Goal: Task Accomplishment & Management: Manage account settings

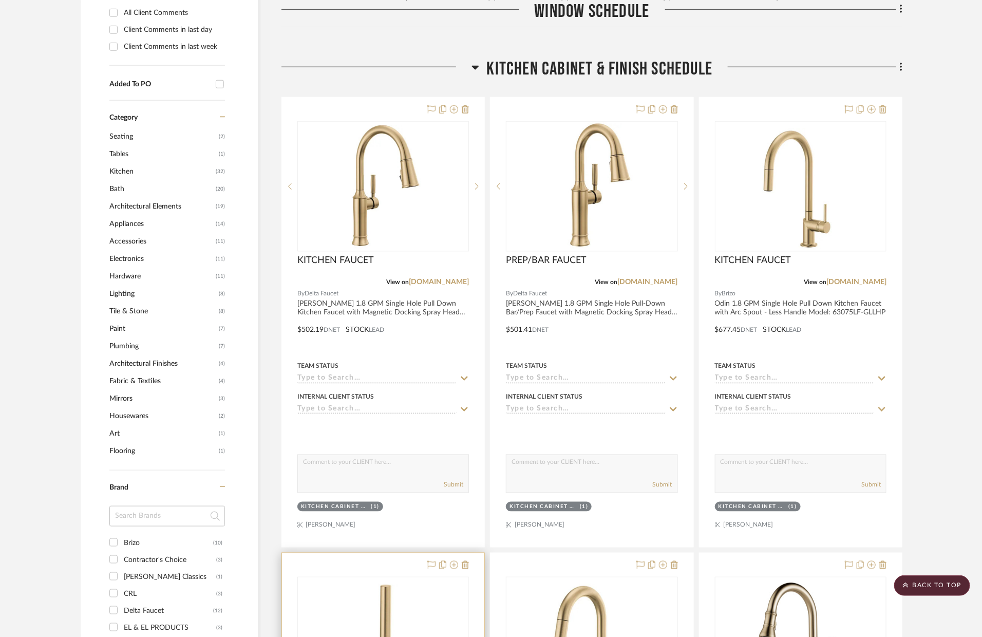
scroll to position [523, 0]
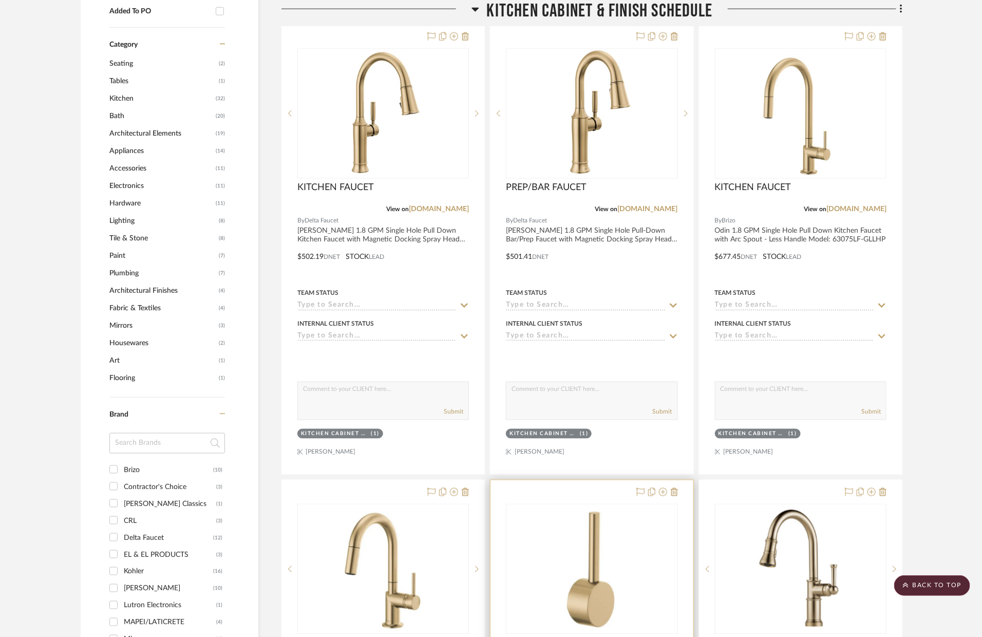
scroll to position [540, 0]
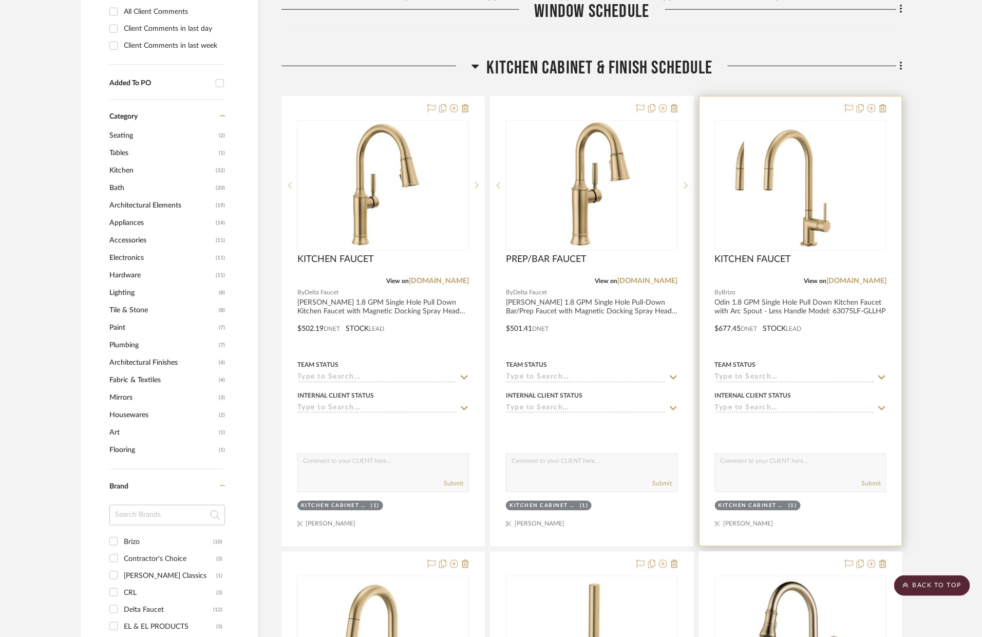
click at [863, 338] on div at bounding box center [801, 322] width 202 height 450
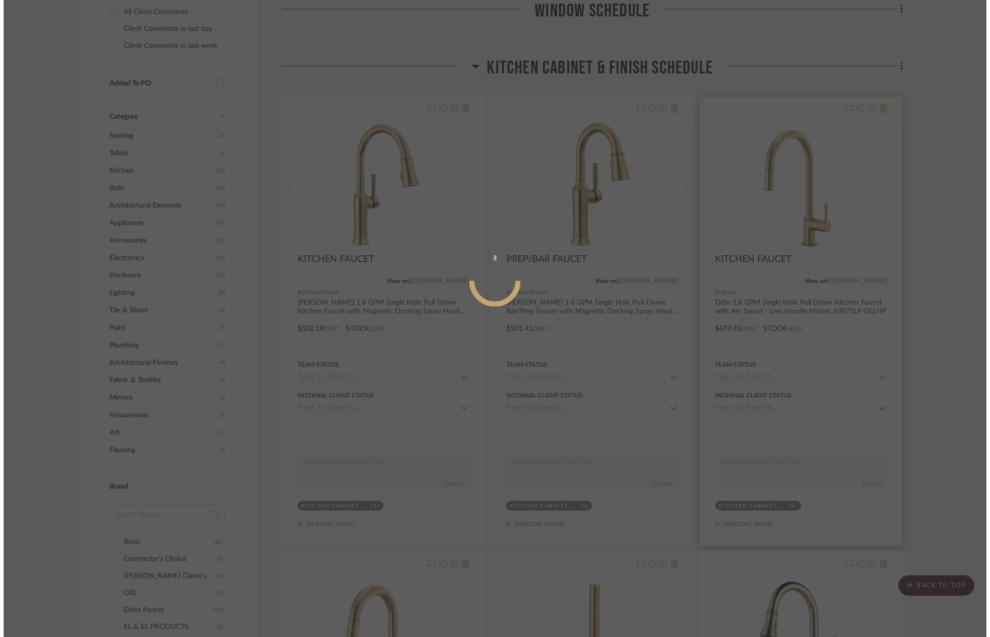
scroll to position [0, 0]
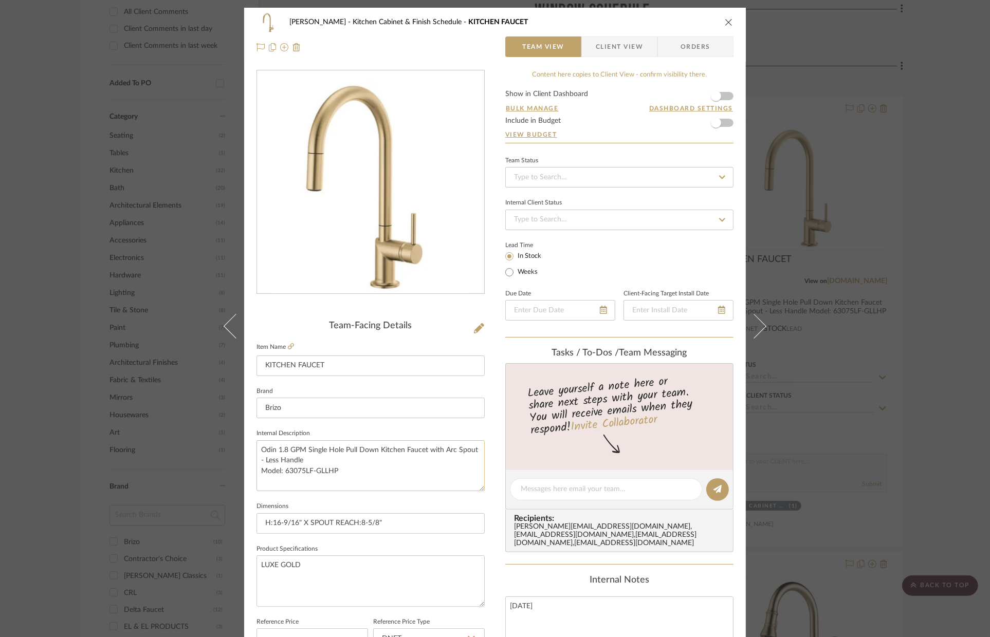
drag, startPoint x: 350, startPoint y: 472, endPoint x: 283, endPoint y: 471, distance: 67.3
click at [283, 471] on textarea "Odin 1.8 GPM Single Hole Pull Down Kitchen Faucet with Arc Spout - Less Handle …" at bounding box center [370, 465] width 228 height 51
click at [823, 285] on div "[PERSON_NAME] Kitchen Cabinet & Finish Schedule KITCHEN FAUCET Team View Client…" at bounding box center [495, 318] width 990 height 637
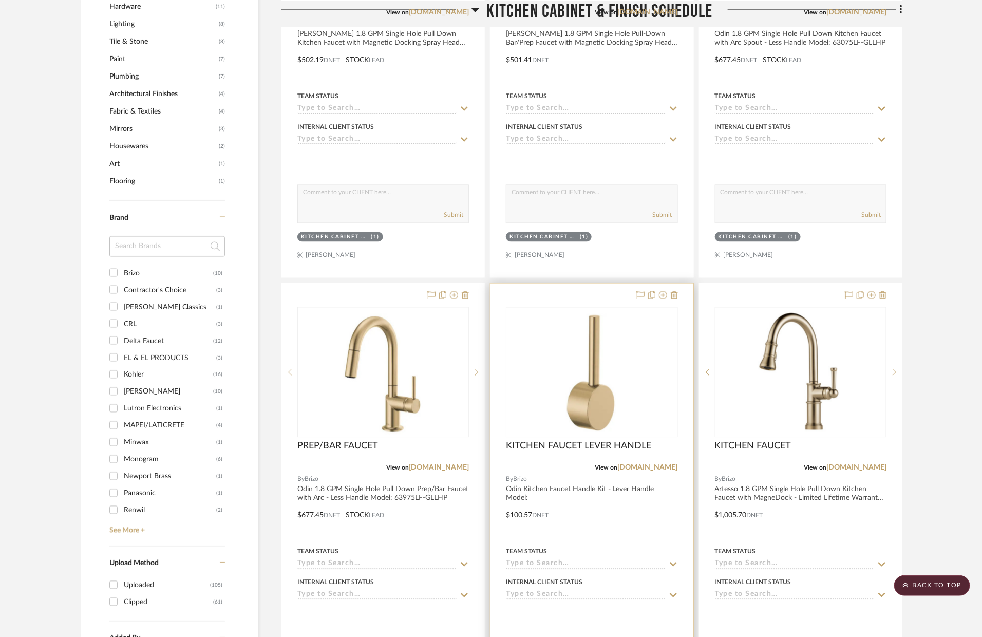
scroll to position [782, 0]
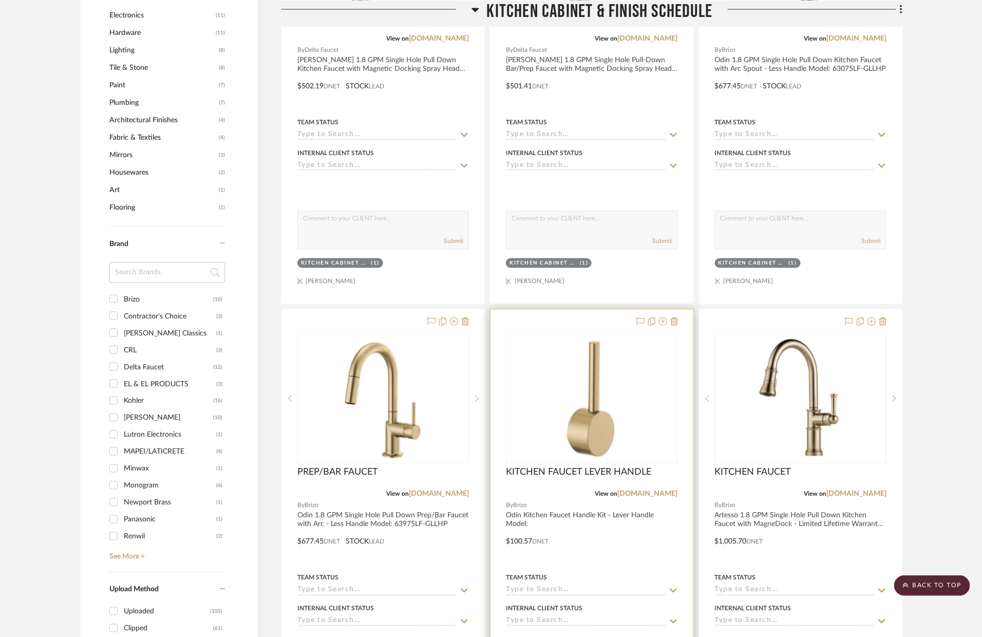
click at [649, 536] on div at bounding box center [592, 535] width 202 height 450
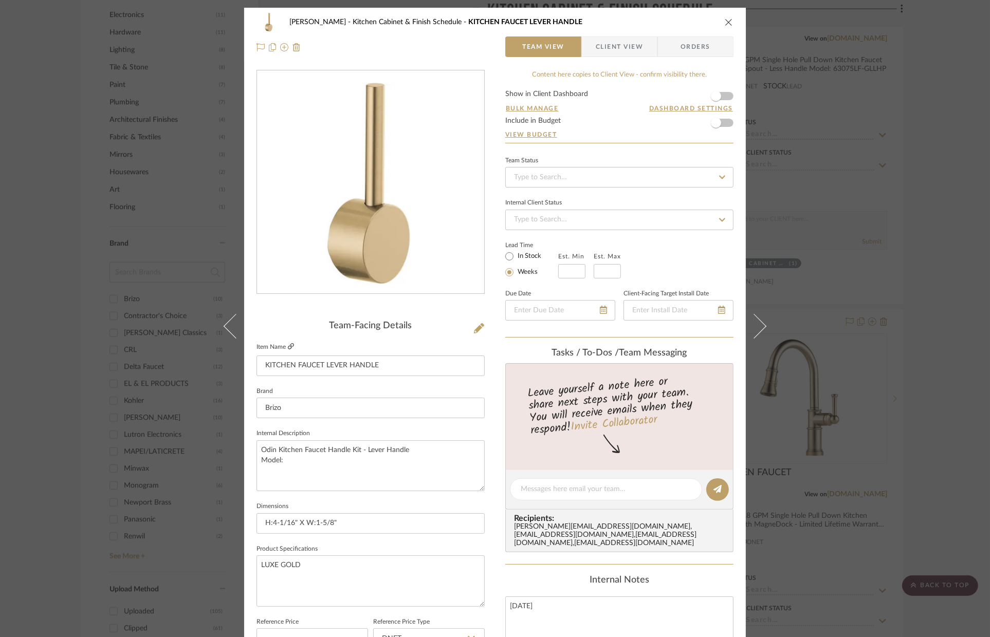
click at [290, 346] on icon at bounding box center [291, 346] width 6 height 6
click at [348, 460] on textarea "Odin Kitchen Faucet Handle Kit - Lever Handle Model:" at bounding box center [370, 465] width 228 height 51
paste textarea "HLK175-GL"
type textarea "Odin Kitchen Faucet Handle Kit - Lever Handle Model: HLK175-GL"
click at [378, 598] on textarea "LUXE GOLD" at bounding box center [370, 580] width 228 height 51
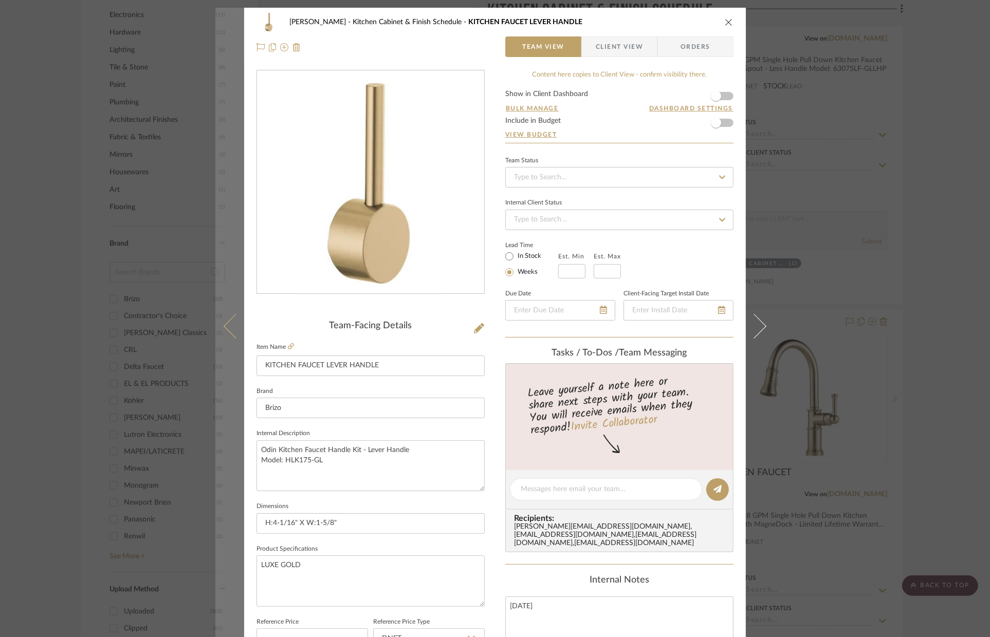
click at [215, 411] on button at bounding box center [229, 326] width 29 height 637
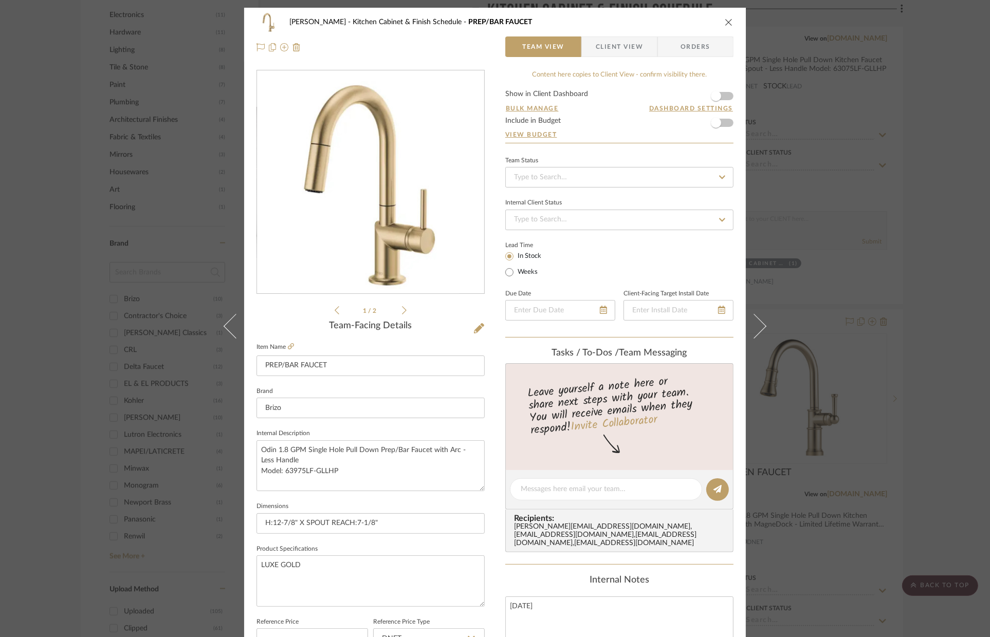
click at [959, 393] on div "[PERSON_NAME] Kitchen Cabinet & Finish Schedule PREP/BAR FAUCET Team View Clien…" at bounding box center [495, 318] width 990 height 637
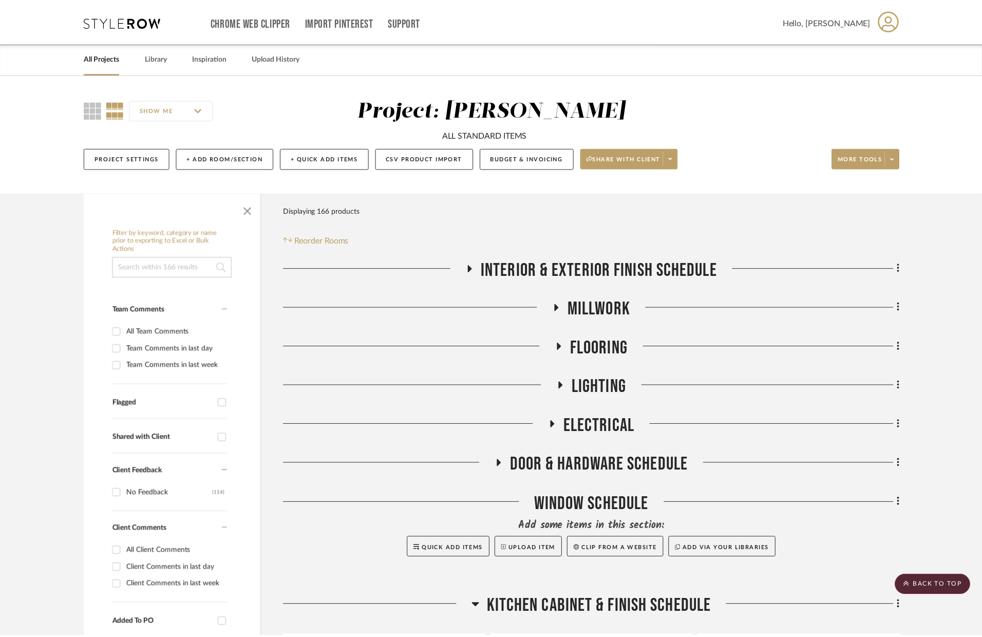
scroll to position [782, 0]
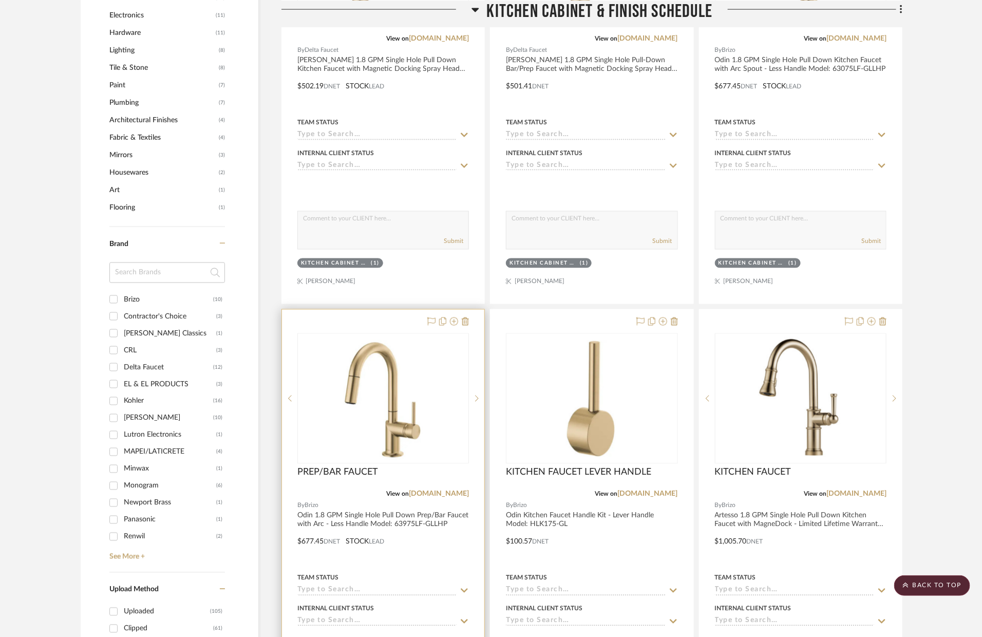
click at [389, 532] on div at bounding box center [383, 535] width 202 height 450
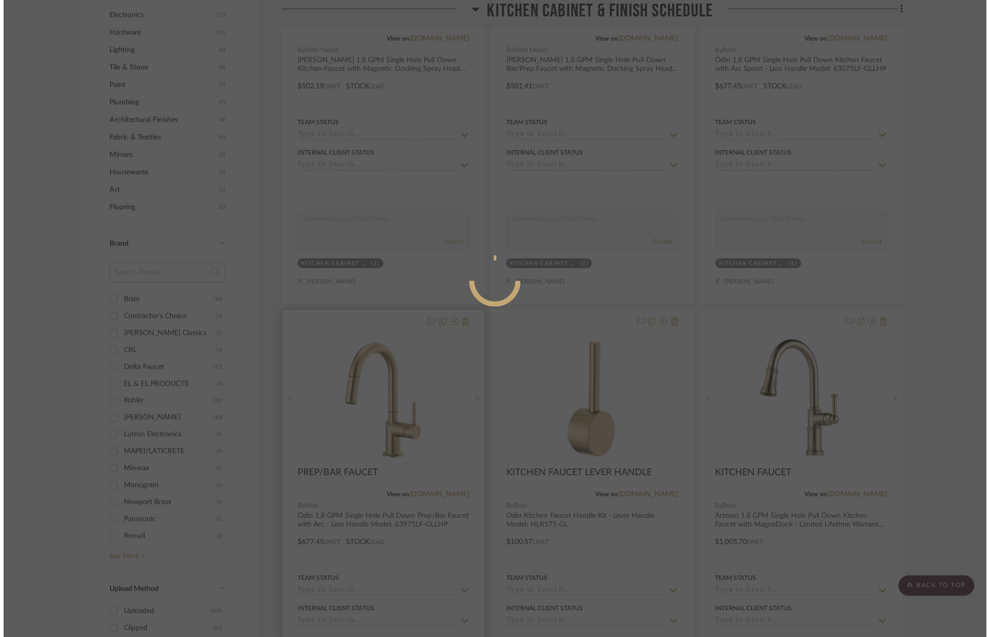
scroll to position [0, 0]
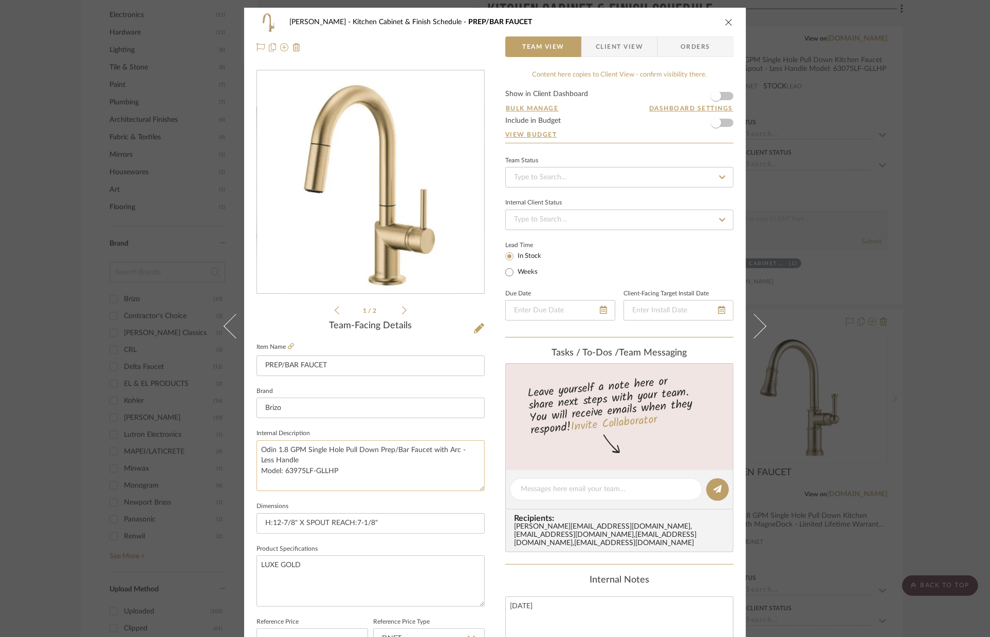
drag, startPoint x: 348, startPoint y: 473, endPoint x: 281, endPoint y: 472, distance: 67.8
click at [281, 472] on textarea "Odin 1.8 GPM Single Hole Pull Down Prep/Bar Faucet with Arc - Less Handle Model…" at bounding box center [370, 465] width 228 height 51
click at [159, 245] on div "[PERSON_NAME] Kitchen Cabinet & Finish Schedule PREP/BAR FAUCET Team View Clien…" at bounding box center [495, 318] width 990 height 637
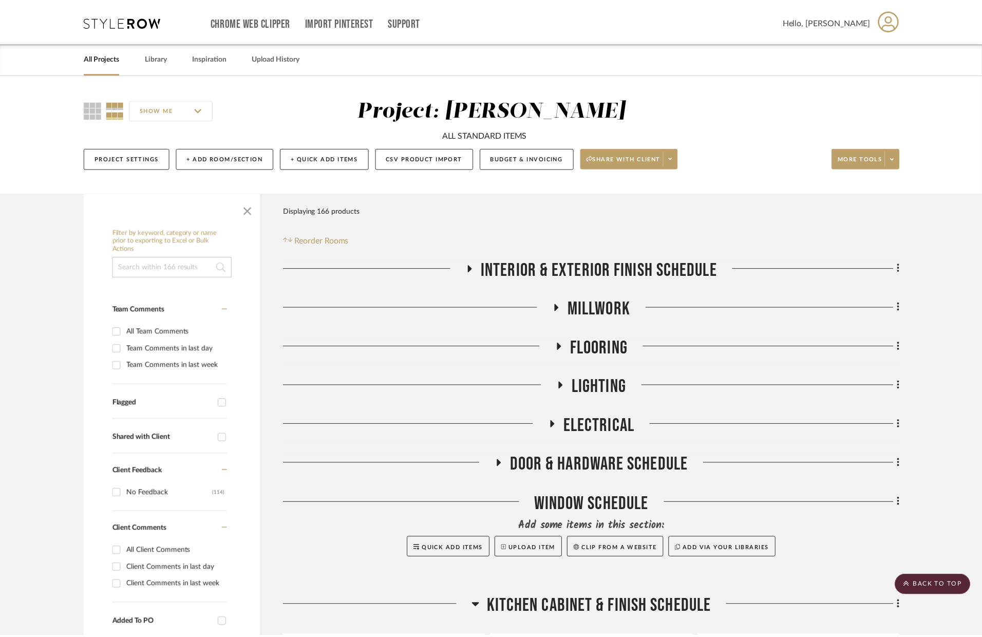
scroll to position [782, 0]
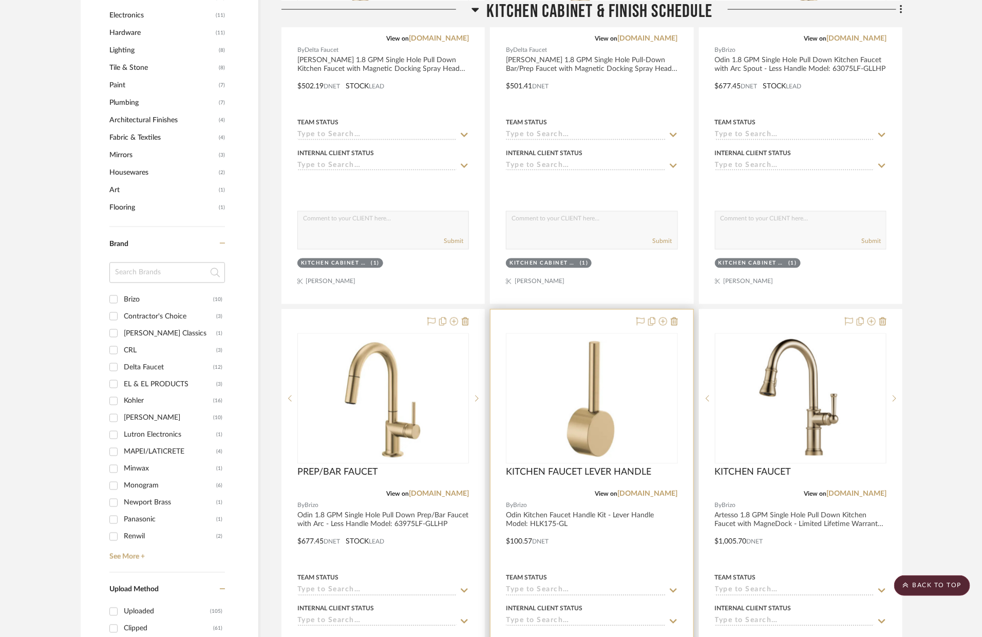
click at [616, 540] on div at bounding box center [592, 535] width 202 height 450
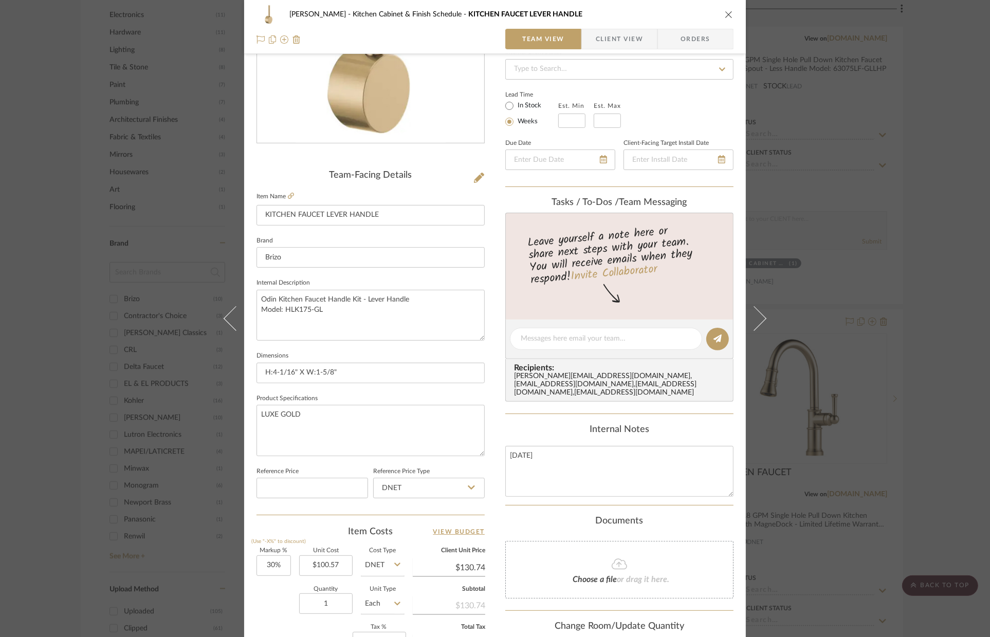
scroll to position [216, 0]
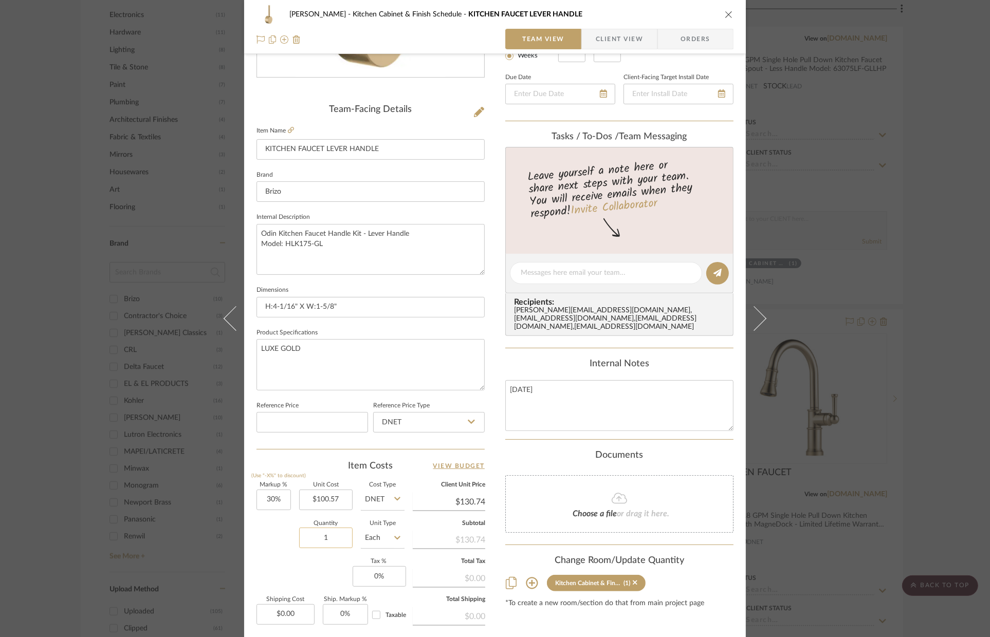
click at [324, 537] on input "1" at bounding box center [325, 538] width 53 height 21
type input "2"
click at [298, 368] on textarea "LUXE GOLD" at bounding box center [370, 364] width 228 height 51
click at [725, 17] on icon "close" at bounding box center [729, 14] width 8 height 8
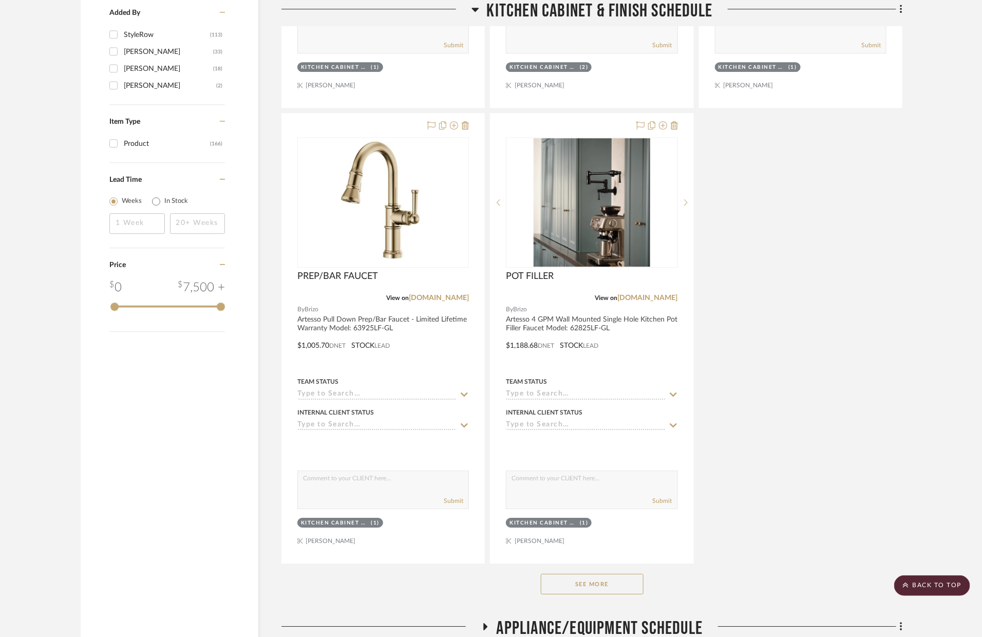
scroll to position [1560, 0]
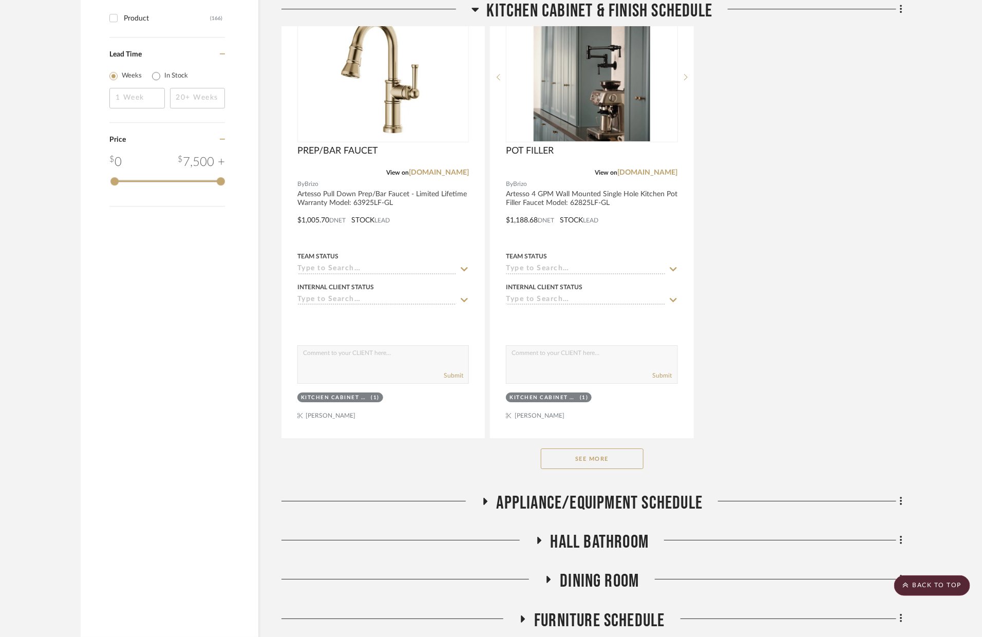
click at [603, 454] on button "See More" at bounding box center [592, 459] width 103 height 21
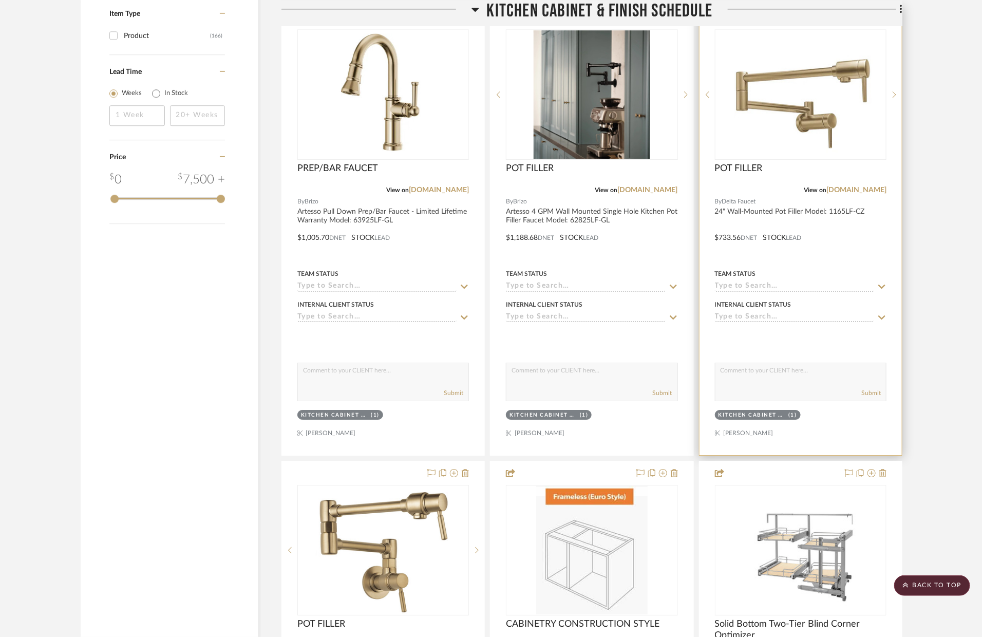
scroll to position [1514, 0]
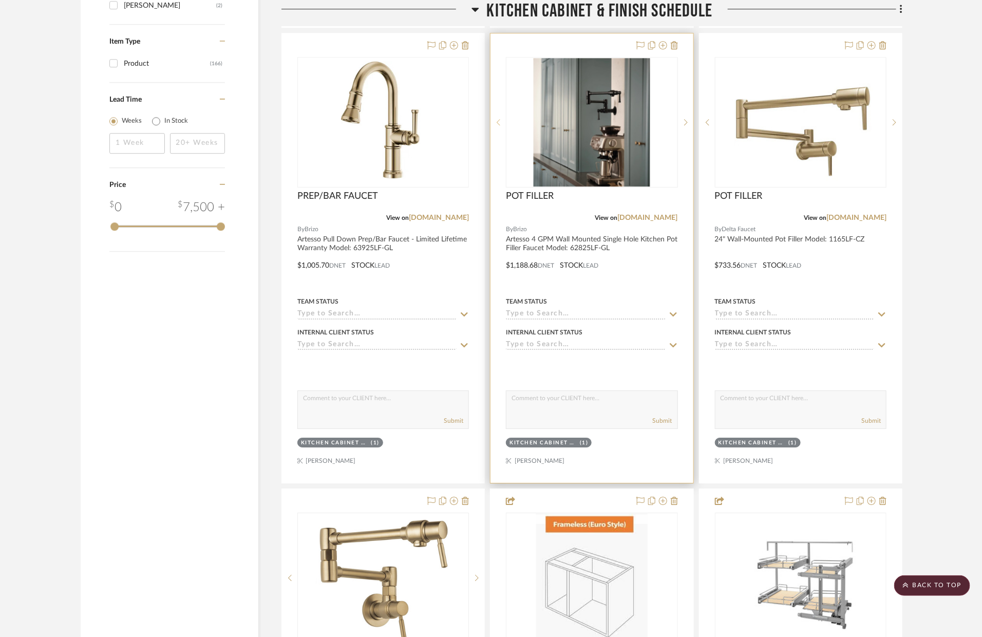
click at [495, 119] on sr-prev-btn at bounding box center [498, 122] width 15 height 7
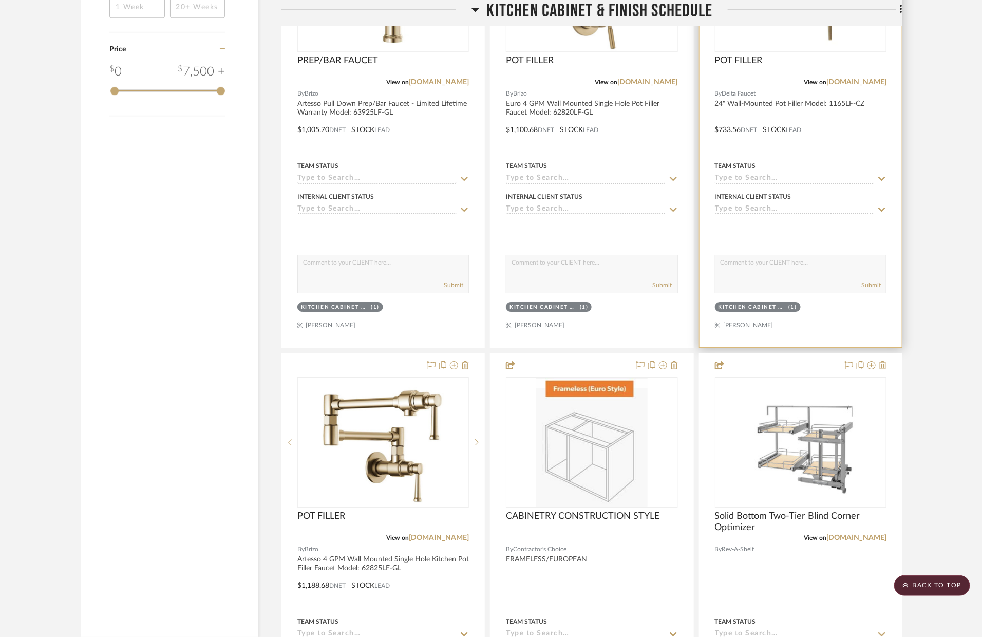
scroll to position [1691, 0]
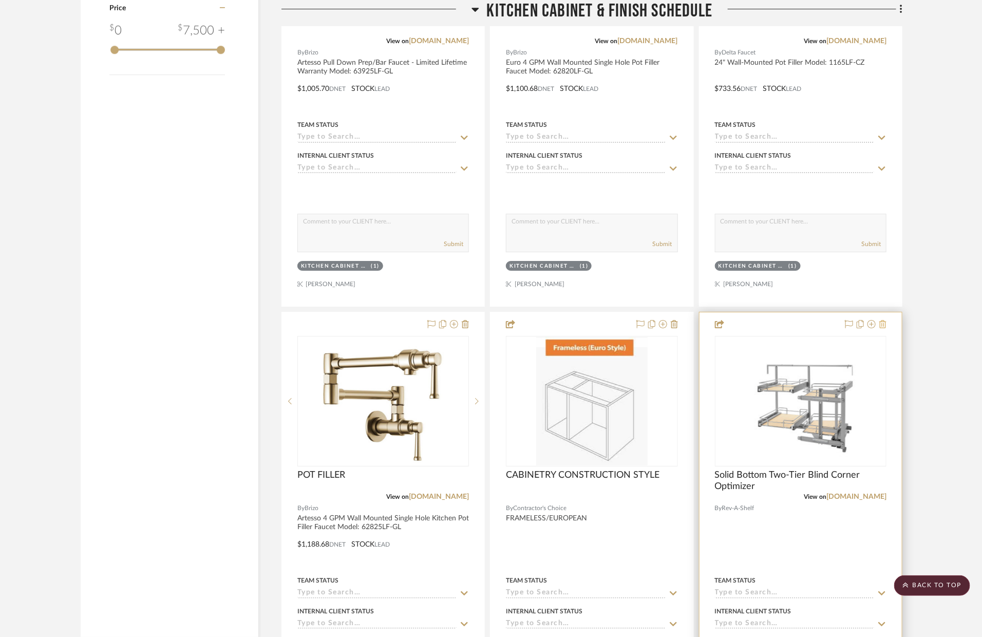
click at [882, 324] on icon at bounding box center [883, 324] width 7 height 8
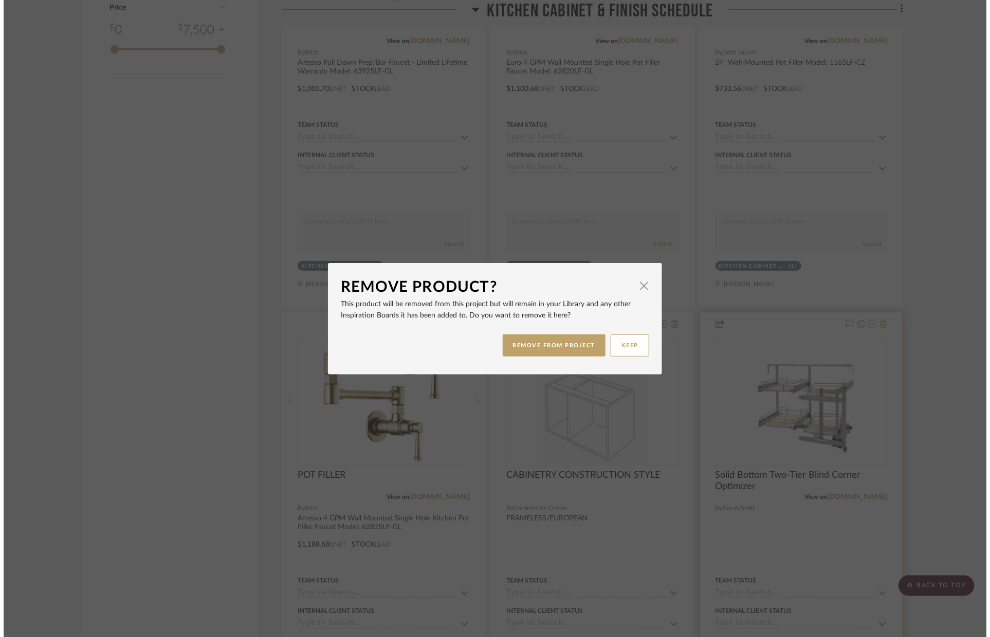
scroll to position [0, 0]
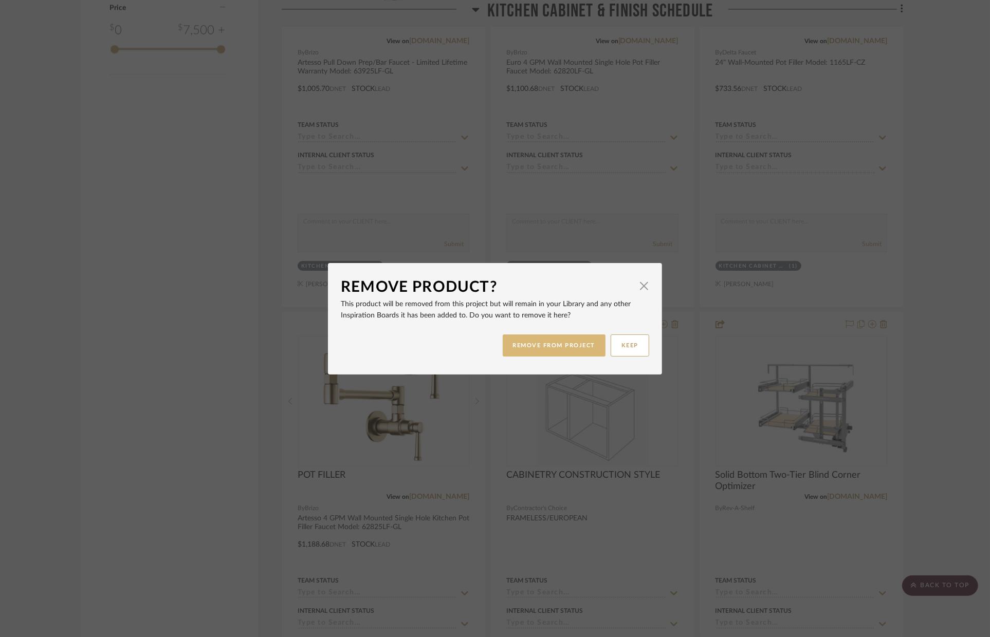
click at [576, 348] on button "REMOVE FROM PROJECT" at bounding box center [554, 346] width 103 height 22
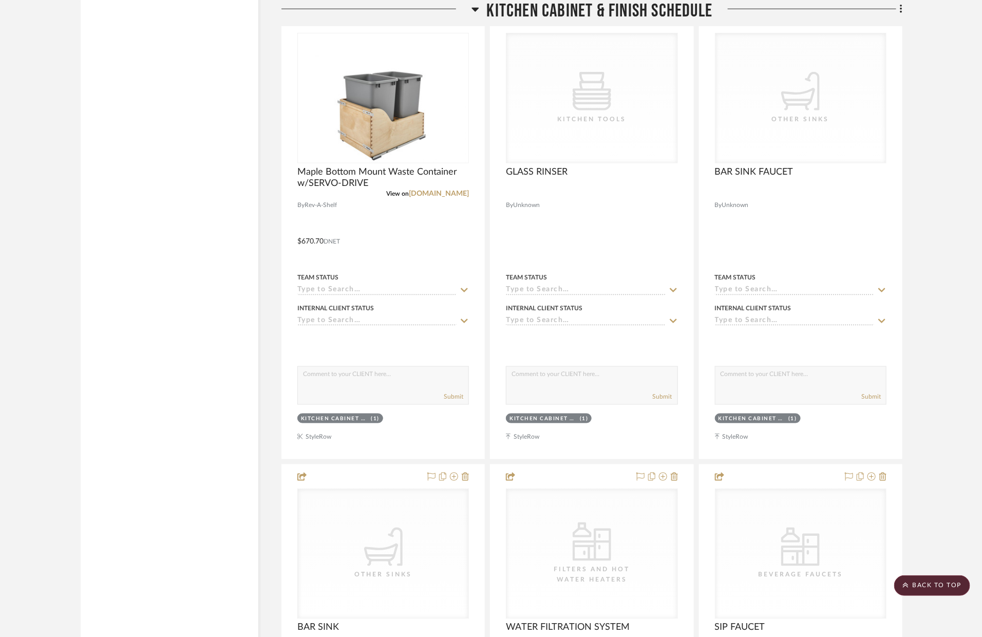
scroll to position [2364, 0]
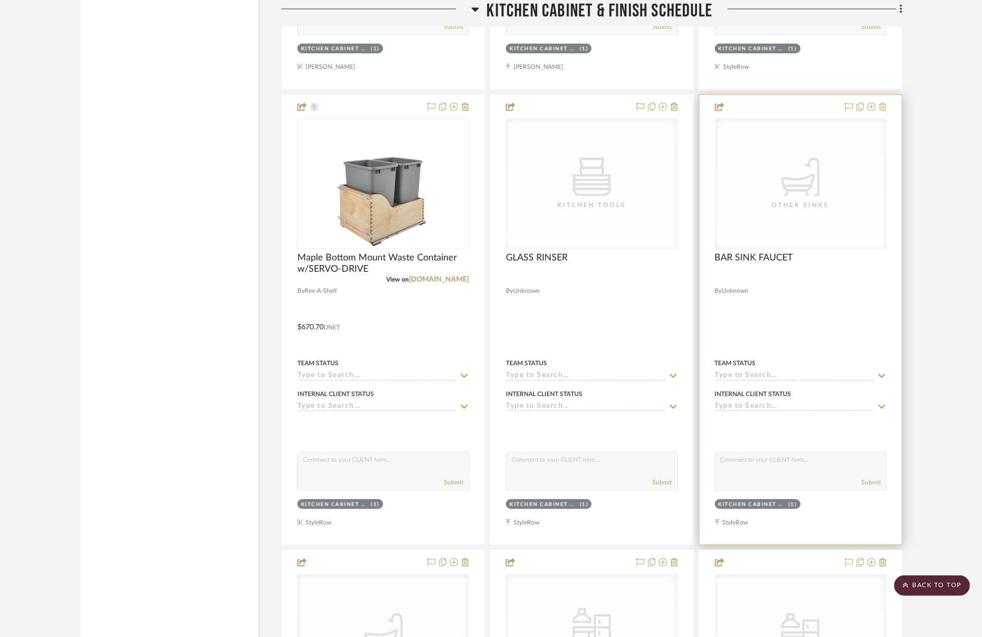
click at [883, 106] on icon at bounding box center [883, 107] width 7 height 8
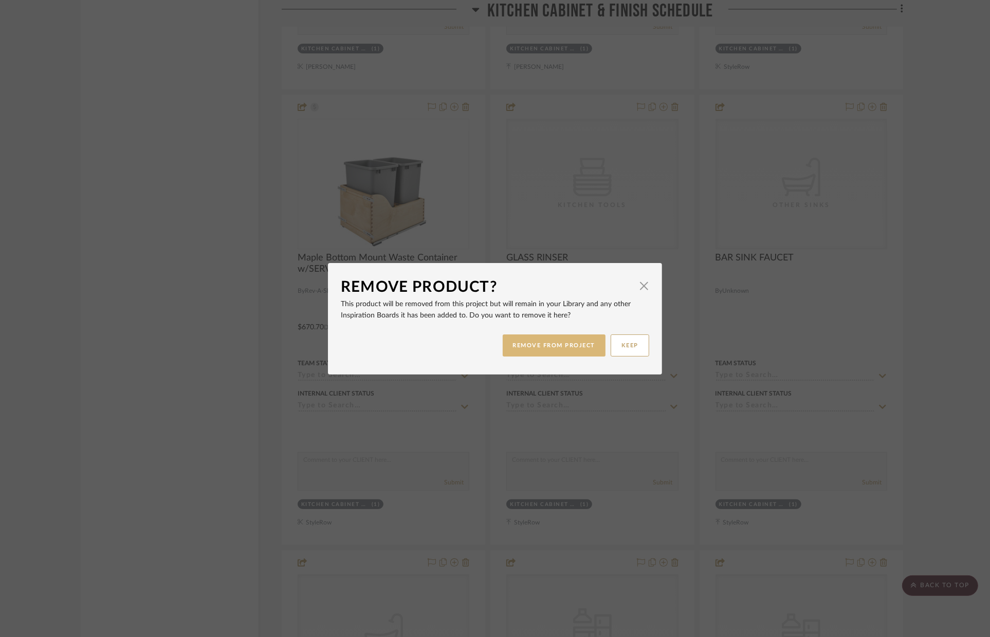
click at [530, 354] on button "REMOVE FROM PROJECT" at bounding box center [554, 346] width 103 height 22
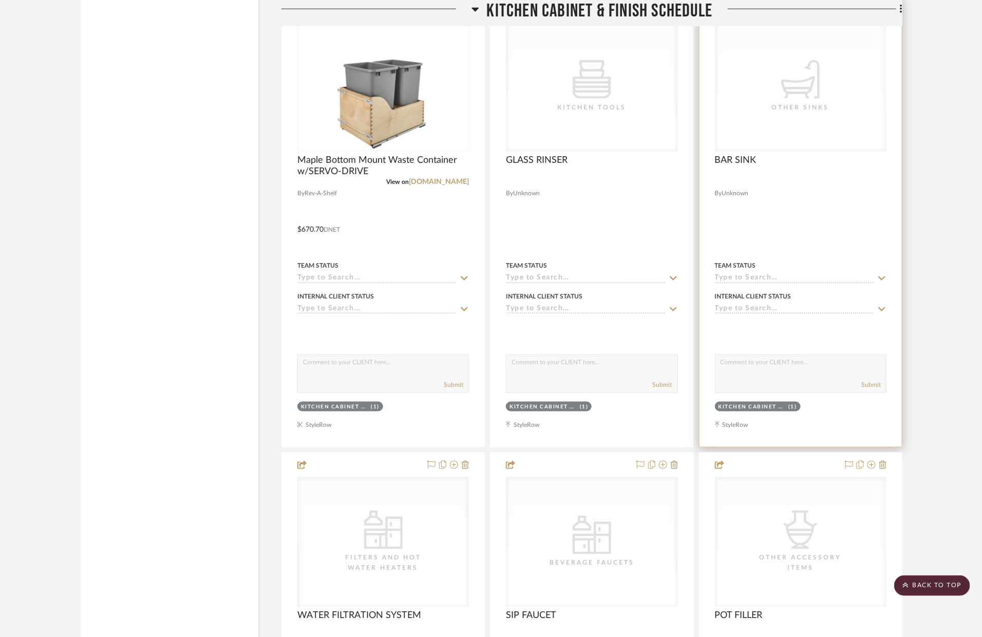
scroll to position [2570, 0]
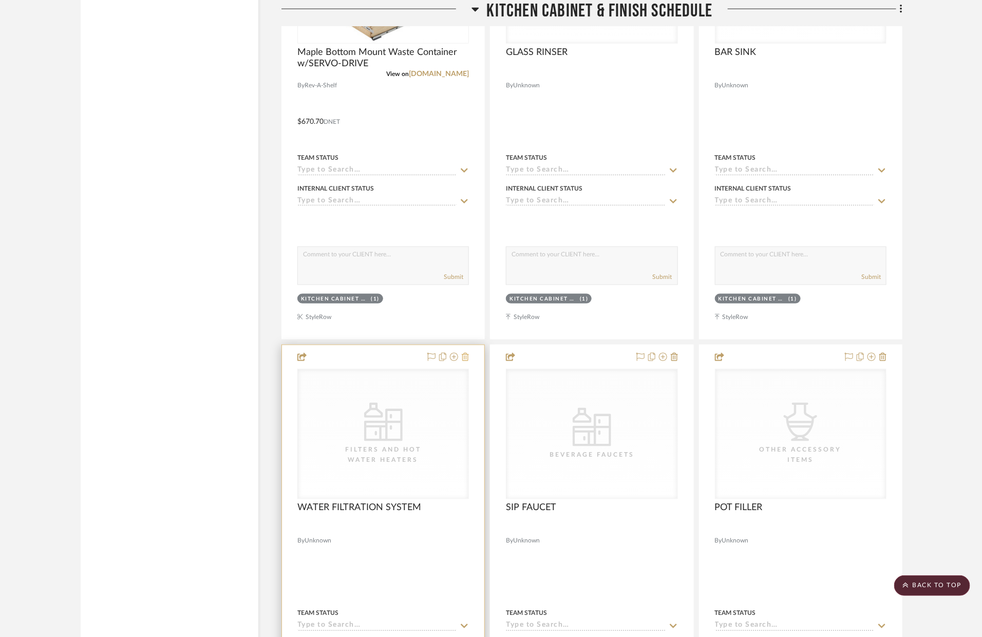
click at [468, 360] on icon at bounding box center [465, 357] width 7 height 8
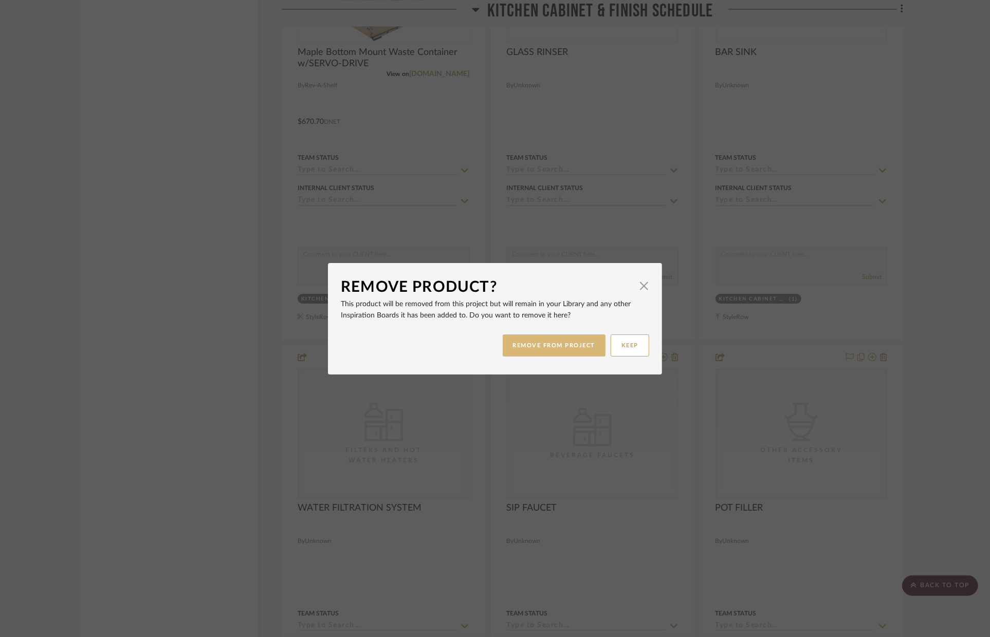
click at [540, 343] on button "REMOVE FROM PROJECT" at bounding box center [554, 346] width 103 height 22
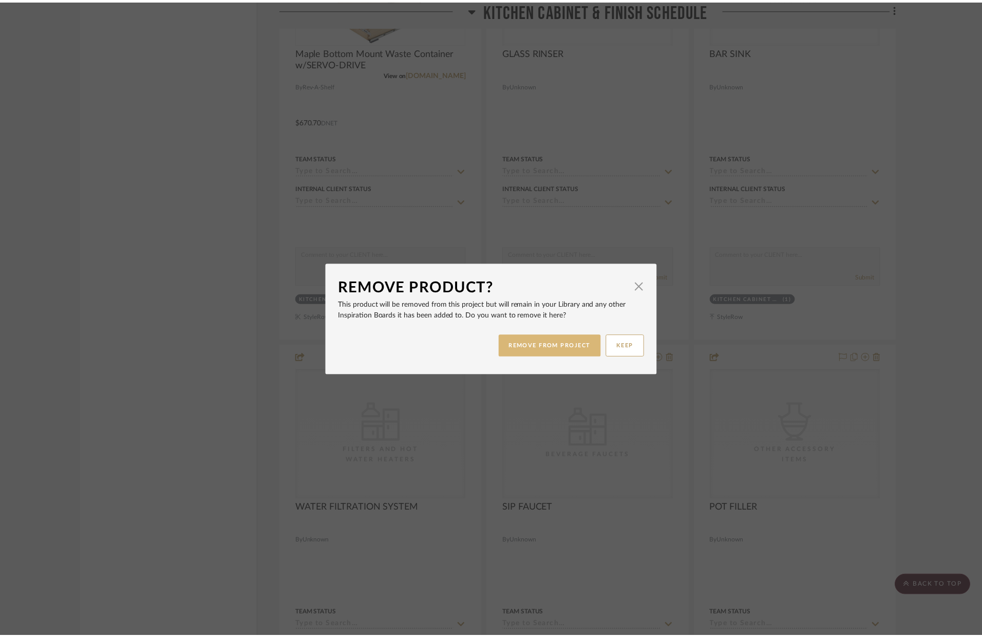
scroll to position [2570, 0]
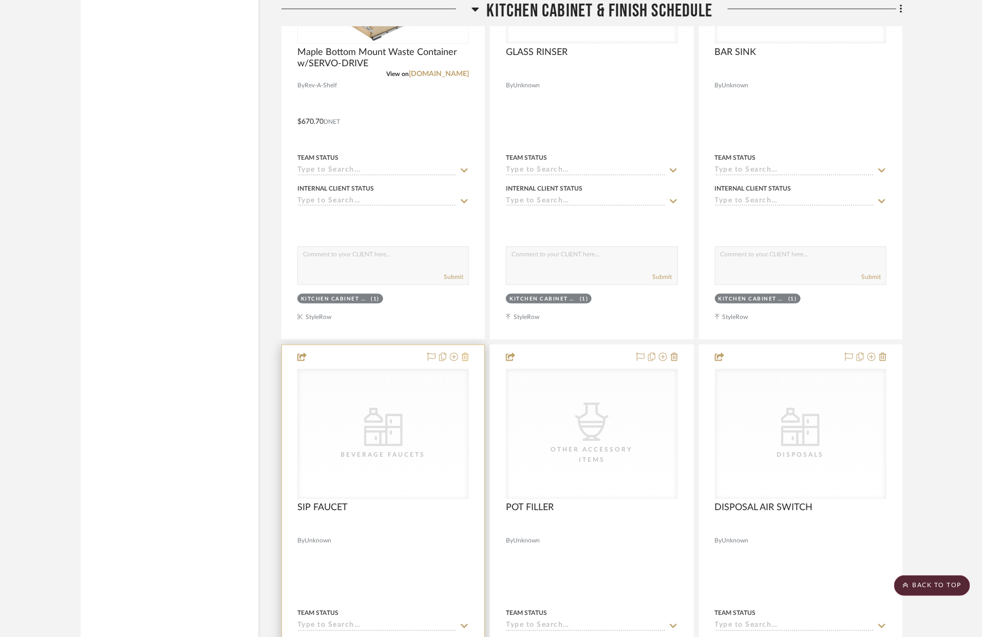
click at [465, 356] on icon at bounding box center [465, 357] width 7 height 8
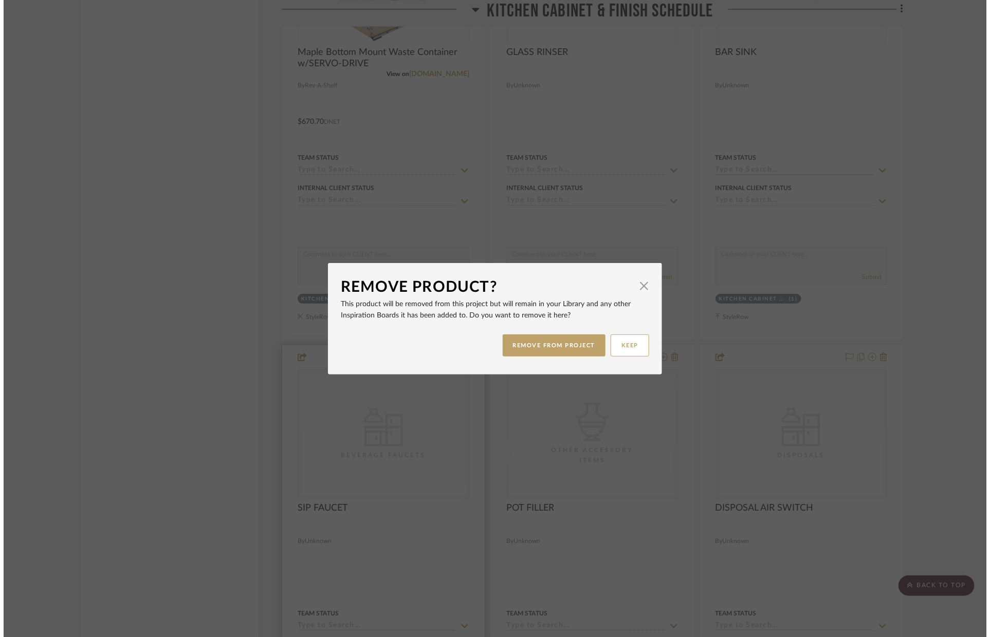
scroll to position [0, 0]
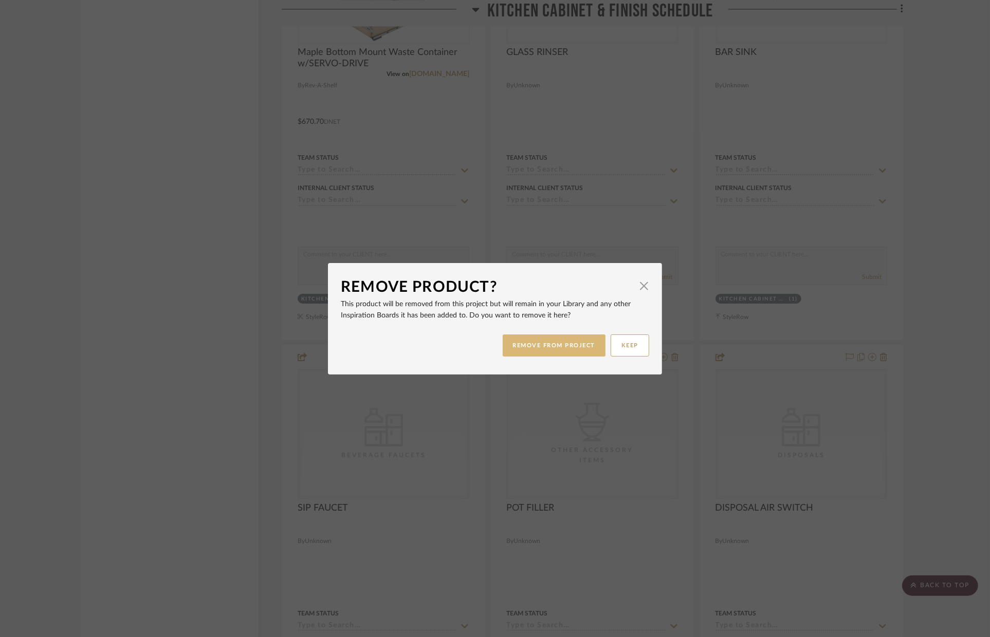
click at [528, 347] on button "REMOVE FROM PROJECT" at bounding box center [554, 346] width 103 height 22
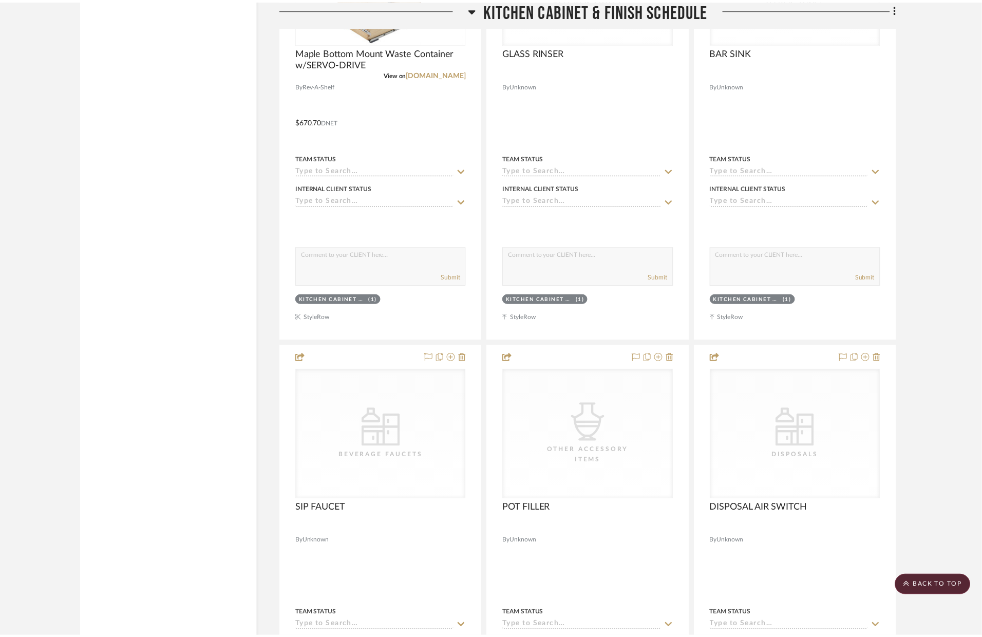
scroll to position [2570, 0]
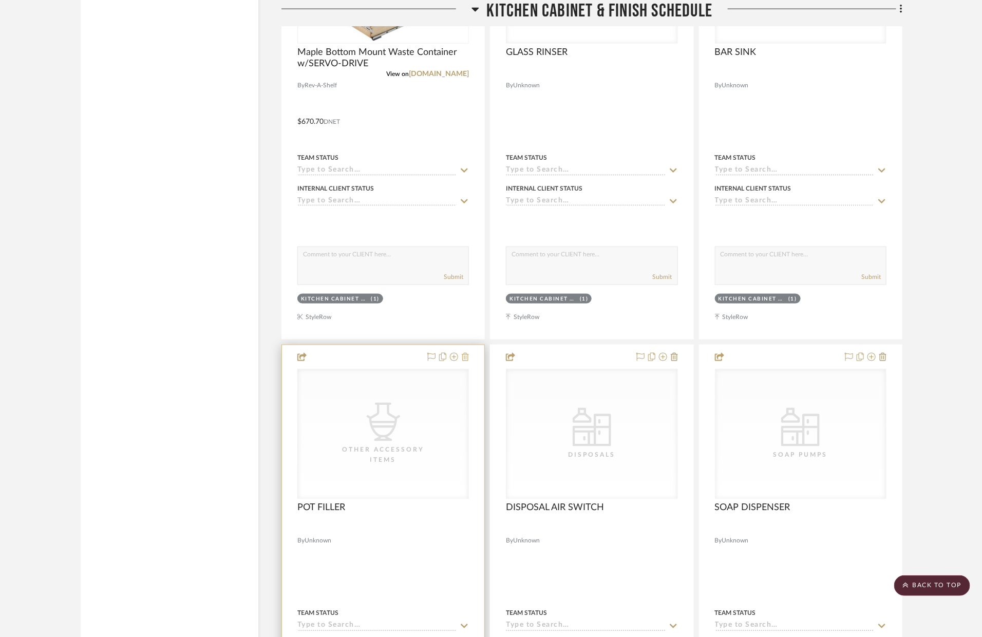
click at [468, 360] on icon at bounding box center [465, 357] width 7 height 8
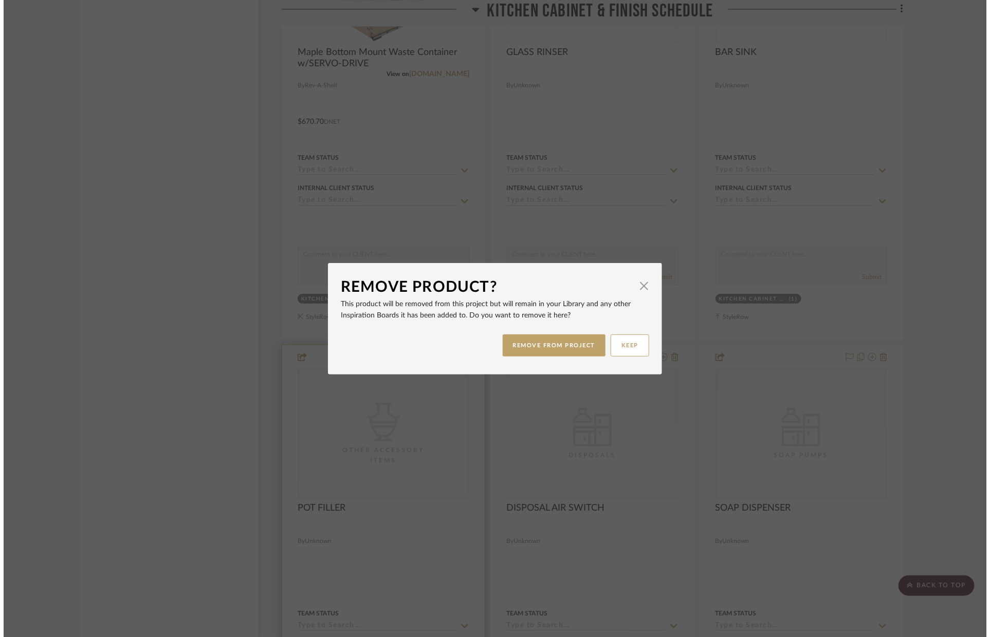
scroll to position [0, 0]
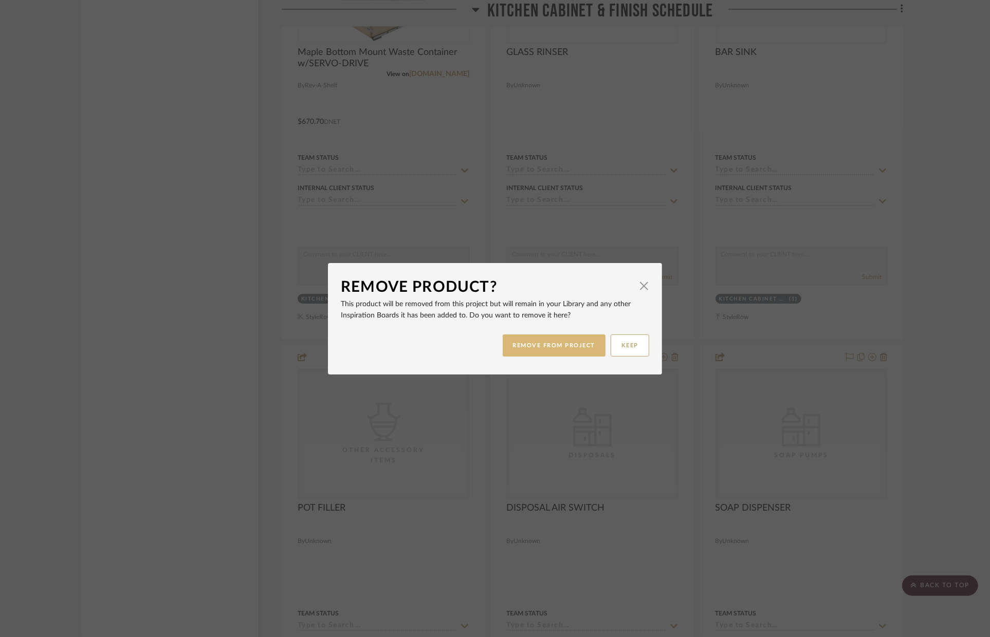
click at [563, 346] on button "REMOVE FROM PROJECT" at bounding box center [554, 346] width 103 height 22
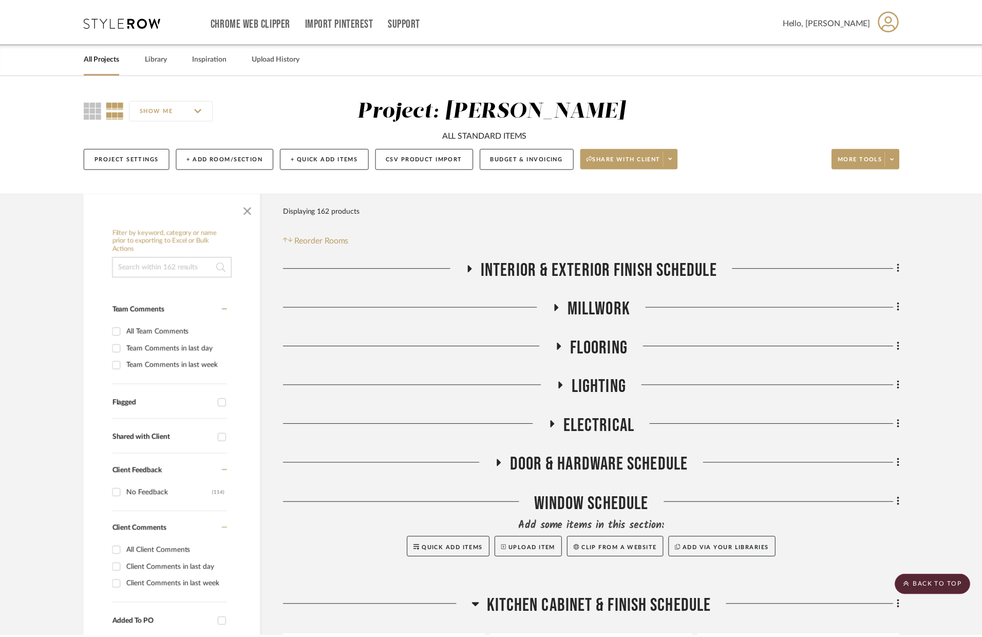
scroll to position [2570, 0]
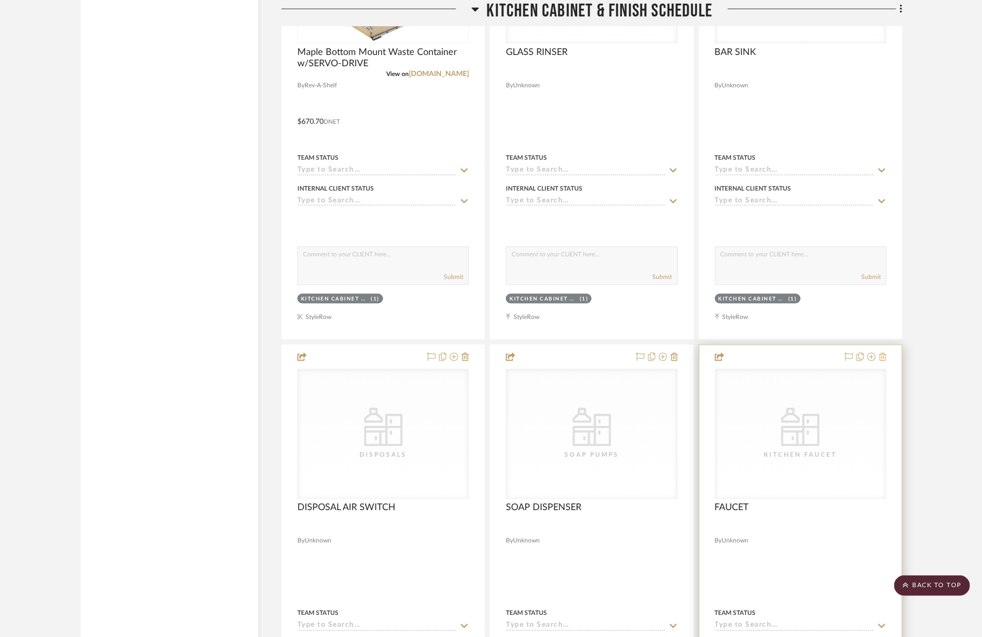
click at [884, 357] on icon at bounding box center [883, 357] width 7 height 8
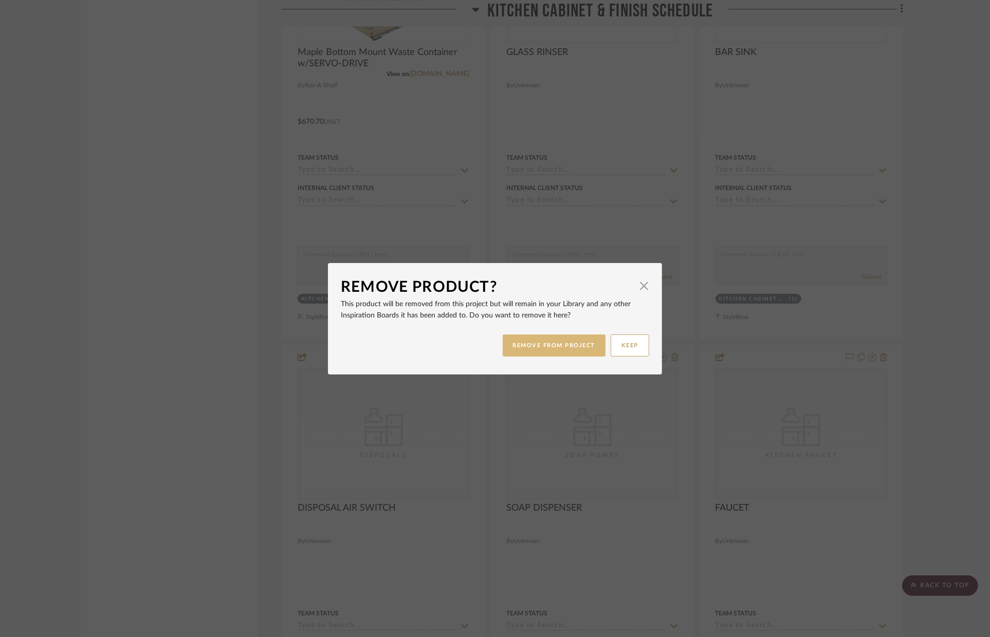
click at [565, 347] on button "REMOVE FROM PROJECT" at bounding box center [554, 346] width 103 height 22
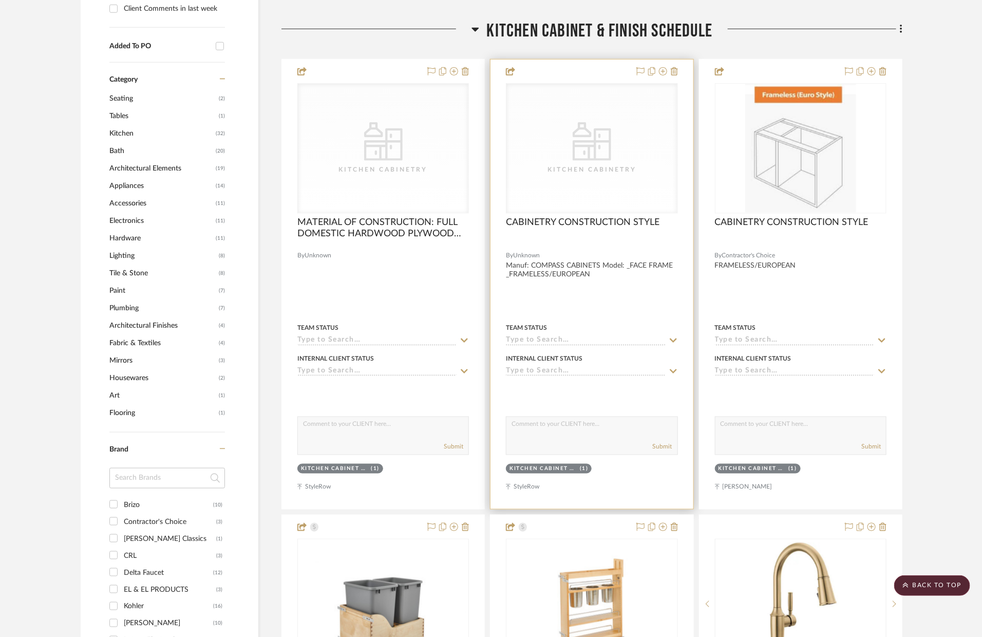
scroll to position [552, 0]
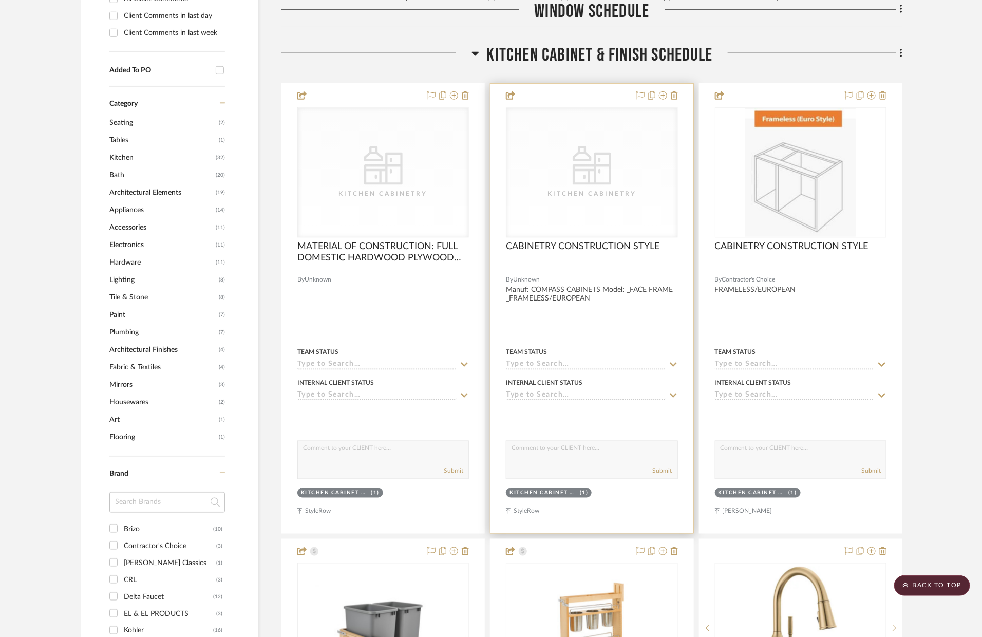
click at [596, 343] on div at bounding box center [592, 309] width 202 height 450
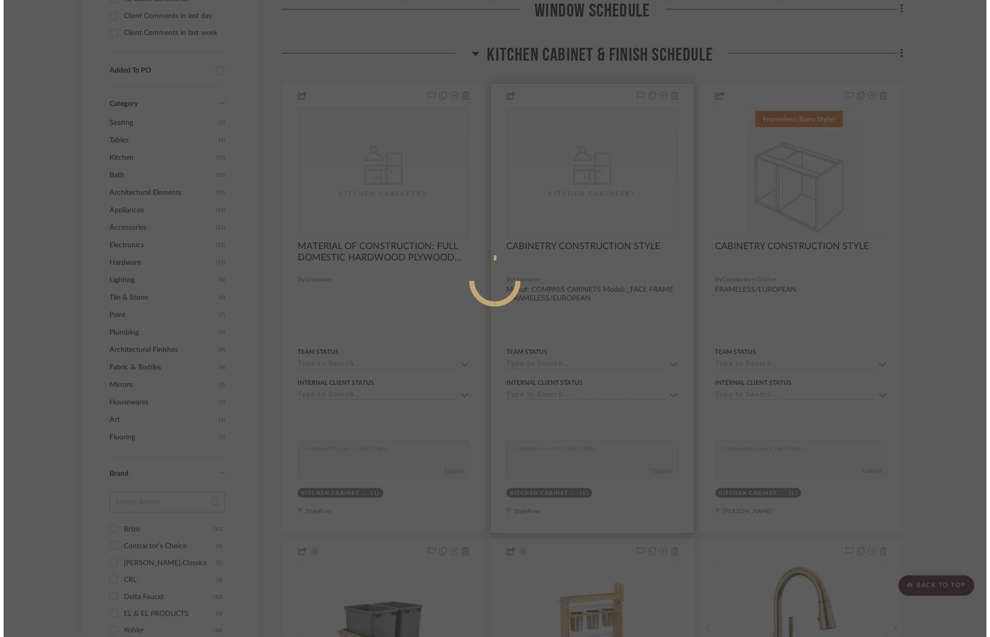
scroll to position [0, 0]
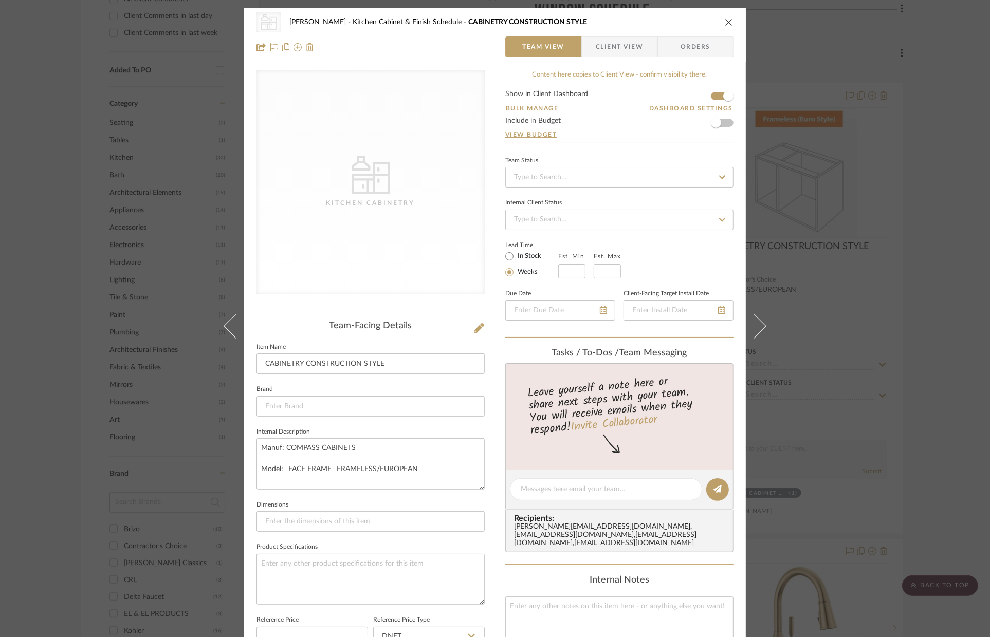
click at [784, 240] on div "CategoryIconKitchen Kitchen Cabinetry [PERSON_NAME] Kitchen Cabinet & Finish Sc…" at bounding box center [495, 318] width 990 height 637
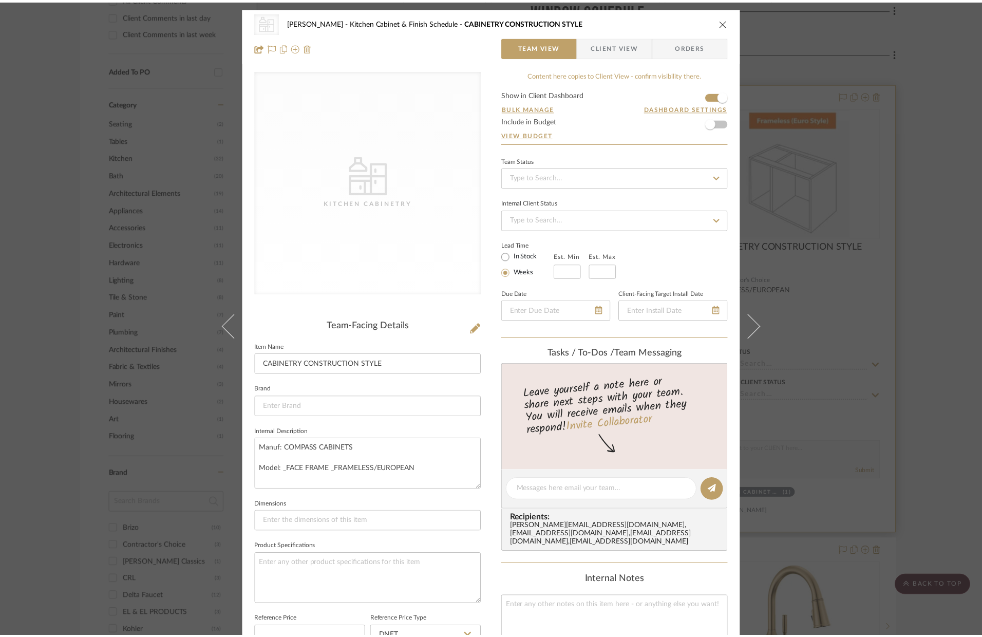
scroll to position [552, 0]
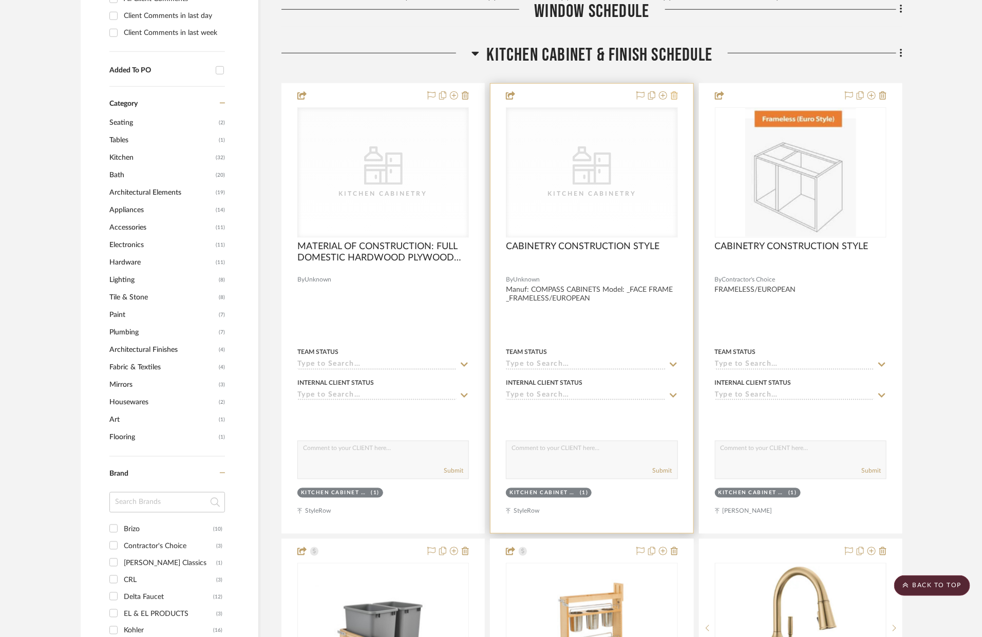
click at [675, 94] on icon at bounding box center [674, 95] width 7 height 8
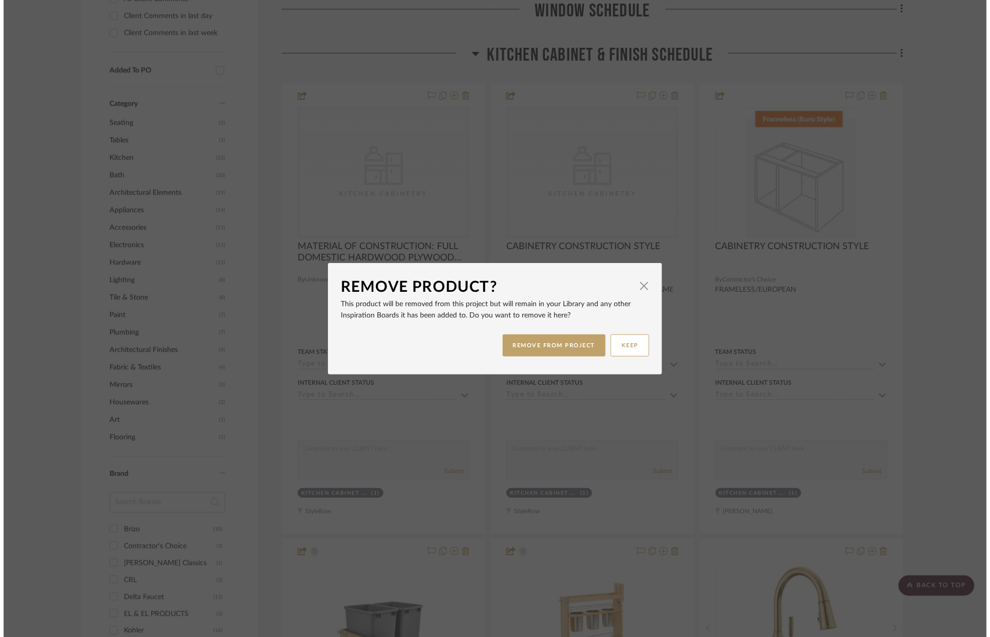
scroll to position [0, 0]
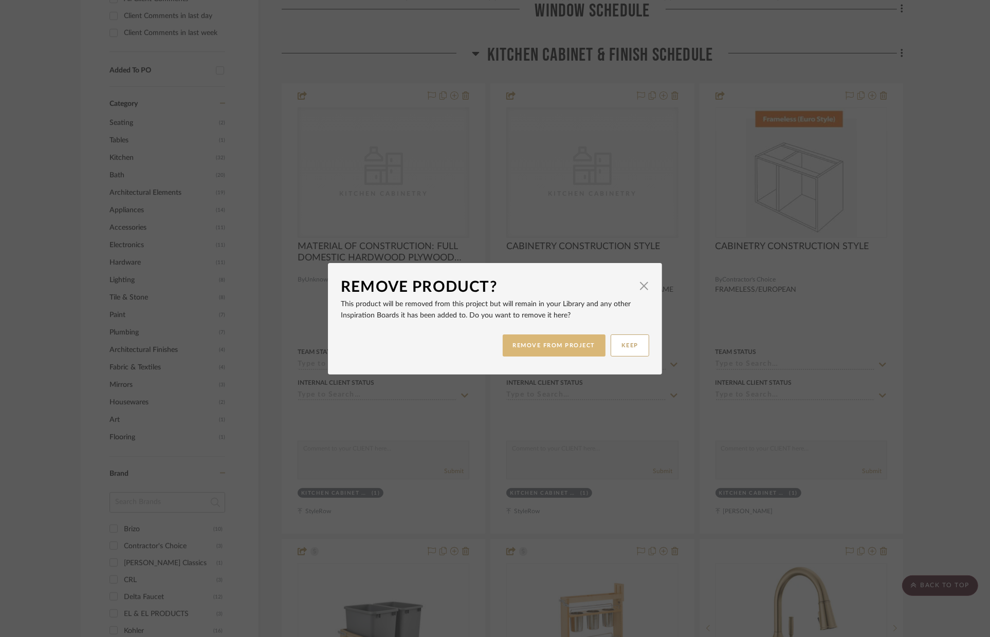
click at [540, 341] on button "REMOVE FROM PROJECT" at bounding box center [554, 346] width 103 height 22
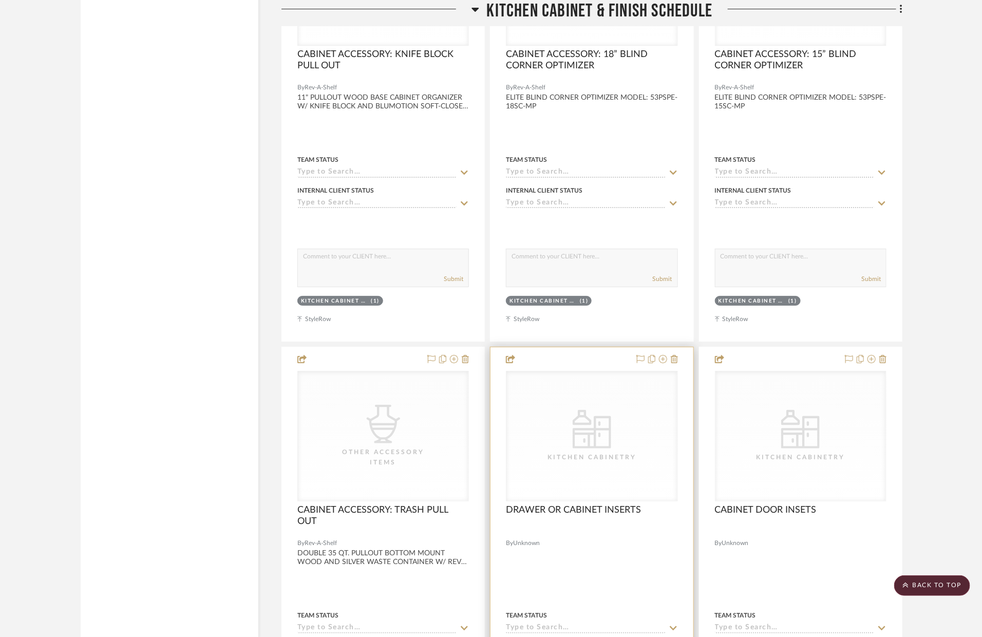
scroll to position [5828, 0]
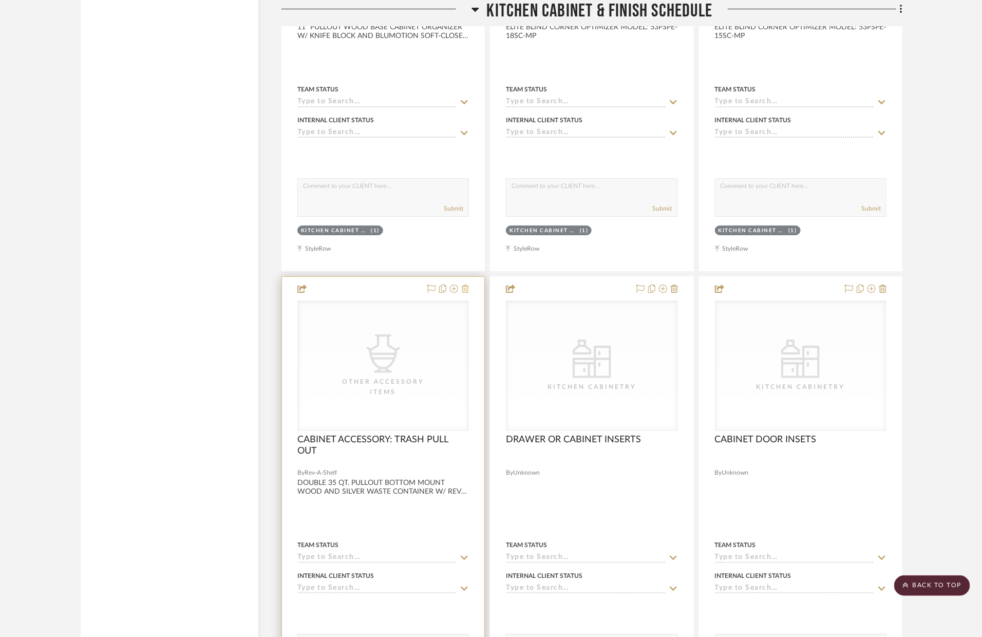
click at [465, 288] on icon at bounding box center [465, 289] width 7 height 8
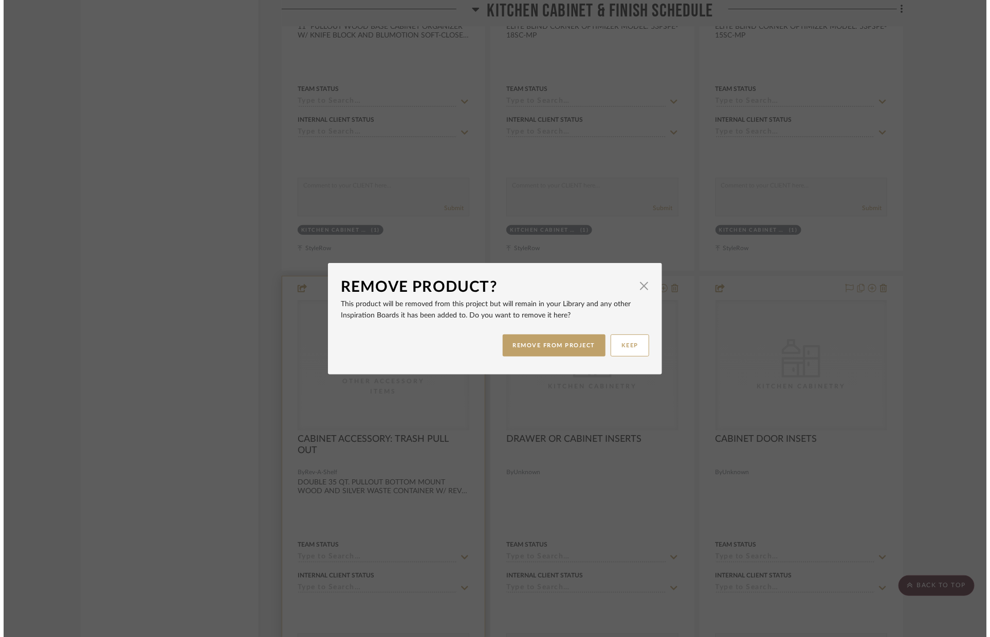
scroll to position [0, 0]
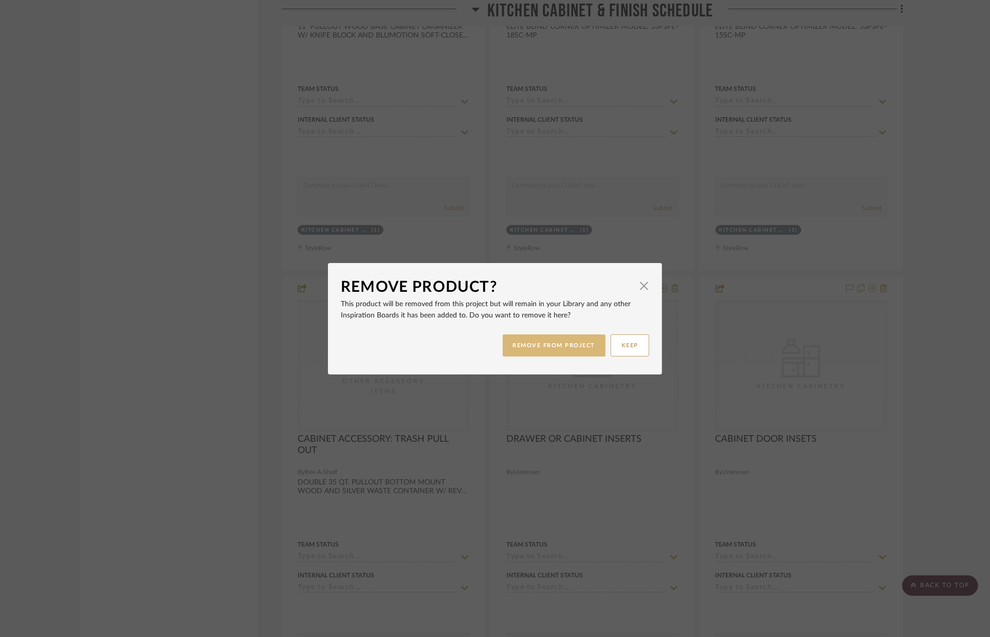
click at [522, 341] on button "REMOVE FROM PROJECT" at bounding box center [554, 346] width 103 height 22
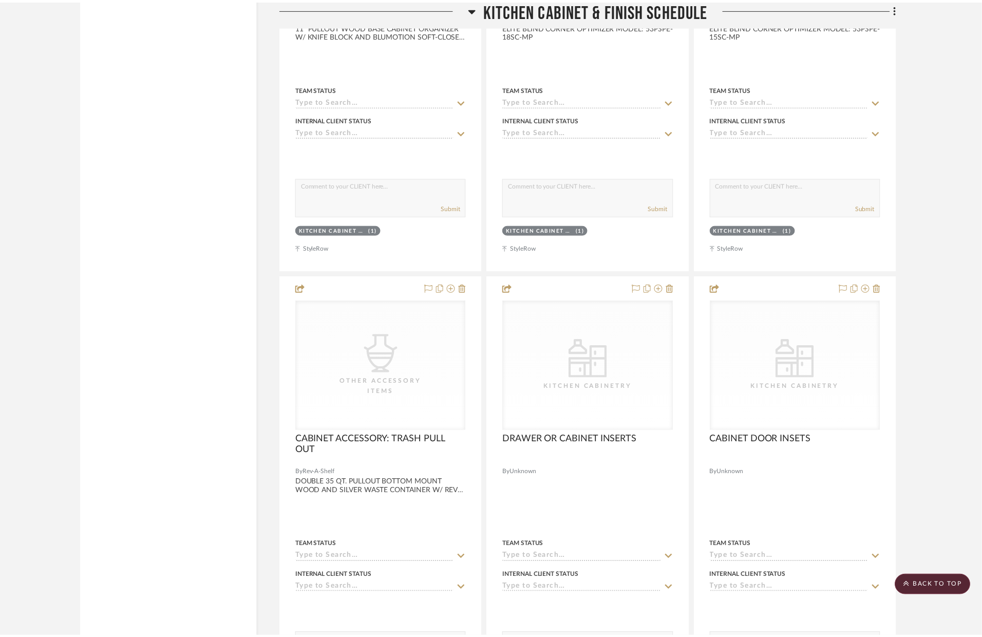
scroll to position [5828, 0]
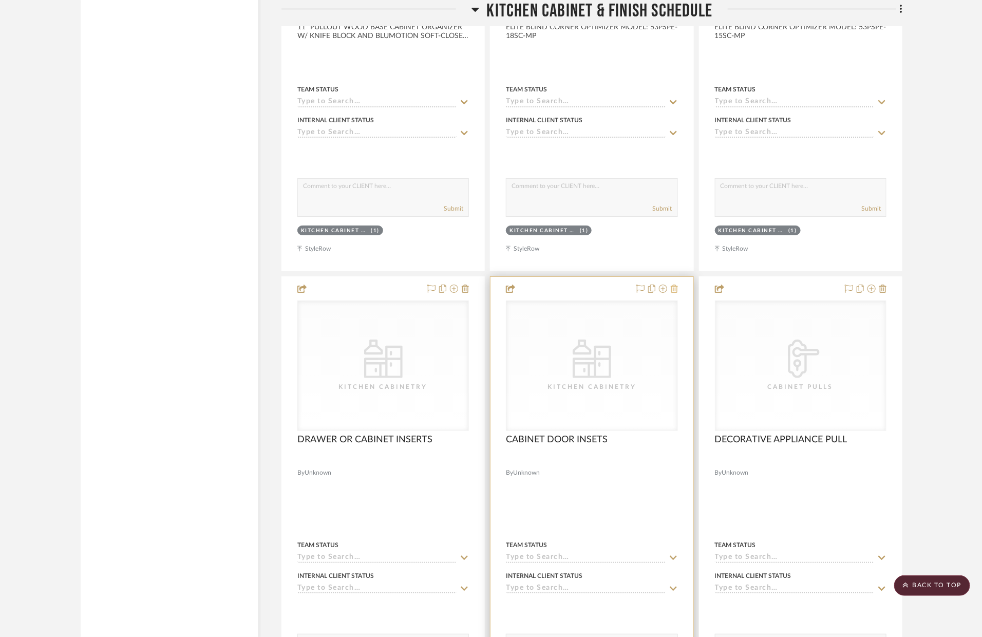
click at [677, 292] on icon at bounding box center [674, 289] width 7 height 8
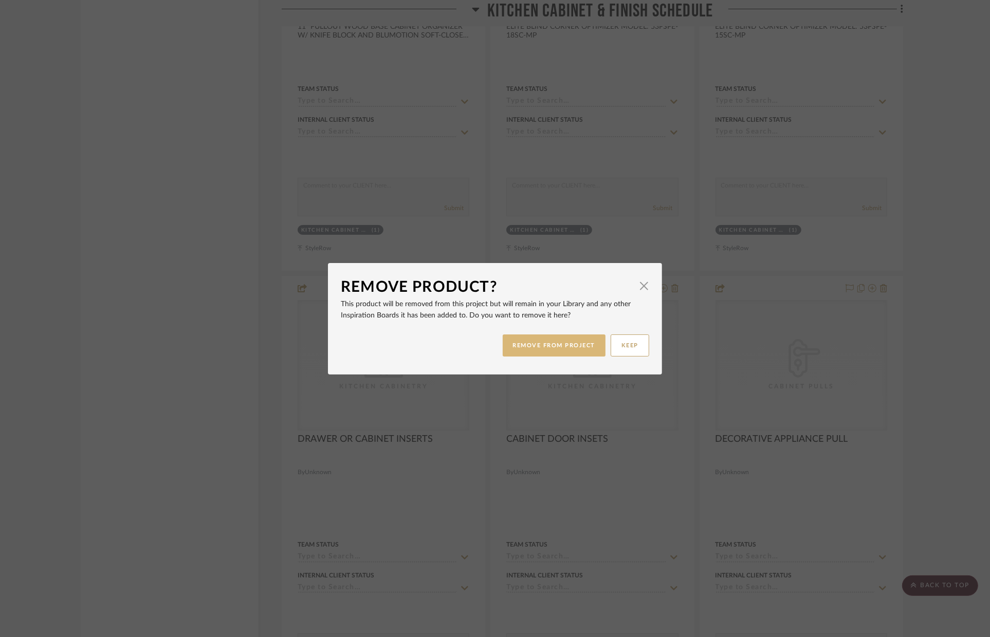
click at [568, 350] on button "REMOVE FROM PROJECT" at bounding box center [554, 346] width 103 height 22
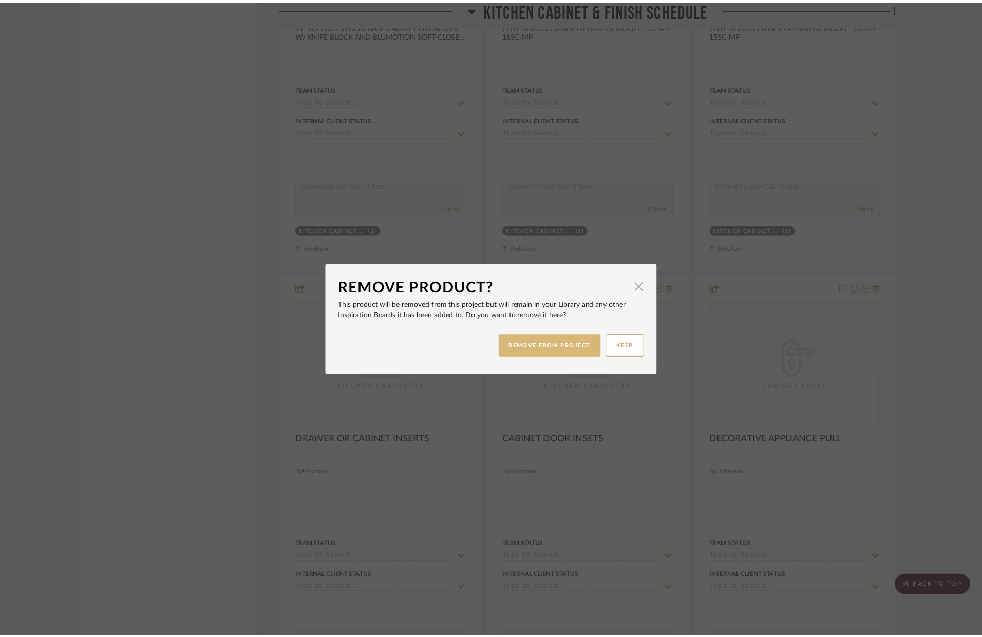
scroll to position [5828, 0]
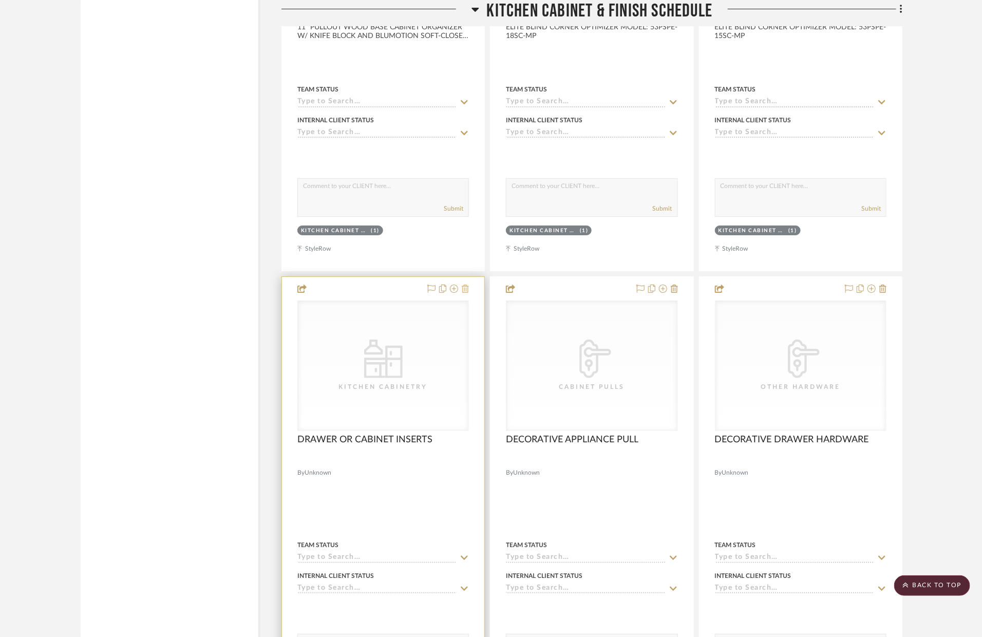
click at [468, 291] on icon at bounding box center [465, 289] width 7 height 8
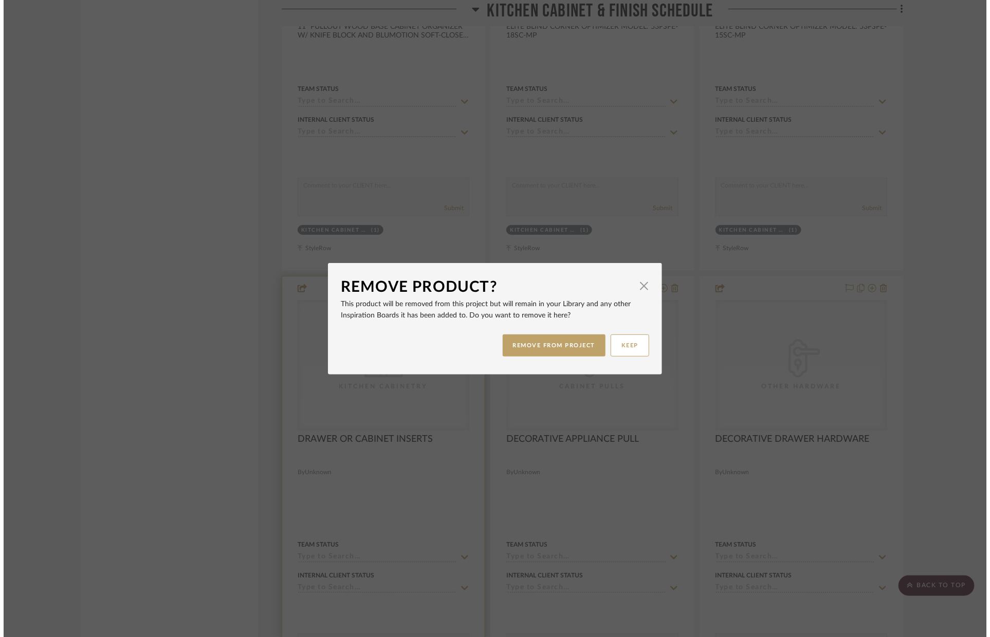
scroll to position [0, 0]
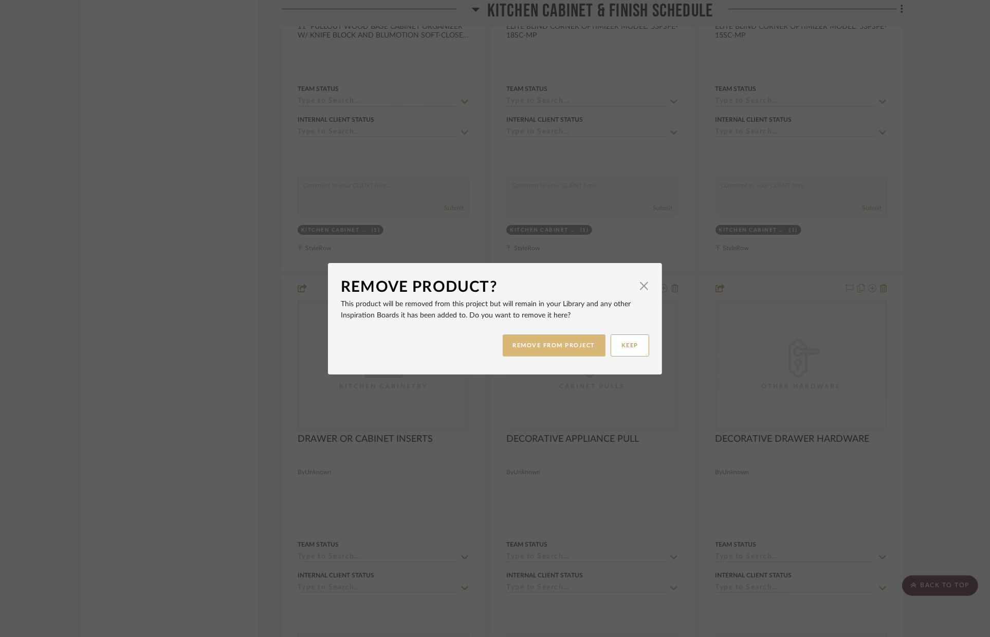
click at [517, 346] on button "REMOVE FROM PROJECT" at bounding box center [554, 346] width 103 height 22
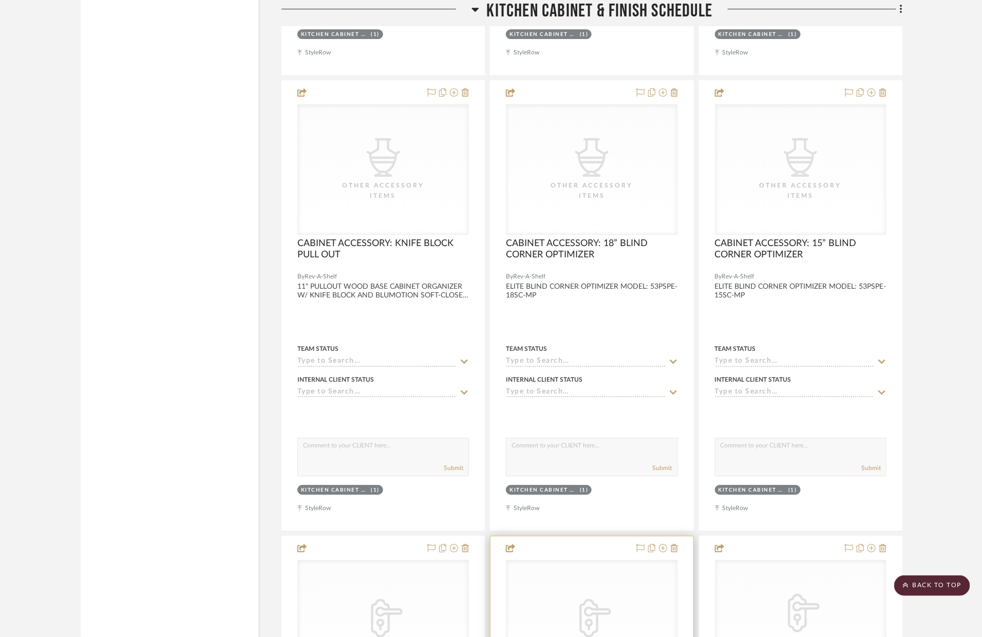
scroll to position [5399, 0]
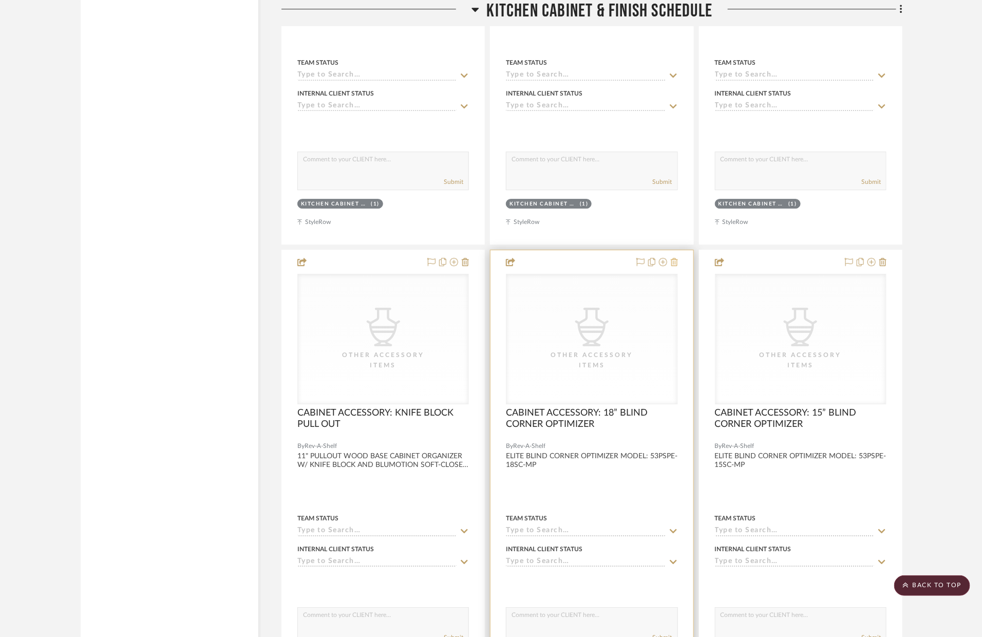
click at [672, 263] on icon at bounding box center [674, 262] width 7 height 8
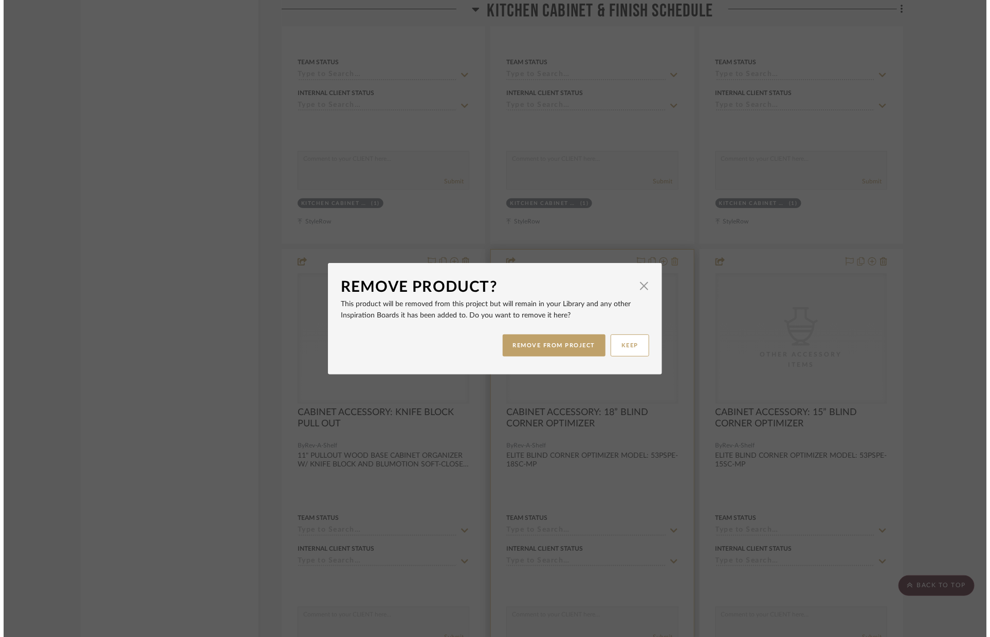
scroll to position [0, 0]
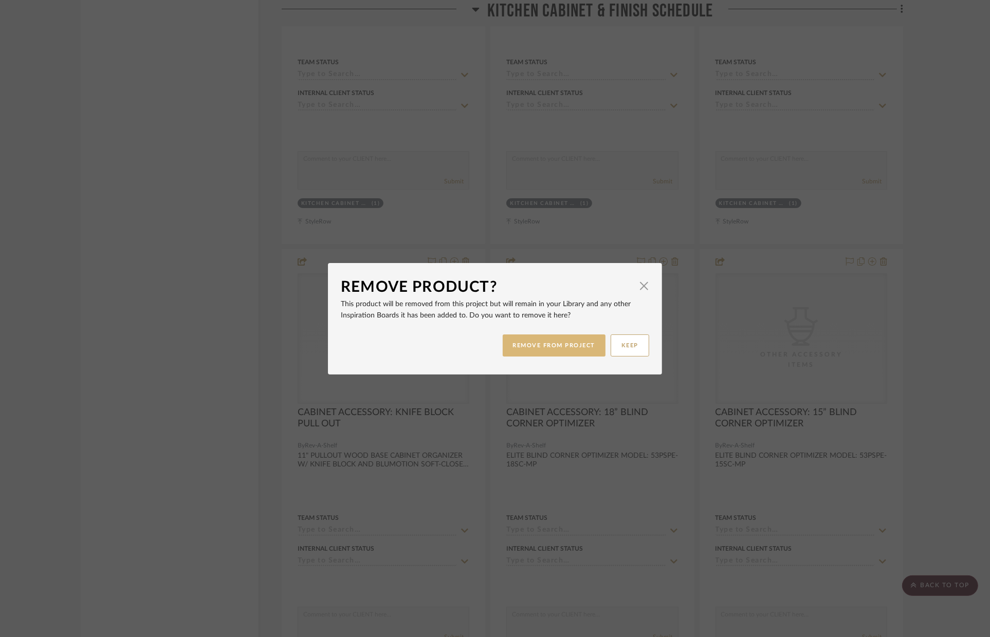
click at [561, 339] on button "REMOVE FROM PROJECT" at bounding box center [554, 346] width 103 height 22
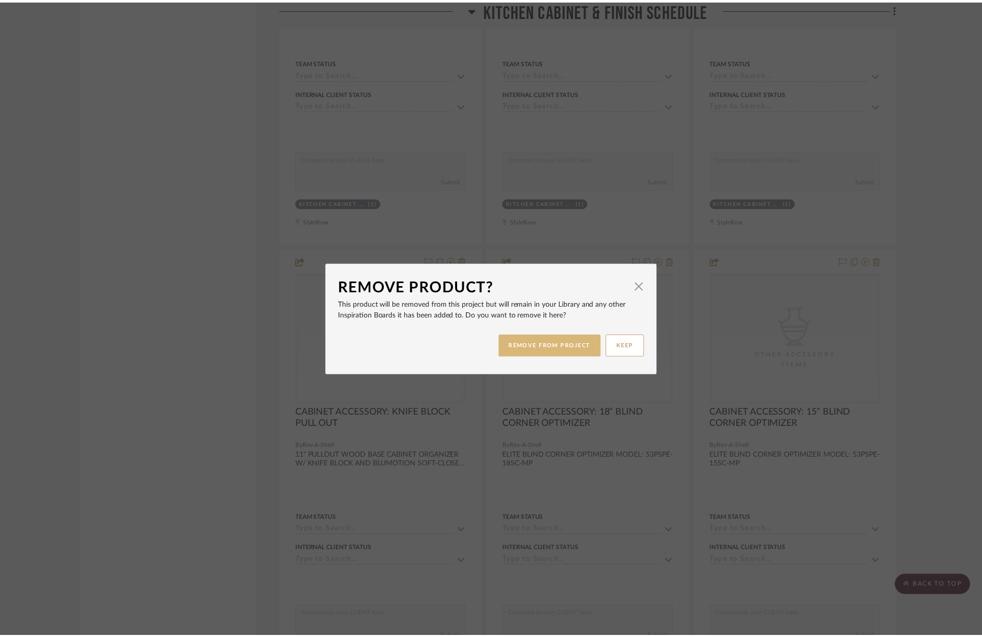
scroll to position [5399, 0]
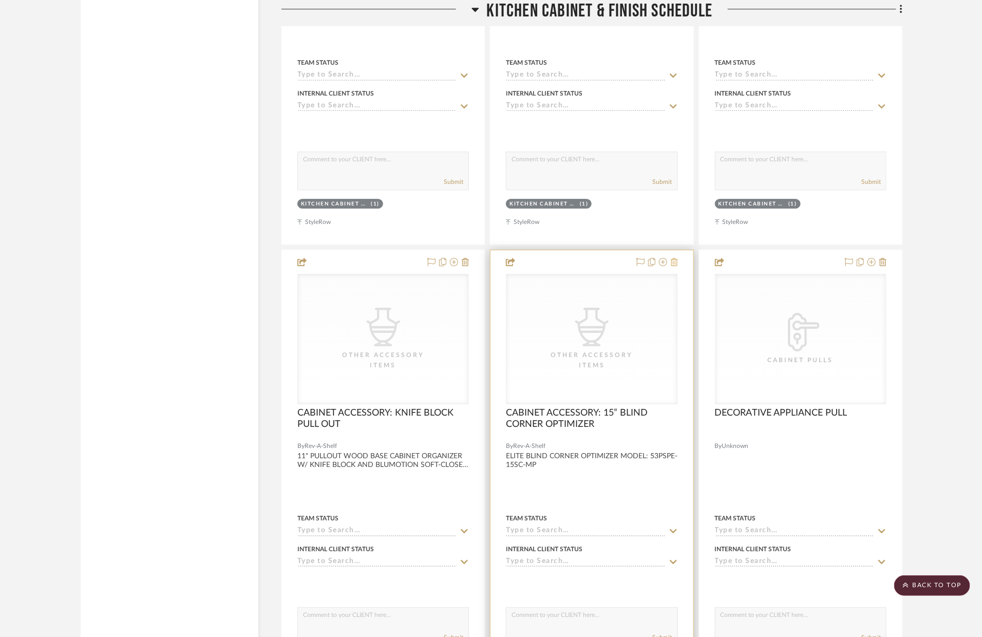
click at [673, 263] on icon at bounding box center [674, 262] width 7 height 8
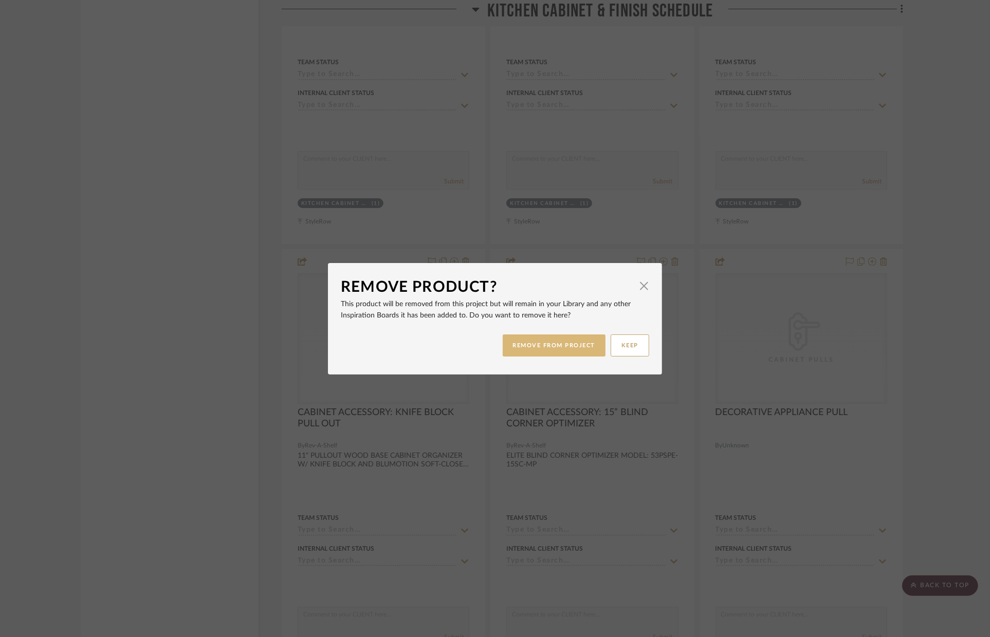
click at [582, 340] on button "REMOVE FROM PROJECT" at bounding box center [554, 346] width 103 height 22
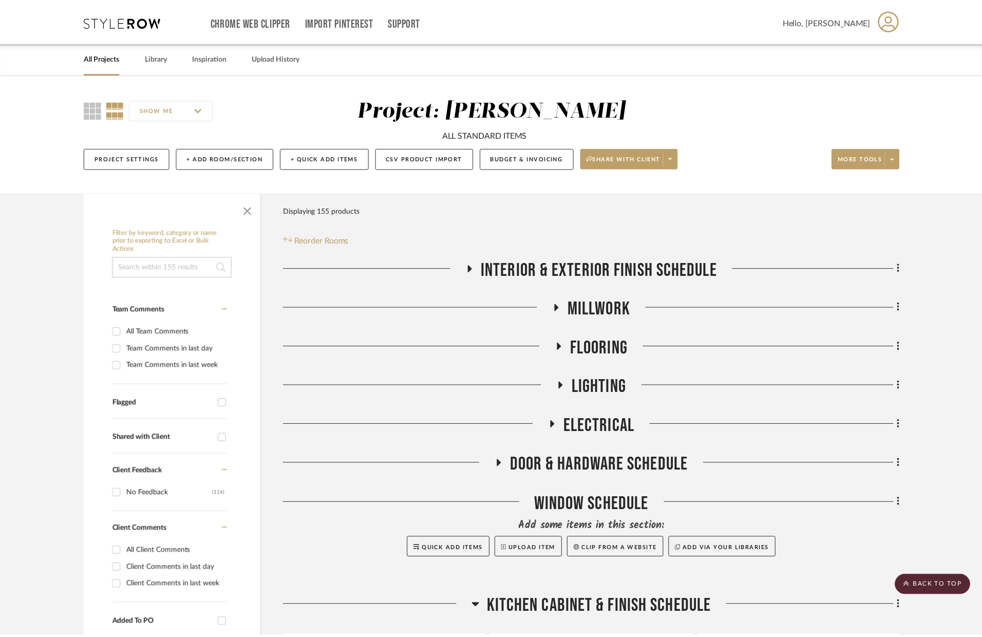
scroll to position [5399, 0]
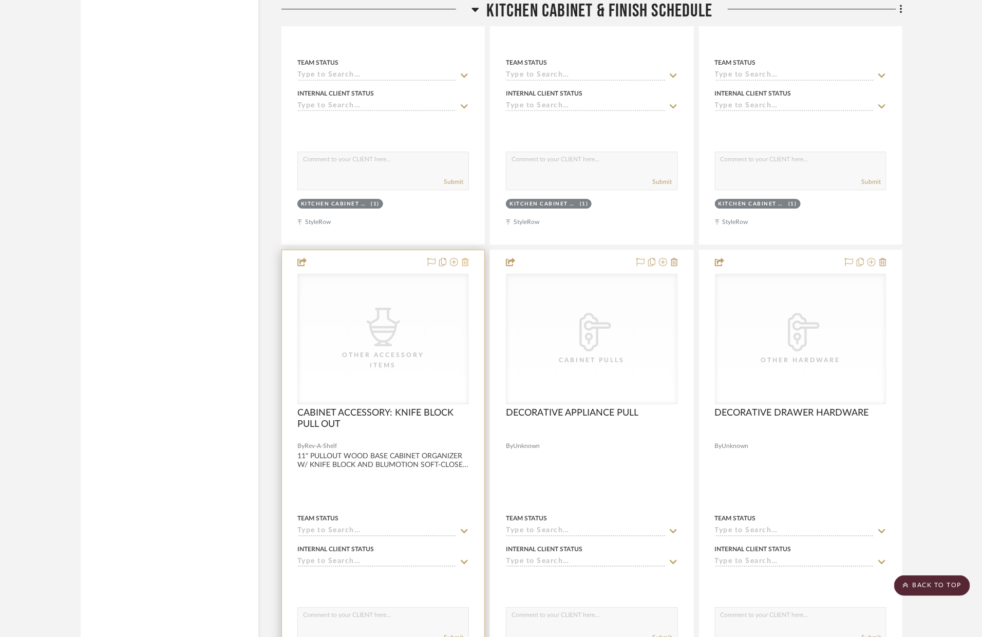
click at [468, 262] on icon at bounding box center [465, 262] width 7 height 8
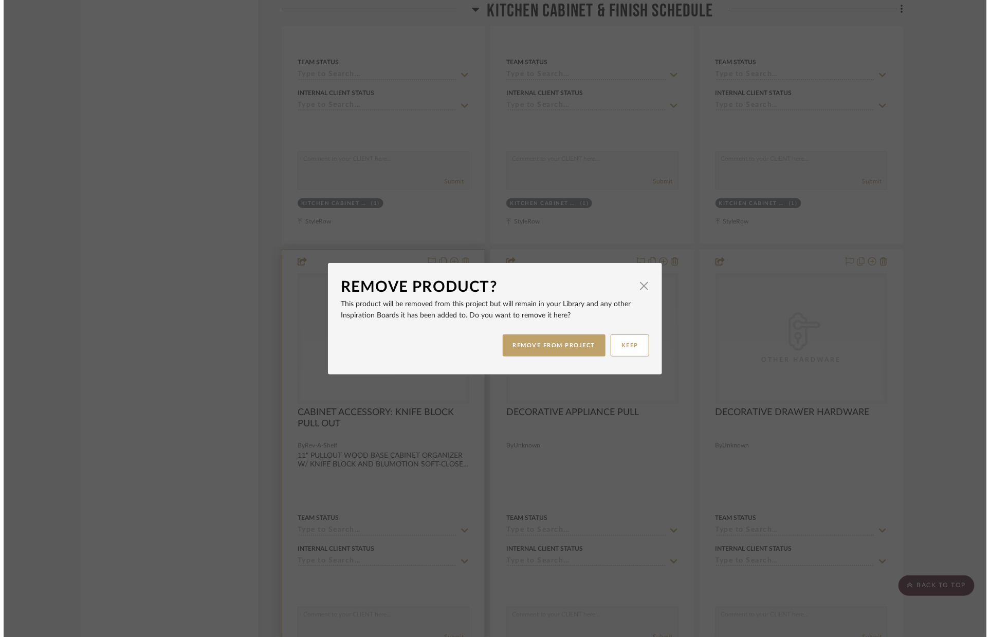
scroll to position [0, 0]
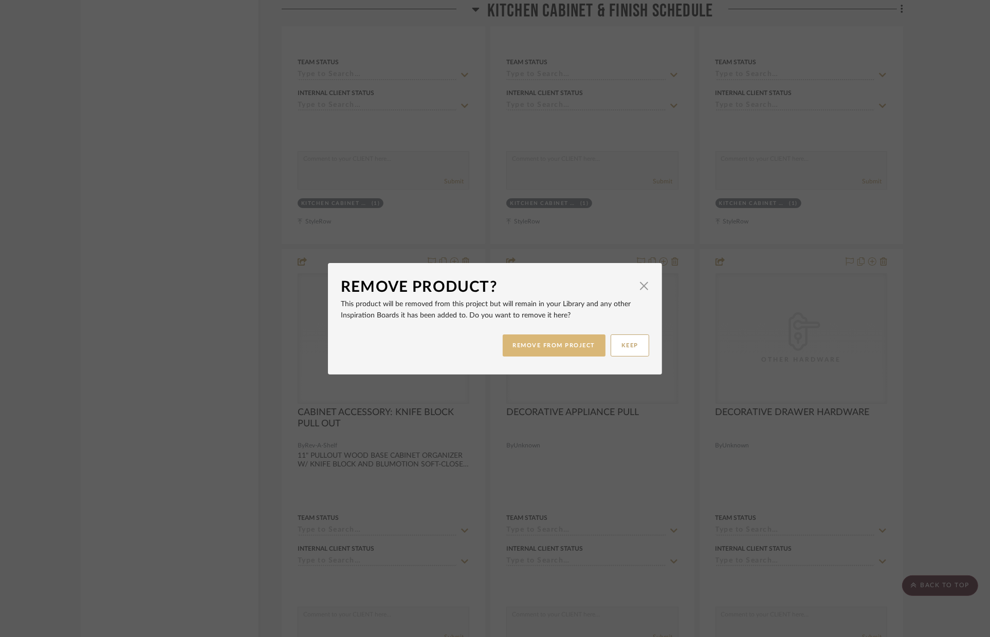
click at [518, 347] on button "REMOVE FROM PROJECT" at bounding box center [554, 346] width 103 height 22
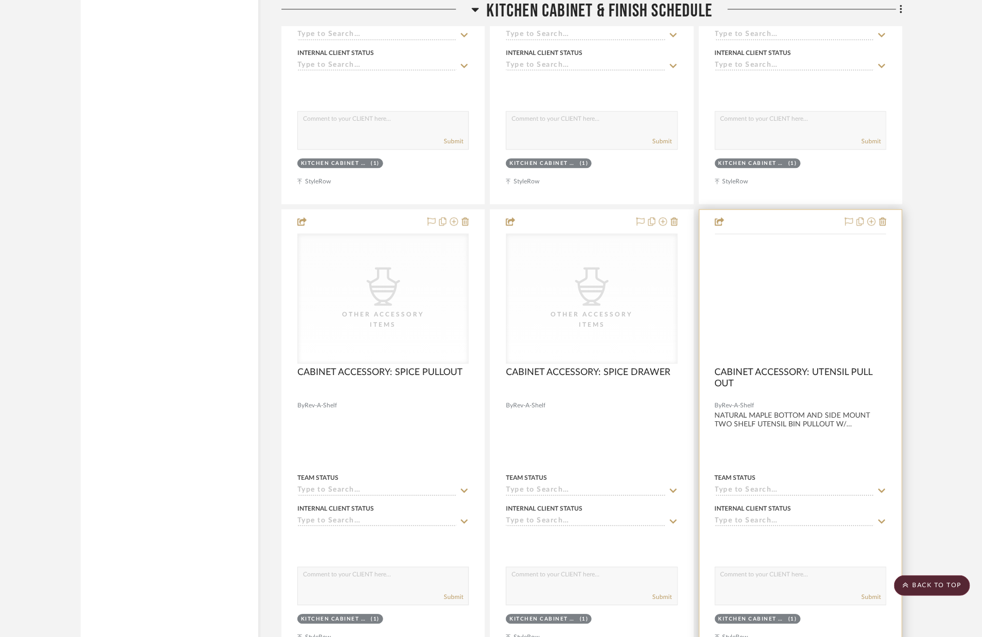
scroll to position [4983, 0]
click at [883, 226] on icon at bounding box center [883, 222] width 7 height 8
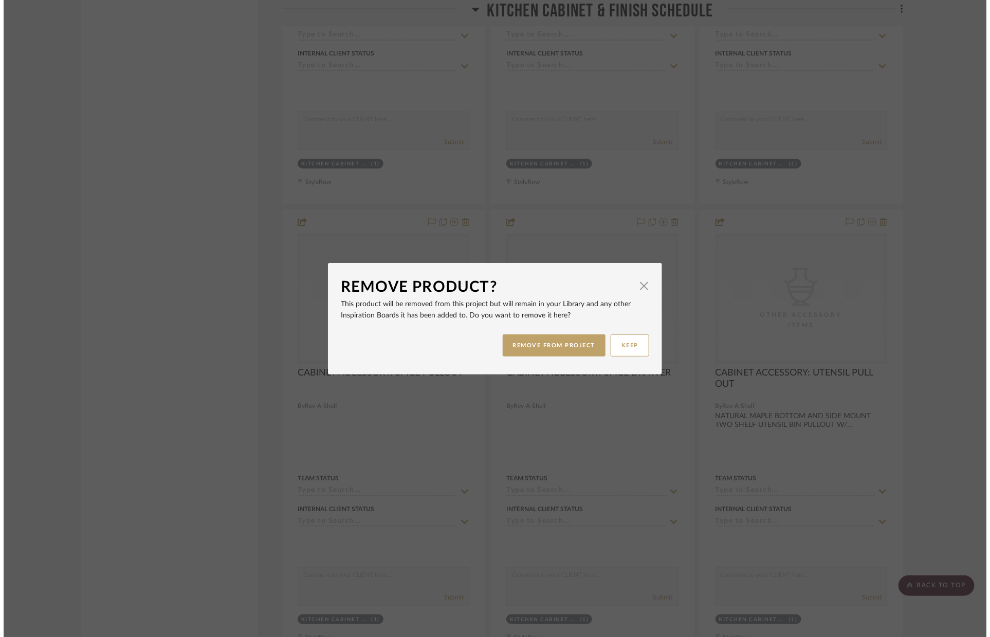
scroll to position [0, 0]
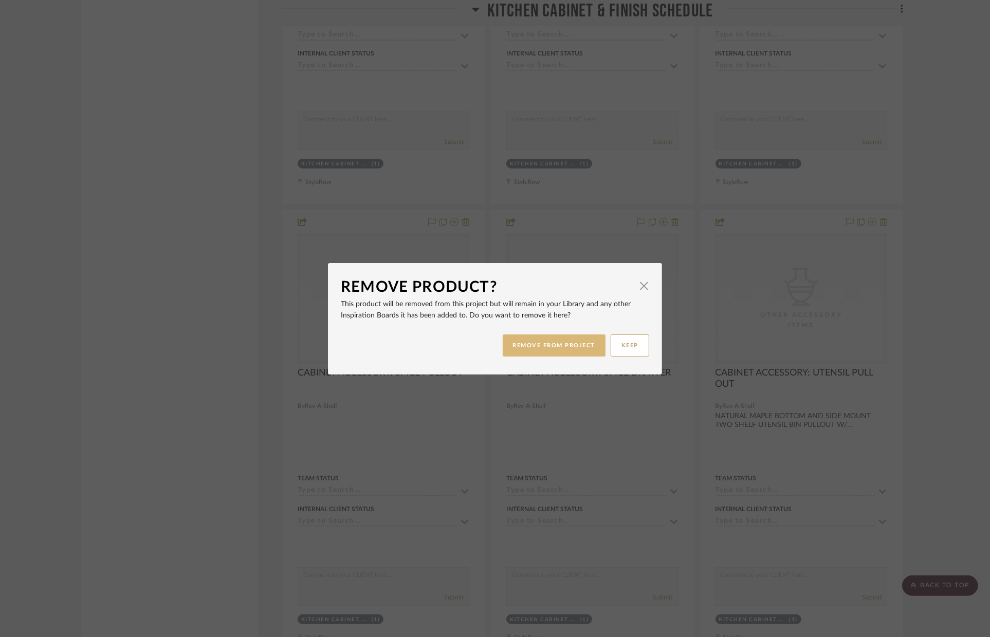
click at [537, 339] on button "REMOVE FROM PROJECT" at bounding box center [554, 346] width 103 height 22
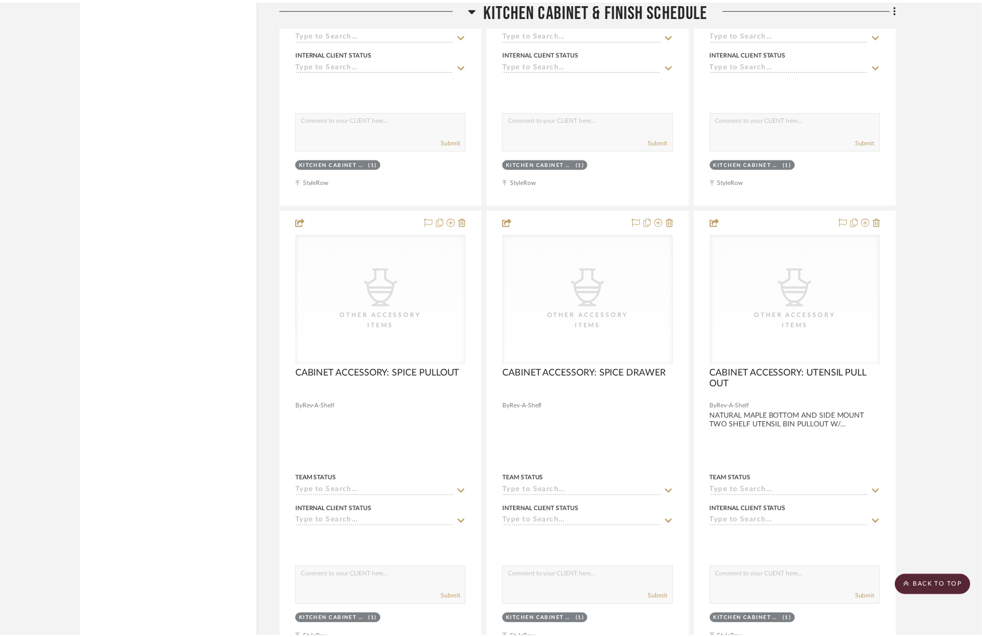
scroll to position [4983, 0]
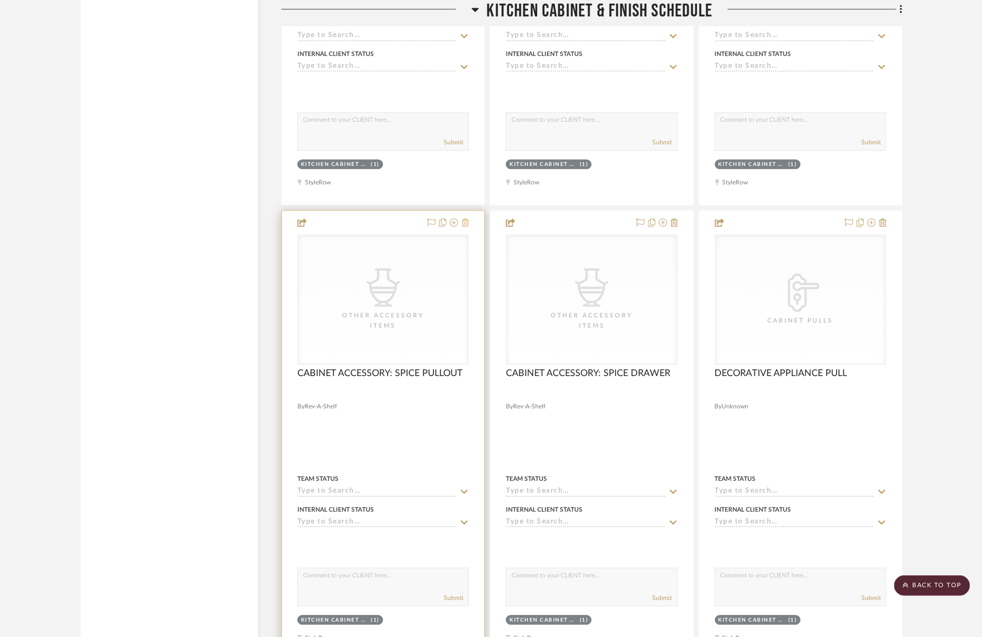
click at [468, 226] on icon at bounding box center [465, 222] width 7 height 8
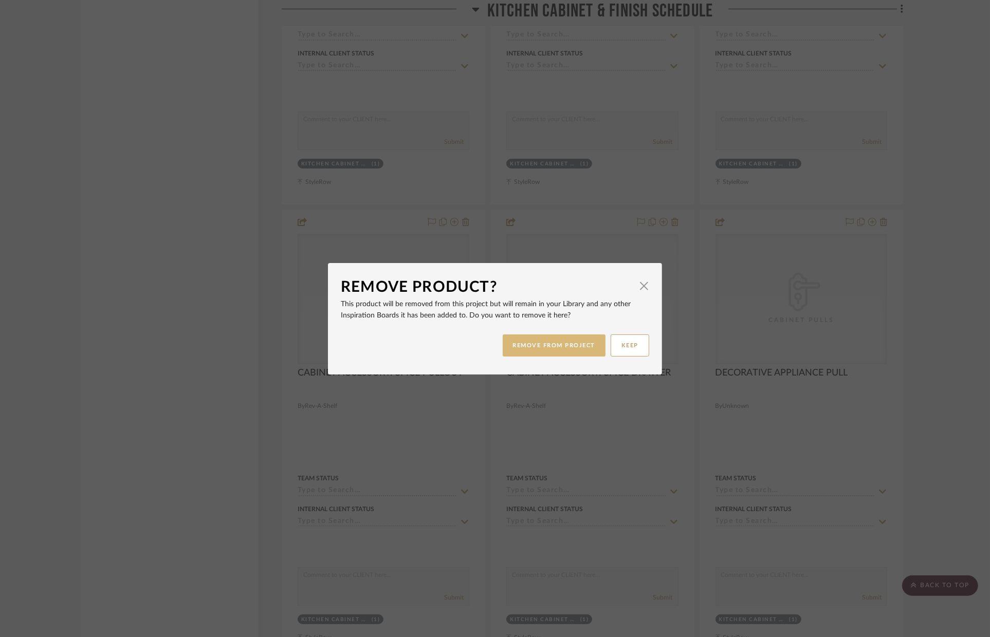
click at [541, 338] on button "REMOVE FROM PROJECT" at bounding box center [554, 346] width 103 height 22
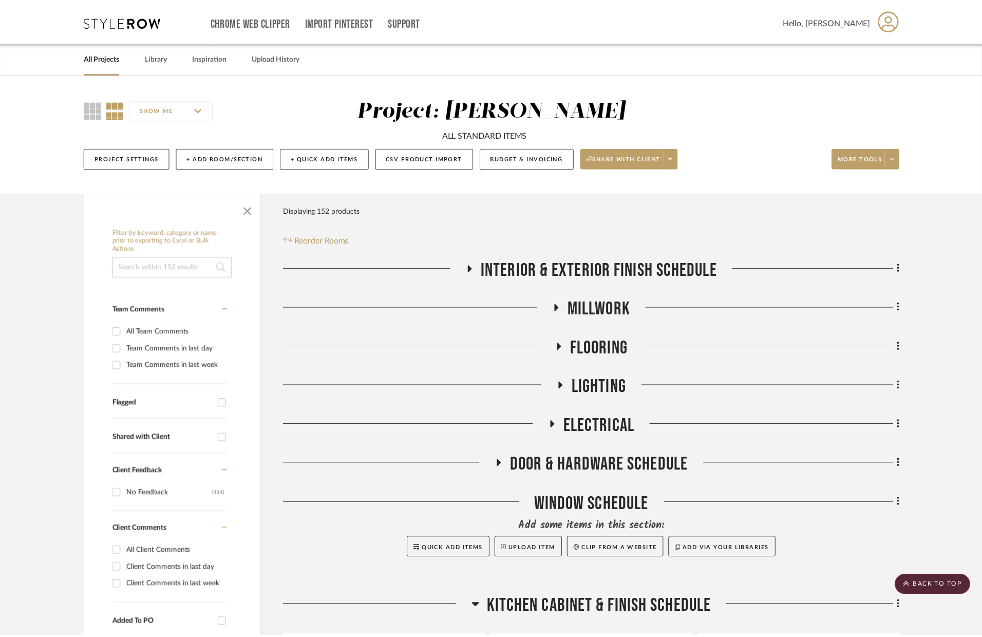
scroll to position [4983, 0]
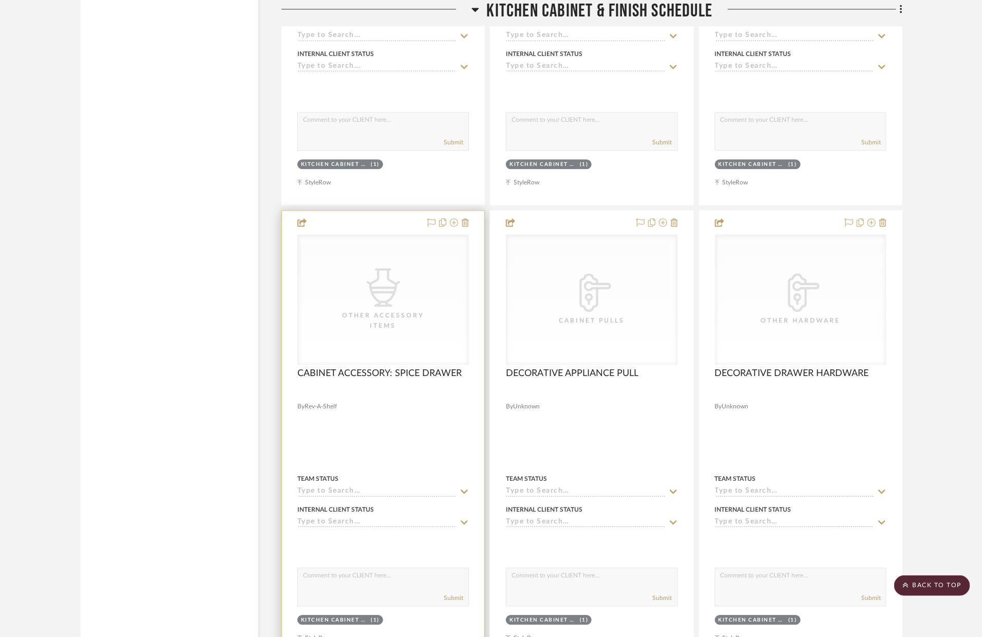
click at [470, 227] on div at bounding box center [383, 436] width 202 height 450
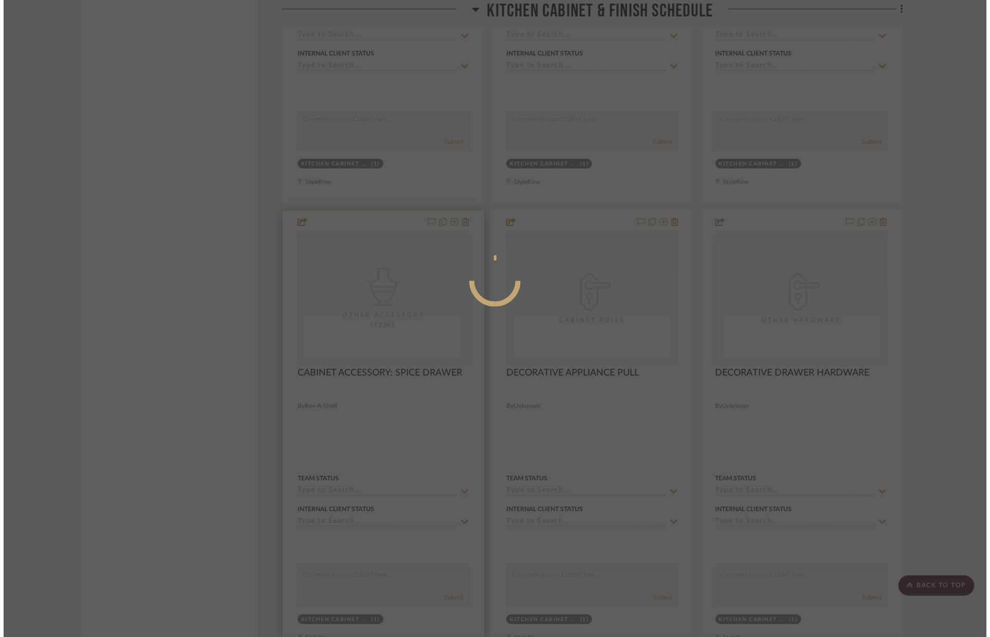
scroll to position [0, 0]
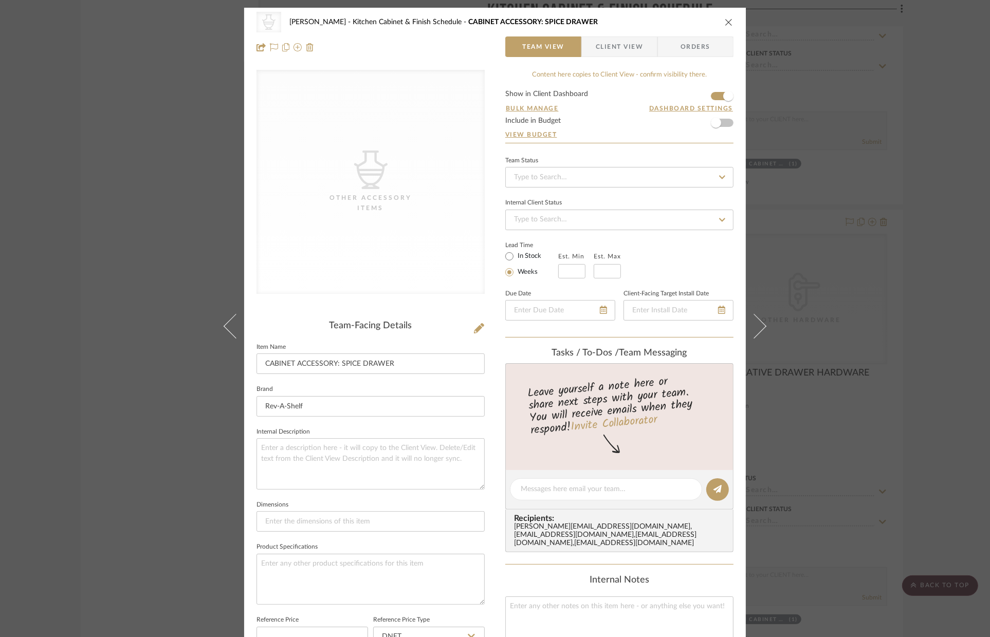
click at [725, 22] on icon "close" at bounding box center [729, 22] width 8 height 8
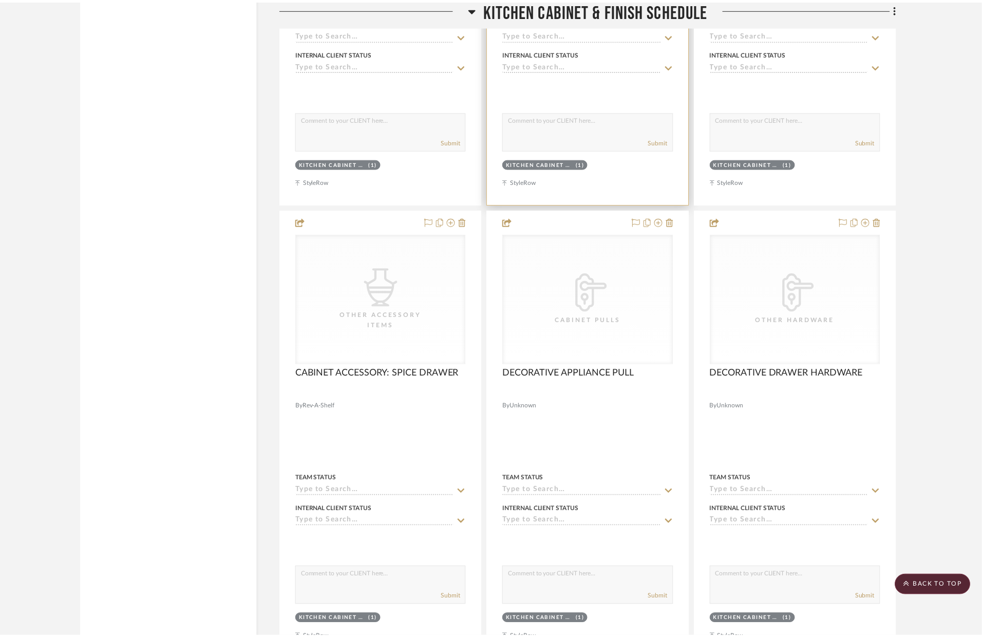
scroll to position [4983, 0]
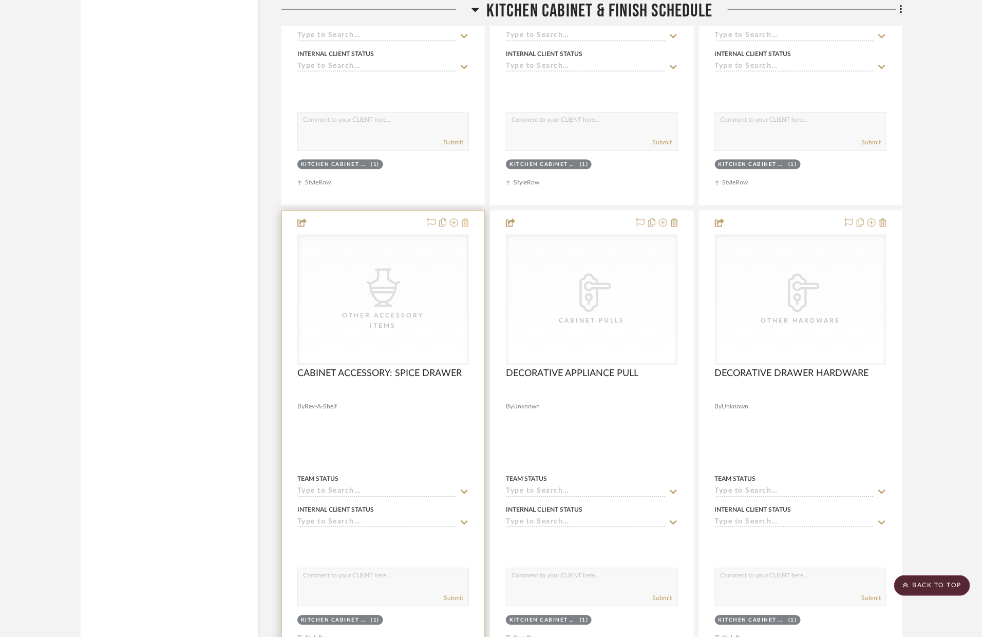
click at [469, 225] on icon at bounding box center [465, 222] width 7 height 8
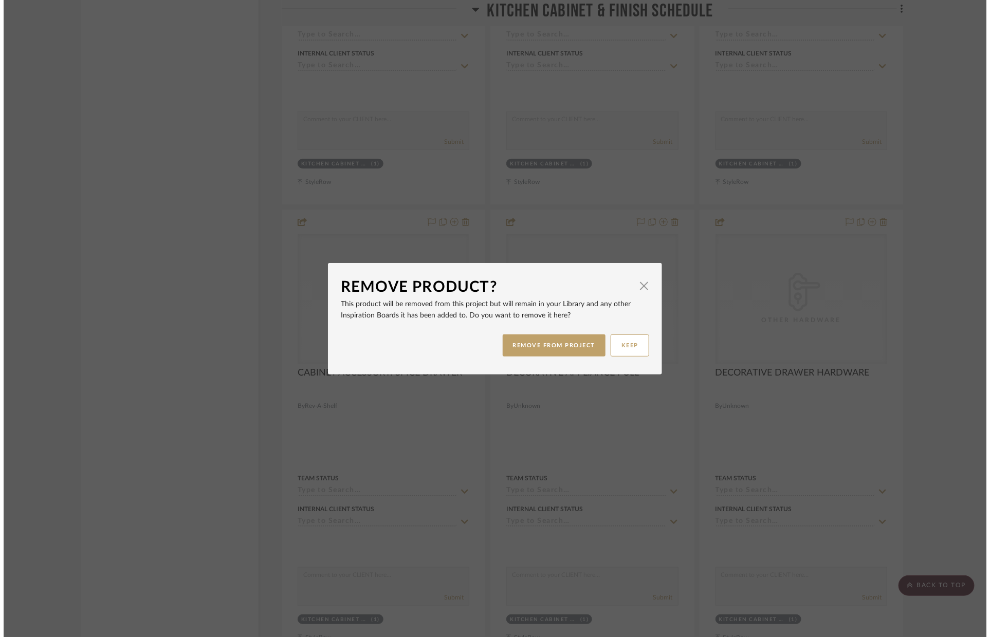
scroll to position [0, 0]
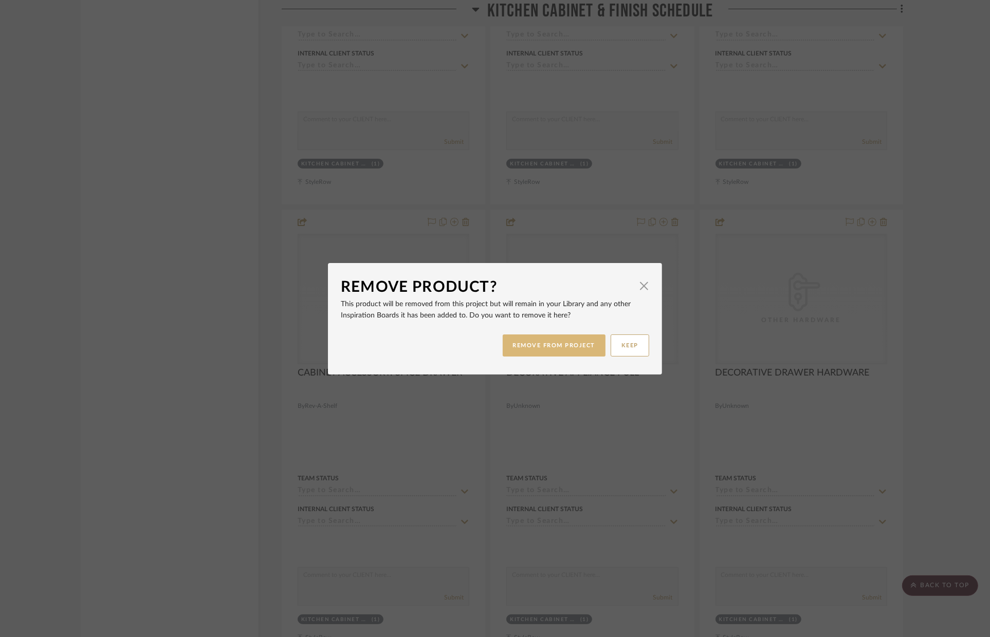
click at [548, 339] on button "REMOVE FROM PROJECT" at bounding box center [554, 346] width 103 height 22
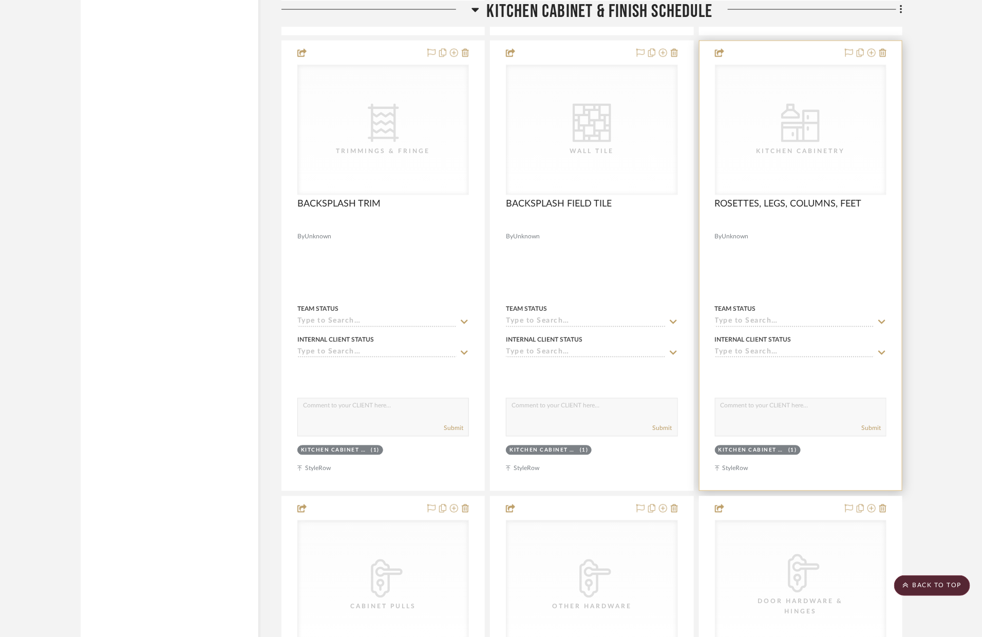
scroll to position [4694, 0]
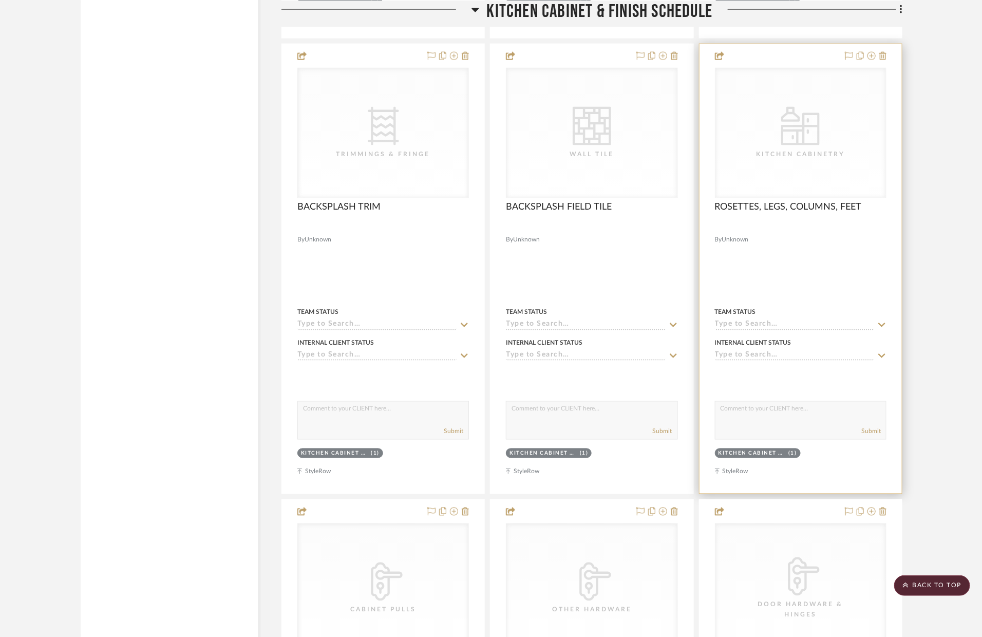
click at [887, 59] on div at bounding box center [801, 269] width 202 height 450
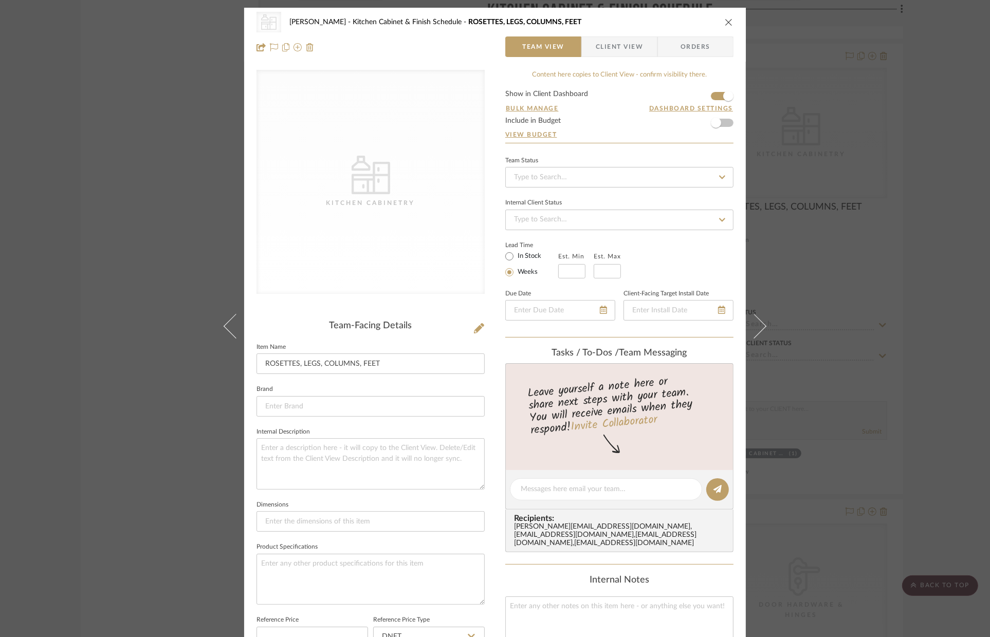
click at [726, 25] on icon "close" at bounding box center [729, 22] width 8 height 8
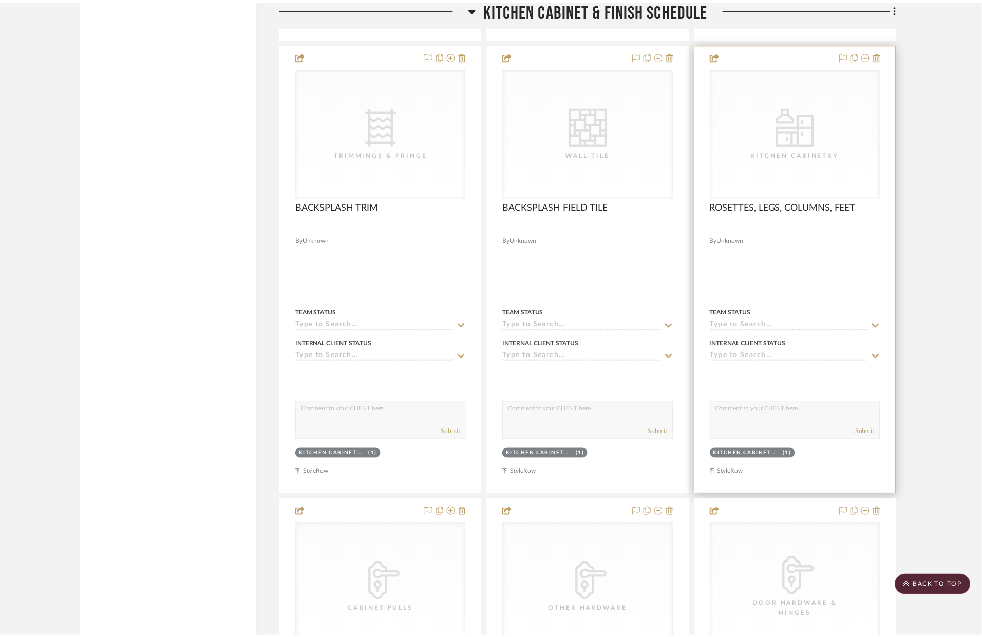
scroll to position [4694, 0]
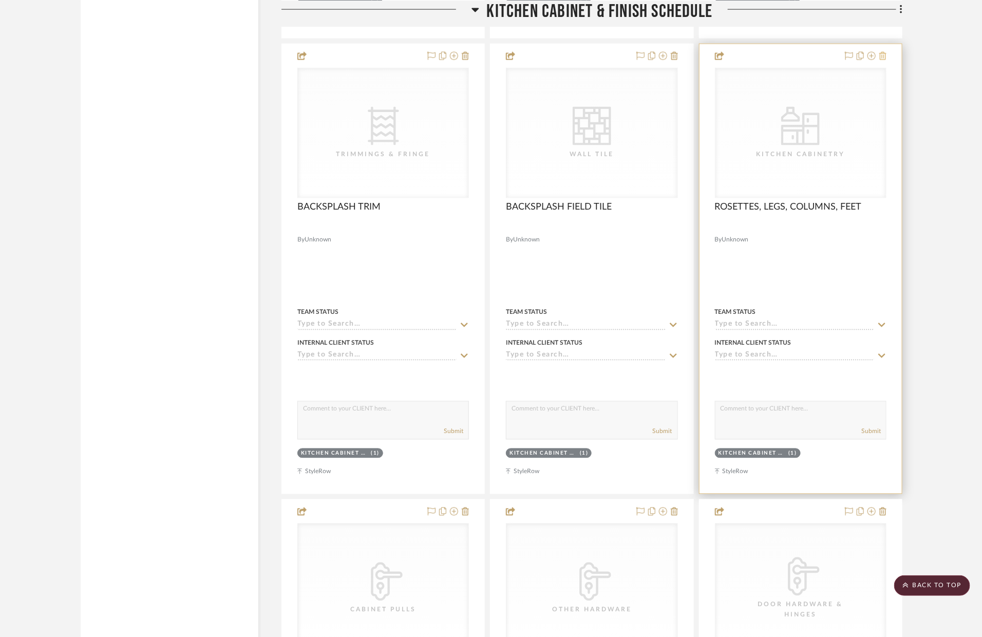
click at [880, 57] on icon at bounding box center [883, 56] width 7 height 8
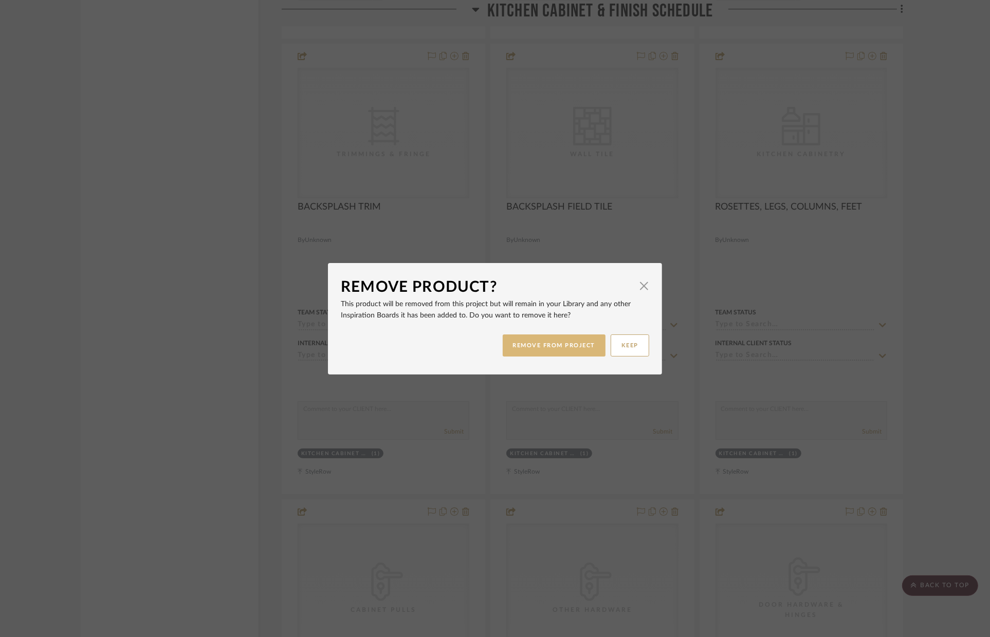
click at [552, 341] on button "REMOVE FROM PROJECT" at bounding box center [554, 346] width 103 height 22
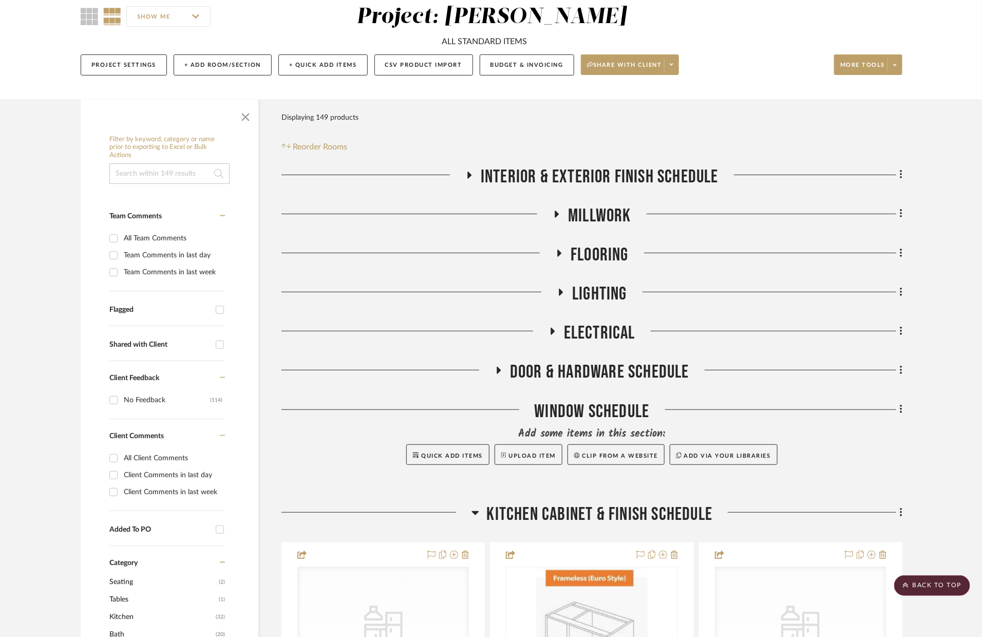
scroll to position [199, 0]
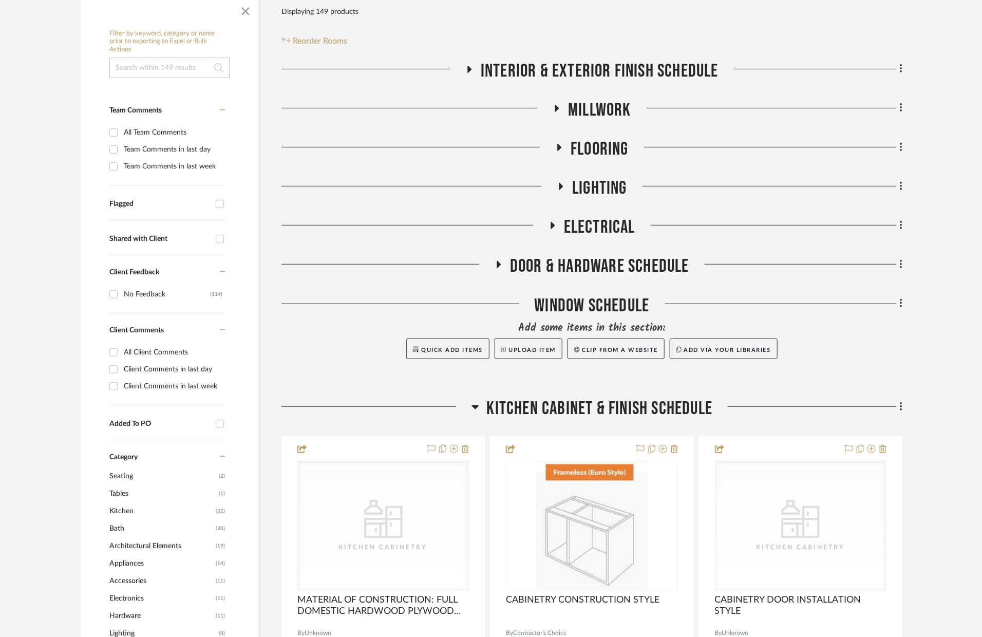
click at [670, 411] on span "Kitchen Cabinet & Finish Schedule" at bounding box center [600, 409] width 226 height 22
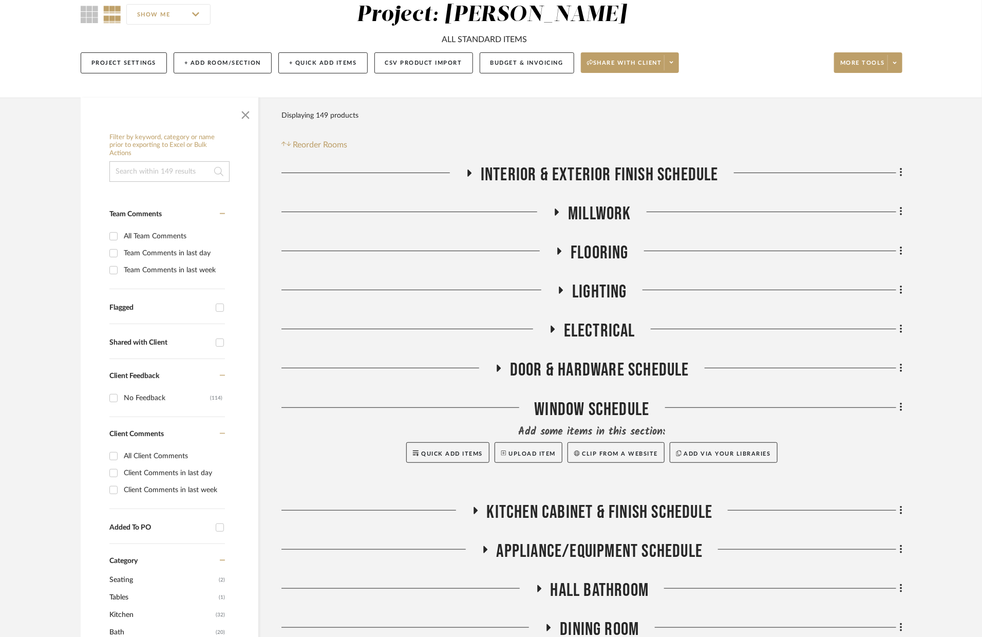
scroll to position [72, 0]
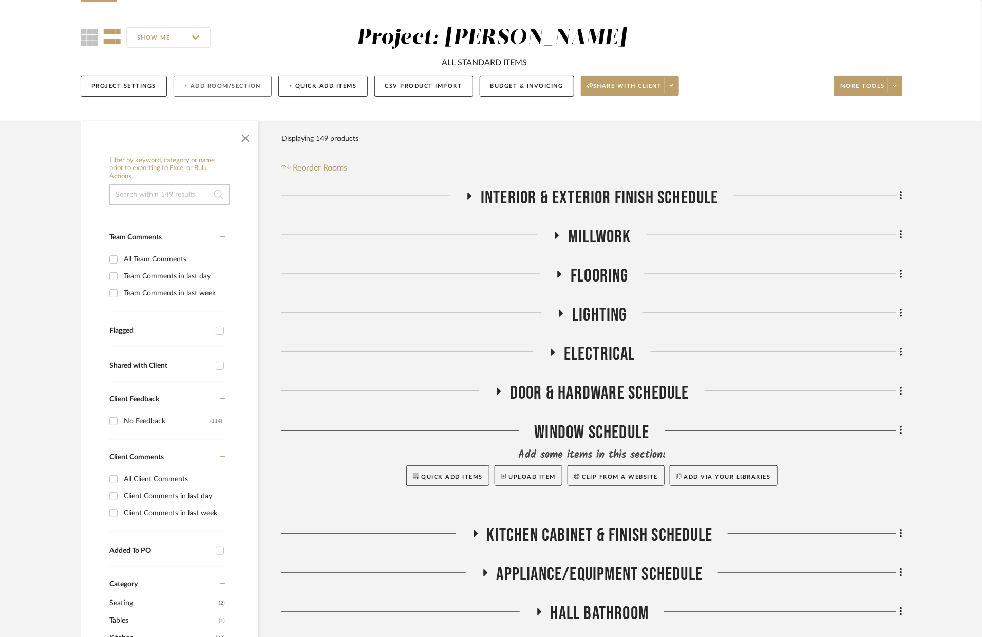
click at [255, 89] on button "+ Add Room/Section" at bounding box center [223, 86] width 98 height 21
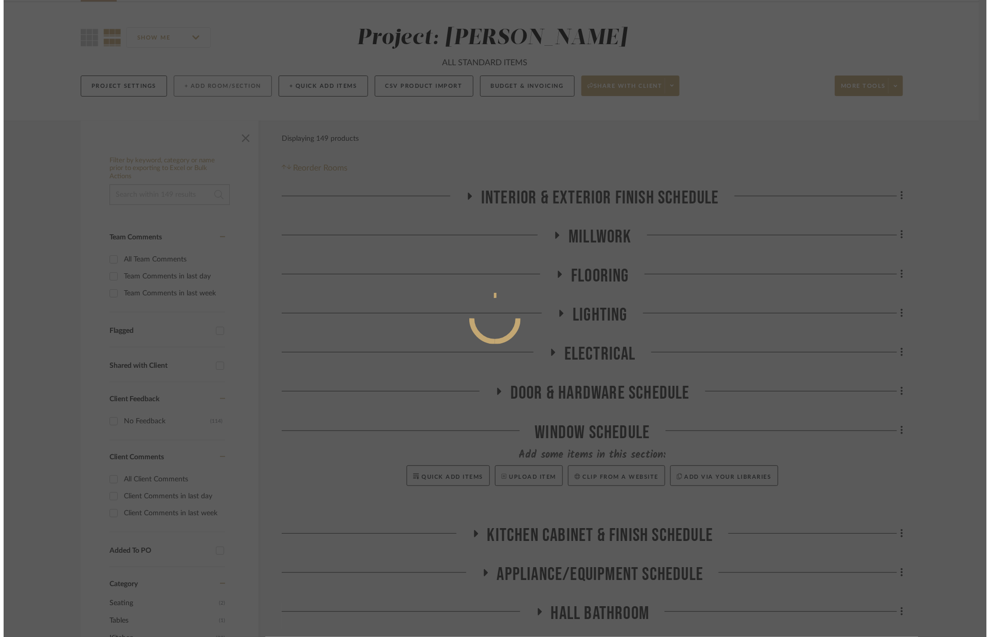
scroll to position [0, 0]
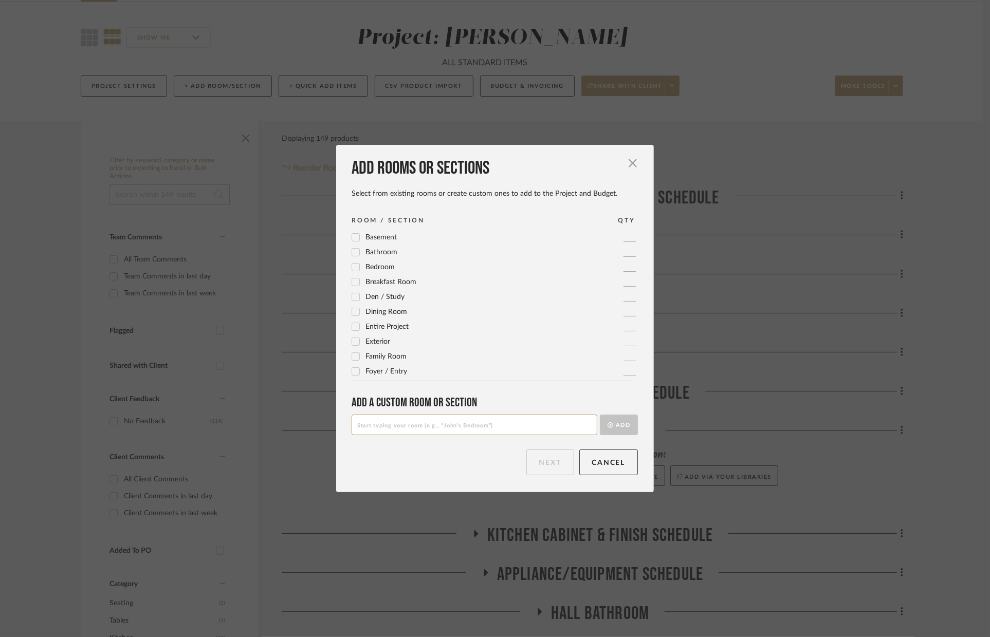
click at [391, 429] on input at bounding box center [474, 425] width 246 height 21
type input "Pantry"
click at [600, 415] on button "Add" at bounding box center [619, 425] width 38 height 21
click at [536, 456] on button "Next" at bounding box center [550, 463] width 48 height 26
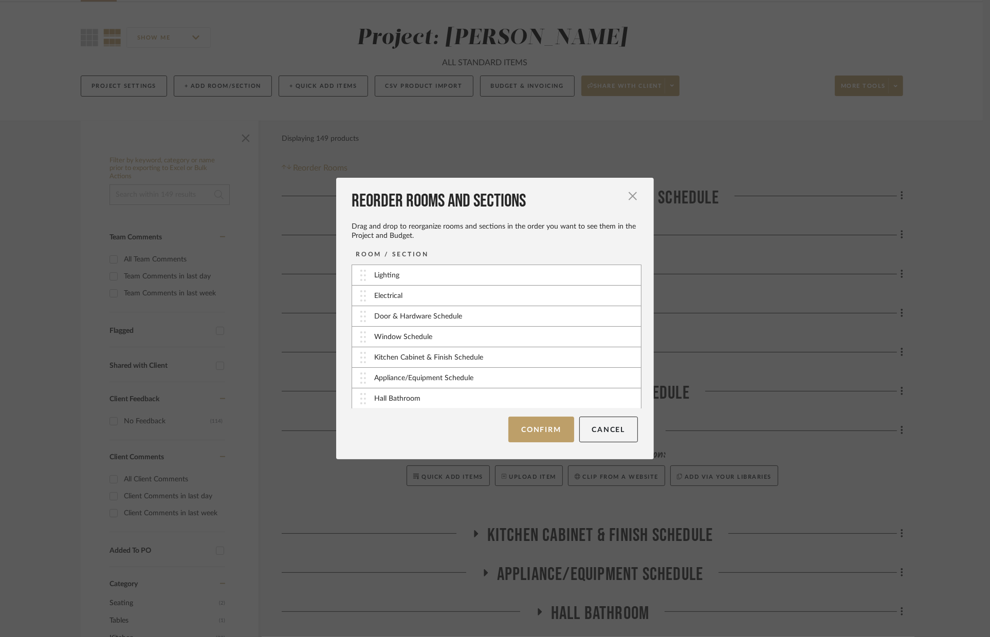
scroll to position [125, 0]
drag, startPoint x: 362, startPoint y: 399, endPoint x: 403, endPoint y: 334, distance: 76.7
drag, startPoint x: 371, startPoint y: 317, endPoint x: 374, endPoint y: 300, distance: 17.2
drag, startPoint x: 362, startPoint y: 377, endPoint x: 365, endPoint y: 360, distance: 16.6
click at [523, 425] on button "Confirm" at bounding box center [540, 430] width 65 height 26
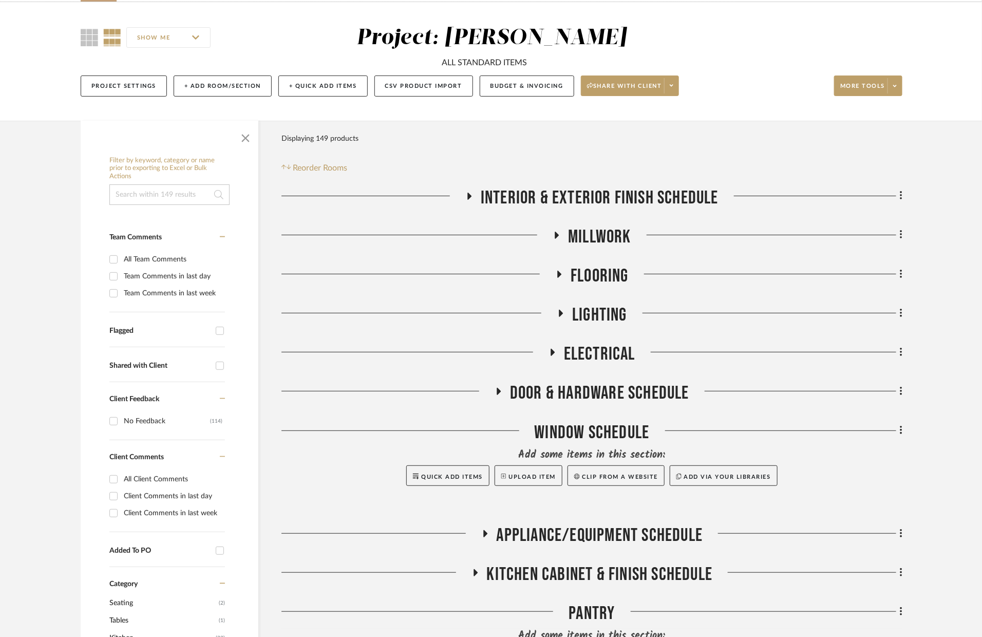
scroll to position [273, 0]
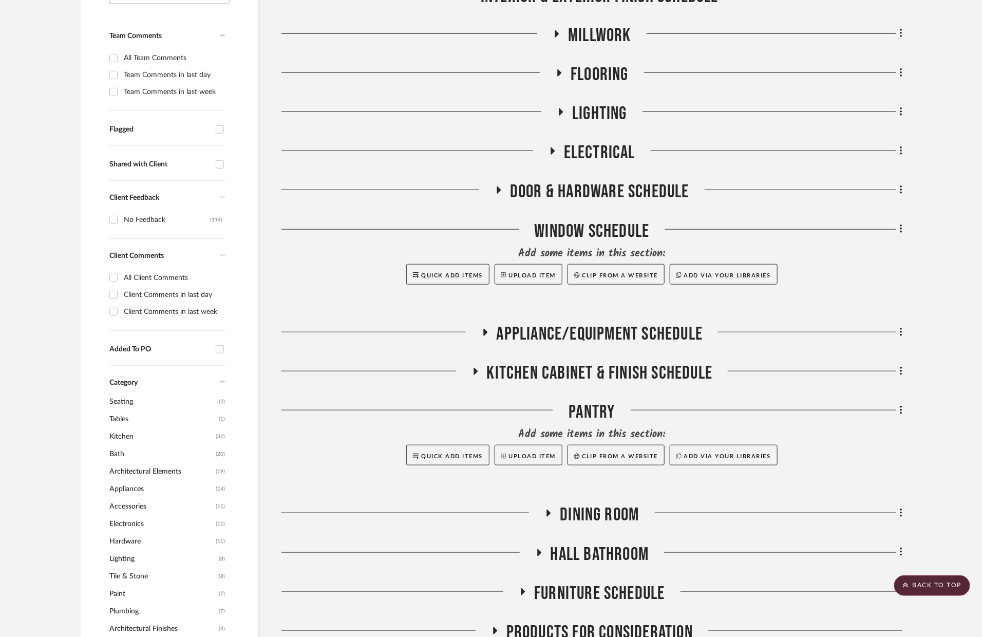
click at [584, 373] on span "Kitchen Cabinet & Finish Schedule" at bounding box center [600, 373] width 226 height 22
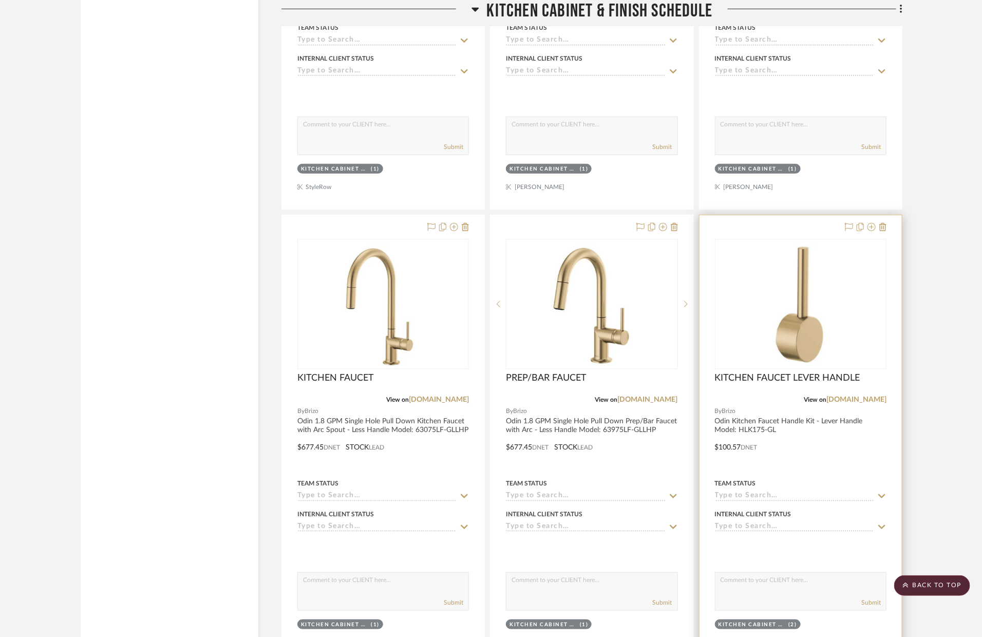
scroll to position [1908, 0]
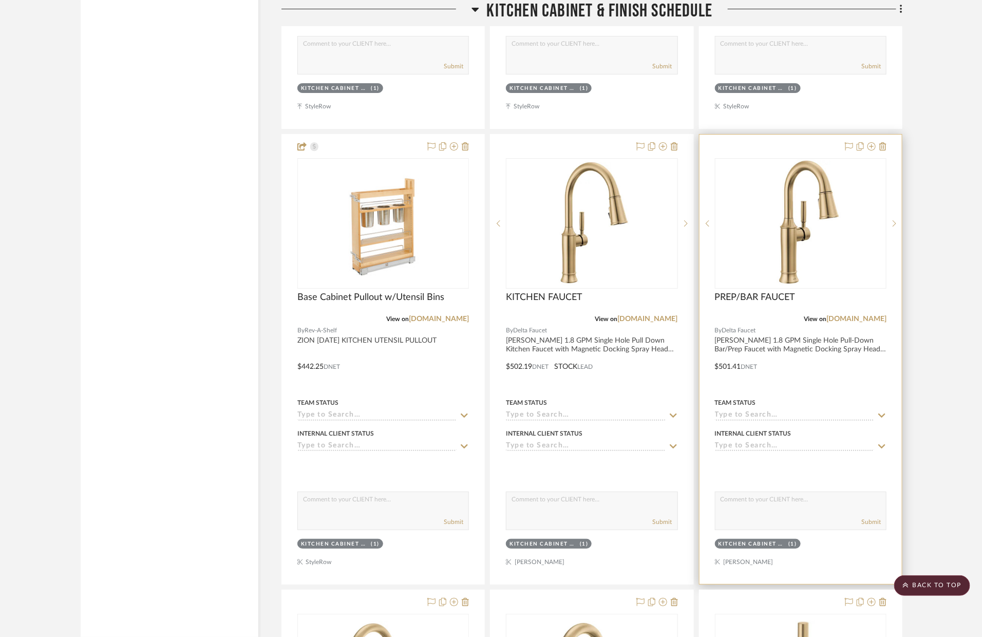
click at [823, 376] on div at bounding box center [801, 360] width 202 height 450
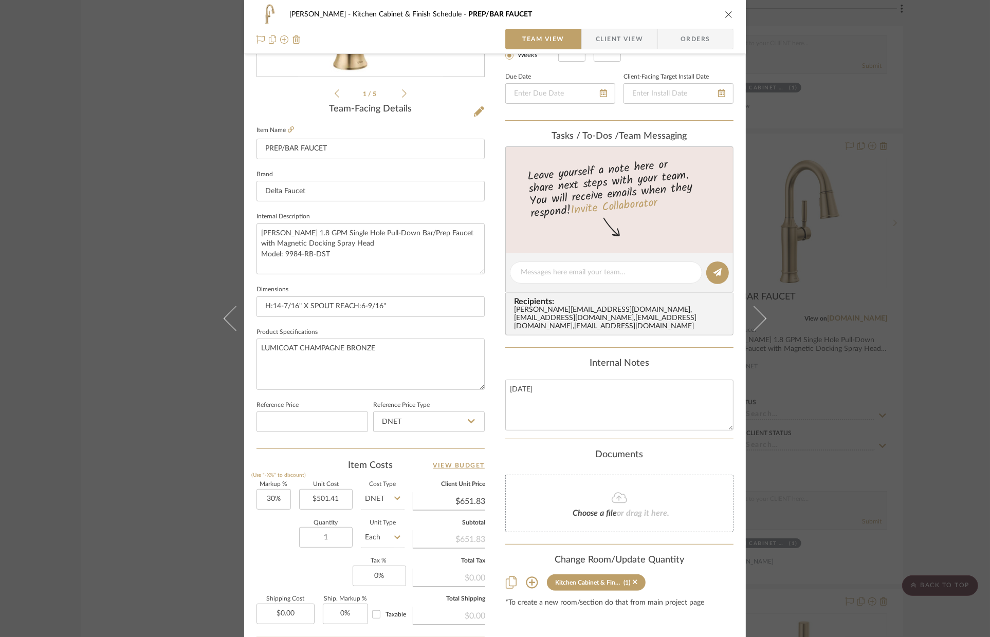
scroll to position [319, 0]
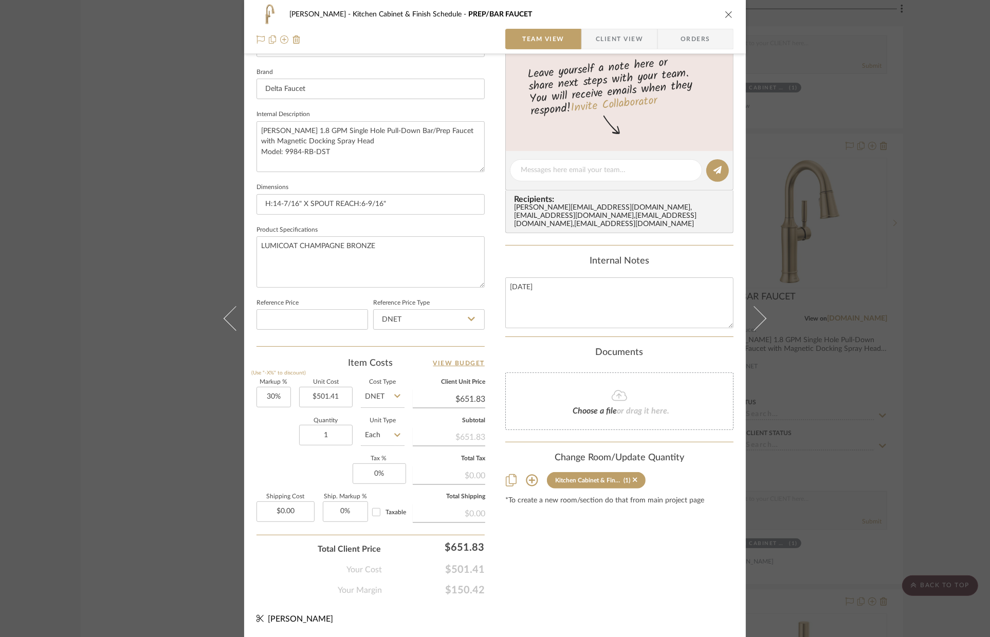
click at [530, 474] on icon at bounding box center [532, 480] width 12 height 12
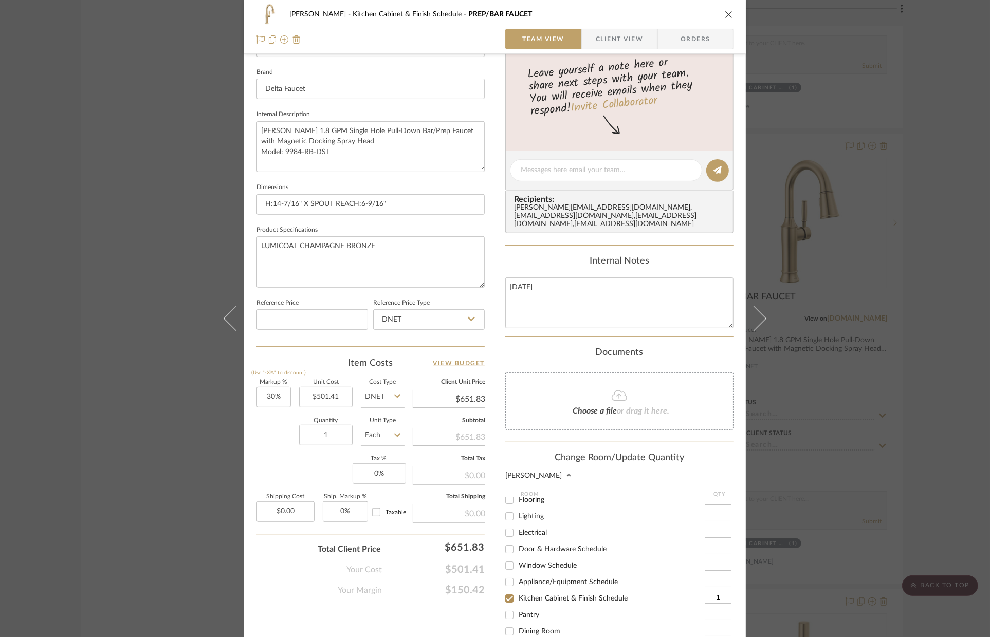
scroll to position [41, 0]
click at [524, 607] on div "Pantry" at bounding box center [605, 615] width 200 height 16
click at [521, 611] on span "Pantry" at bounding box center [528, 614] width 21 height 7
click at [517, 607] on input "Pantry" at bounding box center [509, 615] width 16 height 16
checkbox input "true"
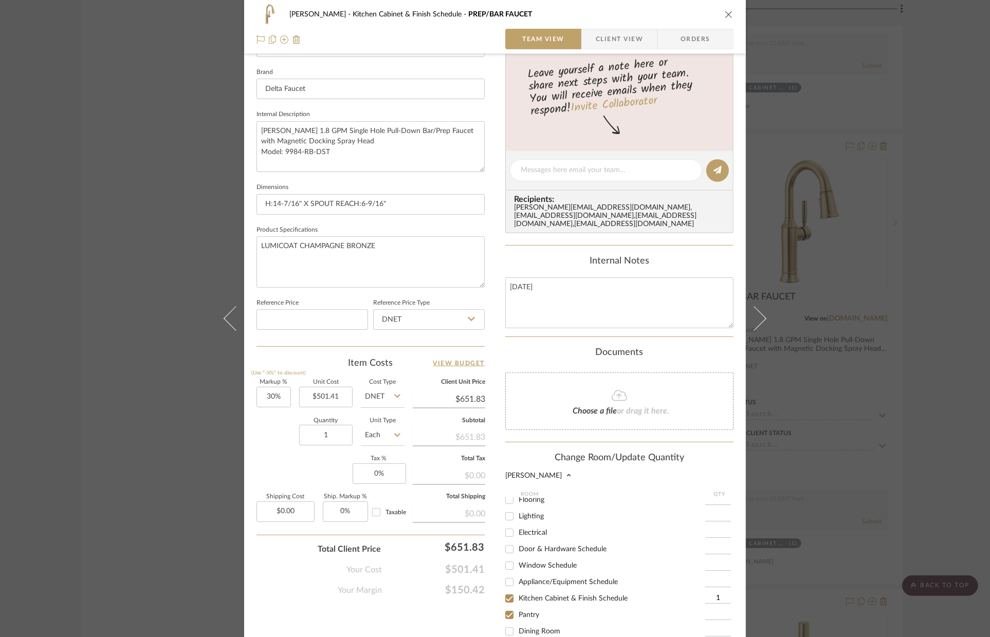
type input "1"
click at [518, 595] on span "Kitchen Cabinet & Finish Schedule" at bounding box center [572, 598] width 109 height 7
click at [517, 592] on input "Kitchen Cabinet & Finish Schedule" at bounding box center [509, 598] width 16 height 16
checkbox input "false"
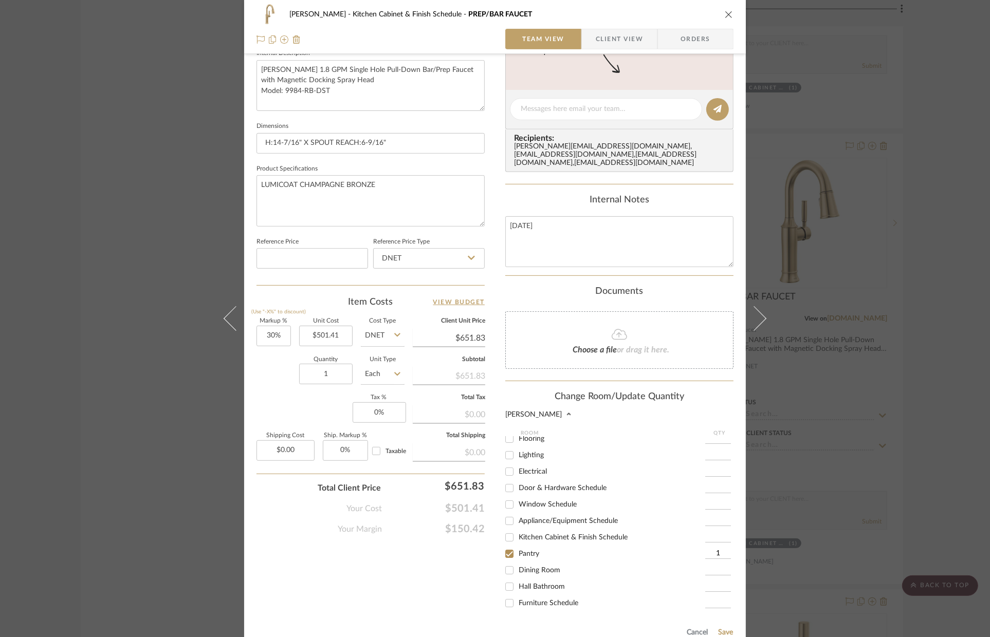
scroll to position [470, 0]
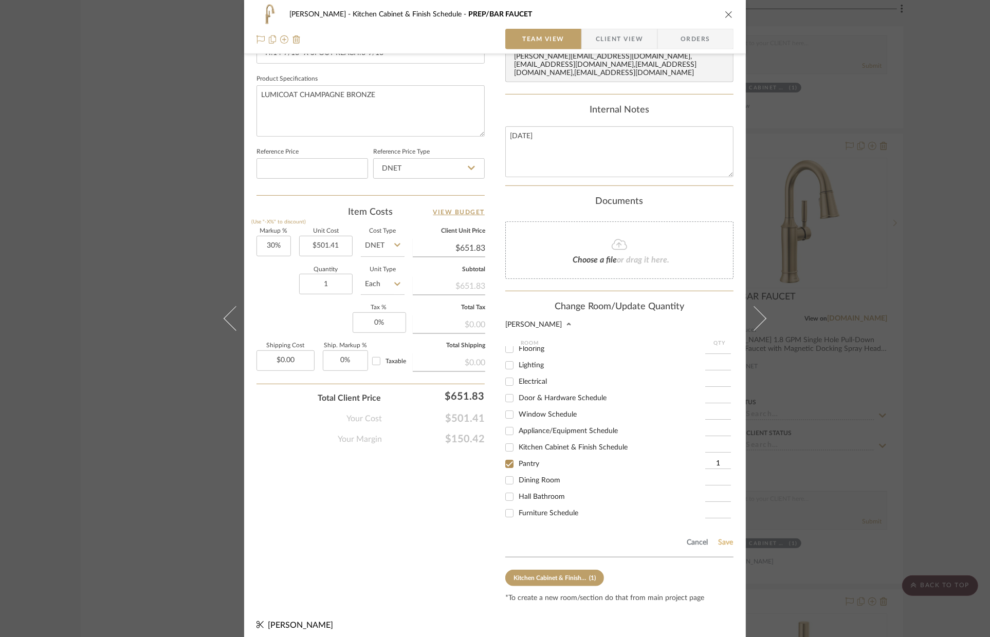
click at [723, 540] on button "Save" at bounding box center [725, 543] width 16 height 8
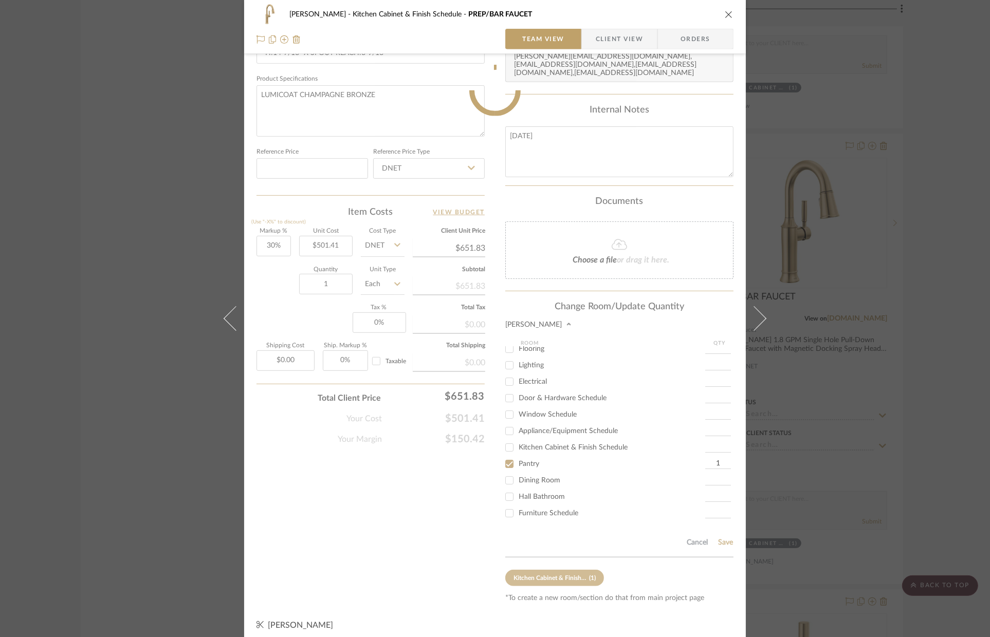
scroll to position [319, 0]
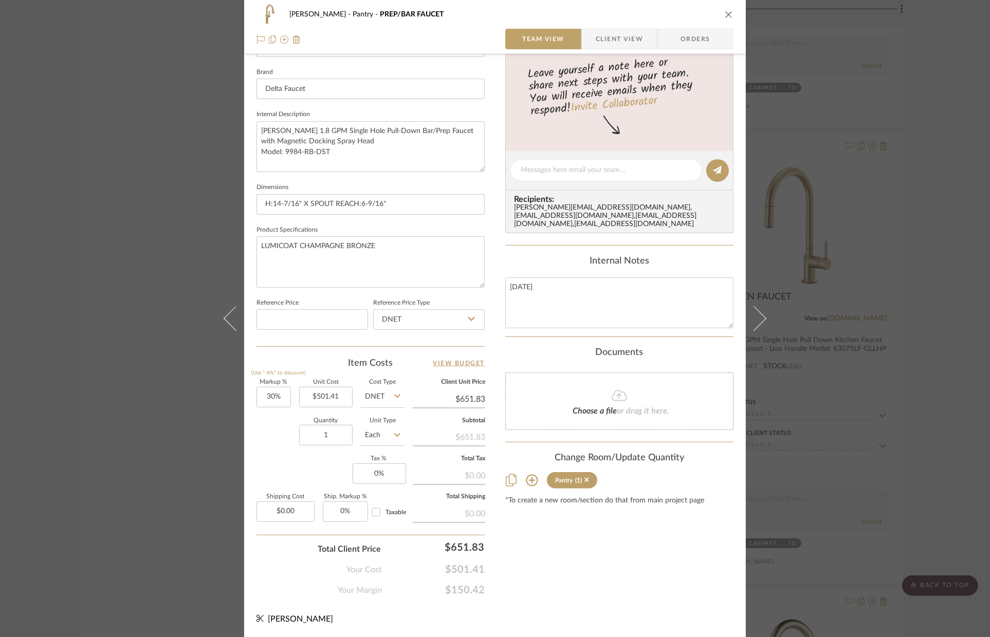
click at [961, 424] on div "[PERSON_NAME] Pantry PREP/BAR FAUCET Team View Client View Orders 1 / 5 Team-Fa…" at bounding box center [495, 318] width 990 height 637
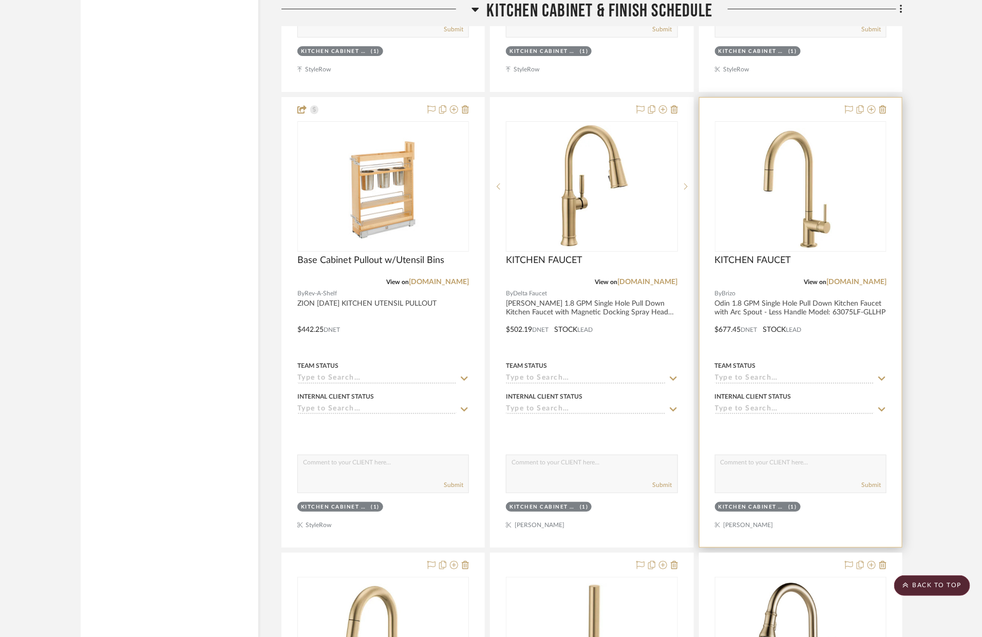
scroll to position [2216, 0]
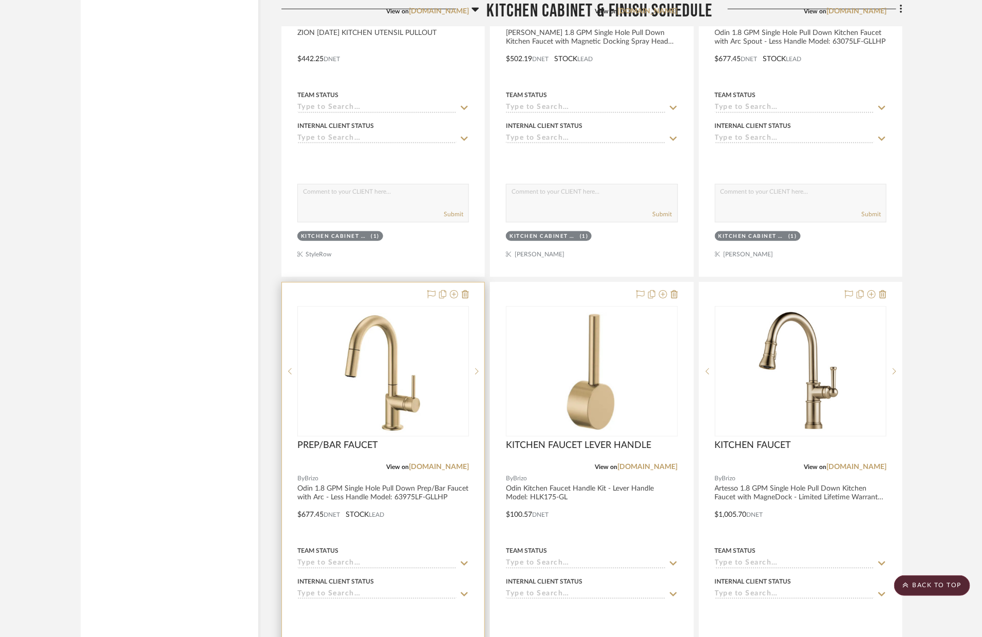
click at [406, 529] on div at bounding box center [383, 508] width 202 height 450
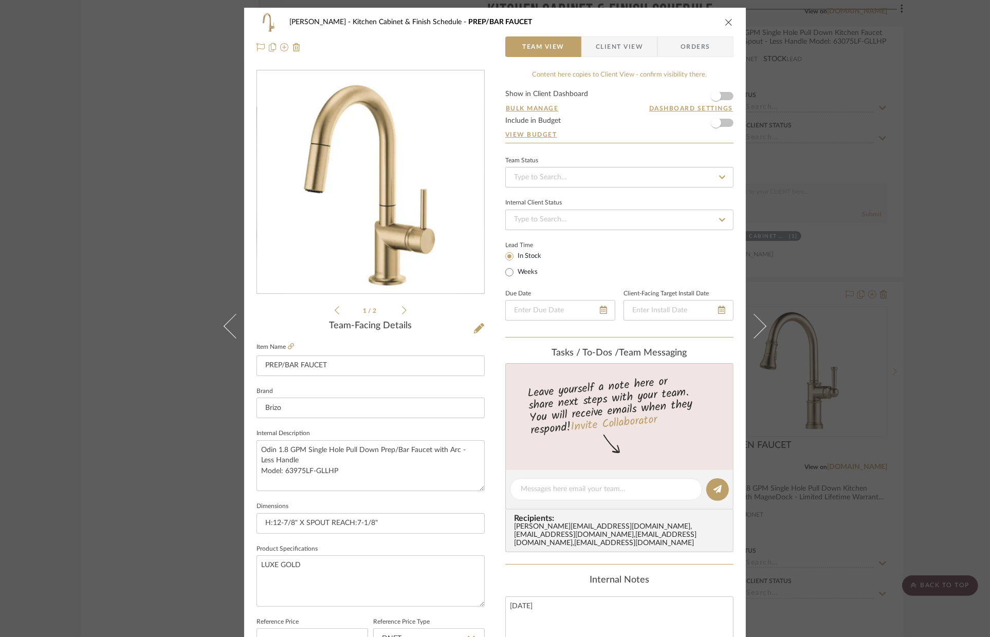
scroll to position [226, 0]
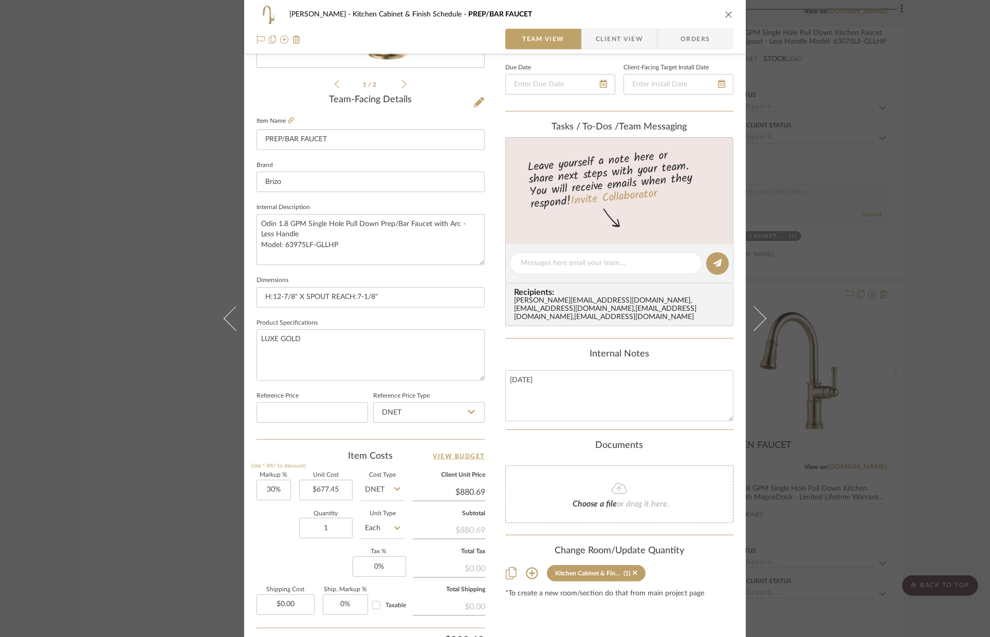
click at [526, 567] on icon at bounding box center [532, 573] width 12 height 12
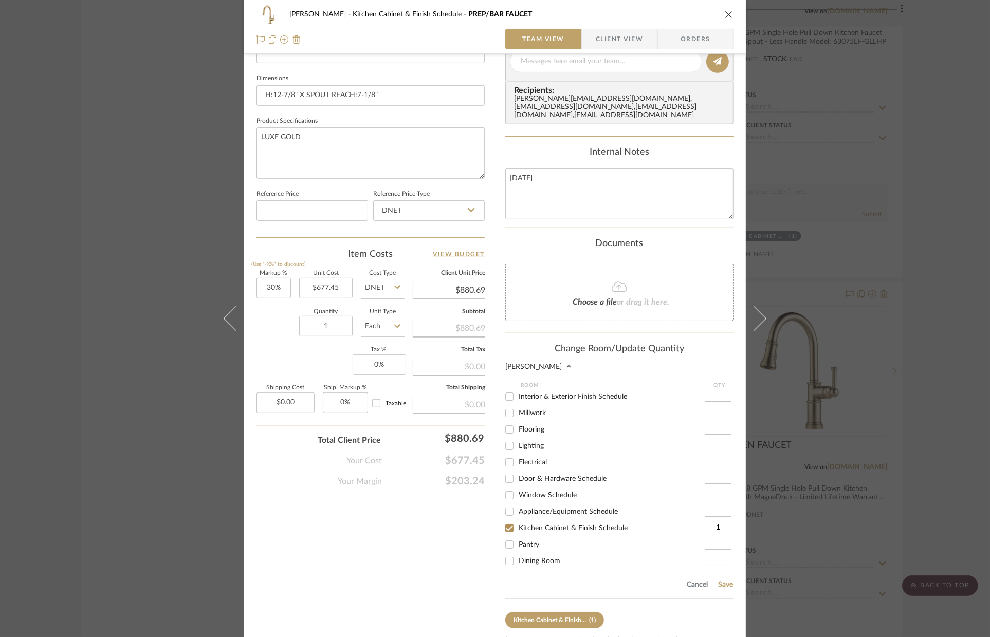
click at [519, 541] on span "Pantry" at bounding box center [528, 544] width 21 height 7
click at [517, 536] on input "Pantry" at bounding box center [509, 544] width 16 height 16
checkbox input "true"
type input "1"
click at [519, 525] on span "Kitchen Cabinet & Finish Schedule" at bounding box center [572, 528] width 109 height 7
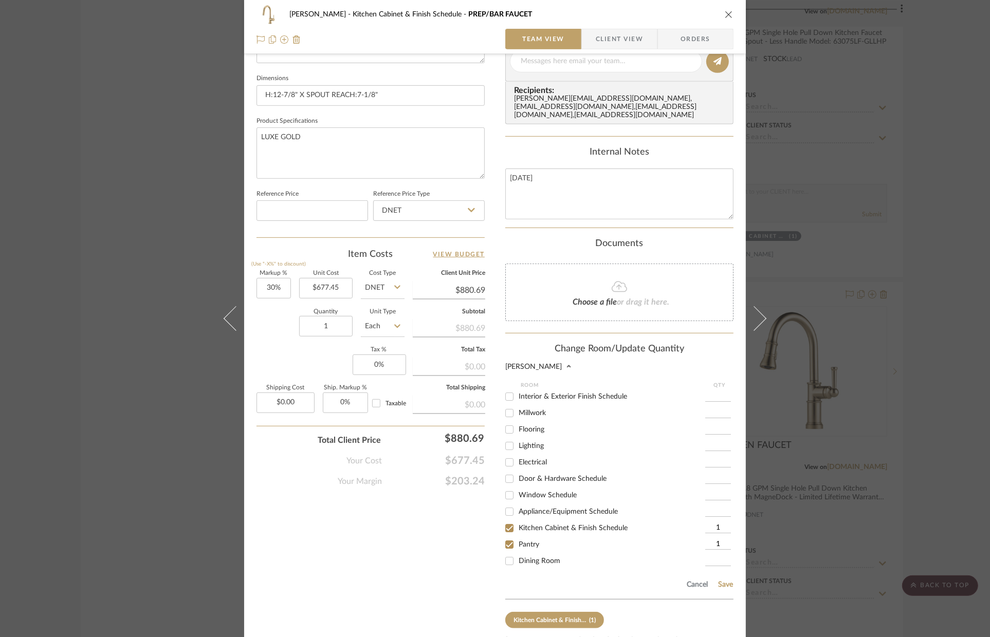
click at [517, 525] on input "Kitchen Cabinet & Finish Schedule" at bounding box center [509, 528] width 16 height 16
checkbox input "false"
click at [717, 581] on button "Save" at bounding box center [725, 585] width 16 height 8
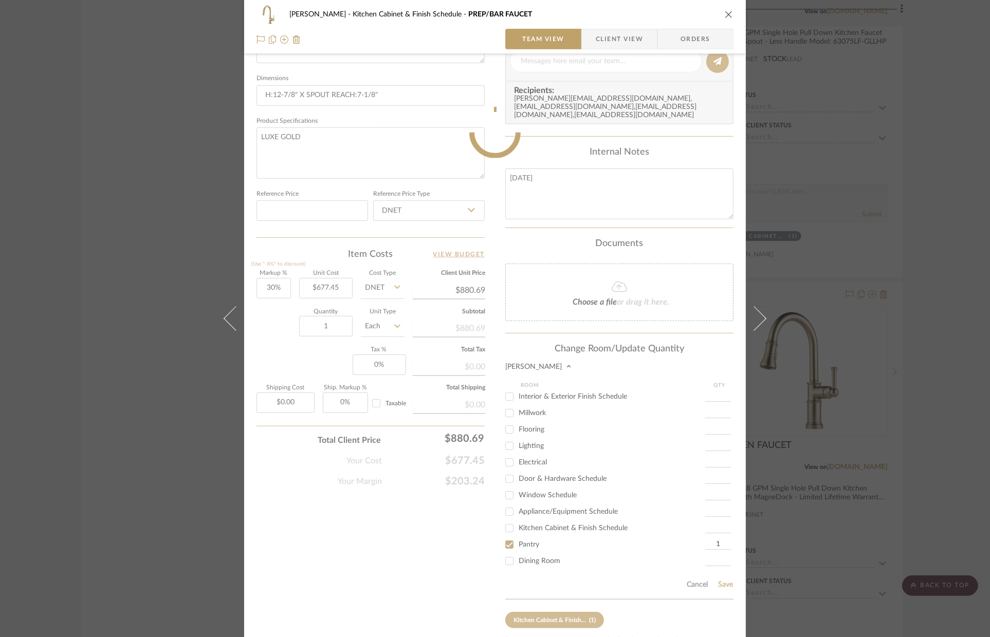
scroll to position [319, 0]
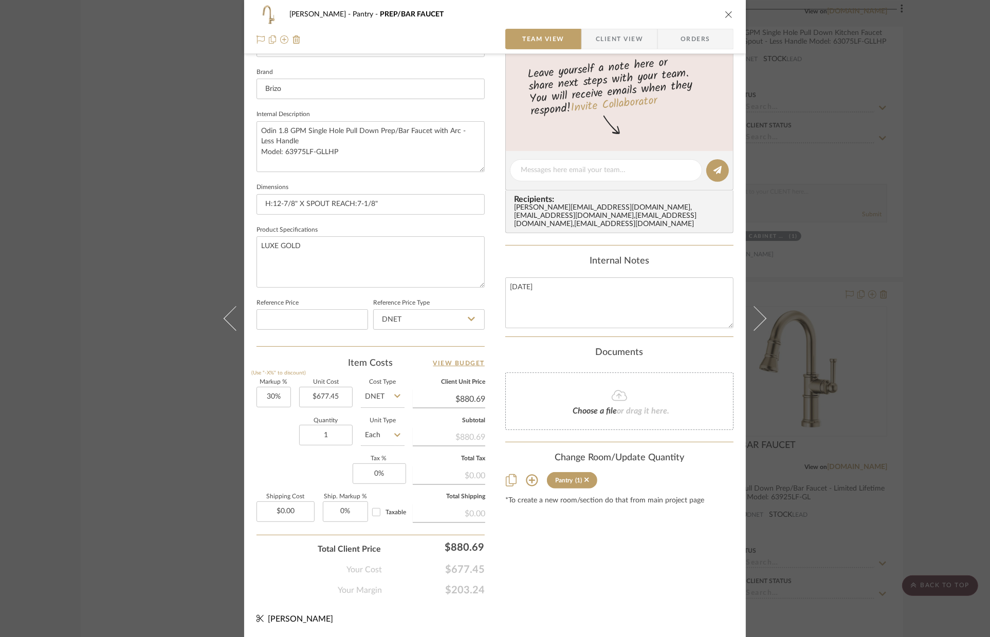
click at [865, 410] on div "[PERSON_NAME] Pantry PREP/BAR FAUCET Team View Client View Orders 1 / 2 Team-Fa…" at bounding box center [495, 318] width 990 height 637
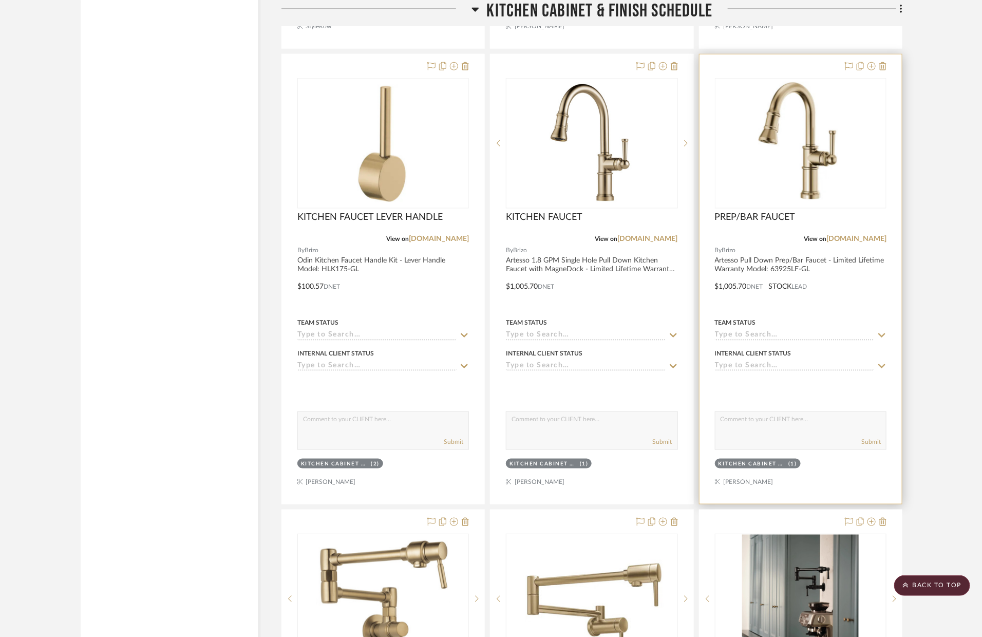
scroll to position [2384, 0]
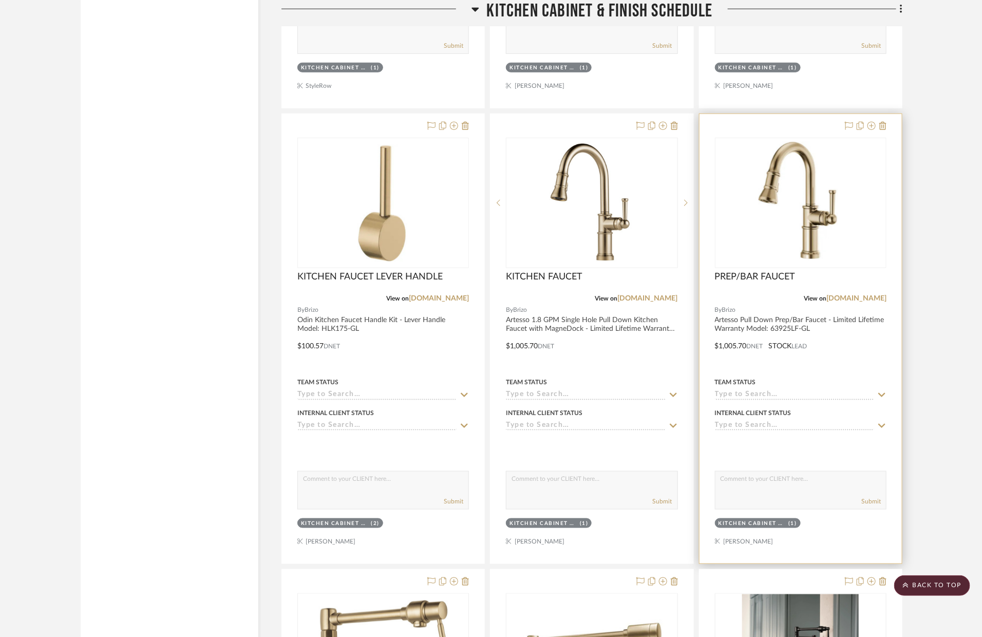
click at [858, 360] on div at bounding box center [801, 339] width 202 height 450
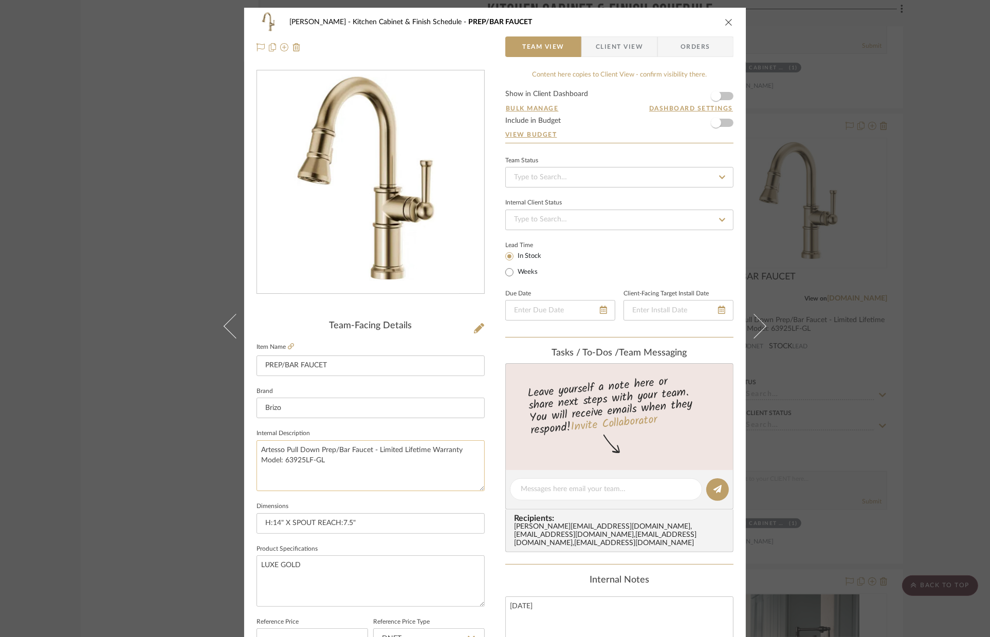
scroll to position [221, 0]
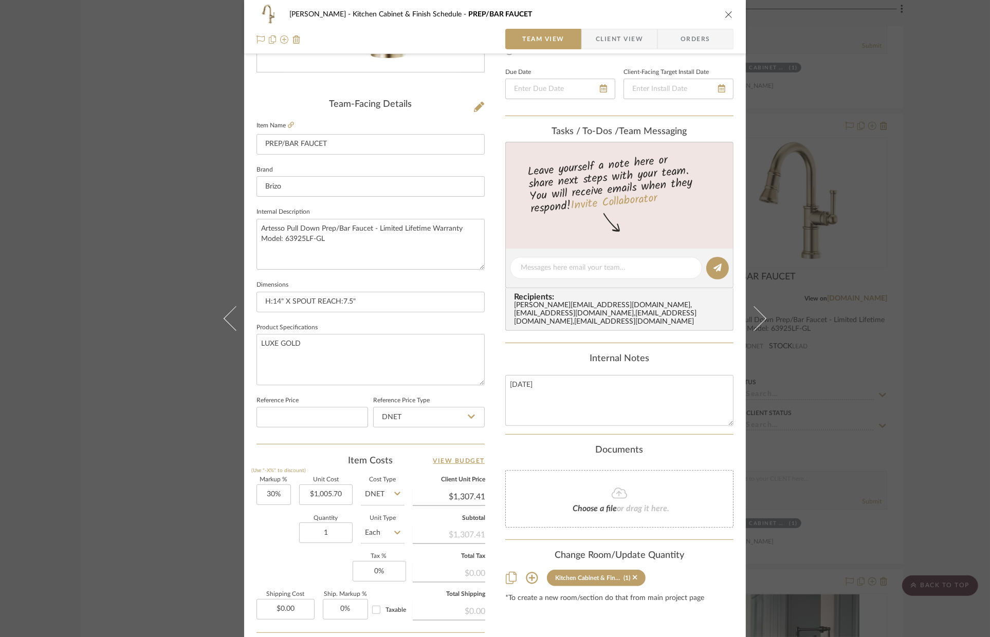
click at [527, 572] on icon at bounding box center [532, 578] width 12 height 12
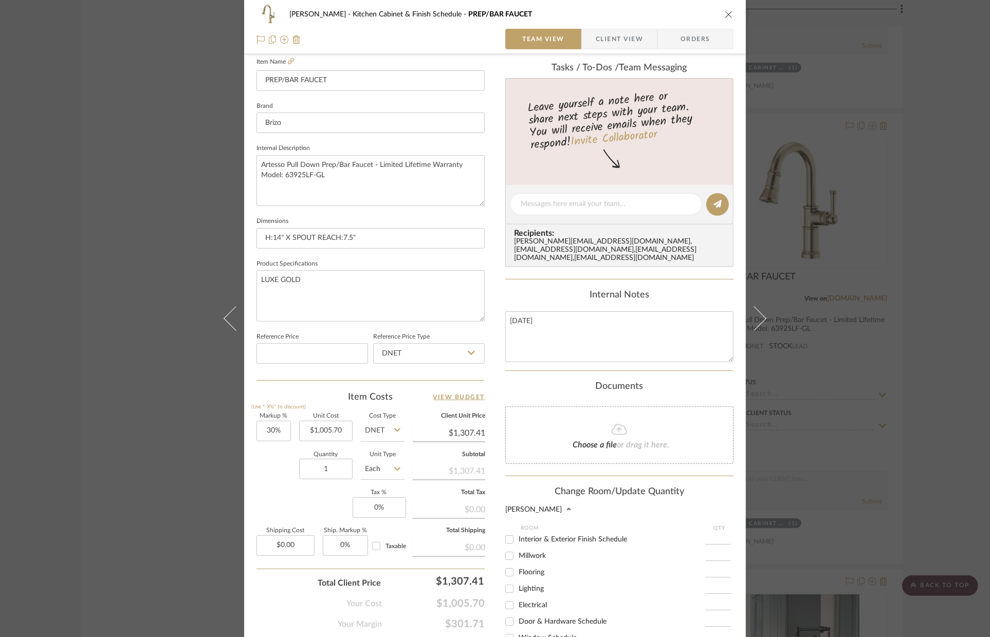
scroll to position [419, 0]
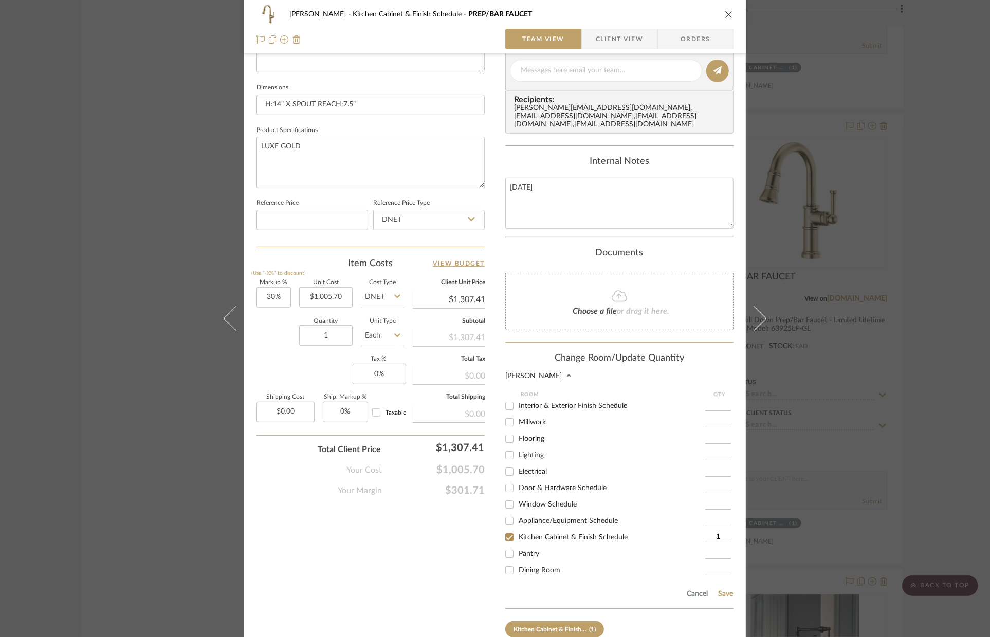
click at [534, 550] on span "Pantry" at bounding box center [528, 553] width 21 height 7
click at [517, 548] on input "Pantry" at bounding box center [509, 554] width 16 height 16
checkbox input "true"
type input "1"
click at [532, 535] on span "Kitchen Cabinet & Finish Schedule" at bounding box center [572, 537] width 109 height 7
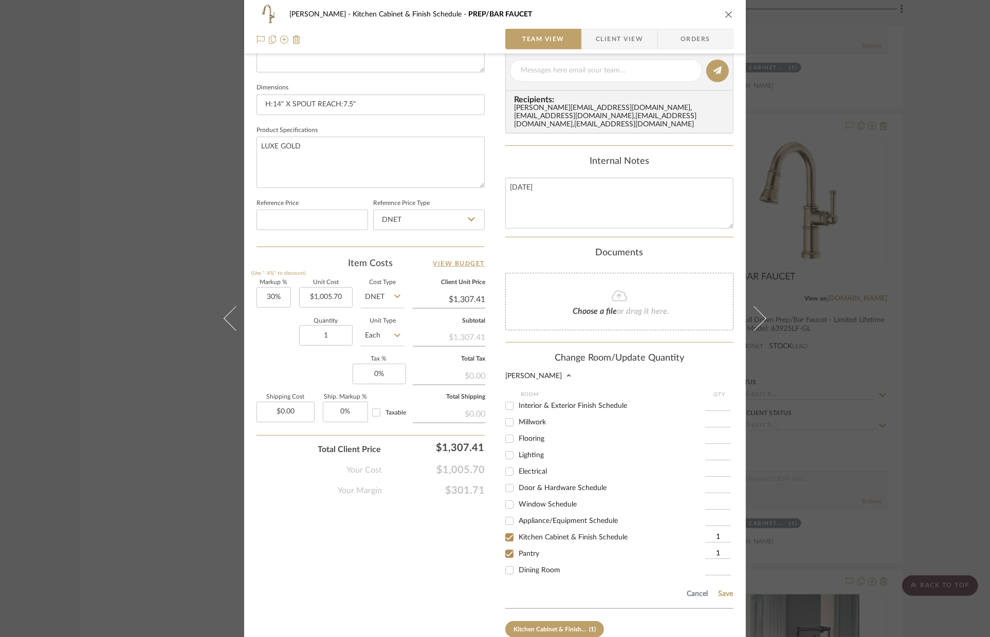
click at [517, 535] on input "Kitchen Cabinet & Finish Schedule" at bounding box center [509, 537] width 16 height 16
checkbox input "false"
click at [723, 590] on button "Save" at bounding box center [725, 594] width 16 height 8
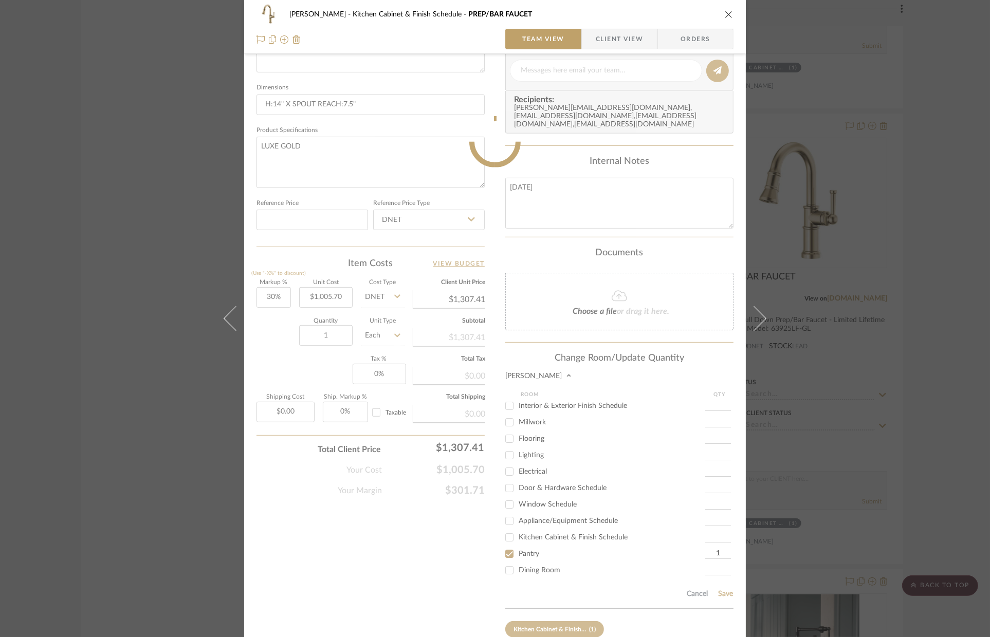
scroll to position [319, 0]
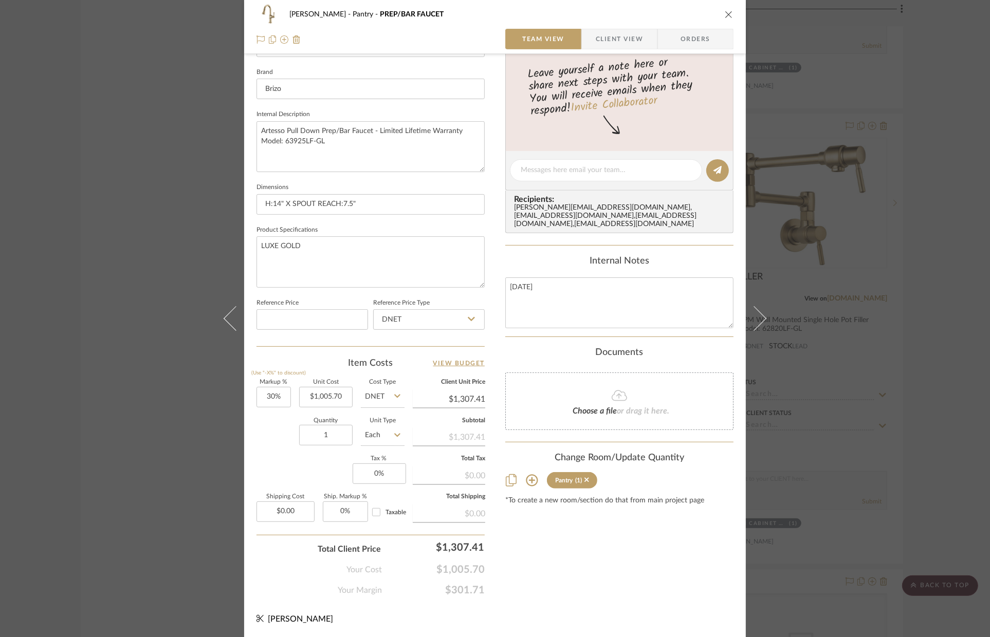
click at [960, 322] on div "[PERSON_NAME] Pantry PREP/BAR FAUCET Team View Client View Orders Team-Facing D…" at bounding box center [495, 318] width 990 height 637
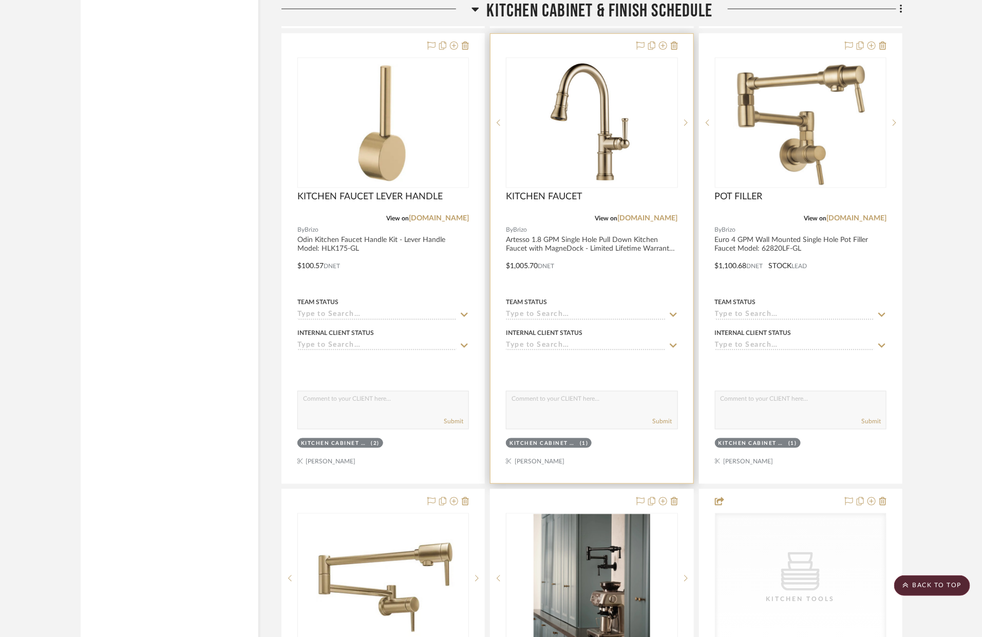
scroll to position [2462, 0]
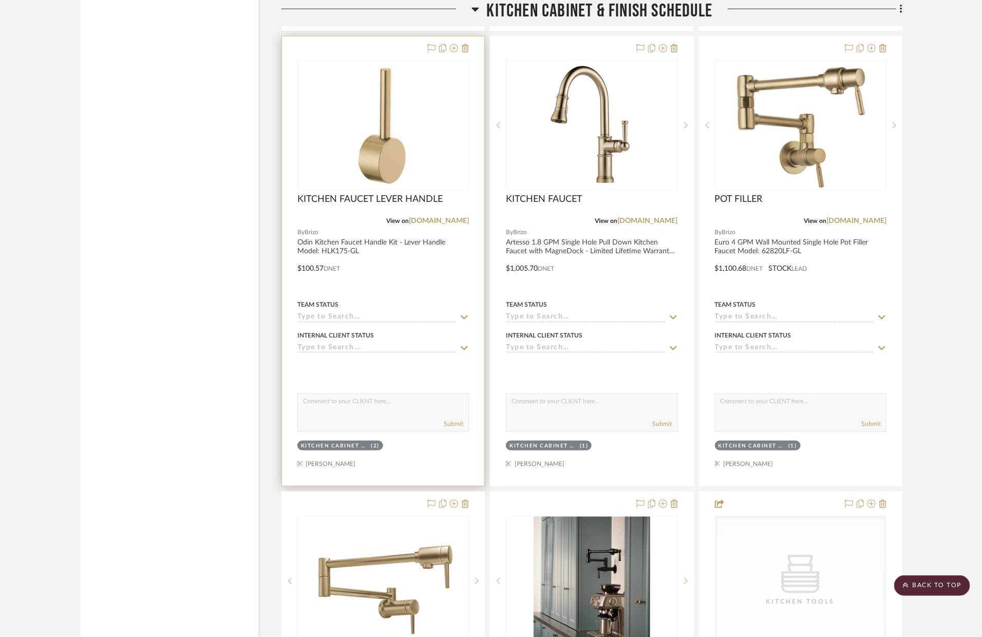
click at [439, 295] on div at bounding box center [383, 261] width 202 height 450
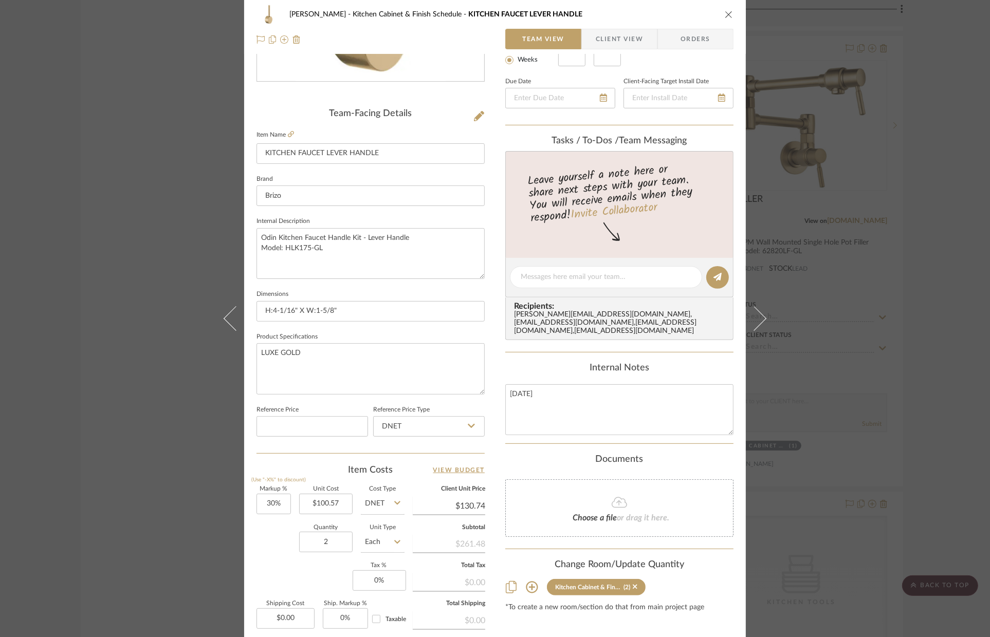
scroll to position [319, 0]
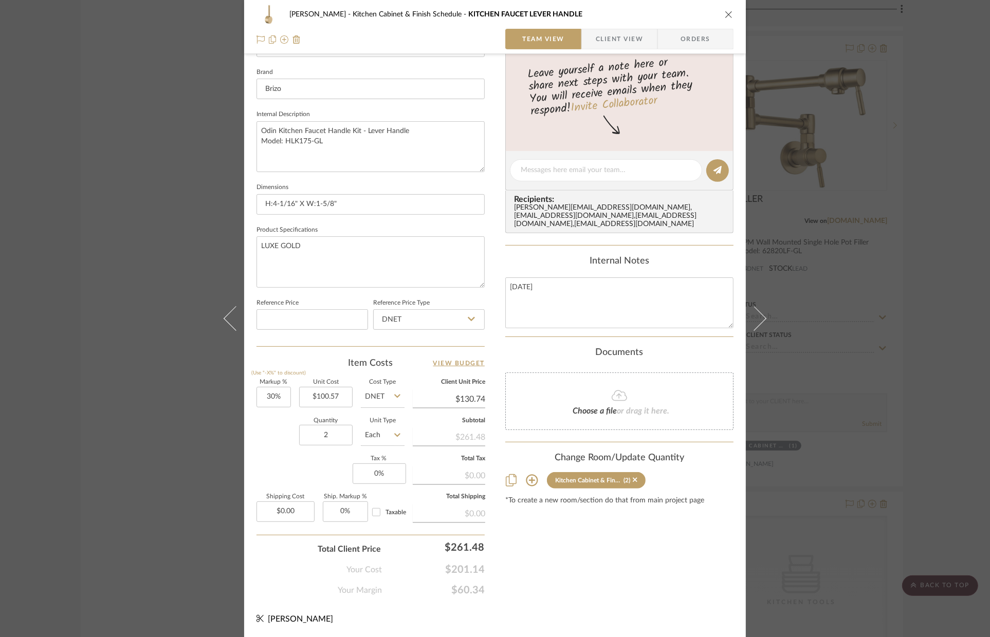
click at [531, 474] on icon at bounding box center [532, 480] width 12 height 12
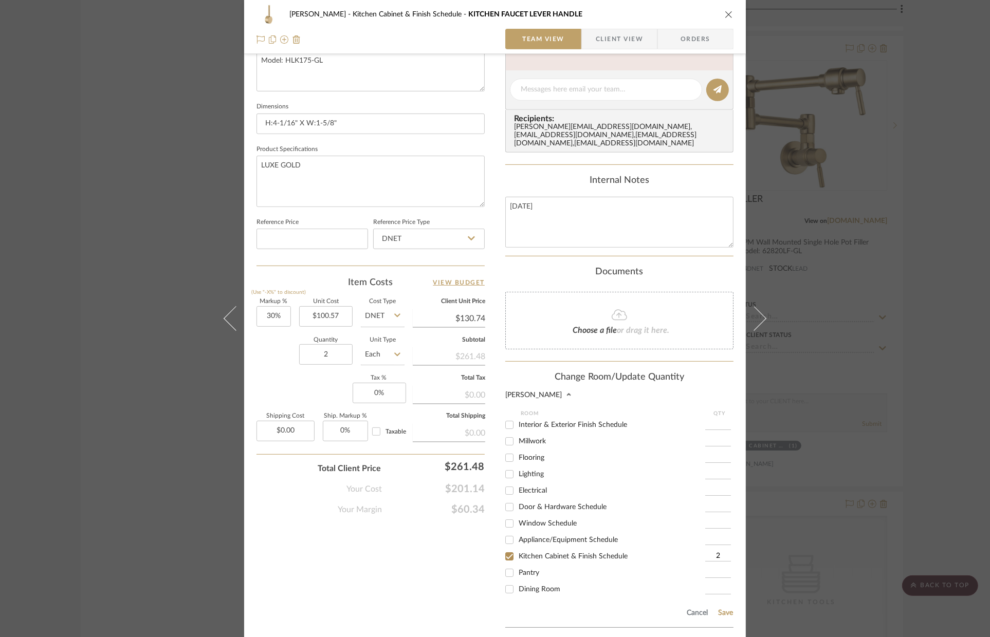
scroll to position [470, 0]
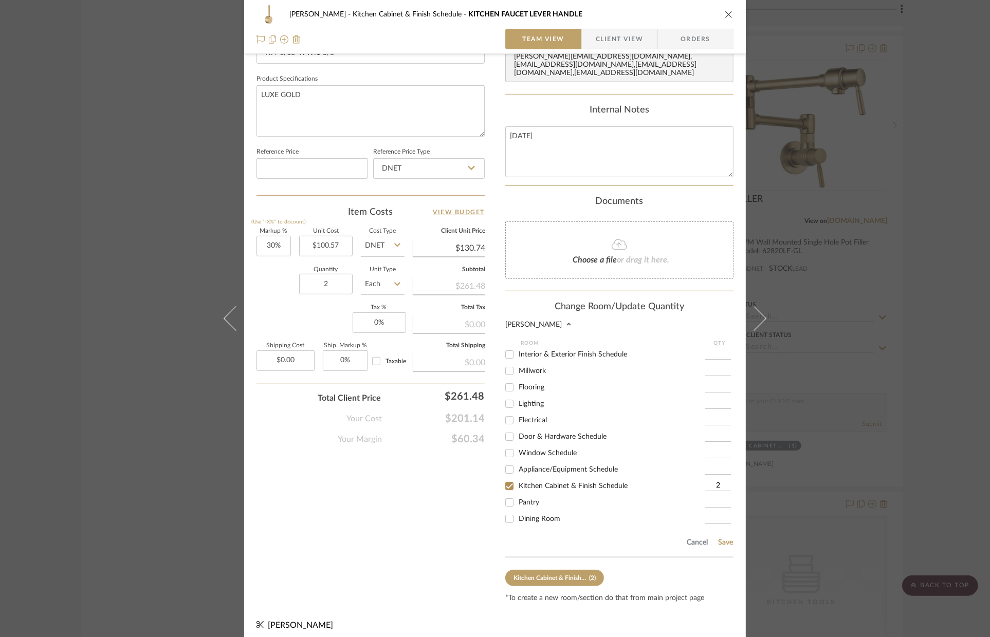
click at [522, 499] on span "Pantry" at bounding box center [528, 502] width 21 height 7
click at [517, 494] on input "Pantry" at bounding box center [509, 502] width 16 height 16
checkbox input "true"
type input "1"
drag, startPoint x: 709, startPoint y: 480, endPoint x: 719, endPoint y: 478, distance: 9.9
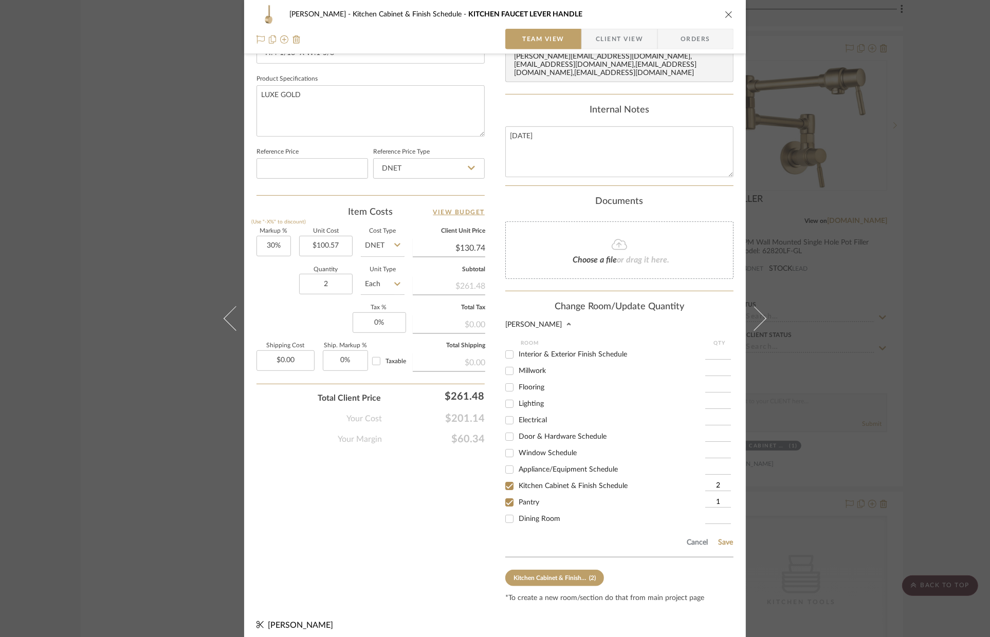
click at [719, 481] on input "2" at bounding box center [718, 486] width 26 height 10
type input "1"
click at [717, 497] on input "1" at bounding box center [718, 502] width 26 height 10
click at [719, 539] on button "Save" at bounding box center [725, 543] width 16 height 8
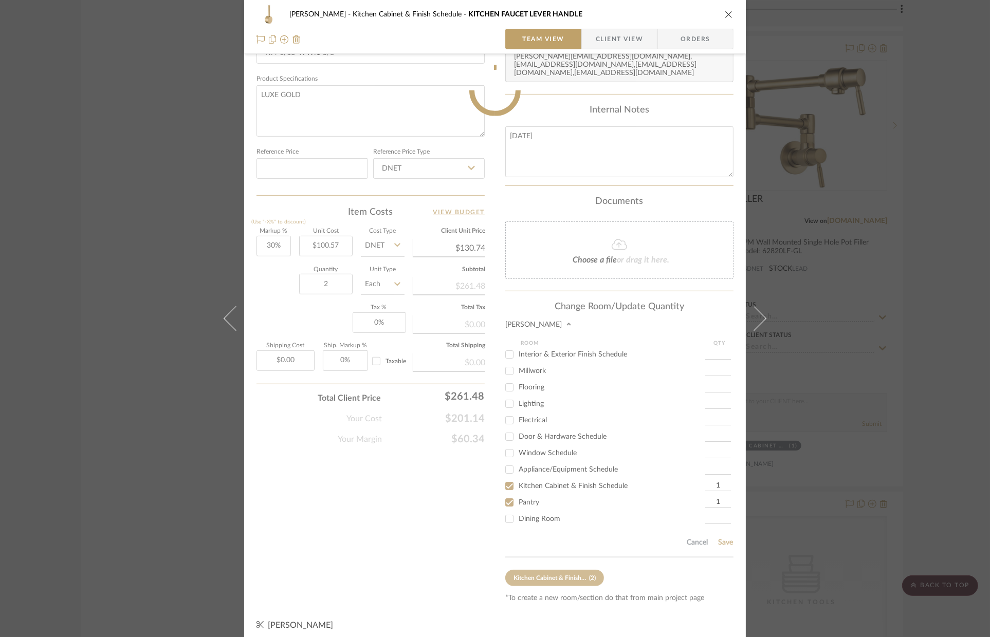
type input "1"
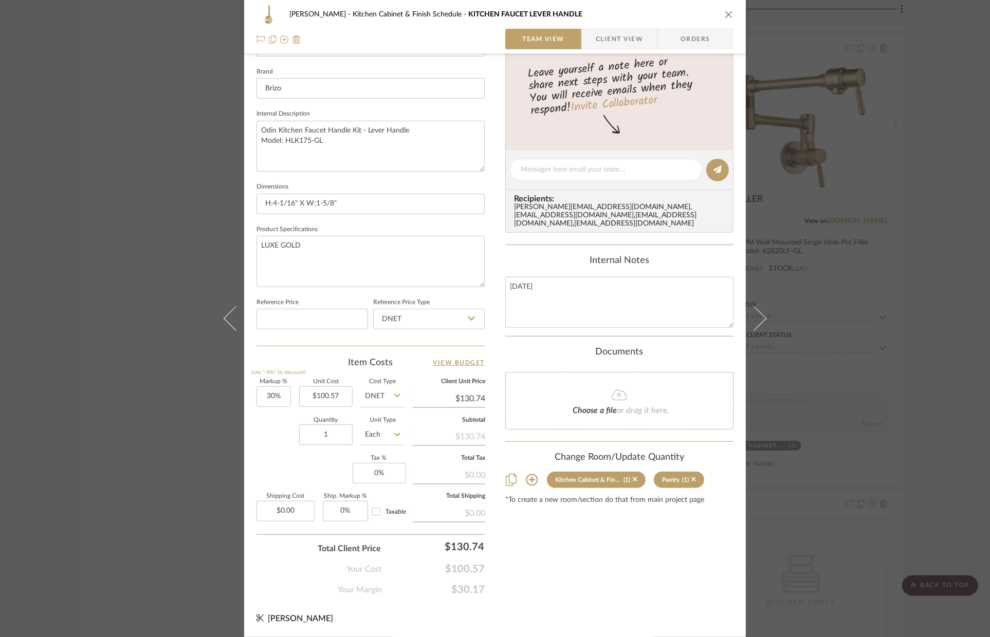
scroll to position [319, 0]
click at [948, 467] on div "[PERSON_NAME] Kitchen Cabinet & Finish Schedule KITCHEN FAUCET LEVER HANDLE Tea…" at bounding box center [495, 318] width 990 height 637
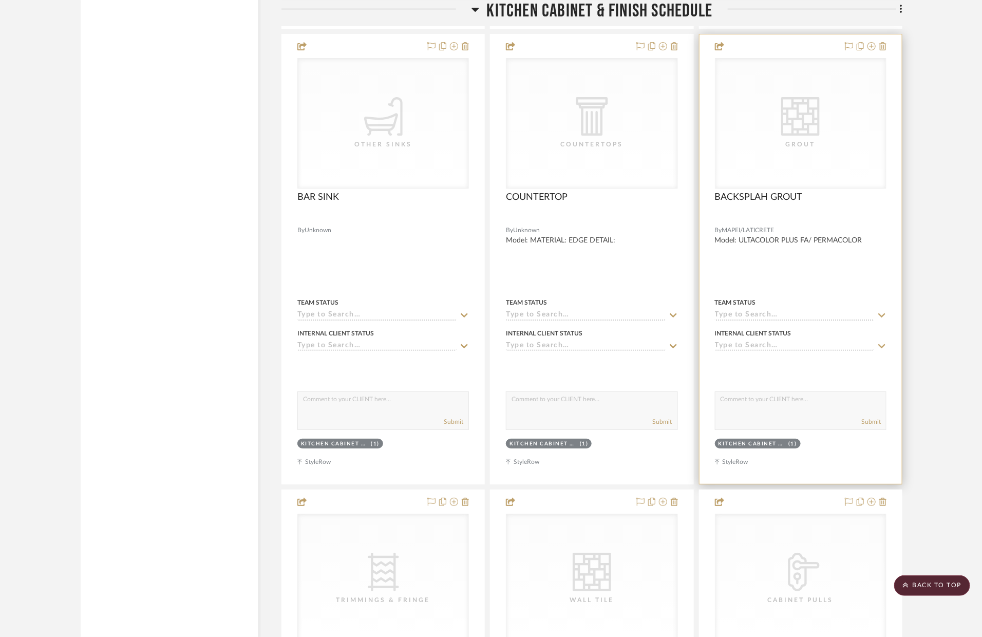
scroll to position [3819, 0]
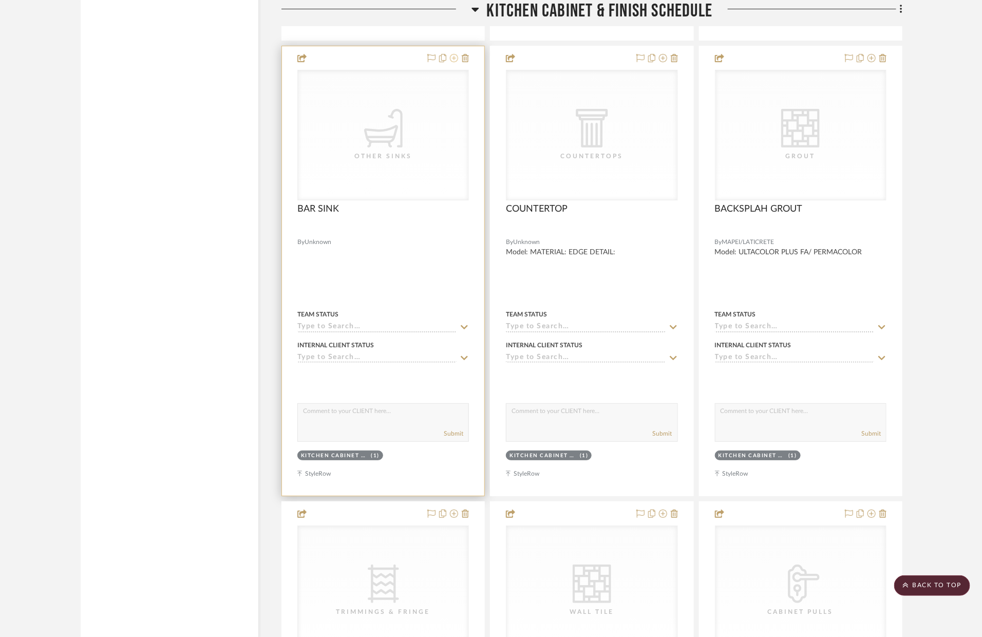
click at [456, 59] on icon at bounding box center [454, 58] width 8 height 8
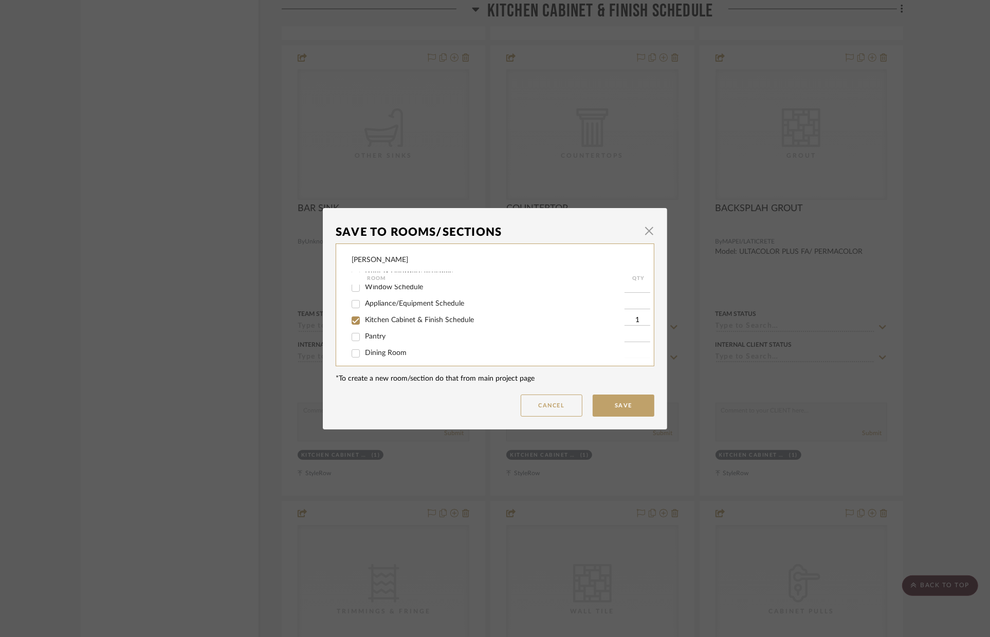
scroll to position [104, 0]
click at [456, 333] on label "Pantry" at bounding box center [494, 336] width 259 height 9
click at [364, 333] on input "Pantry" at bounding box center [355, 336] width 16 height 16
checkbox input "true"
type input "1"
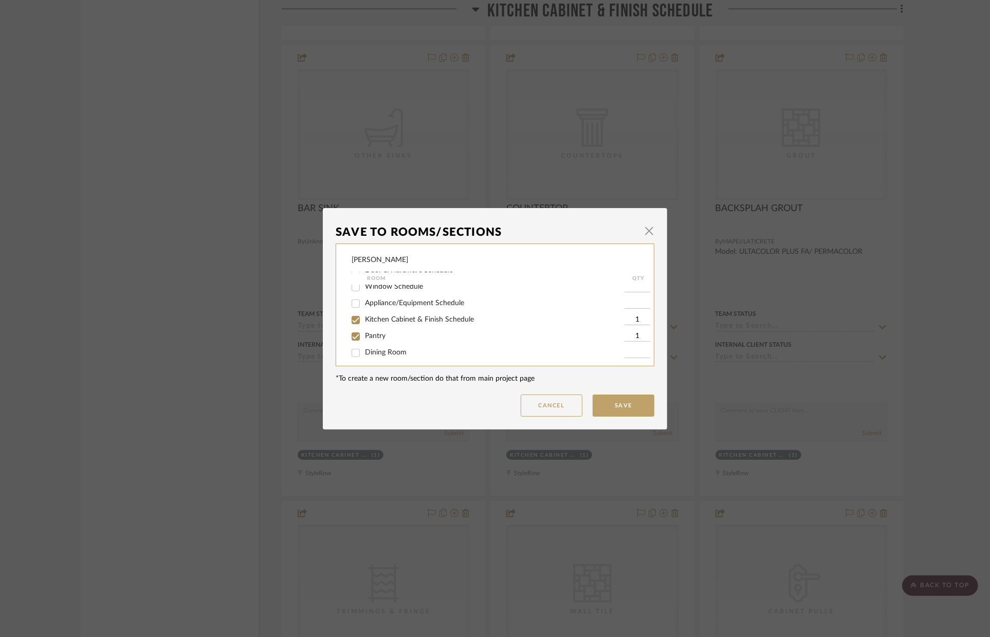
click at [421, 318] on span "Kitchen Cabinet & Finish Schedule" at bounding box center [419, 319] width 109 height 7
click at [364, 318] on input "Kitchen Cabinet & Finish Schedule" at bounding box center [355, 320] width 16 height 16
checkbox input "false"
click at [617, 398] on button "Save" at bounding box center [623, 406] width 62 height 22
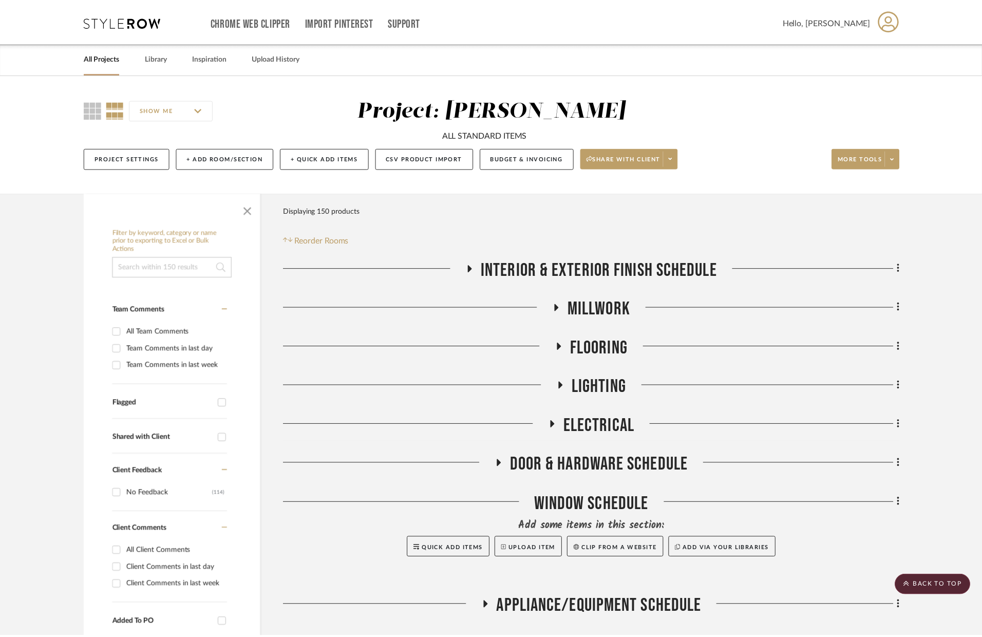
scroll to position [3819, 0]
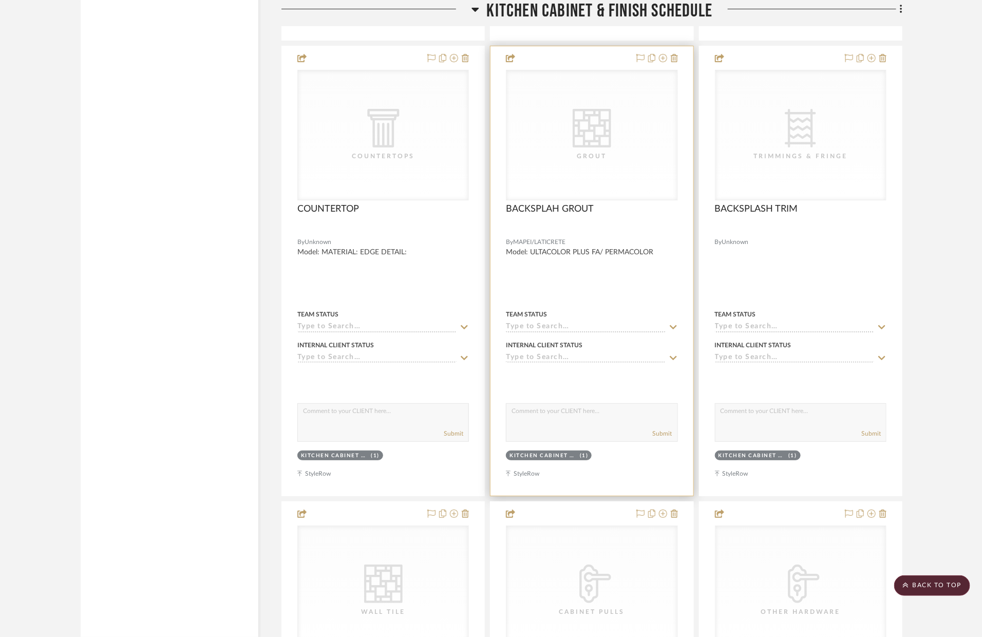
click at [620, 459] on div "Kitchen Cabinet & Finish Schedule (1)" at bounding box center [592, 457] width 174 height 14
click at [558, 456] on div "Kitchen Cabinet & Finish Schedule" at bounding box center [544, 456] width 68 height 8
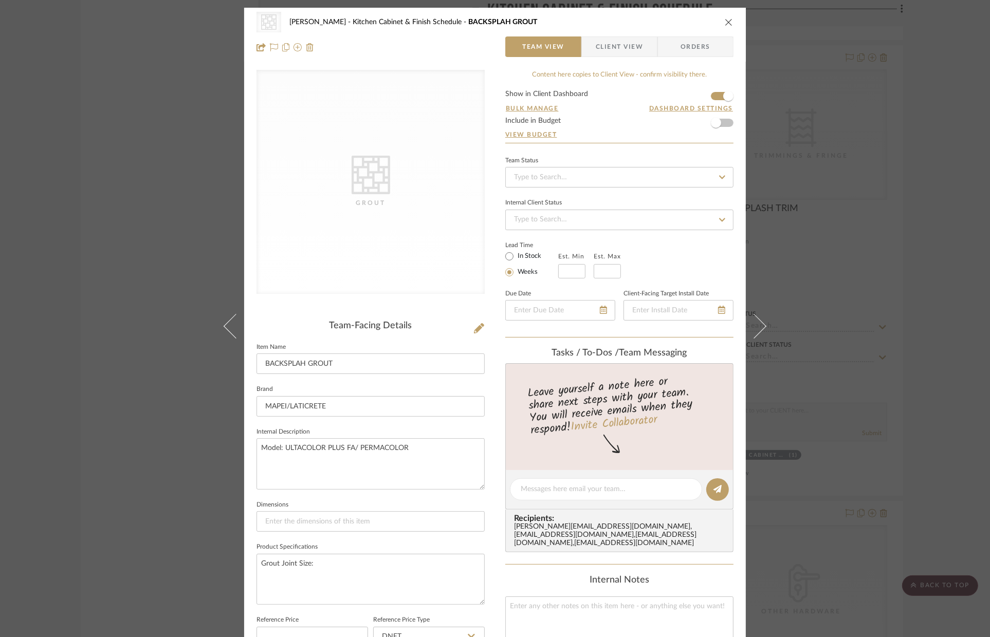
click at [725, 23] on icon "close" at bounding box center [729, 22] width 8 height 8
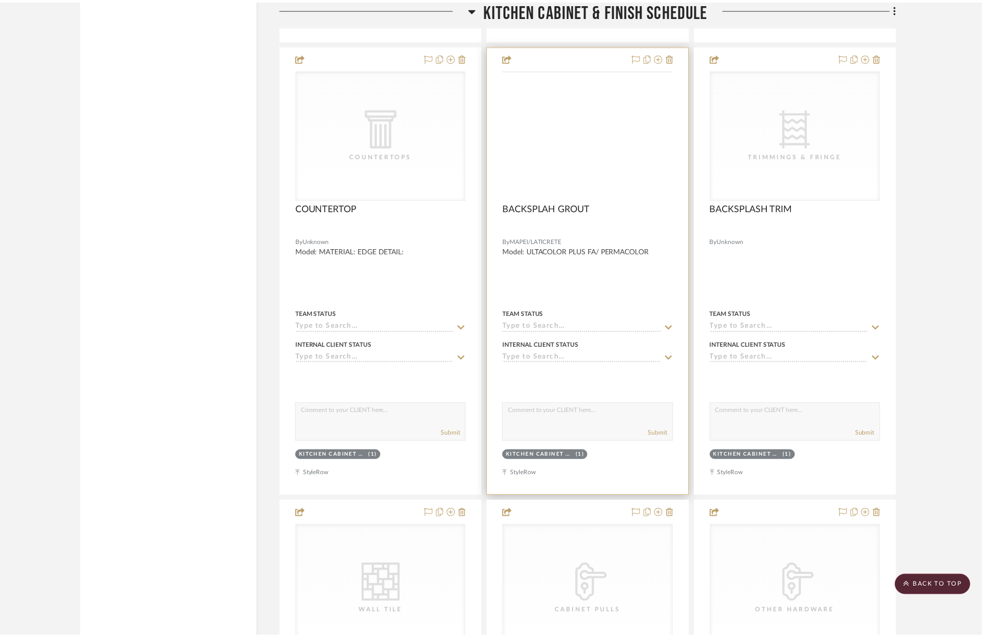
scroll to position [3819, 0]
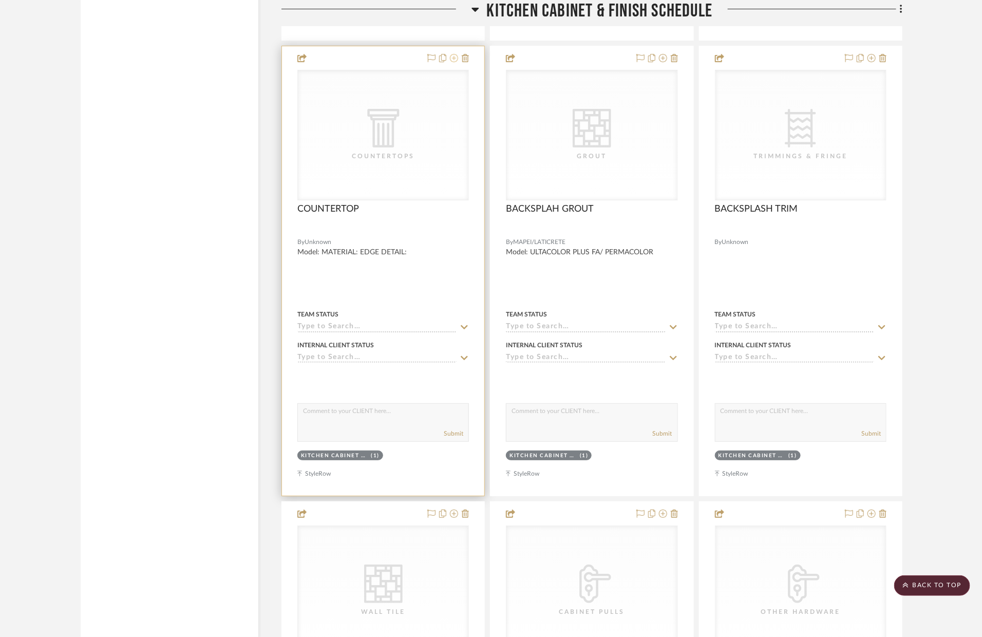
click at [456, 58] on icon at bounding box center [454, 58] width 8 height 8
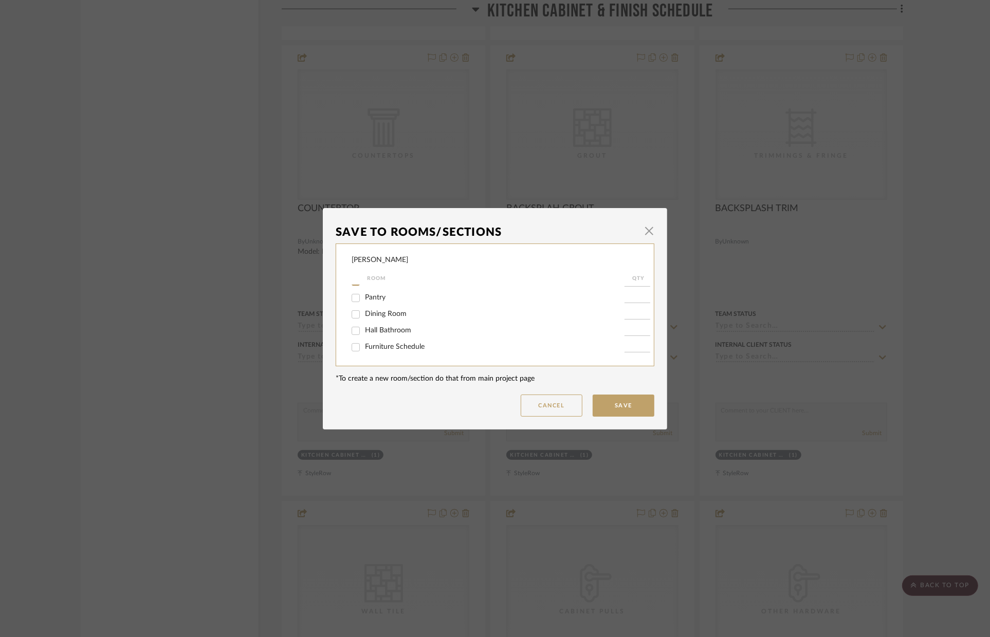
scroll to position [143, 0]
click at [392, 302] on label "Pantry" at bounding box center [494, 297] width 259 height 9
click at [364, 303] on input "Pantry" at bounding box center [355, 298] width 16 height 16
checkbox input "true"
type input "1"
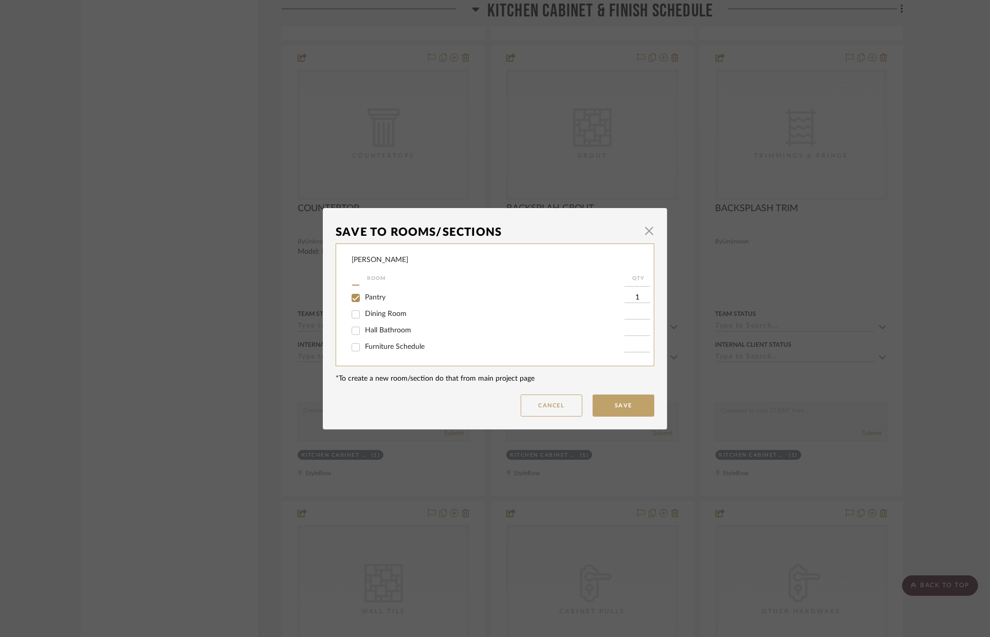
click at [618, 398] on button "Save" at bounding box center [623, 406] width 62 height 22
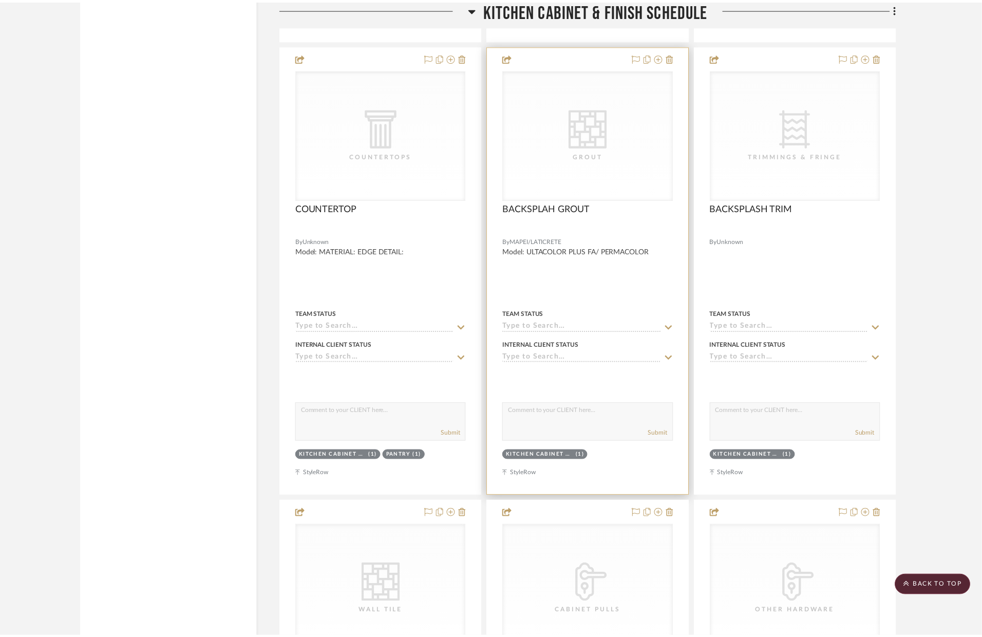
scroll to position [3819, 0]
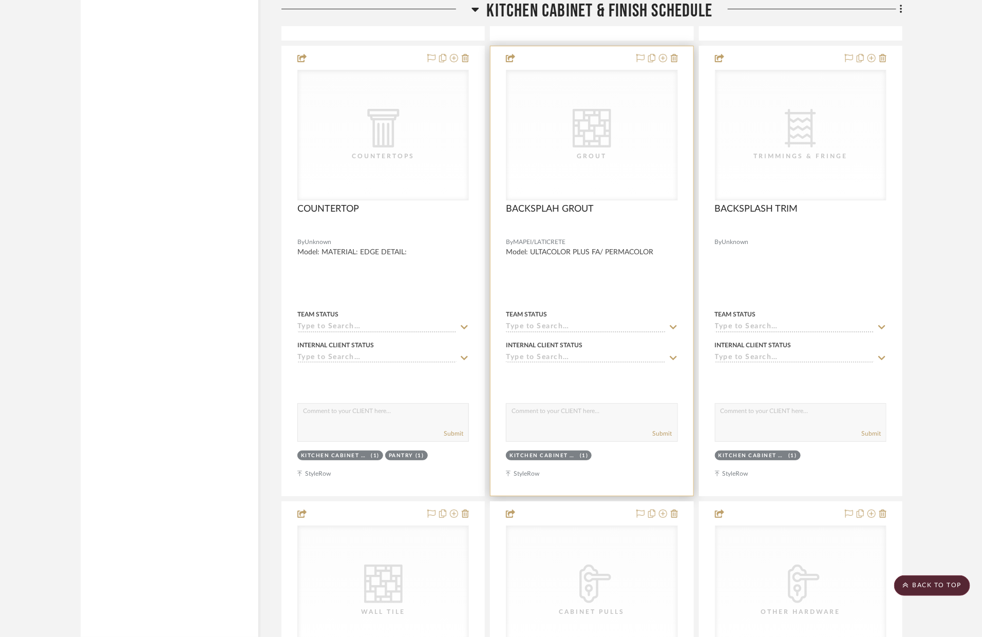
click at [667, 58] on div at bounding box center [655, 58] width 45 height 12
click at [665, 59] on icon at bounding box center [663, 58] width 8 height 8
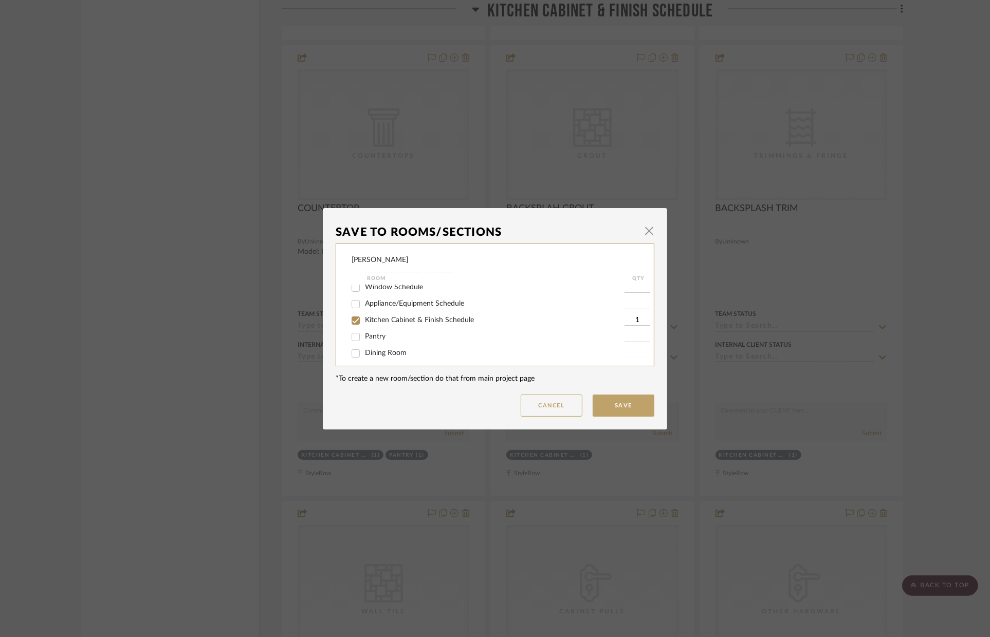
scroll to position [115, 0]
click at [385, 329] on label "Pantry" at bounding box center [494, 326] width 259 height 9
click at [364, 329] on input "Pantry" at bounding box center [355, 326] width 16 height 16
checkbox input "true"
type input "1"
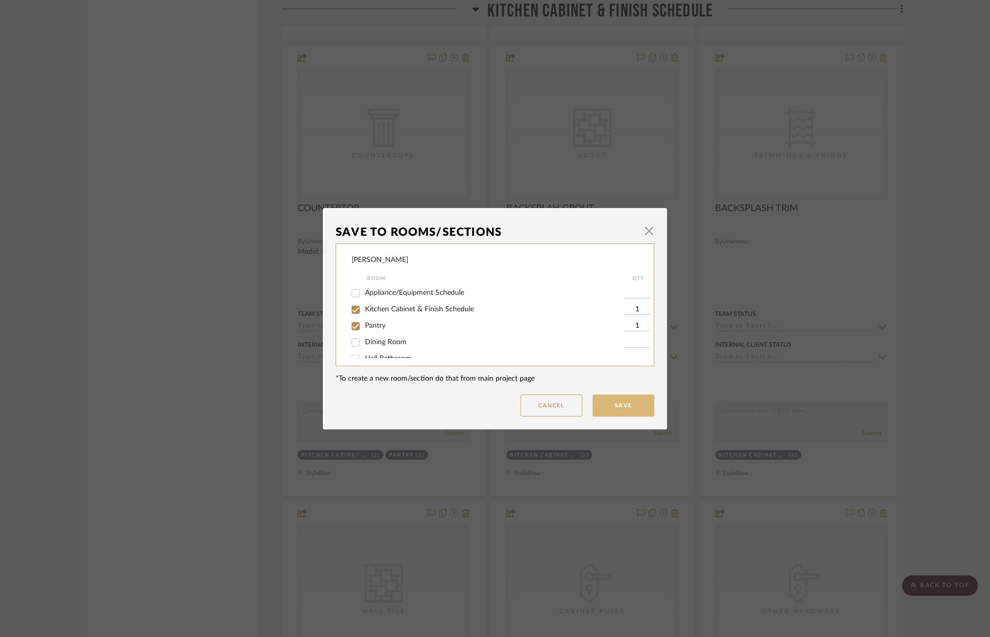
click at [607, 401] on button "Save" at bounding box center [623, 406] width 62 height 22
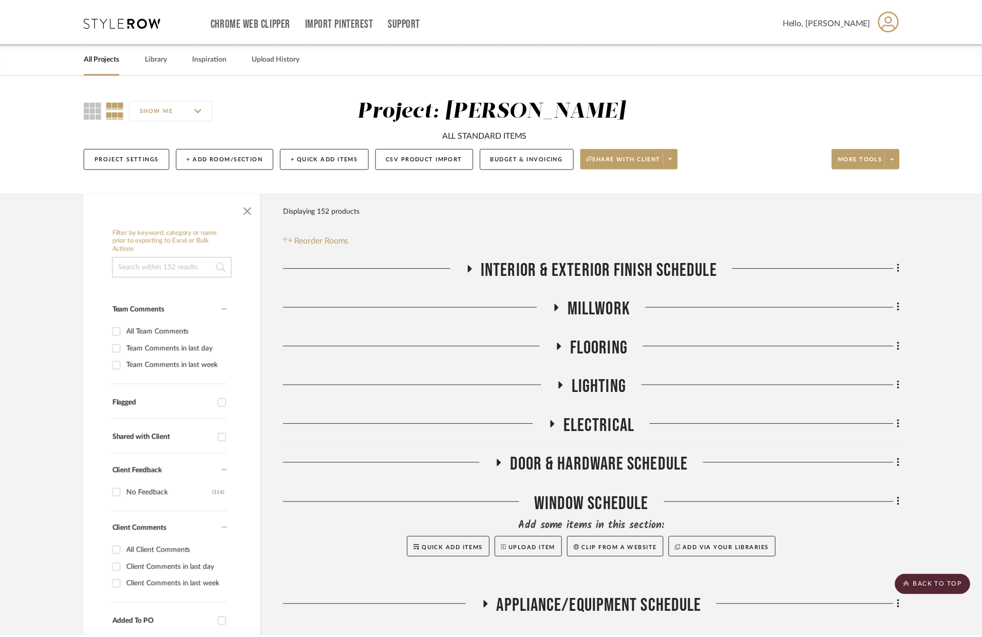
scroll to position [3819, 0]
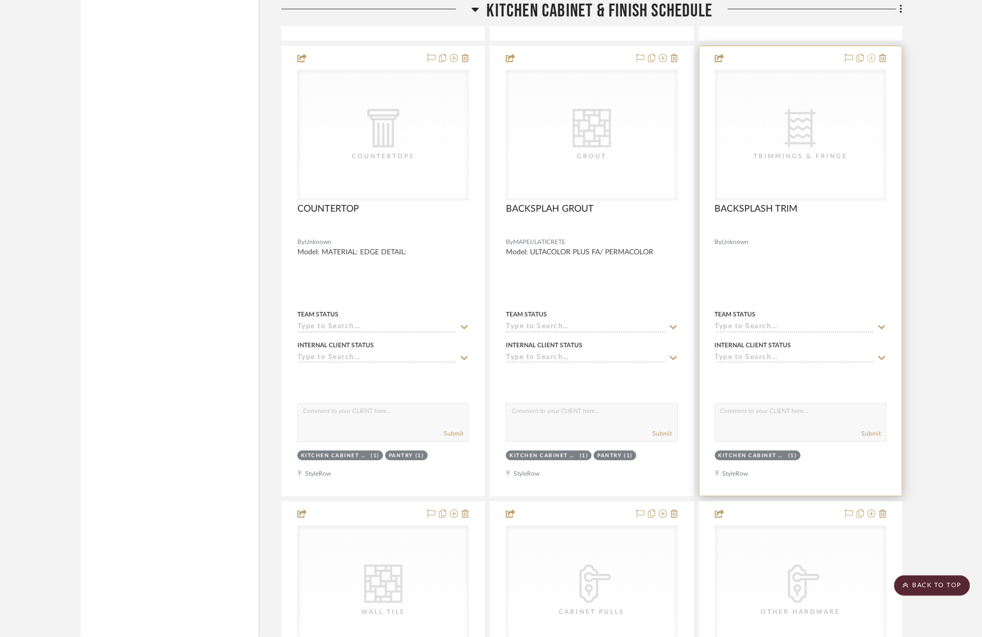
click at [870, 60] on icon at bounding box center [872, 58] width 8 height 8
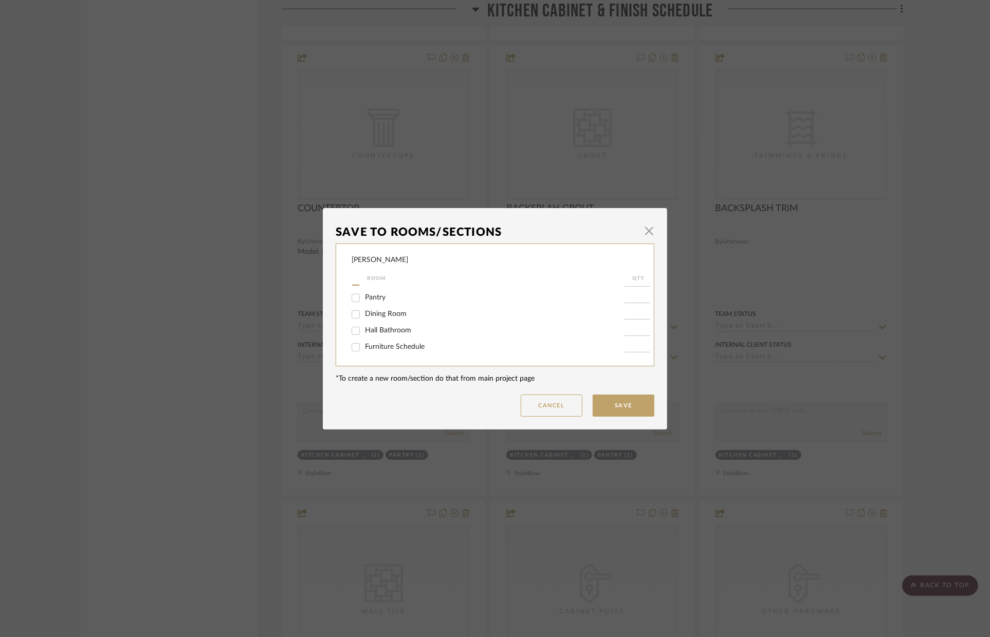
scroll to position [140, 0]
click at [378, 304] on span "Pantry" at bounding box center [375, 299] width 21 height 7
click at [364, 304] on input "Pantry" at bounding box center [355, 300] width 16 height 16
checkbox input "true"
type input "1"
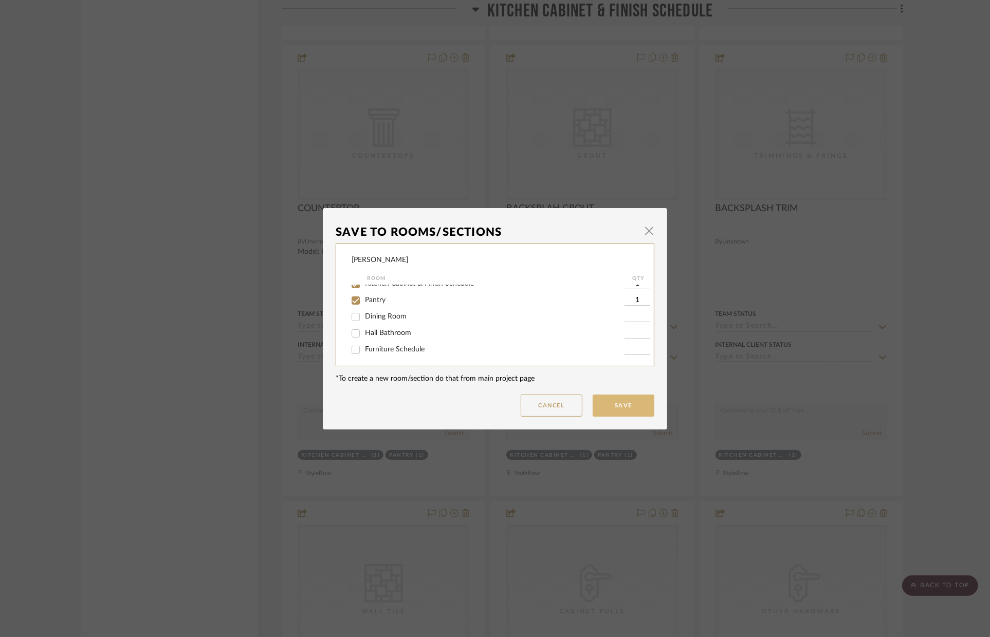
click at [597, 404] on button "Save" at bounding box center [623, 406] width 62 height 22
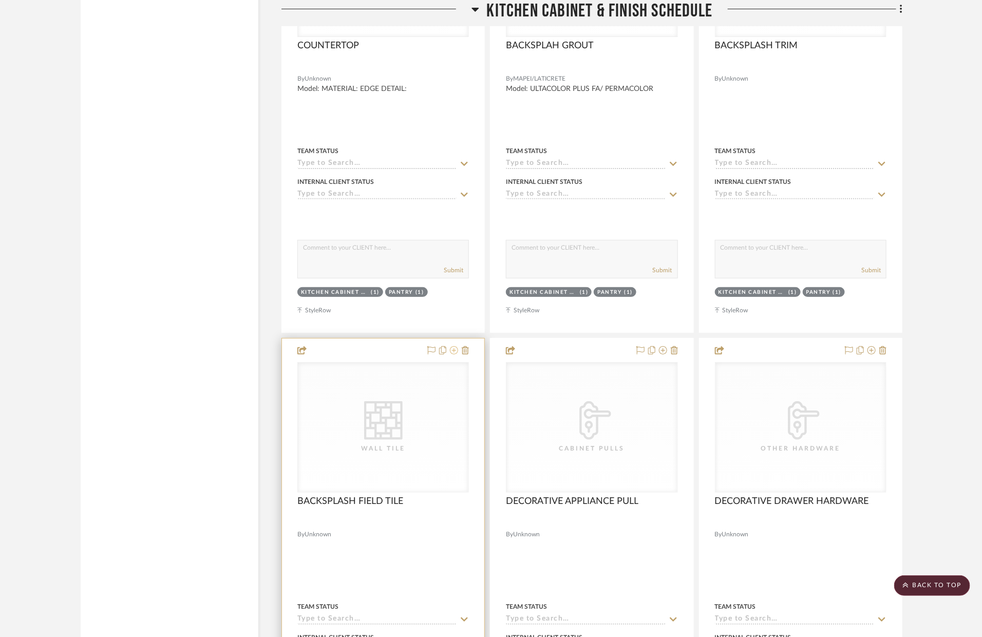
scroll to position [4056, 0]
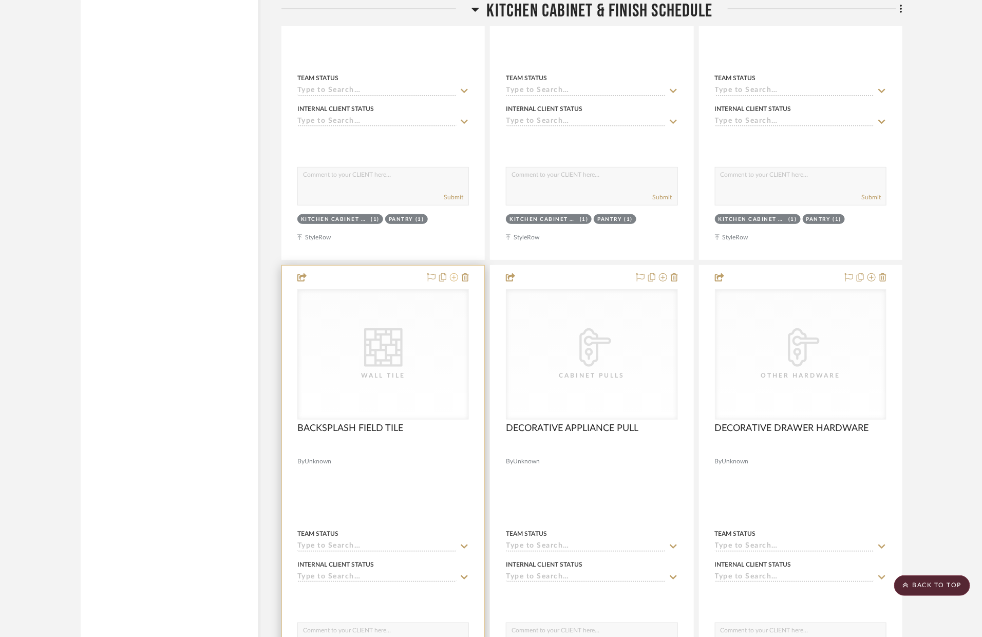
click at [455, 279] on icon at bounding box center [454, 277] width 8 height 8
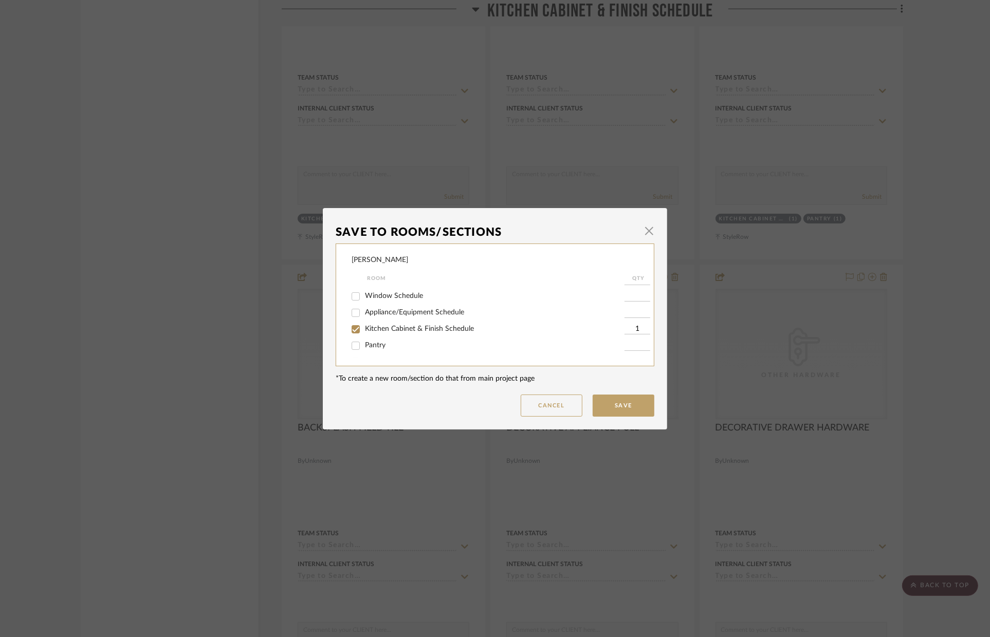
scroll to position [97, 0]
click at [381, 343] on span "Pantry" at bounding box center [375, 343] width 21 height 7
click at [364, 343] on input "Pantry" at bounding box center [355, 344] width 16 height 16
checkbox input "true"
type input "1"
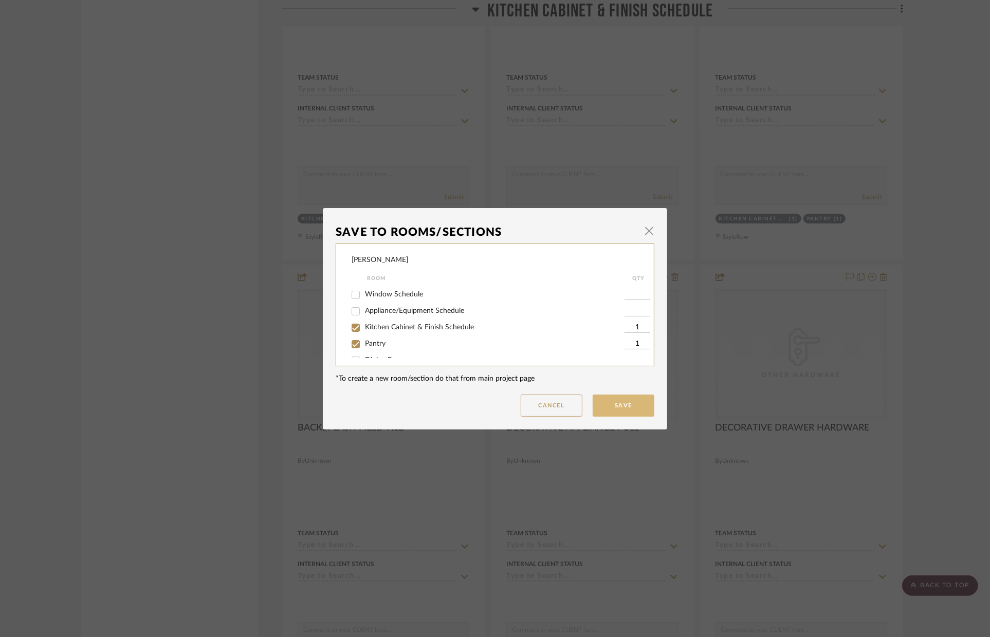
click at [607, 401] on button "Save" at bounding box center [623, 406] width 62 height 22
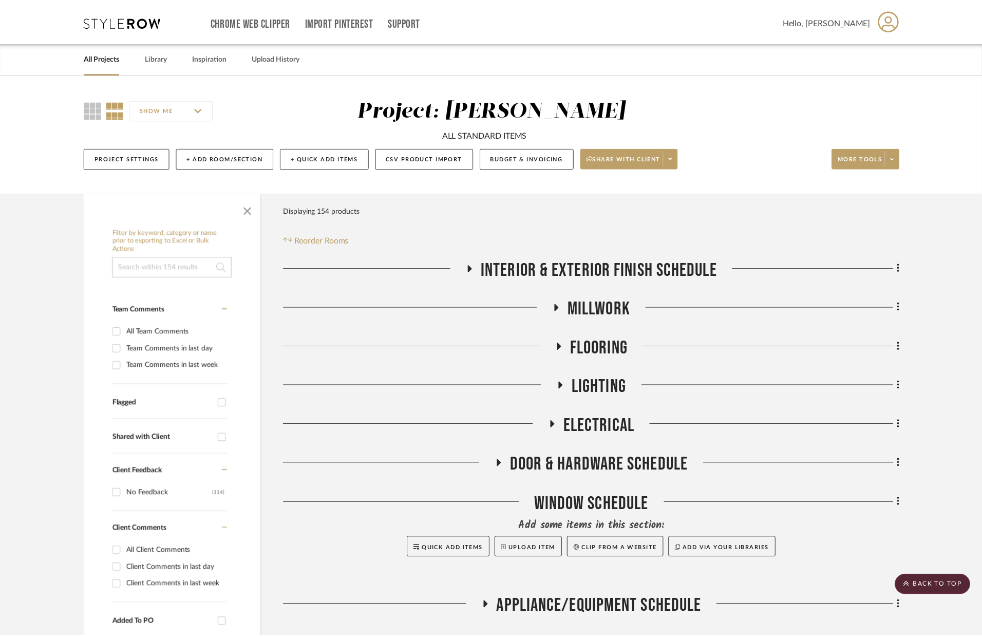
scroll to position [4056, 0]
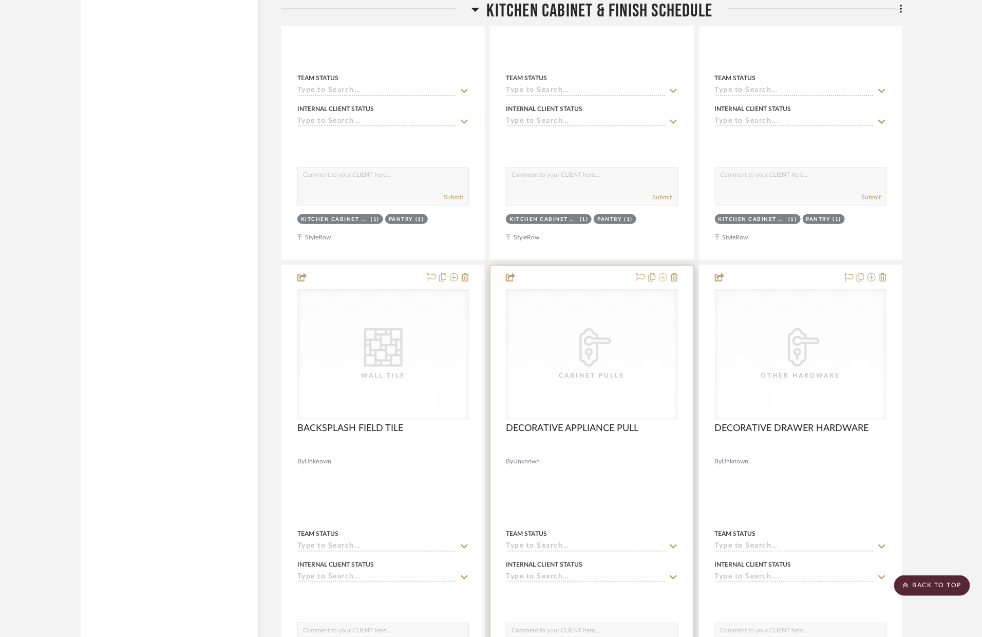
click at [662, 280] on icon at bounding box center [663, 277] width 8 height 8
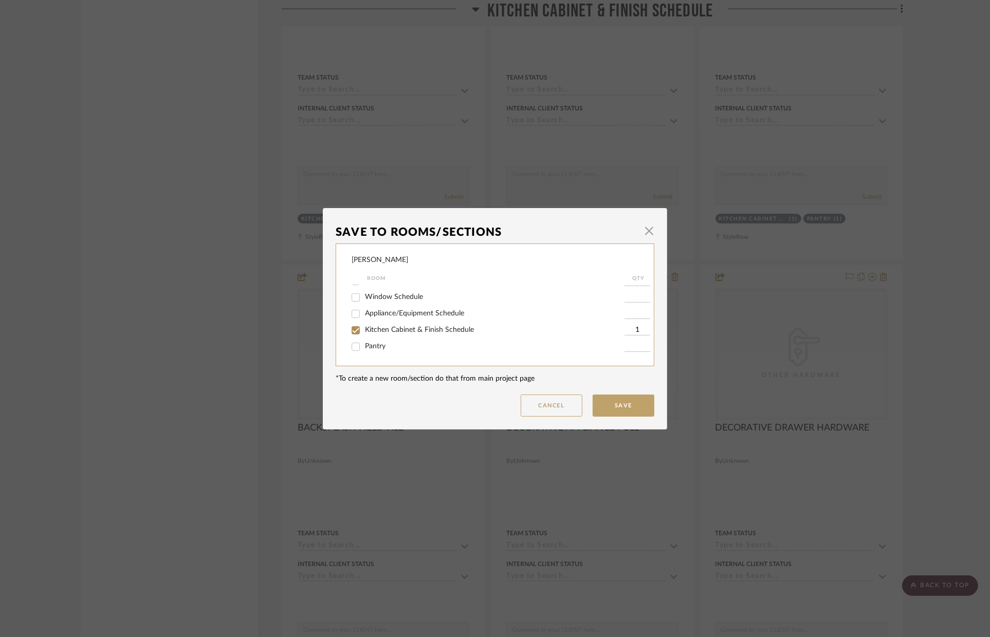
scroll to position [105, 0]
click at [381, 339] on span "Pantry" at bounding box center [375, 334] width 21 height 7
click at [364, 339] on input "Pantry" at bounding box center [355, 335] width 16 height 16
checkbox input "true"
type input "1"
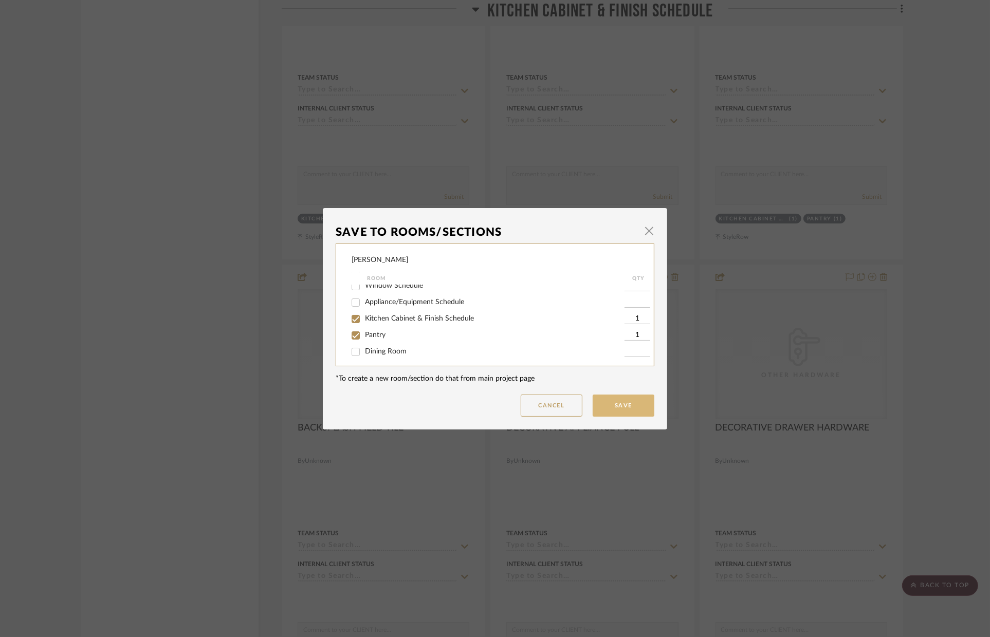
click at [605, 407] on button "Save" at bounding box center [623, 406] width 62 height 22
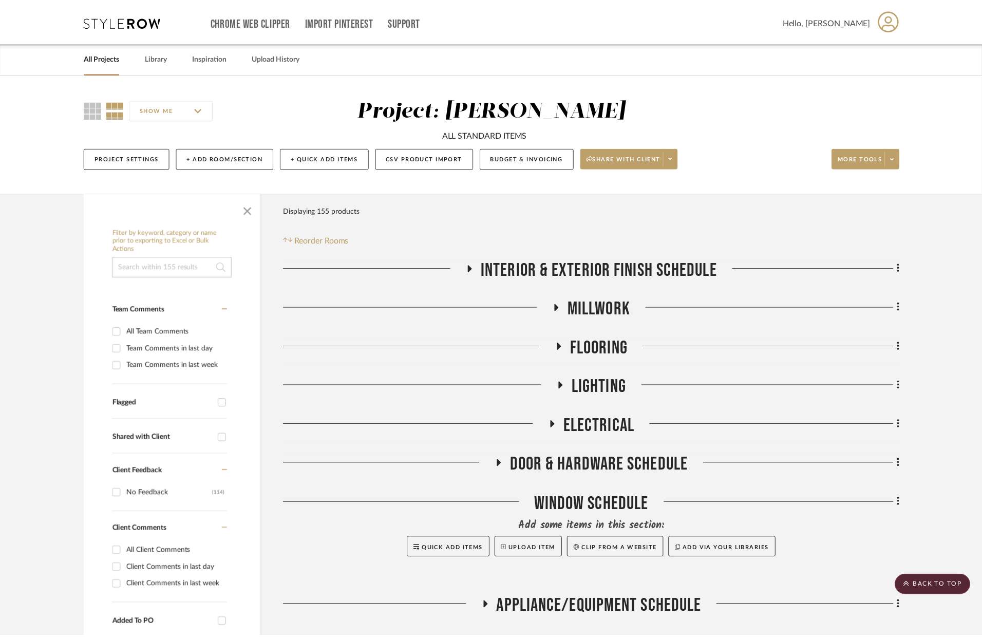
scroll to position [4056, 0]
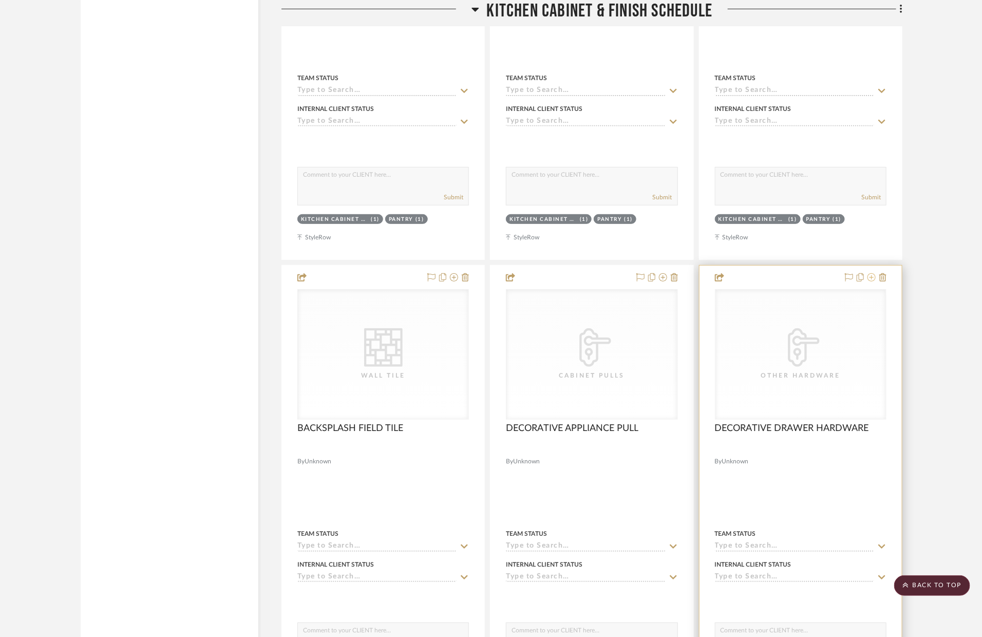
click at [869, 279] on icon at bounding box center [872, 277] width 8 height 8
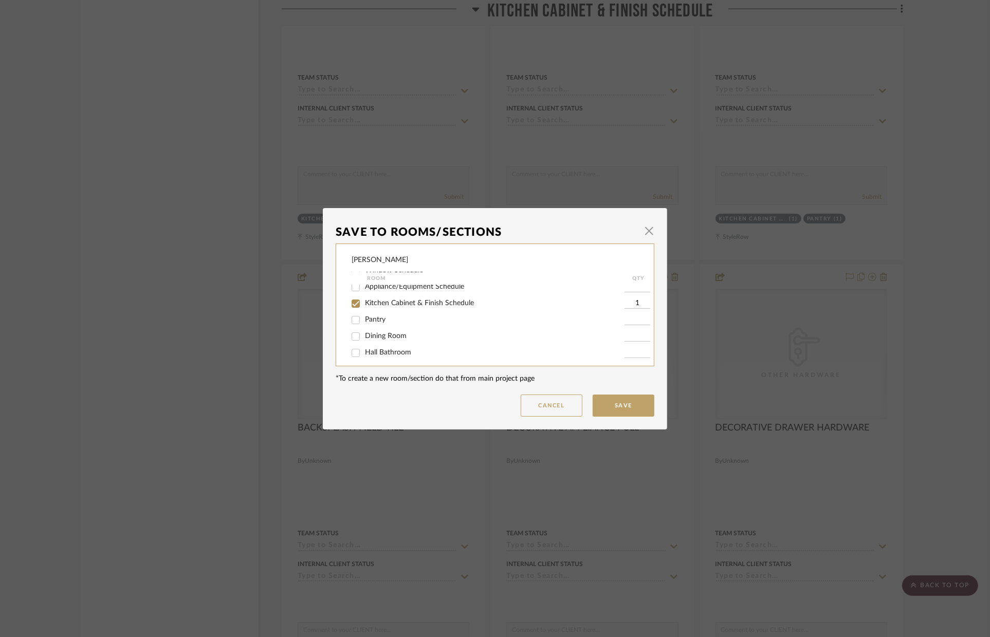
scroll to position [138, 0]
click at [365, 304] on span "Pantry" at bounding box center [375, 302] width 21 height 7
click at [364, 304] on input "Pantry" at bounding box center [355, 303] width 16 height 16
checkbox input "true"
type input "1"
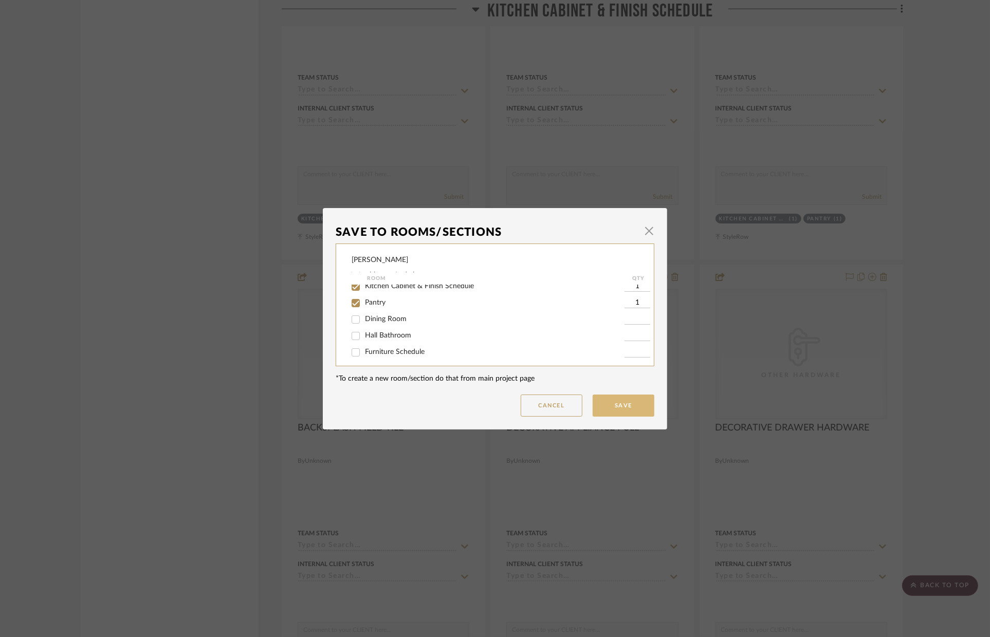
click at [635, 407] on button "Save" at bounding box center [623, 406] width 62 height 22
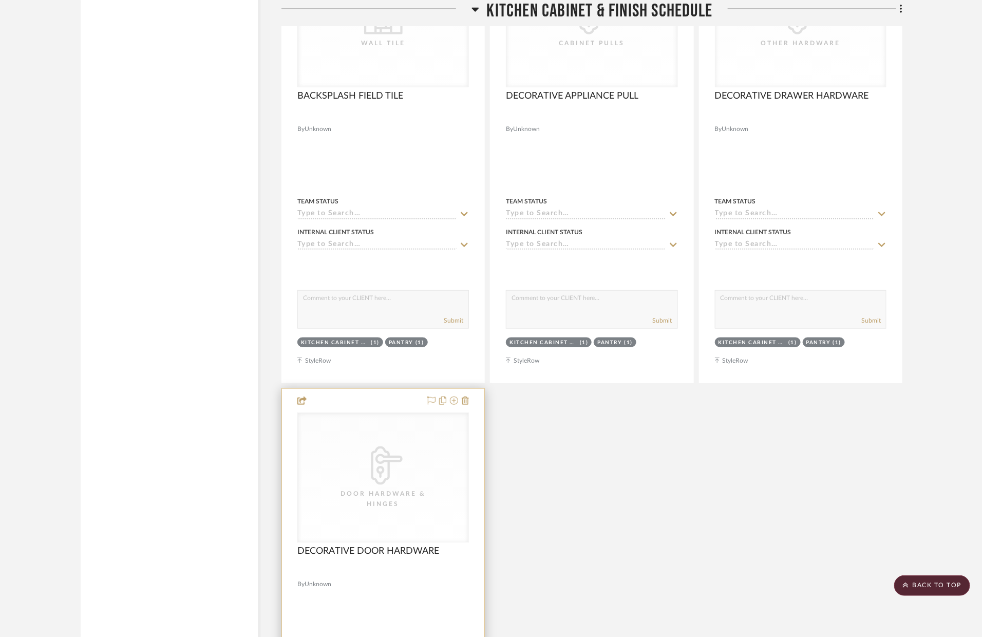
scroll to position [4398, 0]
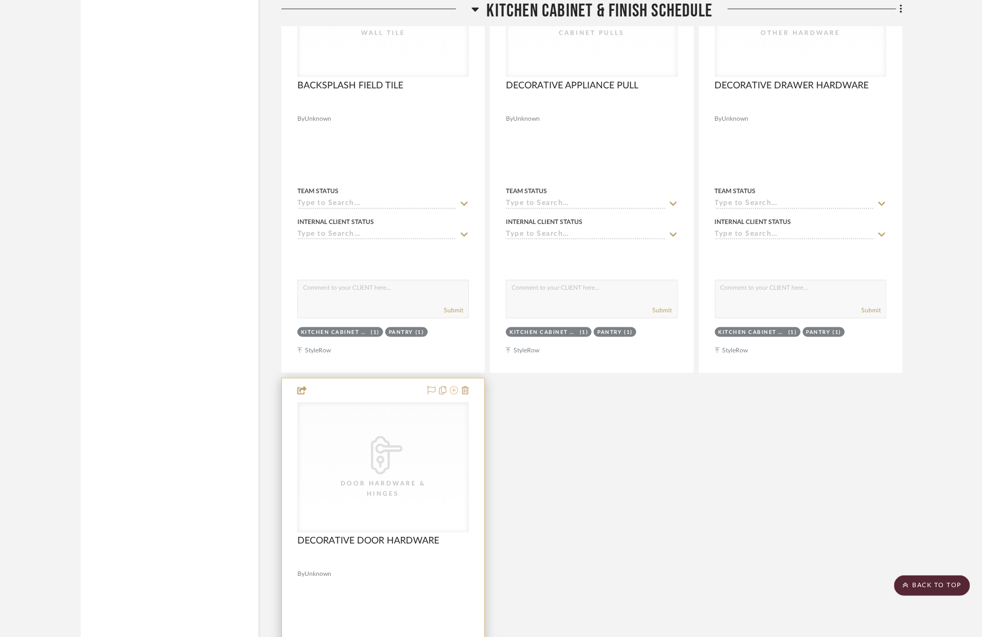
click at [452, 392] on icon at bounding box center [454, 390] width 8 height 8
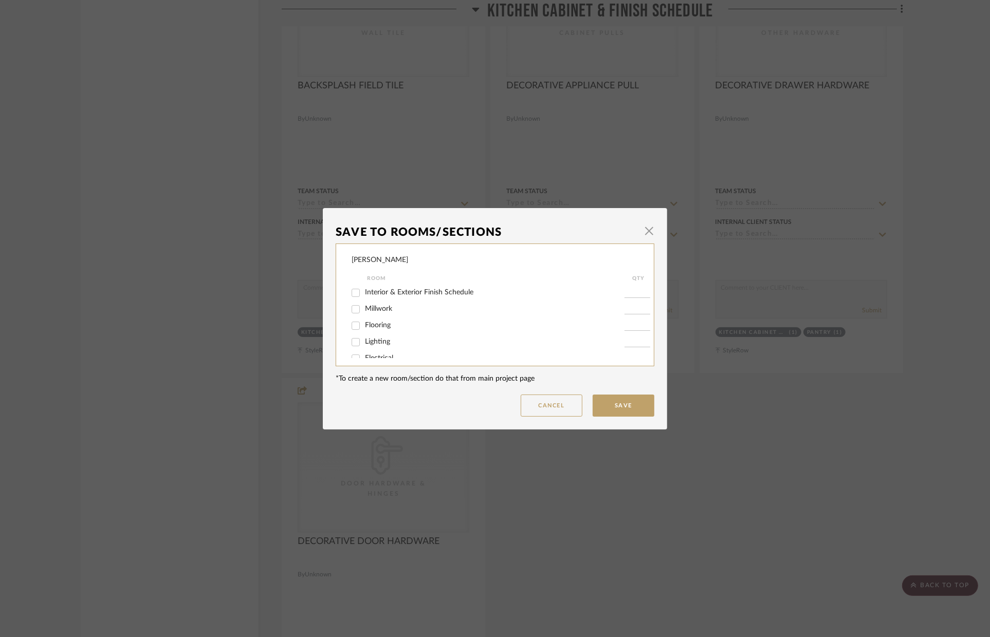
scroll to position [145, 0]
click at [379, 298] on span "Pantry" at bounding box center [375, 297] width 21 height 7
click at [364, 298] on input "Pantry" at bounding box center [355, 298] width 16 height 16
checkbox input "true"
type input "1"
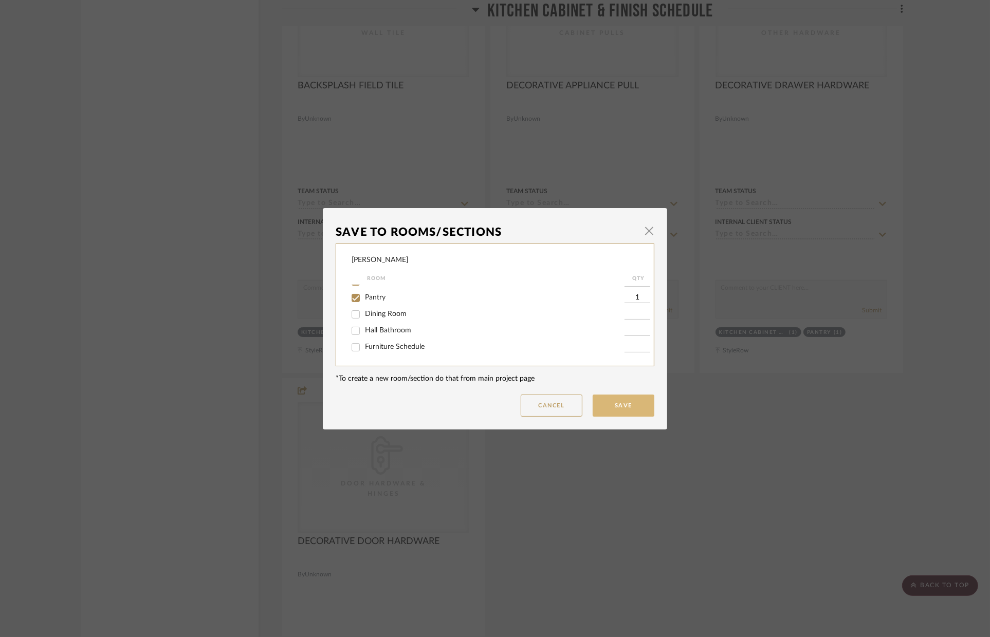
click at [597, 404] on button "Save" at bounding box center [623, 406] width 62 height 22
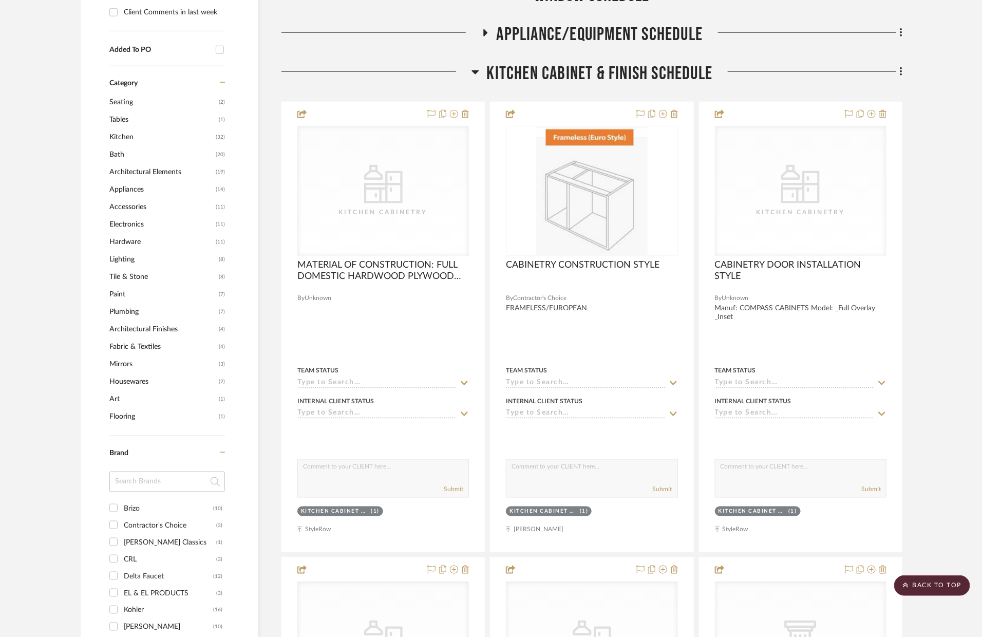
scroll to position [444, 0]
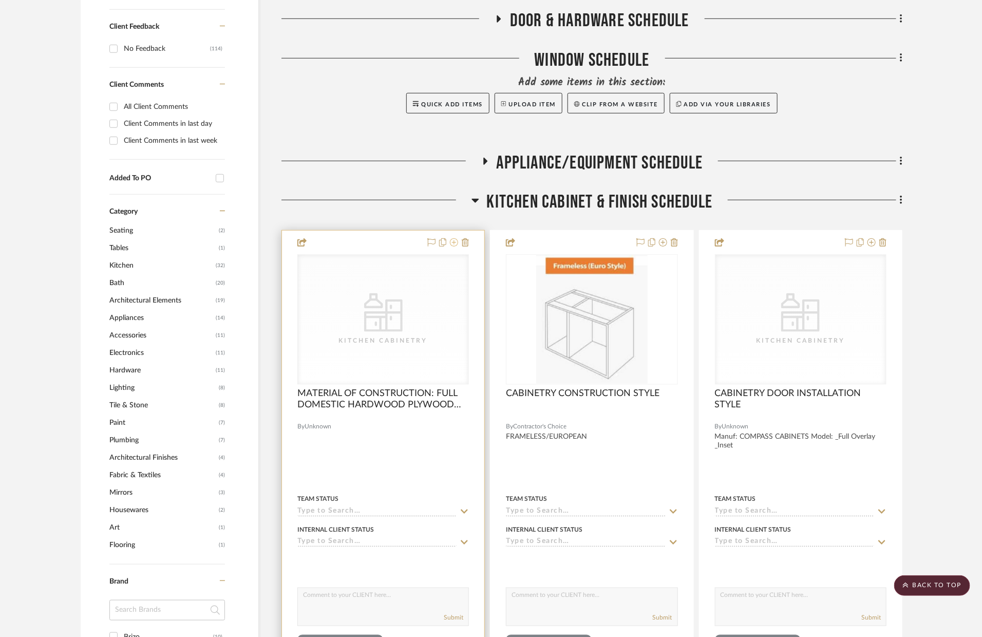
click at [453, 245] on icon at bounding box center [454, 242] width 8 height 8
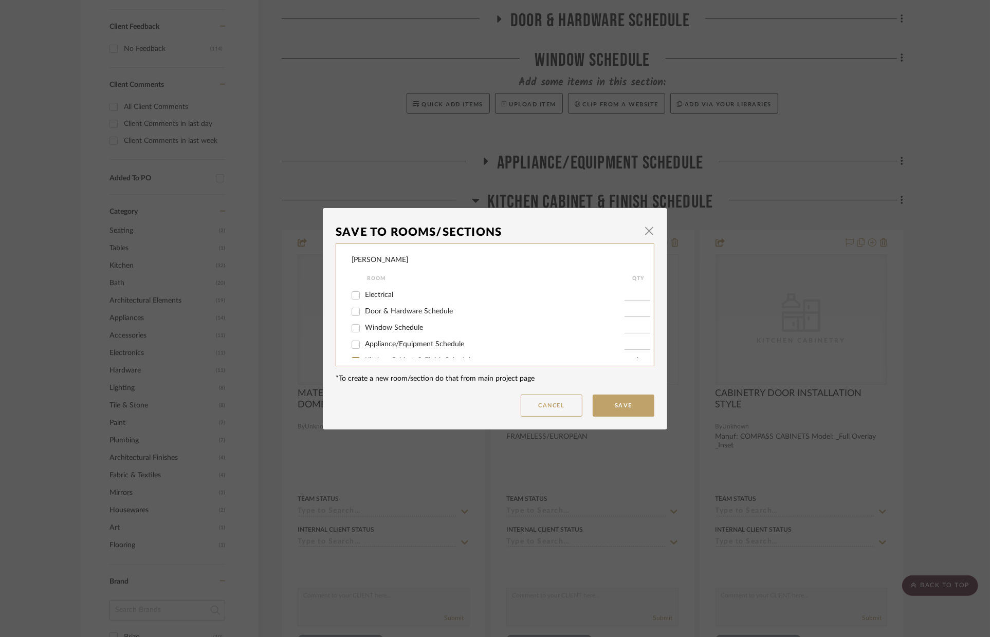
scroll to position [98, 0]
click at [380, 339] on div "Pantry" at bounding box center [487, 343] width 273 height 16
click at [381, 343] on span "Pantry" at bounding box center [375, 342] width 21 height 7
click at [364, 343] on input "Pantry" at bounding box center [355, 343] width 16 height 16
checkbox input "true"
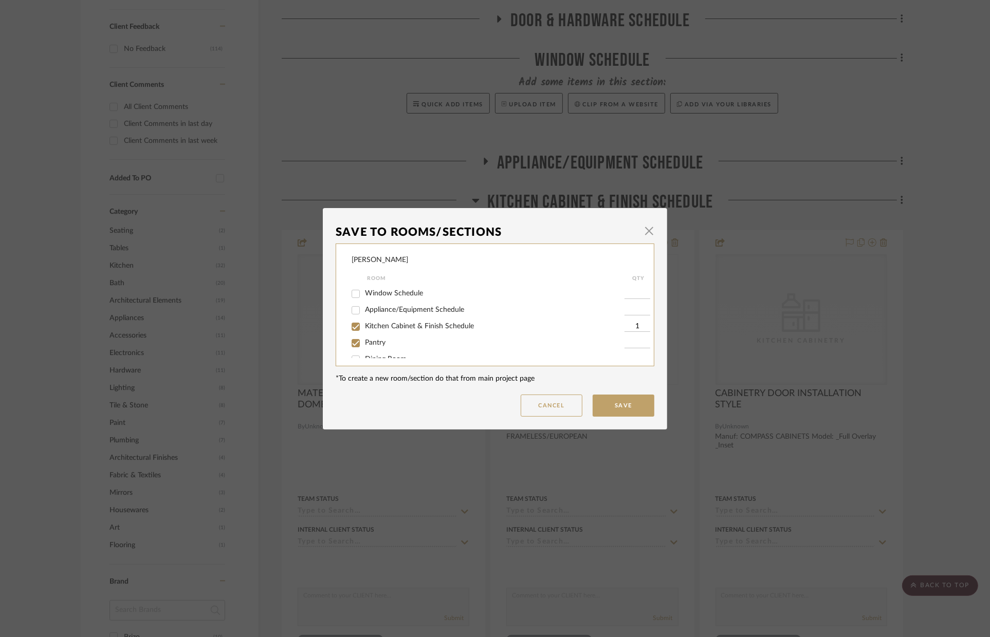
type input "1"
click at [616, 401] on button "Save" at bounding box center [623, 406] width 62 height 22
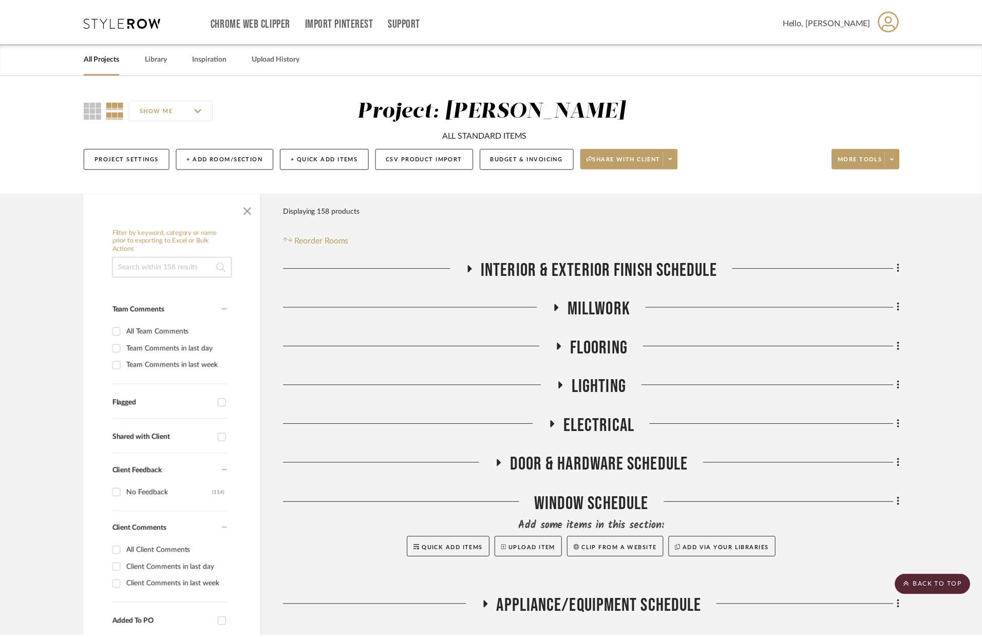
scroll to position [444, 0]
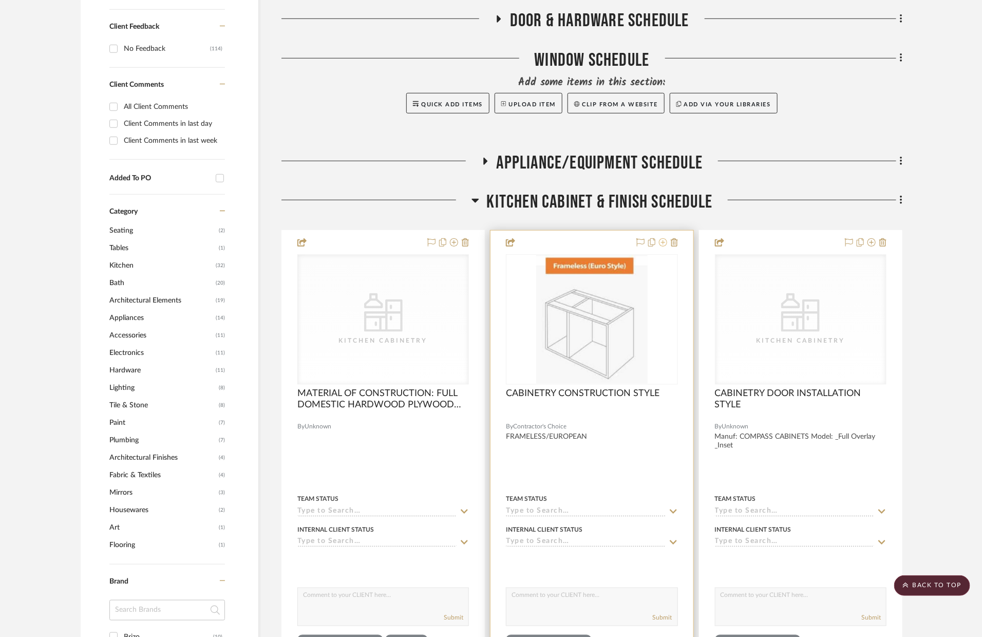
click at [662, 243] on icon at bounding box center [663, 242] width 8 height 8
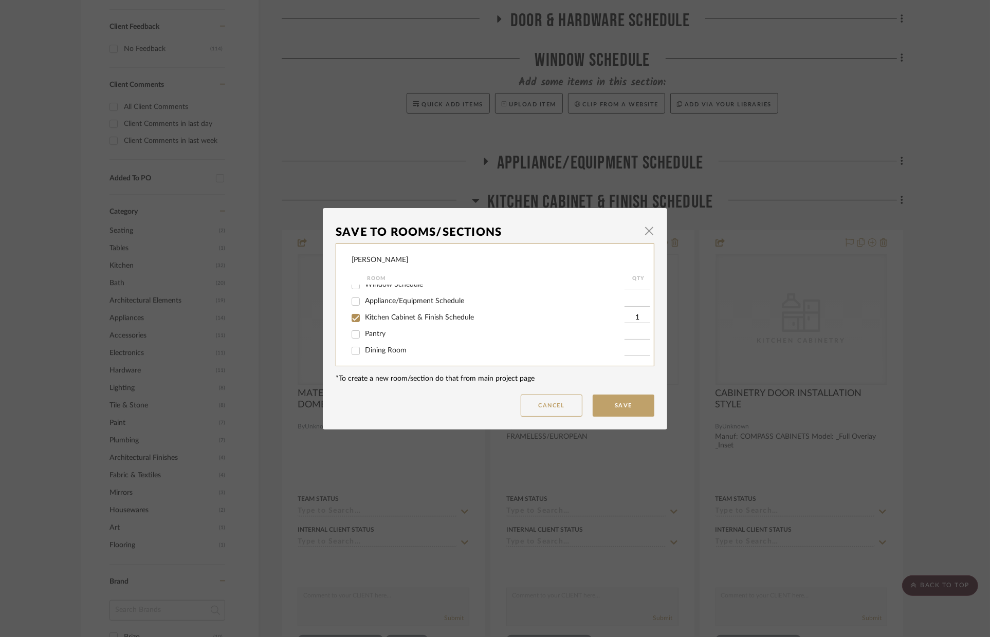
scroll to position [107, 0]
click at [352, 336] on input "Pantry" at bounding box center [355, 334] width 16 height 16
checkbox input "true"
type input "1"
click at [607, 400] on button "Save" at bounding box center [623, 406] width 62 height 22
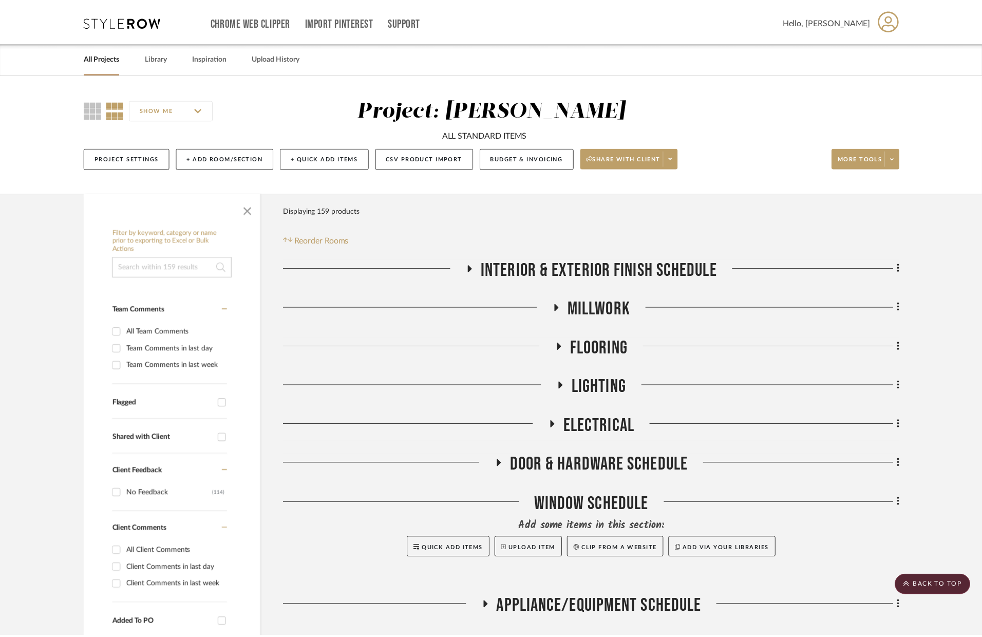
scroll to position [444, 0]
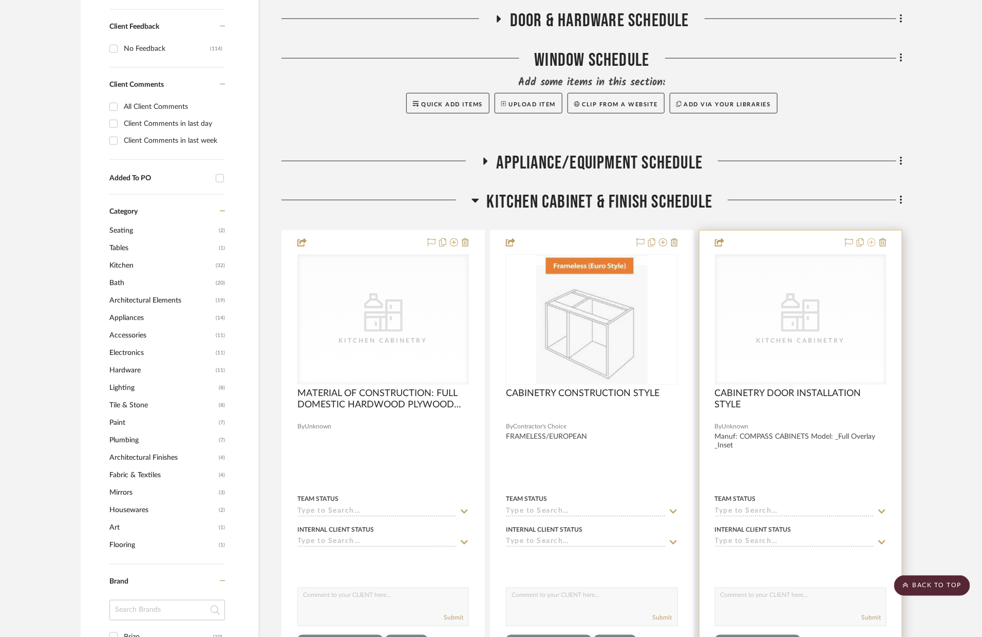
click at [870, 244] on icon at bounding box center [872, 242] width 8 height 8
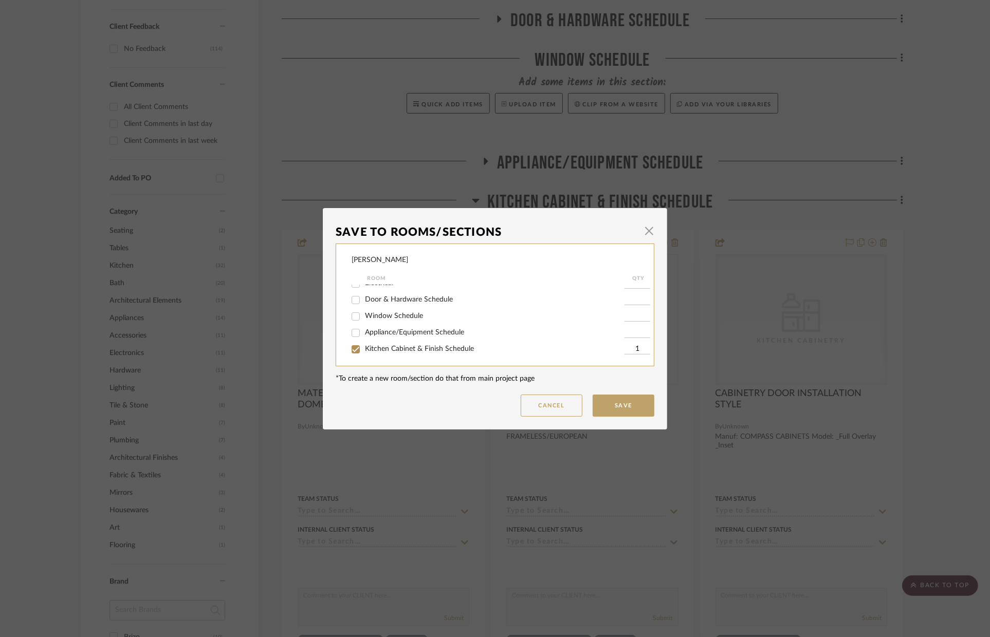
scroll to position [112, 0]
click at [368, 328] on span "Pantry" at bounding box center [375, 328] width 21 height 7
click at [364, 328] on input "Pantry" at bounding box center [355, 329] width 16 height 16
checkbox input "true"
type input "1"
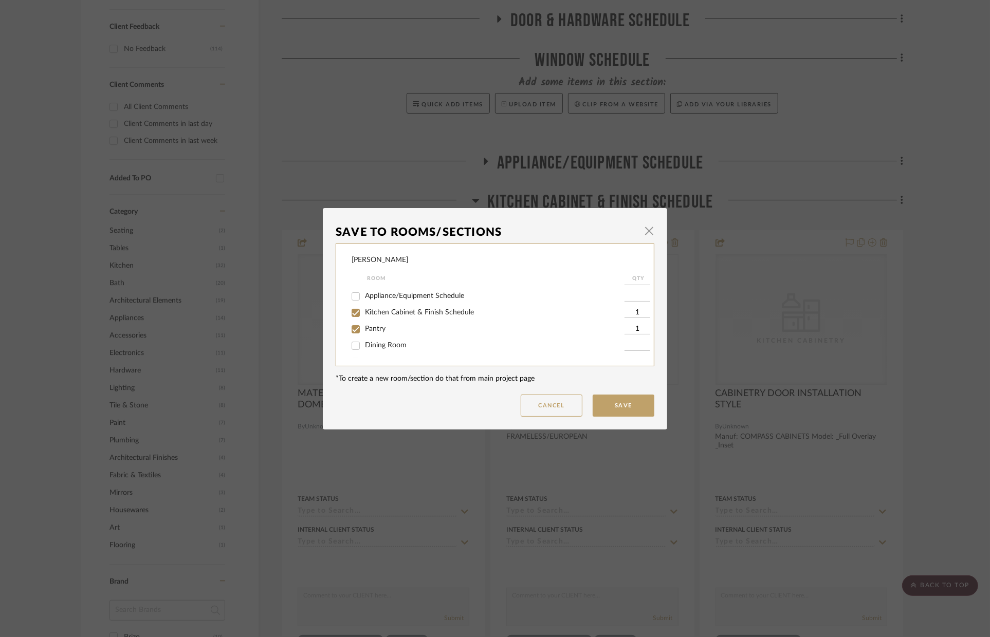
click at [635, 393] on mat-dialog-content "Save To Rooms/Sections × [PERSON_NAME] Room QTY Interior & Exterior Finish Sche…" at bounding box center [495, 319] width 319 height 196
click at [637, 396] on button "Save" at bounding box center [623, 406] width 62 height 22
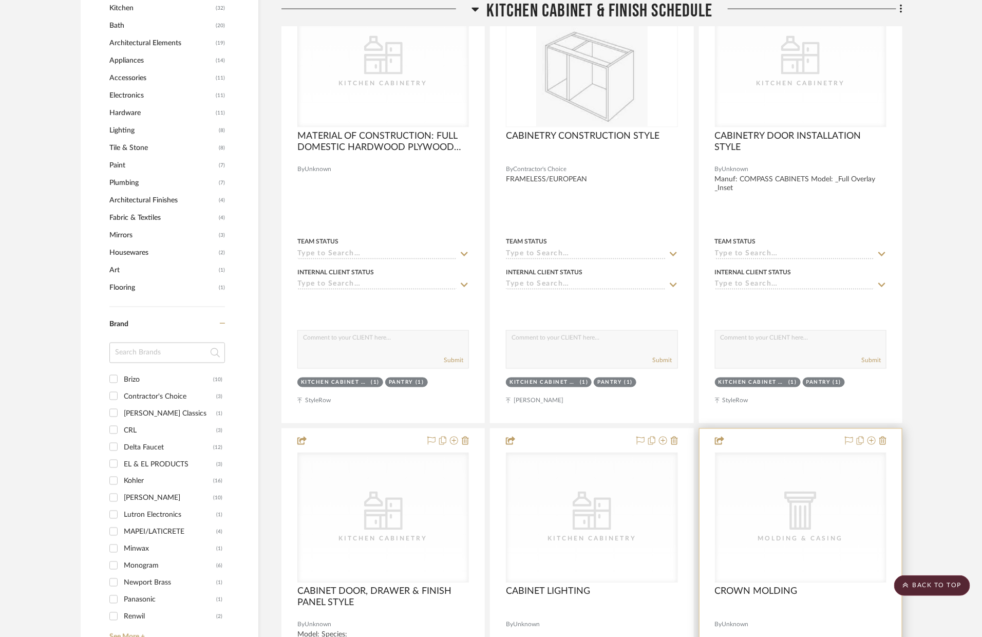
scroll to position [773, 0]
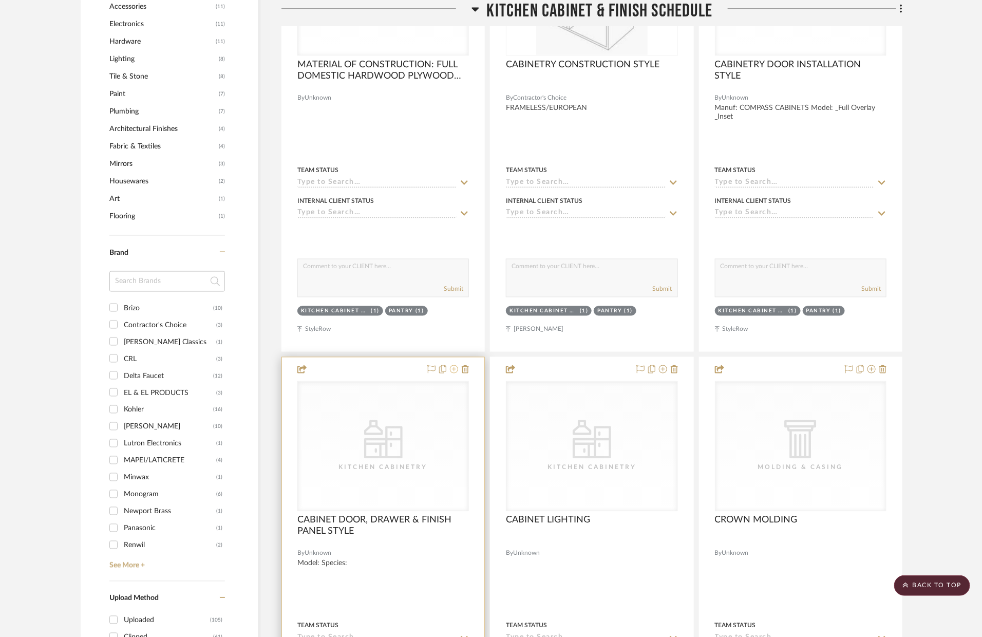
click at [451, 371] on icon at bounding box center [454, 369] width 8 height 8
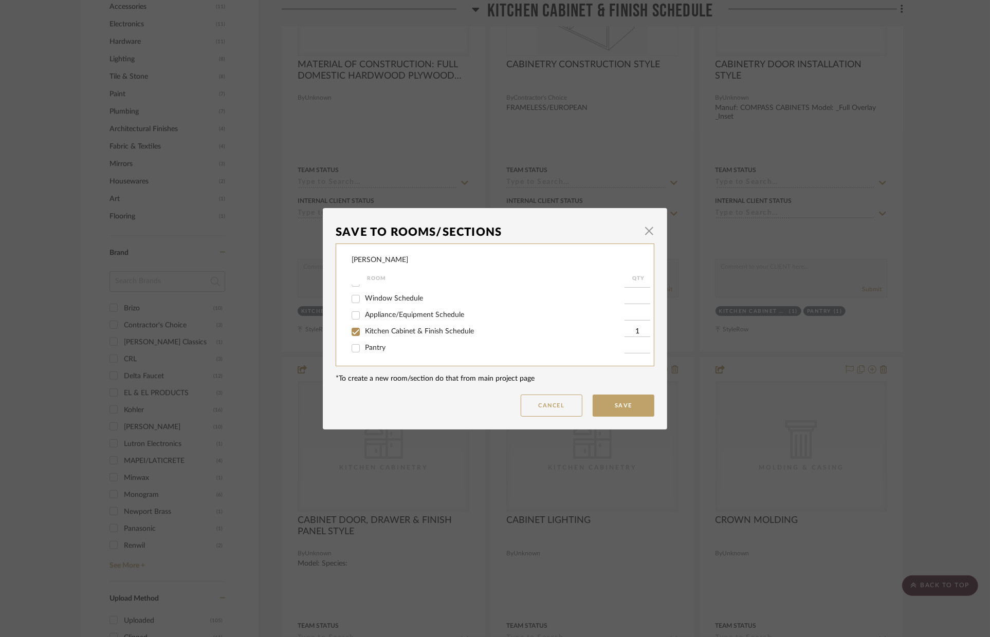
scroll to position [103, 0]
click at [375, 339] on span "Pantry" at bounding box center [375, 336] width 21 height 7
click at [364, 339] on input "Pantry" at bounding box center [355, 337] width 16 height 16
checkbox input "true"
type input "1"
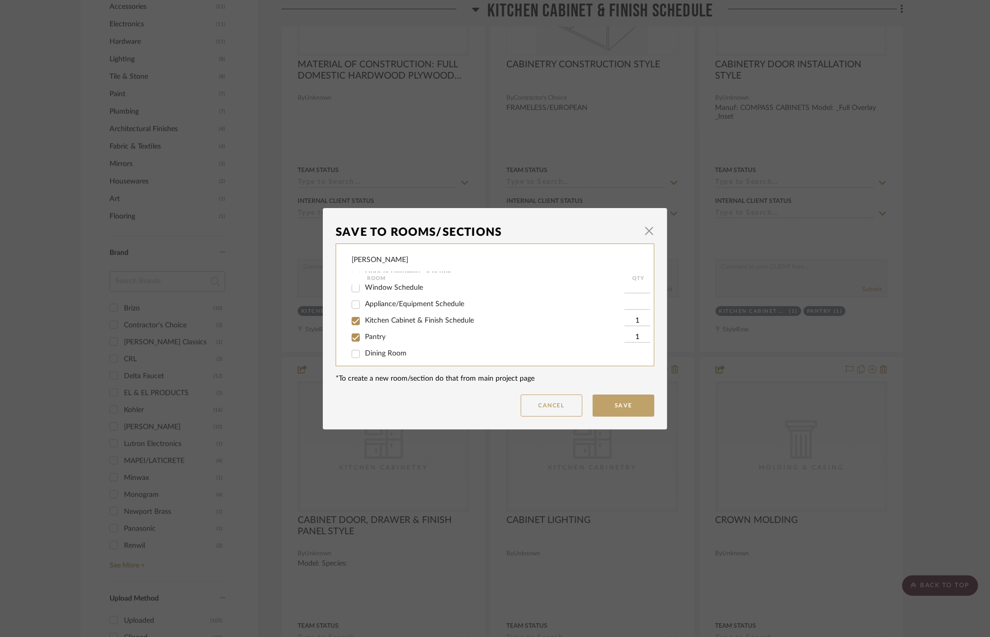
click at [595, 392] on mat-dialog-content "Save To Rooms/Sections × [PERSON_NAME] Room QTY Interior & Exterior Finish Sche…" at bounding box center [495, 319] width 319 height 196
click at [598, 395] on button "Save" at bounding box center [623, 406] width 62 height 22
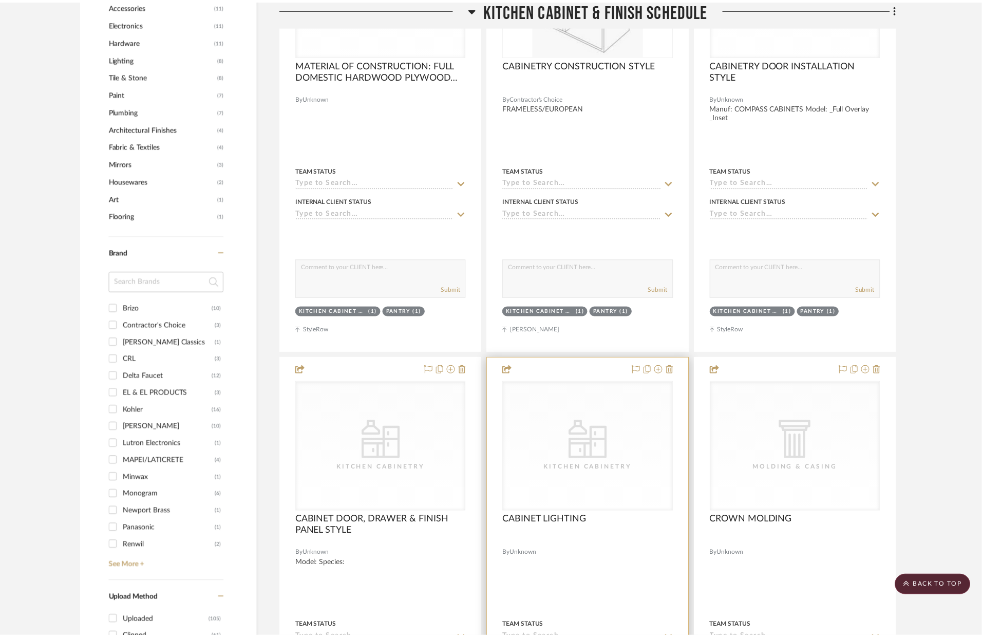
scroll to position [773, 0]
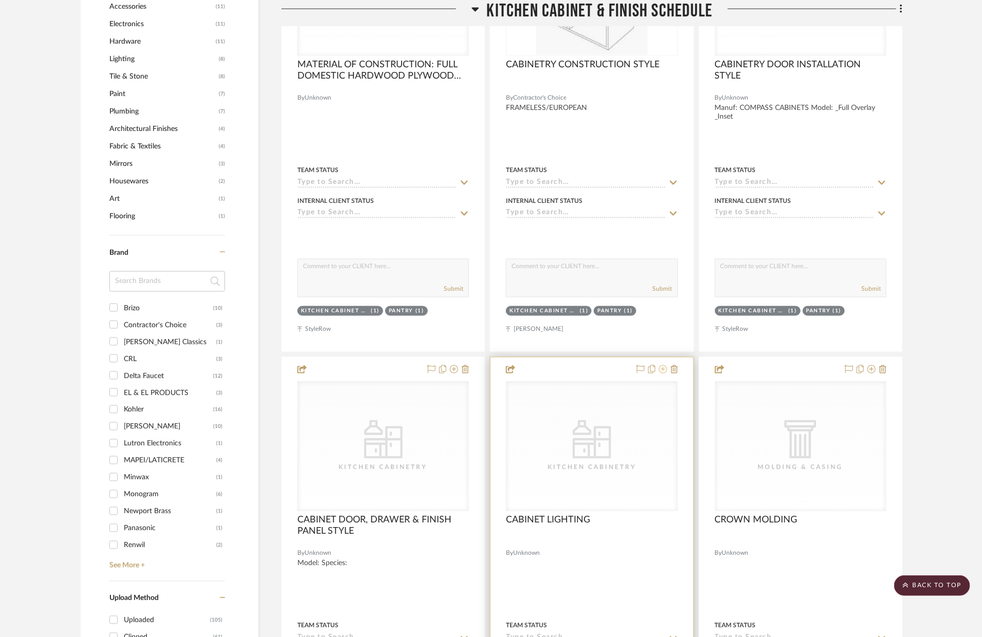
click at [662, 370] on icon at bounding box center [663, 369] width 8 height 8
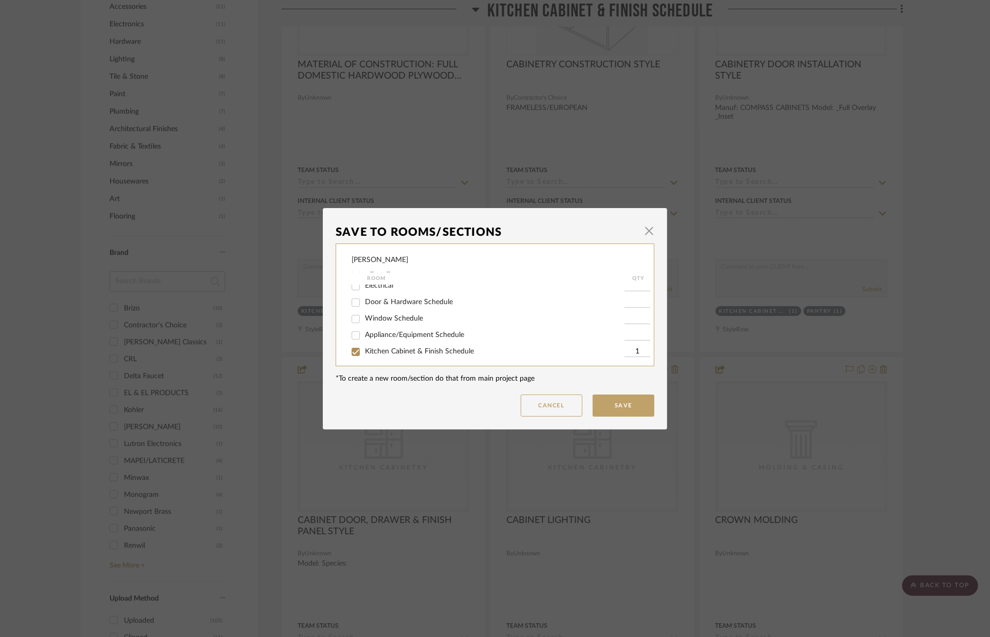
scroll to position [105, 0]
click at [365, 339] on span "Pantry" at bounding box center [375, 334] width 21 height 7
click at [364, 340] on input "Pantry" at bounding box center [355, 335] width 16 height 16
checkbox input "true"
type input "1"
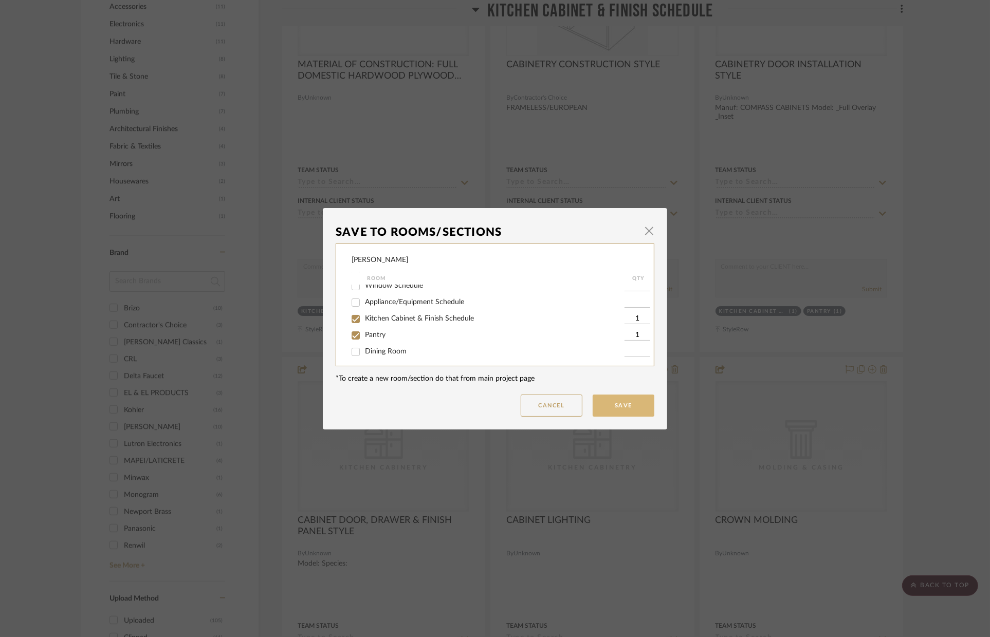
click at [629, 405] on button "Save" at bounding box center [623, 406] width 62 height 22
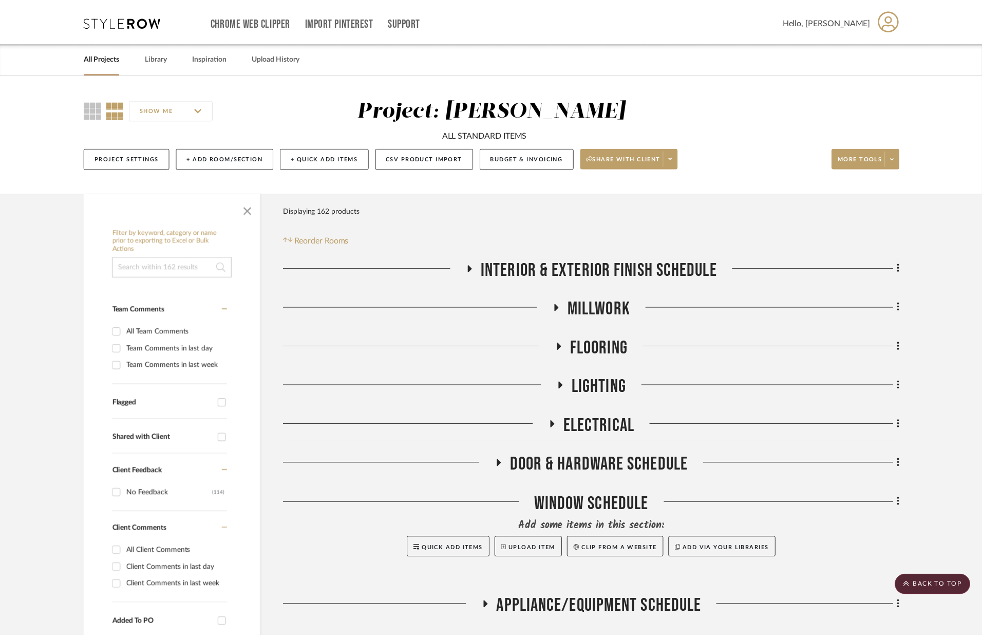
scroll to position [773, 0]
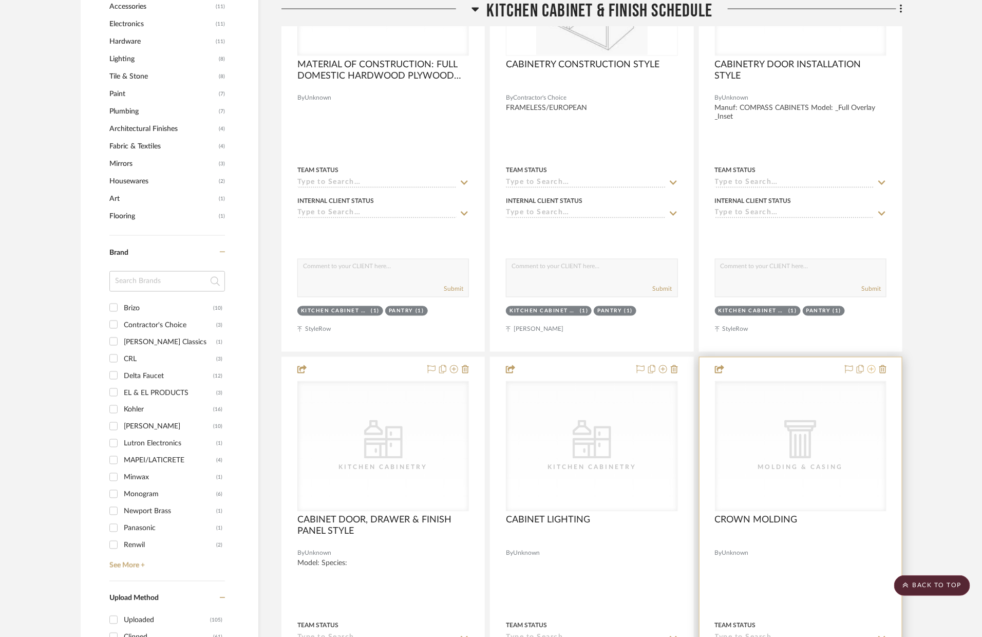
click at [873, 368] on icon at bounding box center [872, 369] width 8 height 8
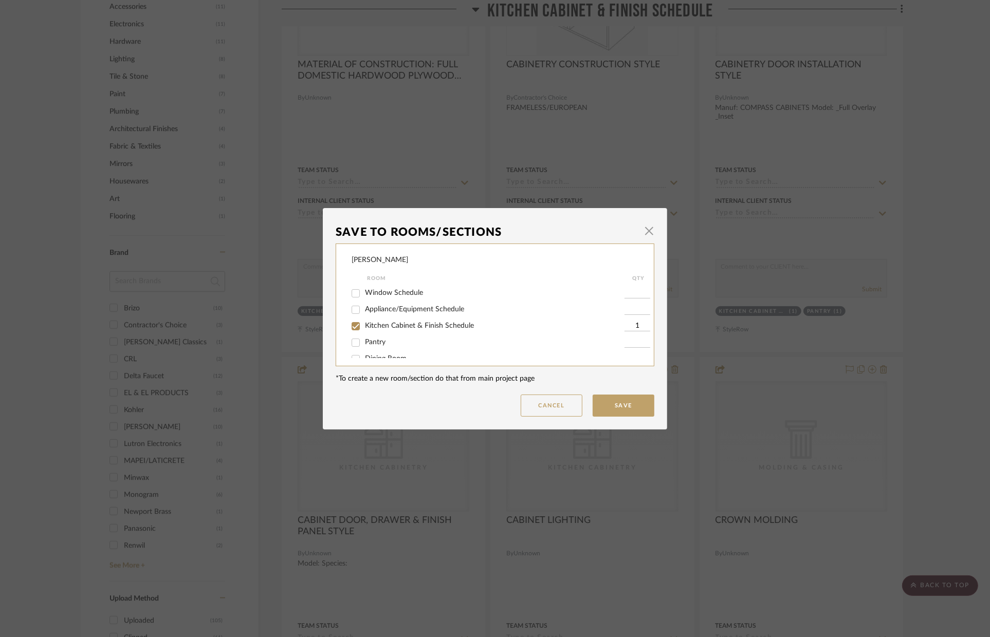
scroll to position [103, 0]
click at [382, 339] on label "Pantry" at bounding box center [494, 337] width 259 height 9
click at [364, 339] on input "Pantry" at bounding box center [355, 337] width 16 height 16
checkbox input "true"
type input "1"
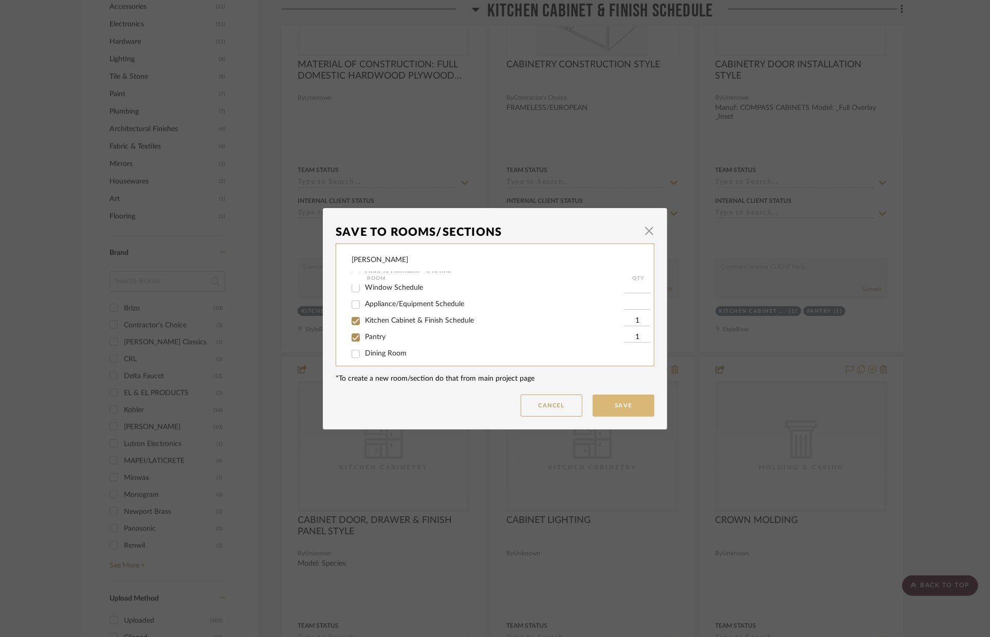
click at [614, 405] on button "Save" at bounding box center [623, 406] width 62 height 22
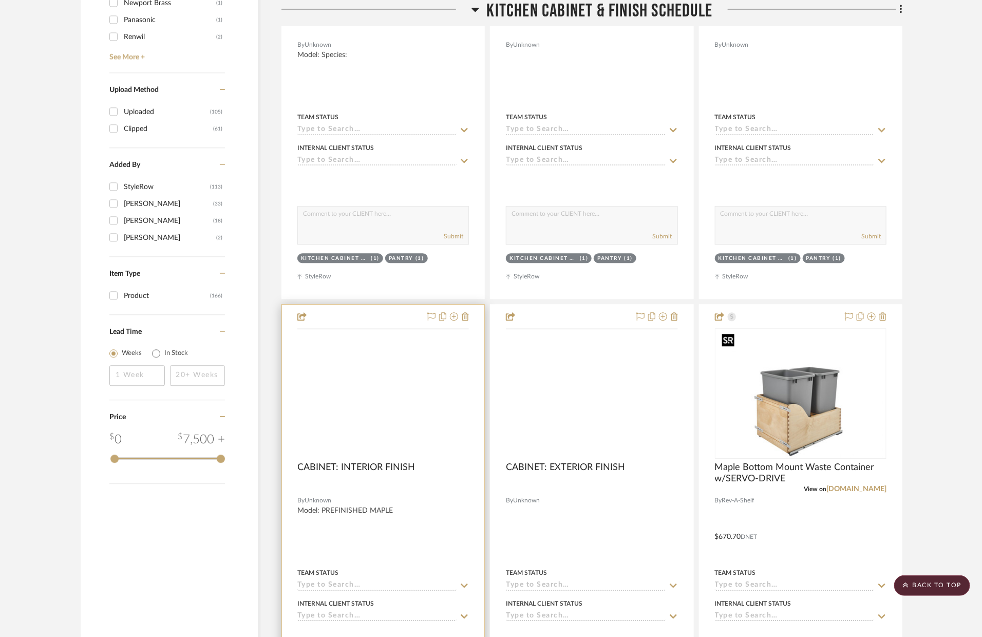
scroll to position [1288, 0]
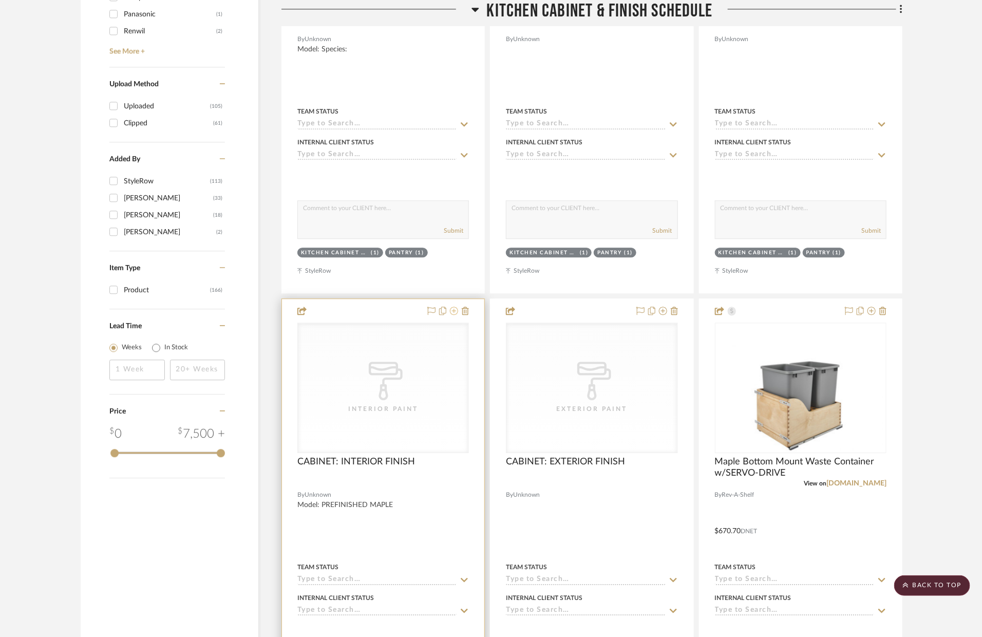
click at [457, 313] on icon at bounding box center [454, 311] width 8 height 8
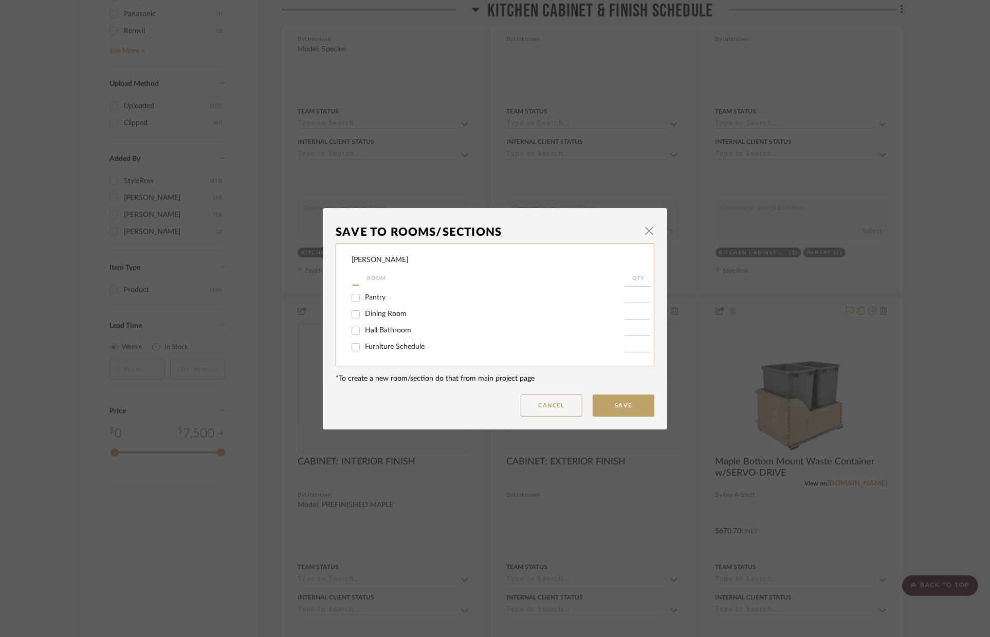
scroll to position [122, 0]
click at [376, 322] on span "Pantry" at bounding box center [375, 318] width 21 height 7
click at [364, 323] on input "Pantry" at bounding box center [355, 319] width 16 height 16
checkbox input "true"
type input "1"
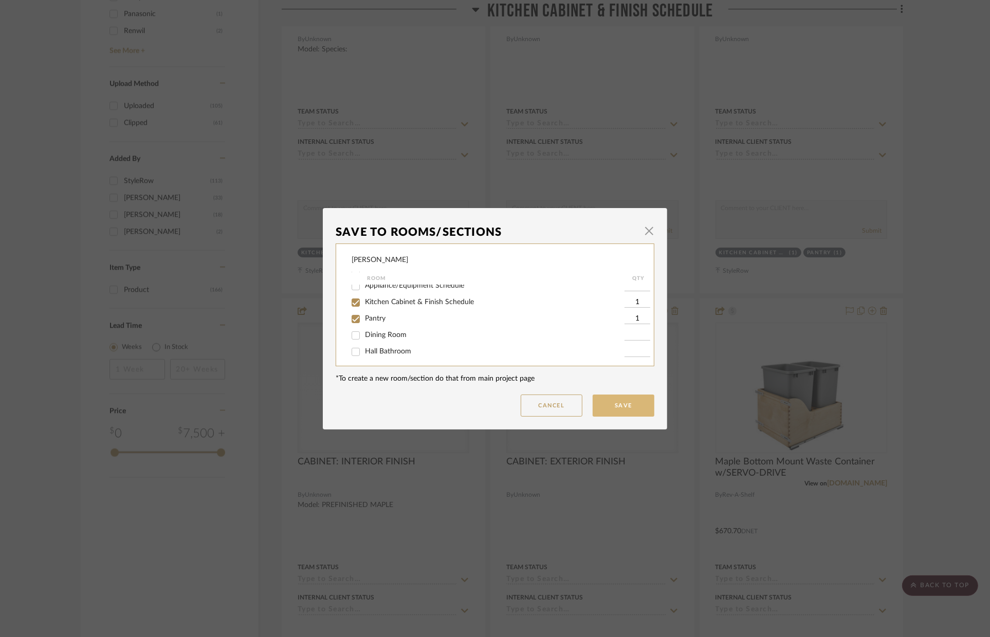
click at [604, 403] on button "Save" at bounding box center [623, 406] width 62 height 22
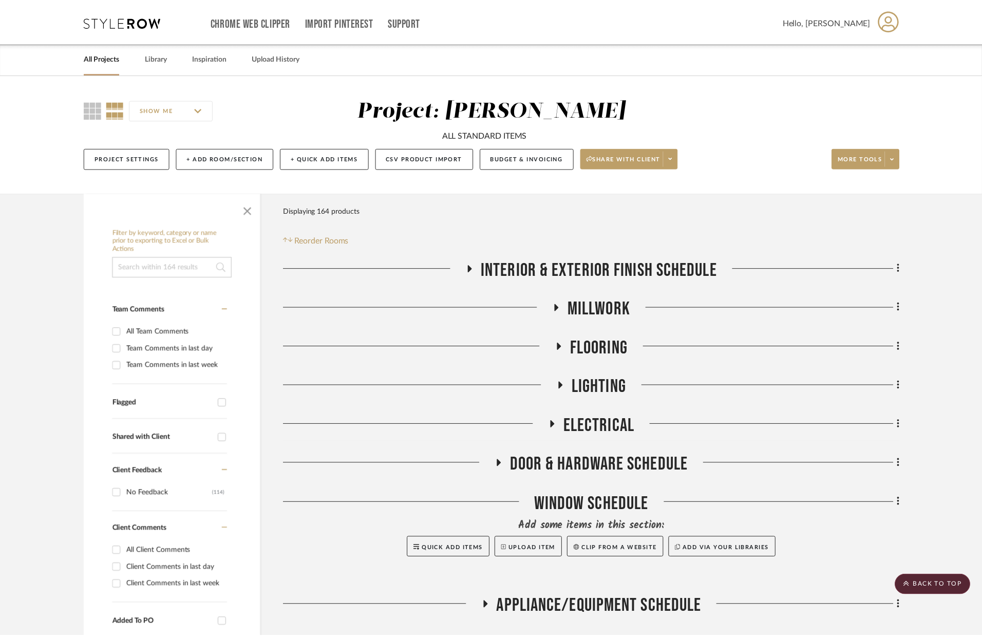
scroll to position [1288, 0]
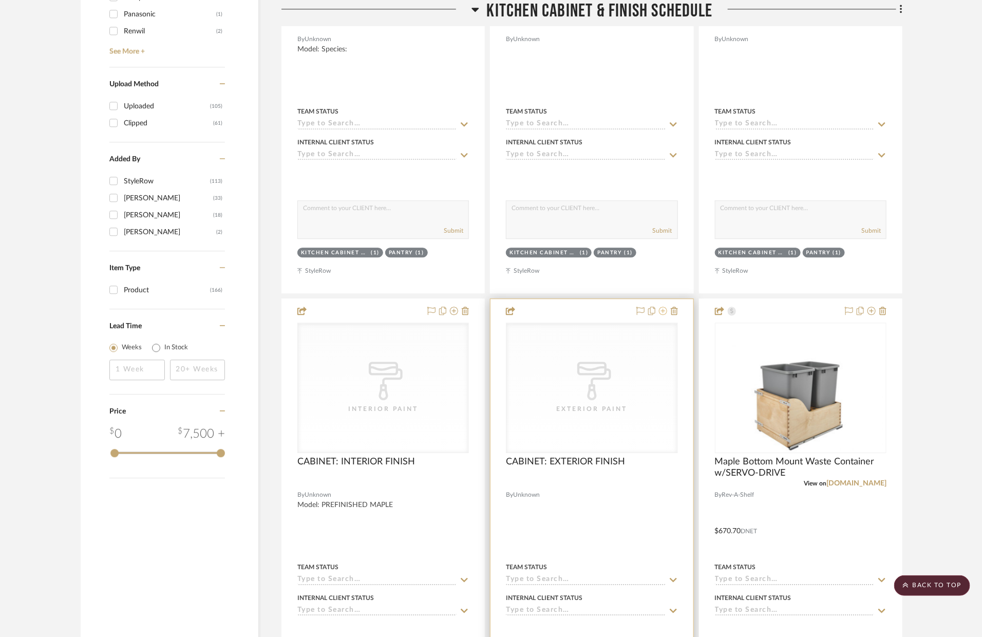
click at [663, 310] on icon at bounding box center [663, 311] width 8 height 8
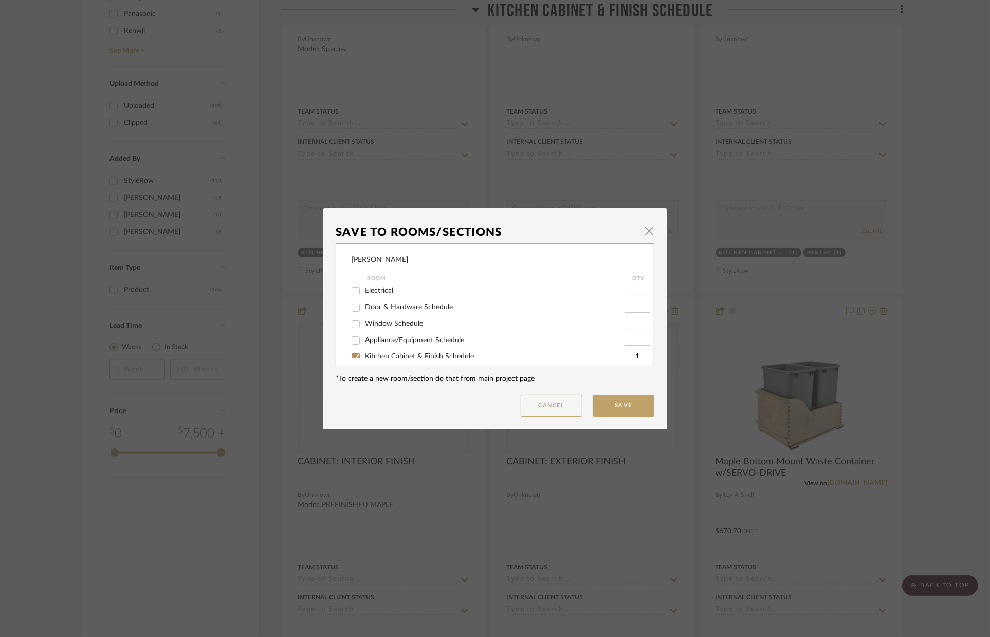
scroll to position [94, 0]
click at [382, 347] on label "Pantry" at bounding box center [494, 347] width 259 height 9
click at [364, 347] on input "Pantry" at bounding box center [355, 347] width 16 height 16
checkbox input "true"
type input "1"
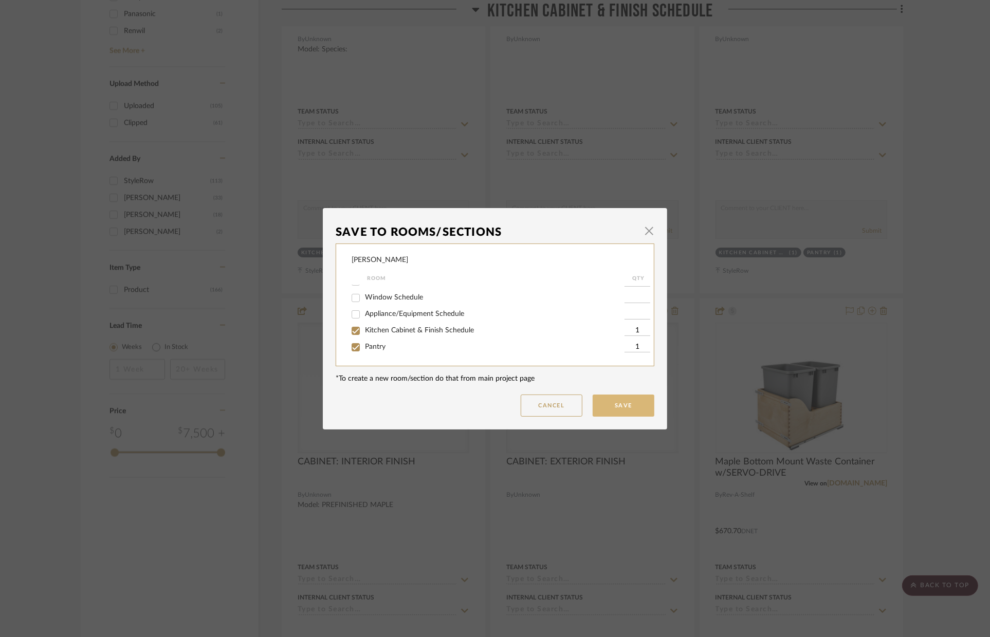
click at [611, 396] on button "Save" at bounding box center [623, 406] width 62 height 22
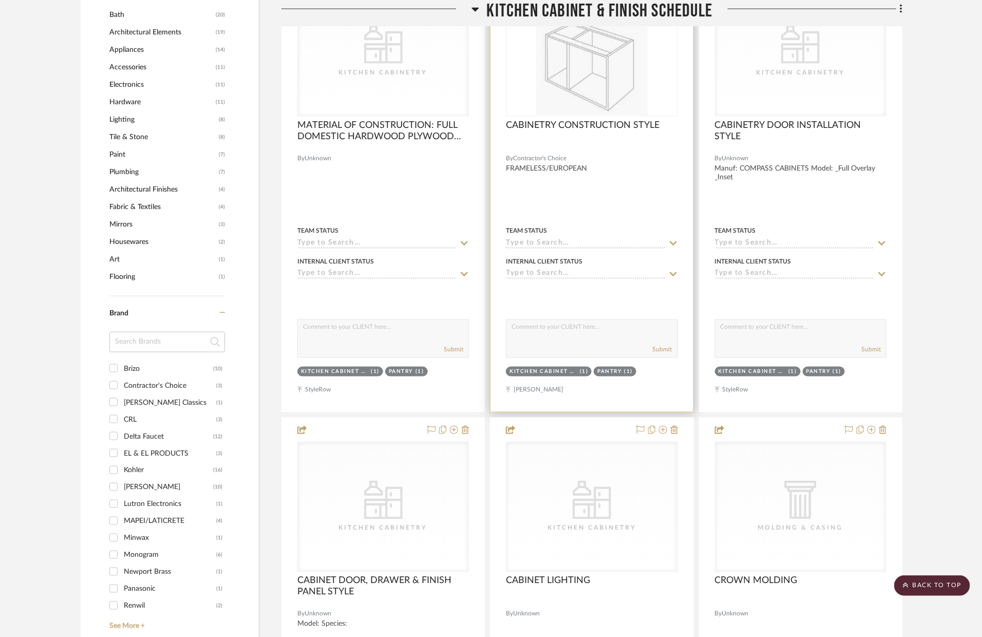
scroll to position [507, 0]
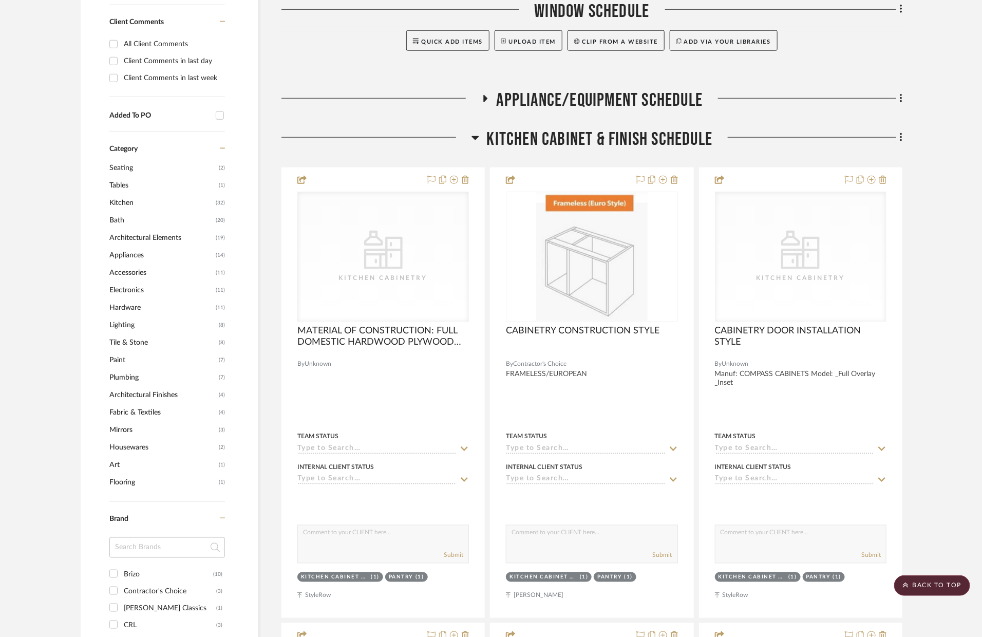
click at [562, 128] on span "Kitchen Cabinet & Finish Schedule" at bounding box center [600, 139] width 226 height 22
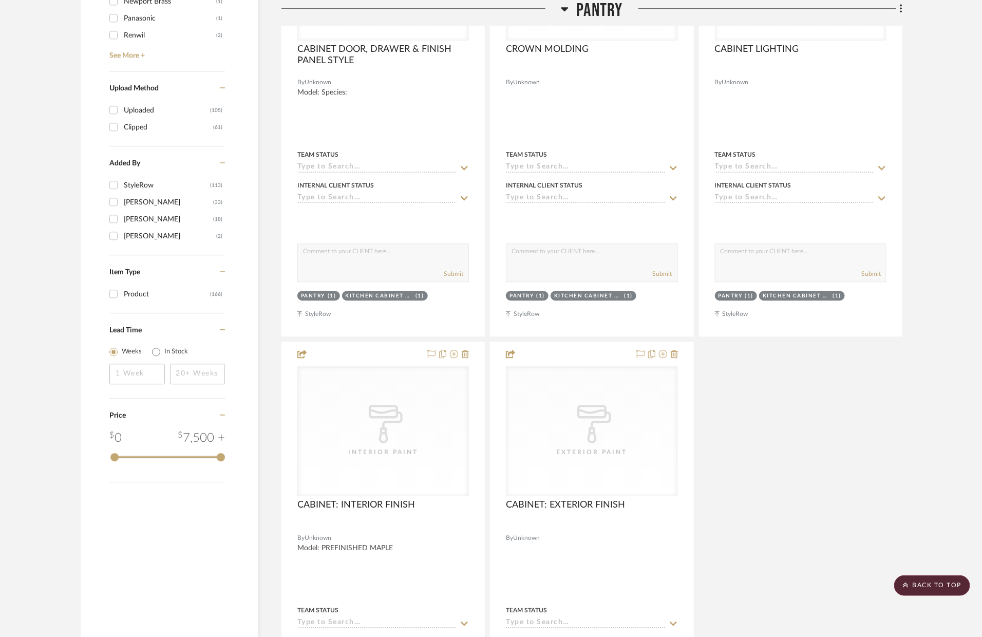
scroll to position [1629, 0]
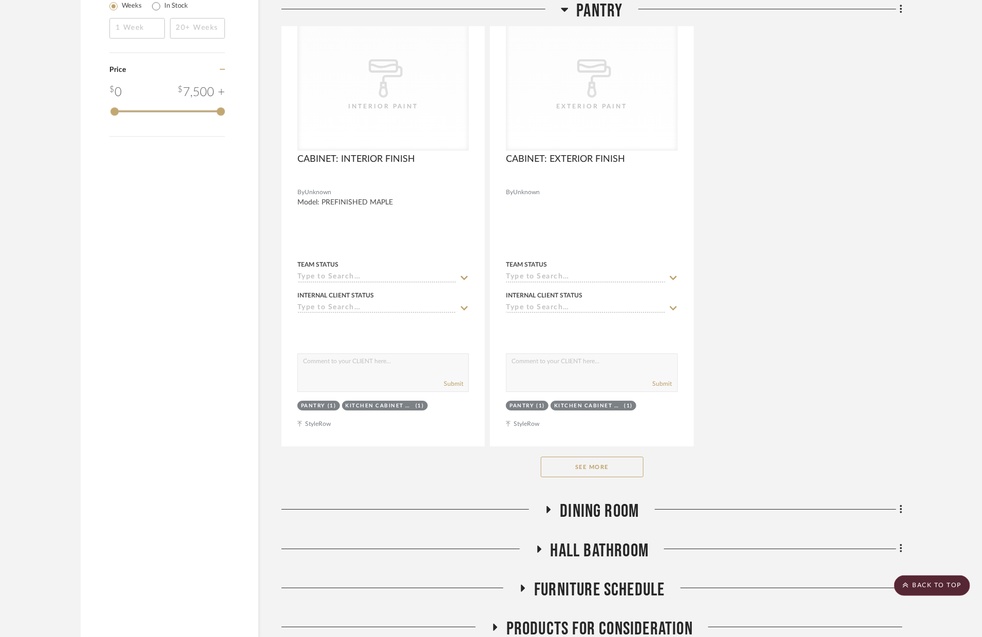
click at [625, 465] on button "See More" at bounding box center [592, 467] width 103 height 21
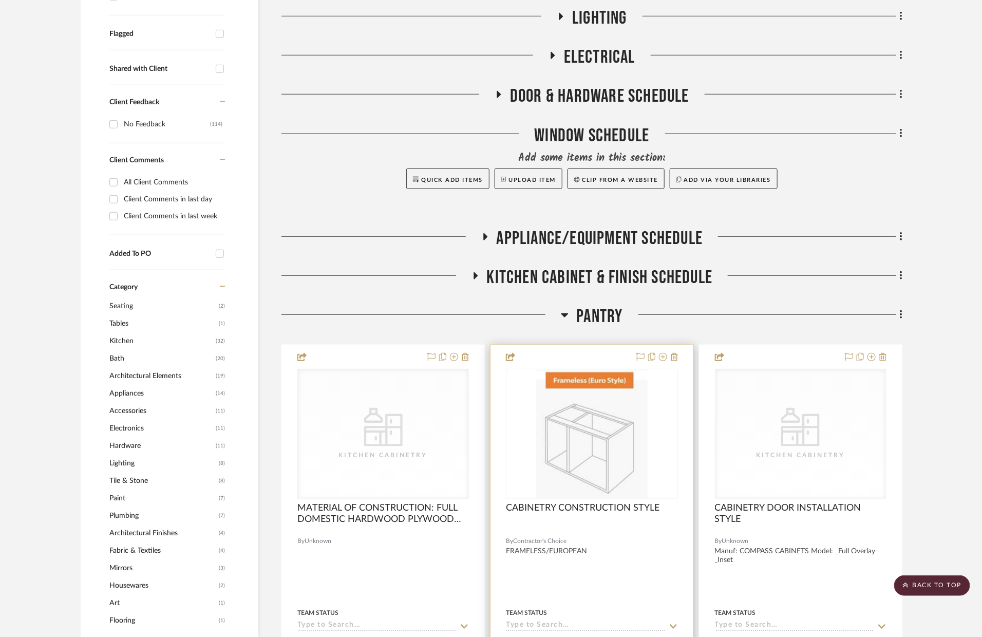
scroll to position [199, 0]
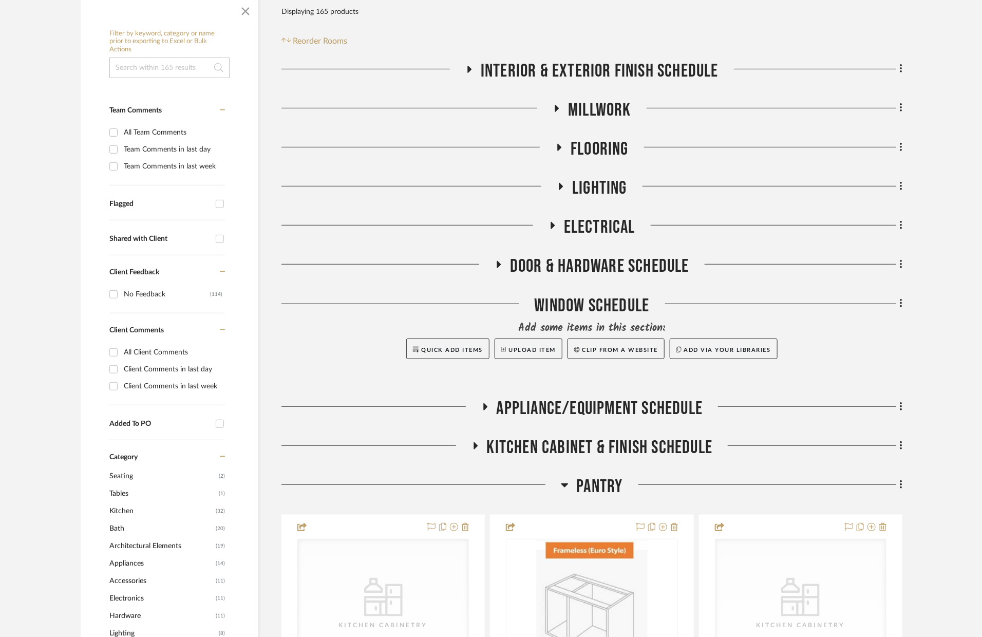
click at [610, 482] on span "Pantry" at bounding box center [600, 487] width 46 height 22
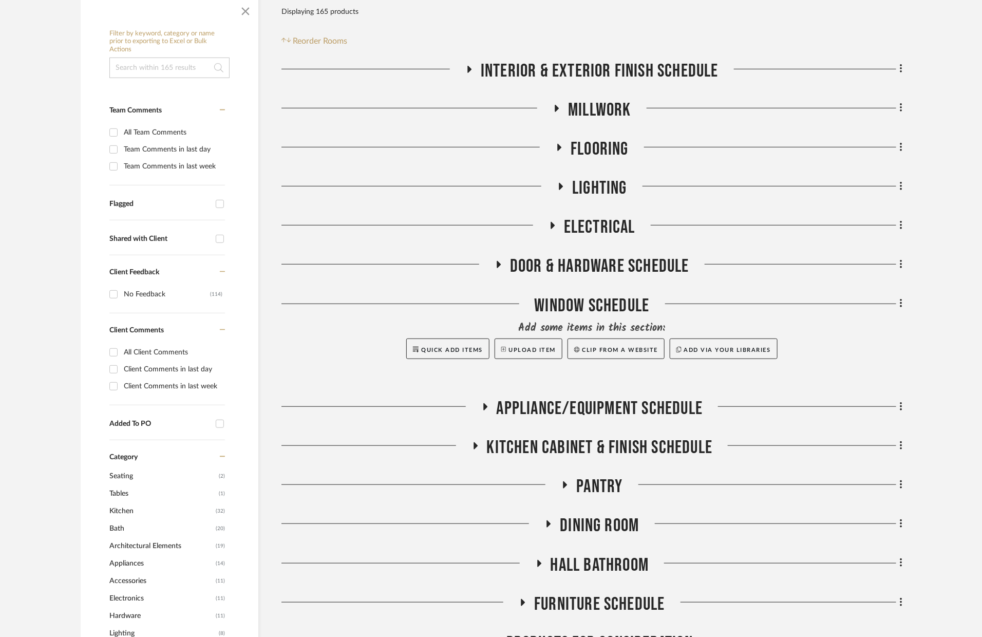
click at [630, 515] on span "Dining Room" at bounding box center [599, 526] width 79 height 22
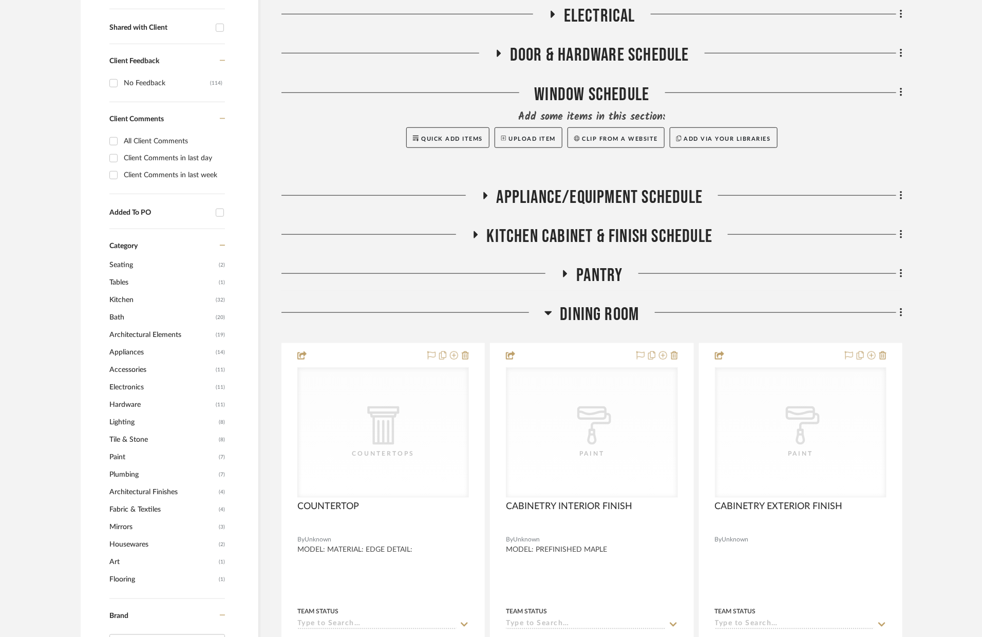
scroll to position [460, 0]
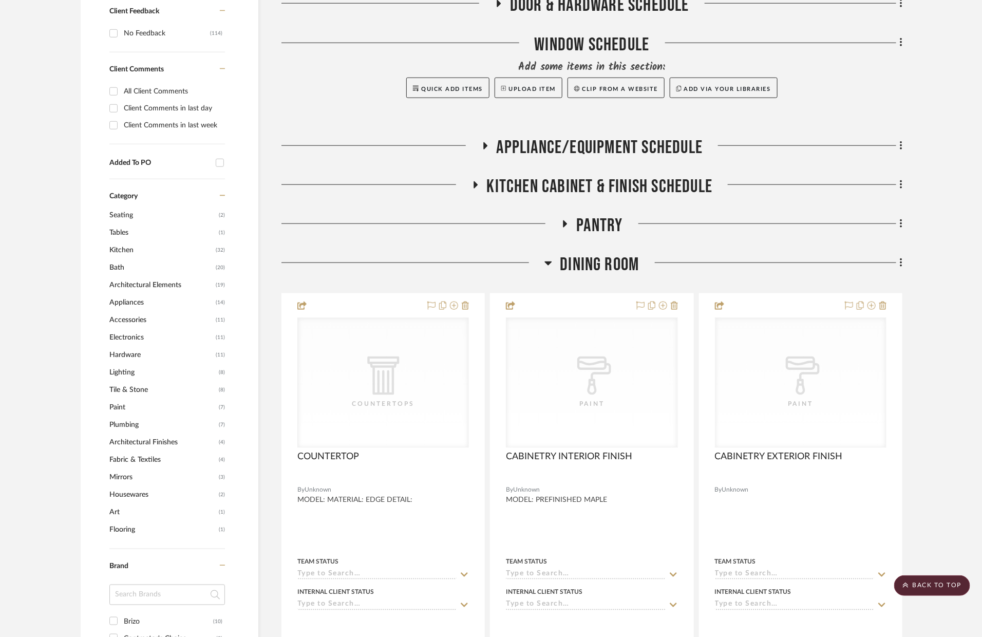
click at [618, 266] on span "Dining Room" at bounding box center [599, 265] width 79 height 22
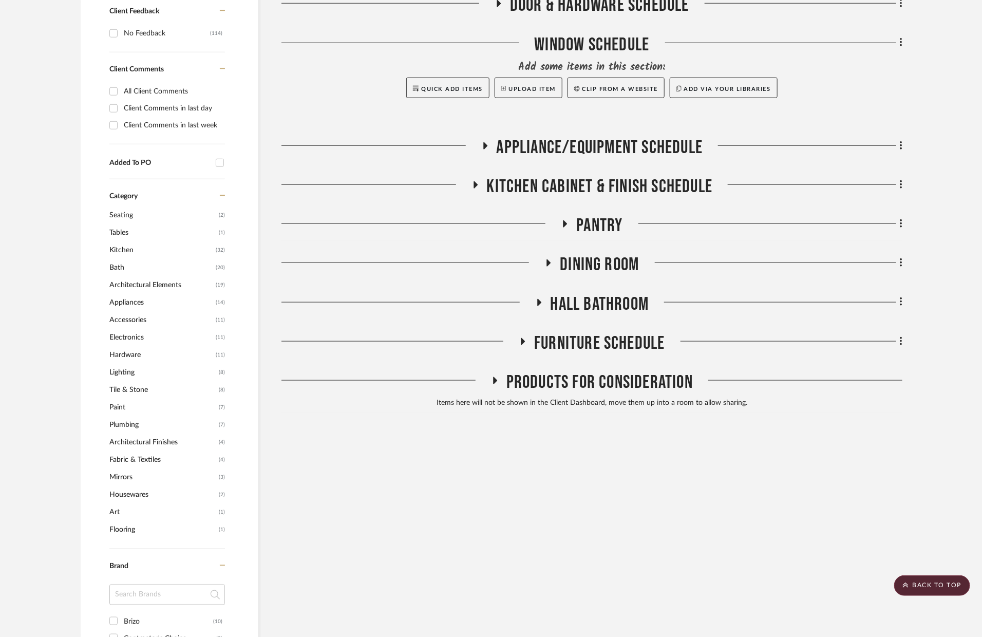
click at [603, 303] on span "Hall Bathroom" at bounding box center [600, 304] width 99 height 22
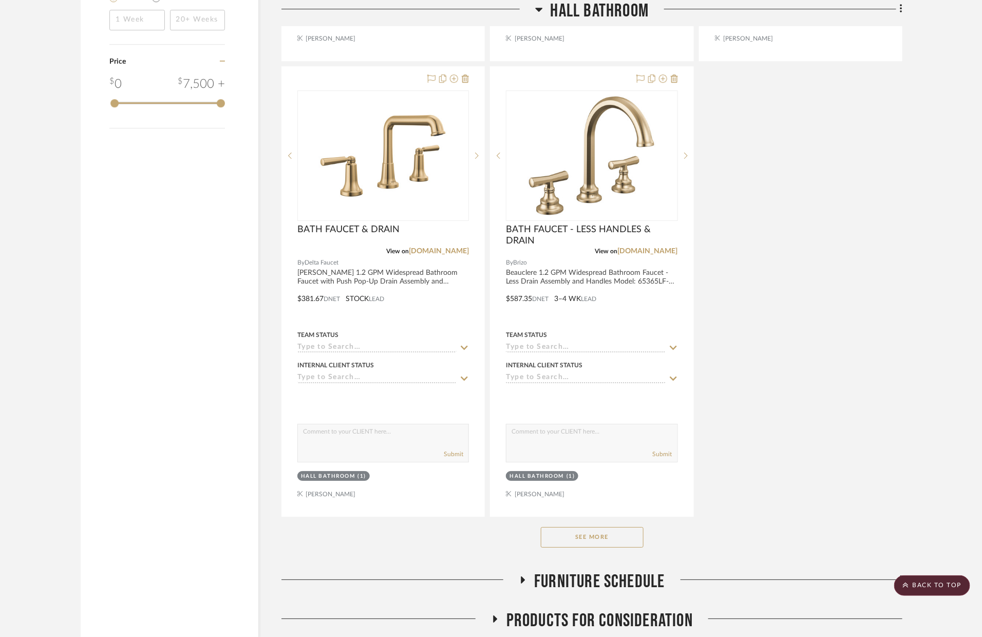
scroll to position [1649, 0]
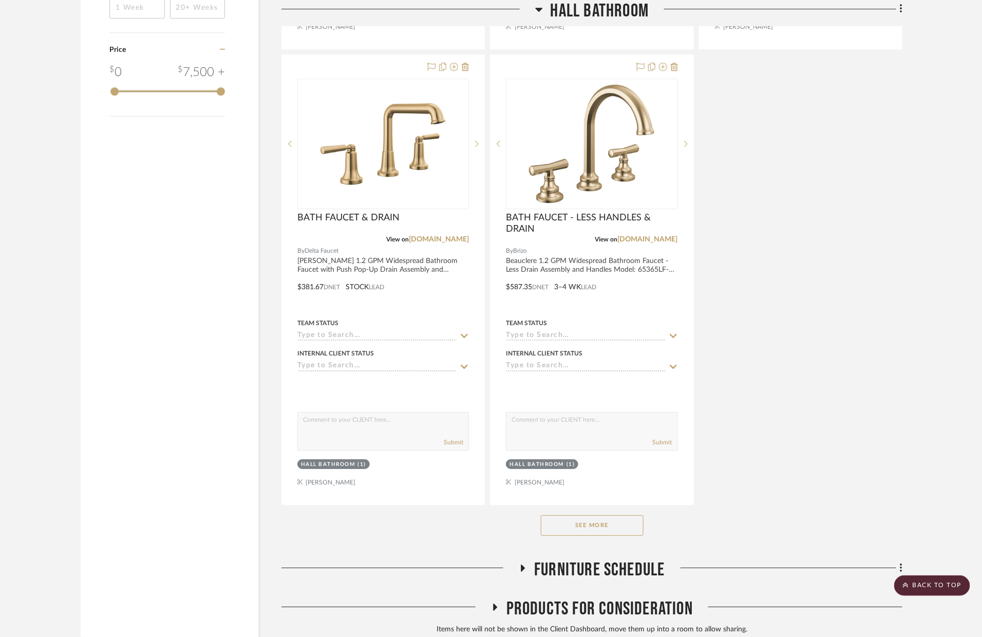
click at [589, 530] on button "See More" at bounding box center [592, 525] width 103 height 21
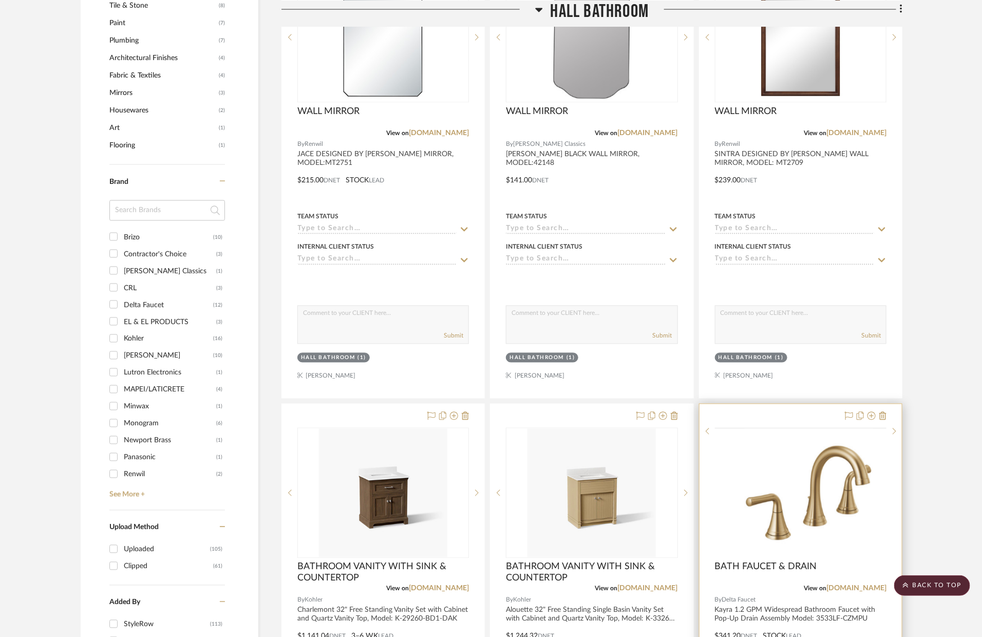
scroll to position [407, 0]
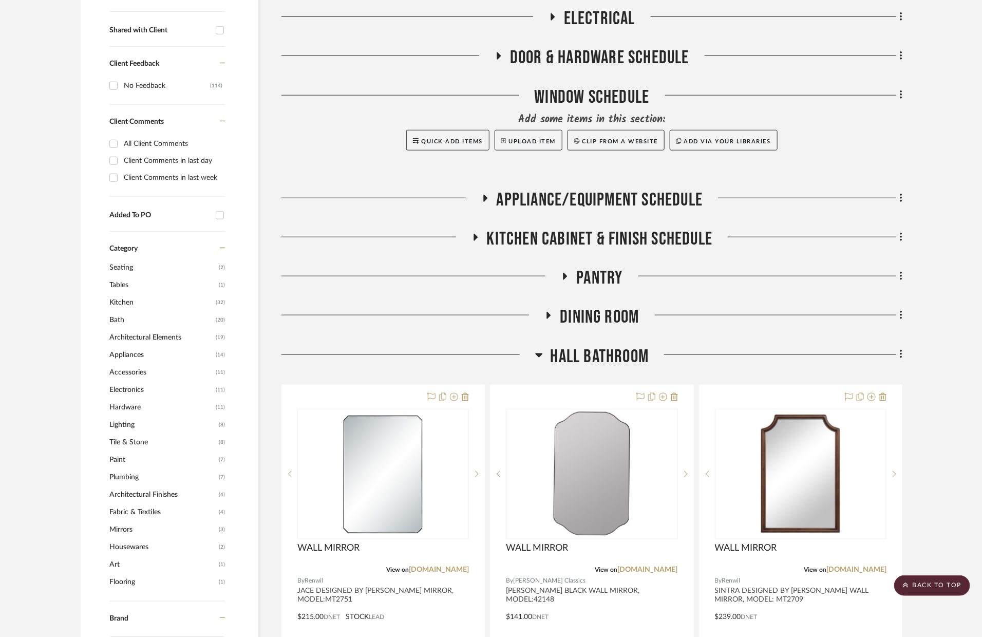
click at [605, 346] on span "Hall Bathroom" at bounding box center [600, 357] width 99 height 22
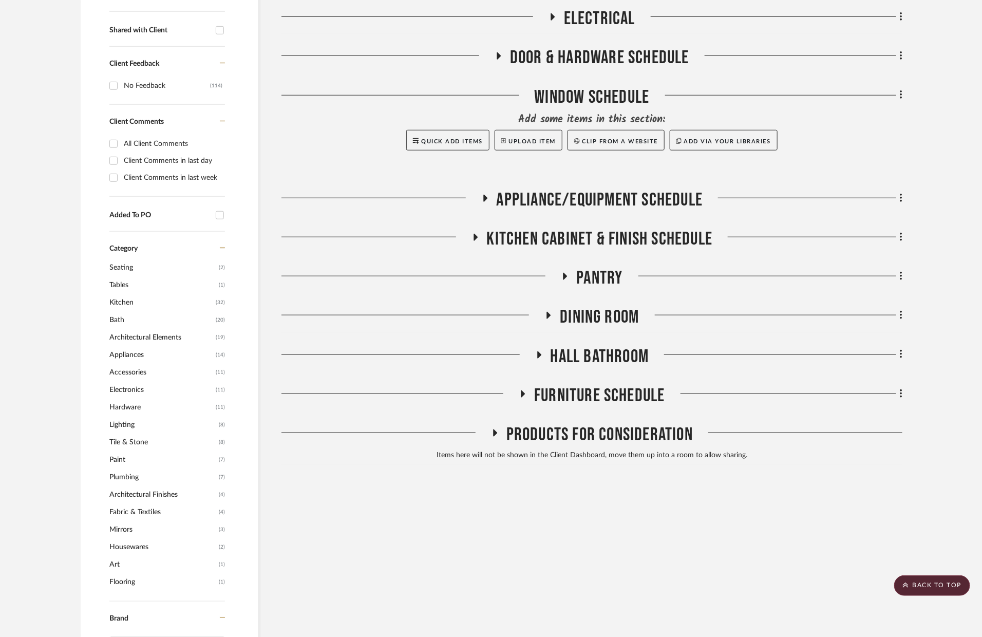
click at [598, 388] on span "Furniture Schedule" at bounding box center [599, 396] width 131 height 22
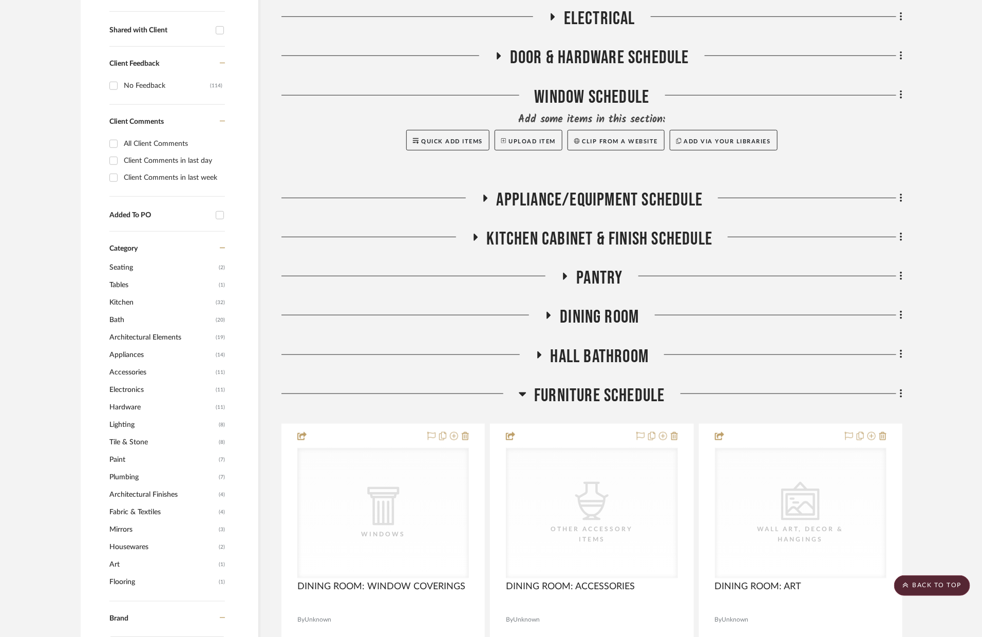
click at [599, 389] on span "Furniture Schedule" at bounding box center [599, 396] width 131 height 22
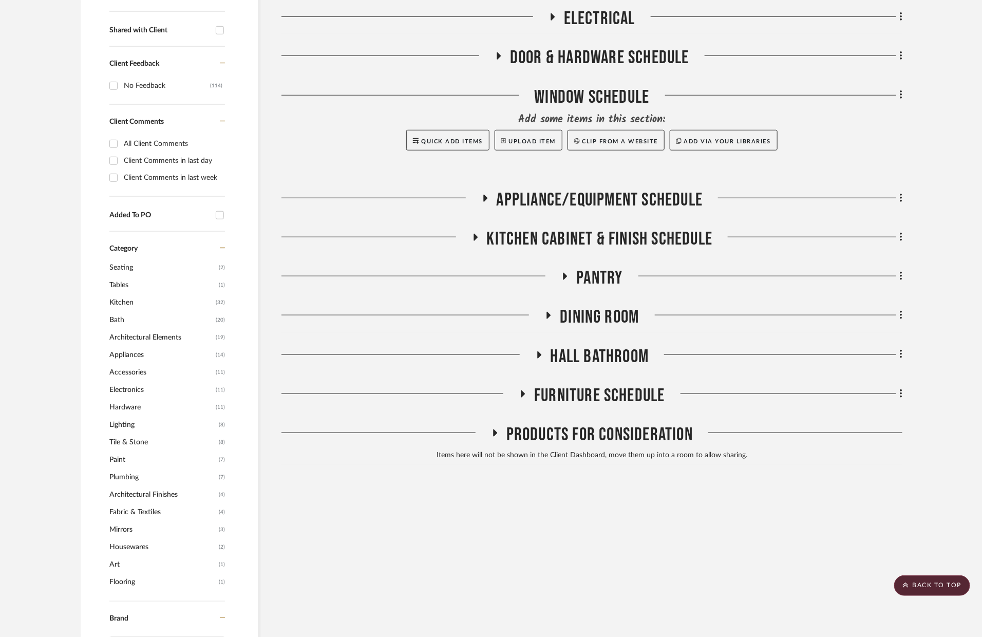
click at [606, 312] on span "Dining Room" at bounding box center [599, 317] width 79 height 22
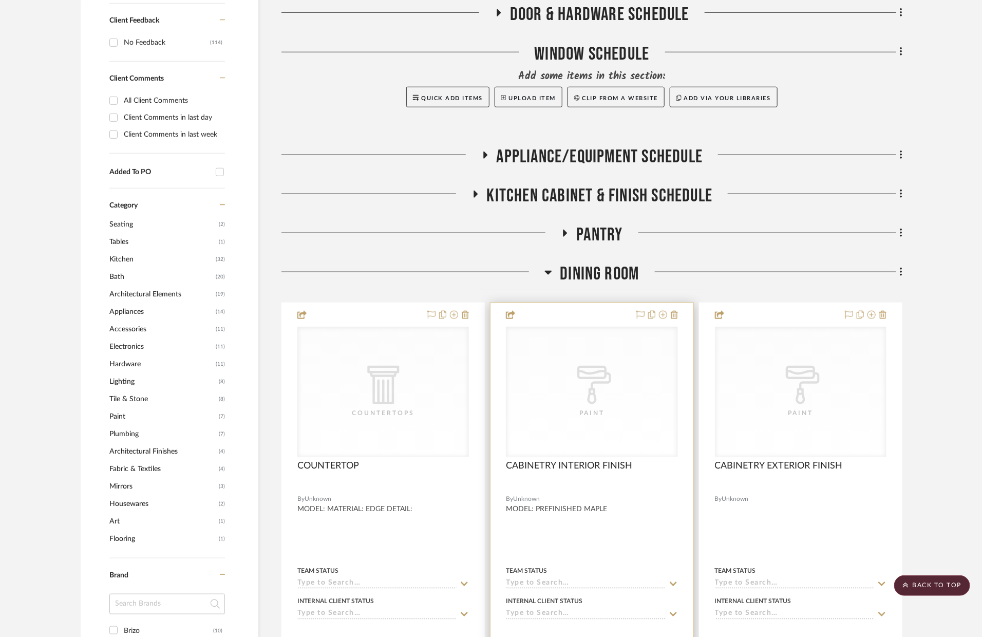
scroll to position [548, 0]
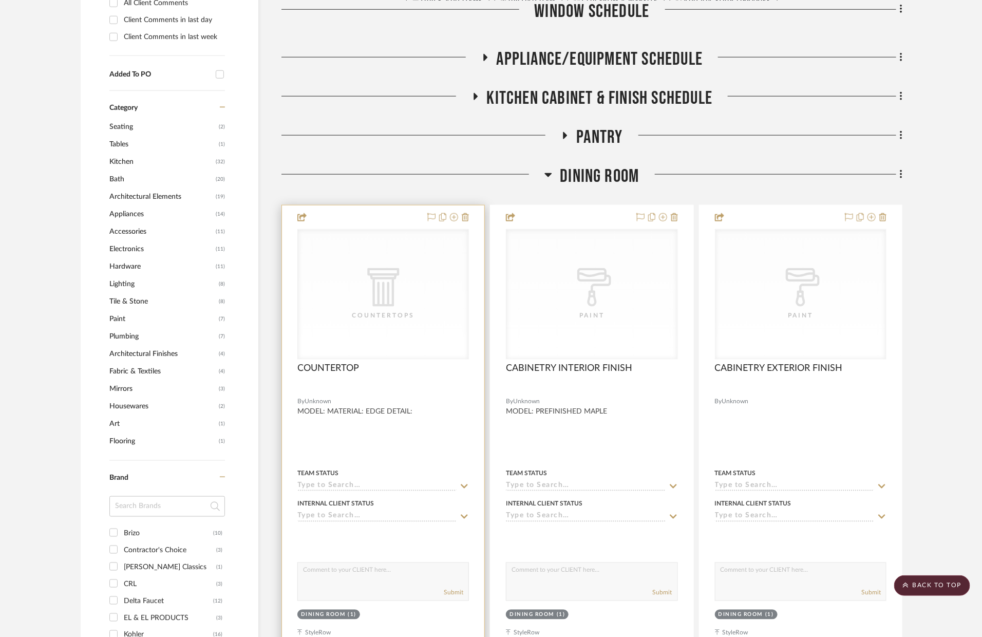
click at [470, 217] on div at bounding box center [383, 431] width 202 height 450
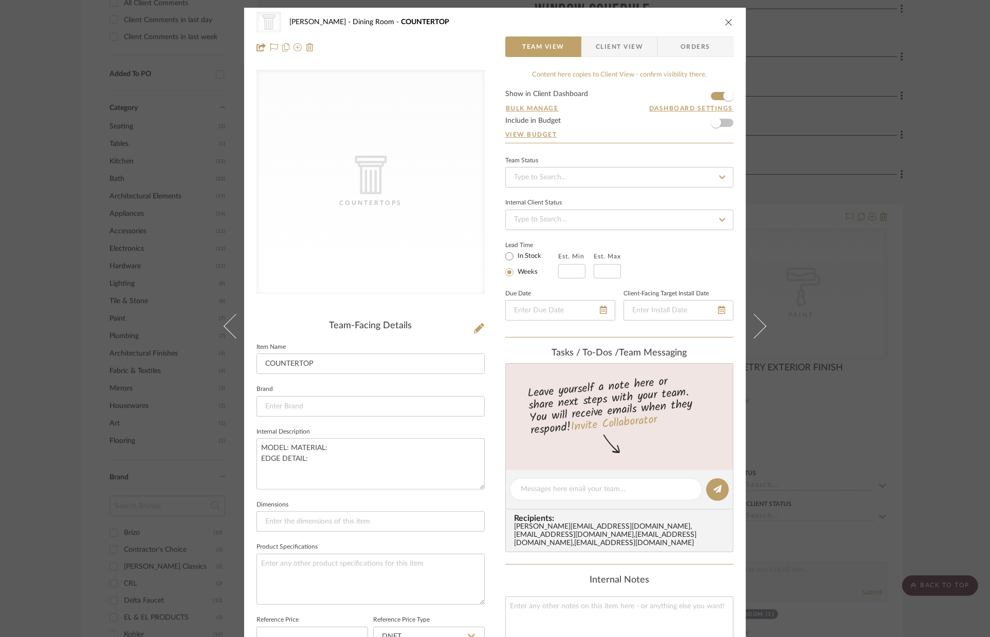
click at [727, 18] on icon "close" at bounding box center [729, 22] width 8 height 8
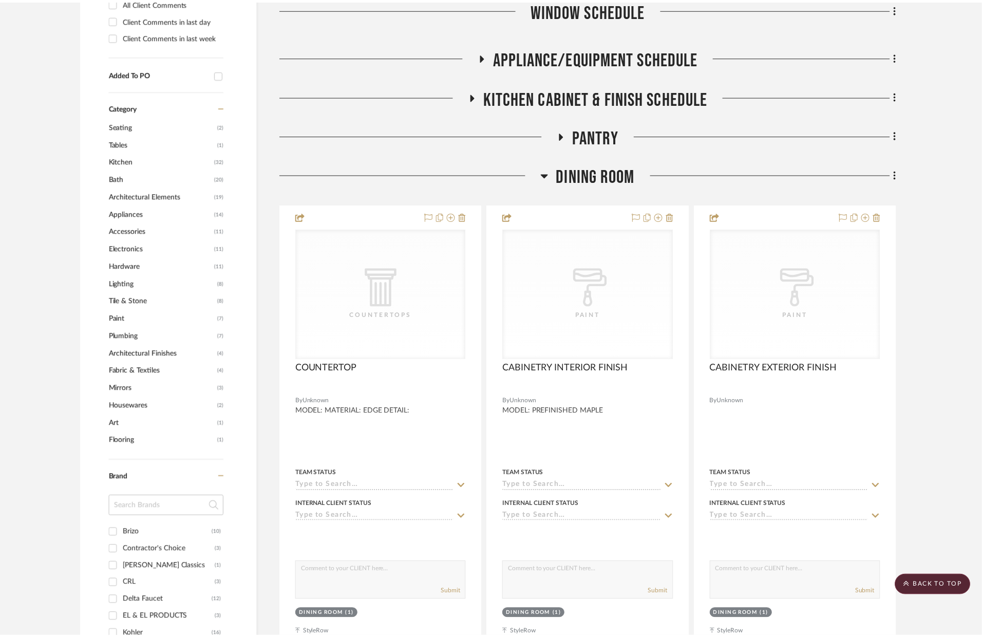
scroll to position [548, 0]
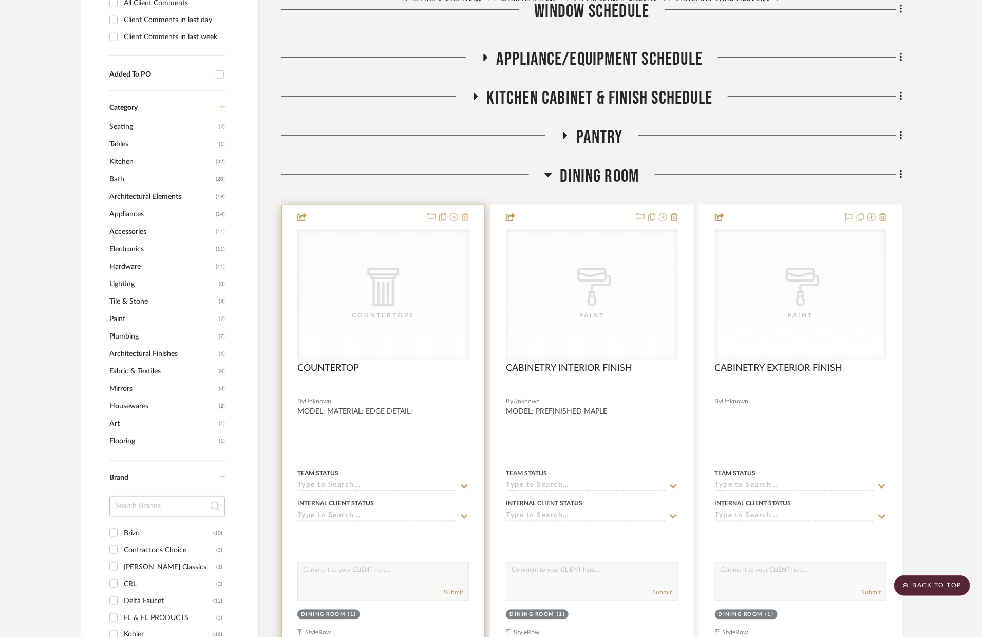
click at [462, 215] on icon at bounding box center [465, 217] width 7 height 8
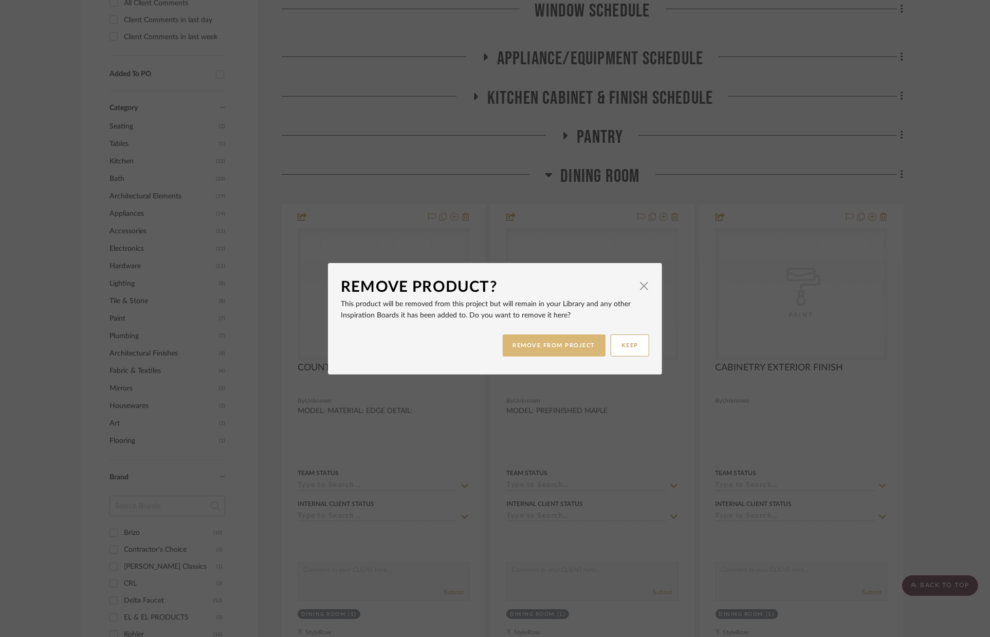
click at [562, 351] on button "REMOVE FROM PROJECT" at bounding box center [554, 346] width 103 height 22
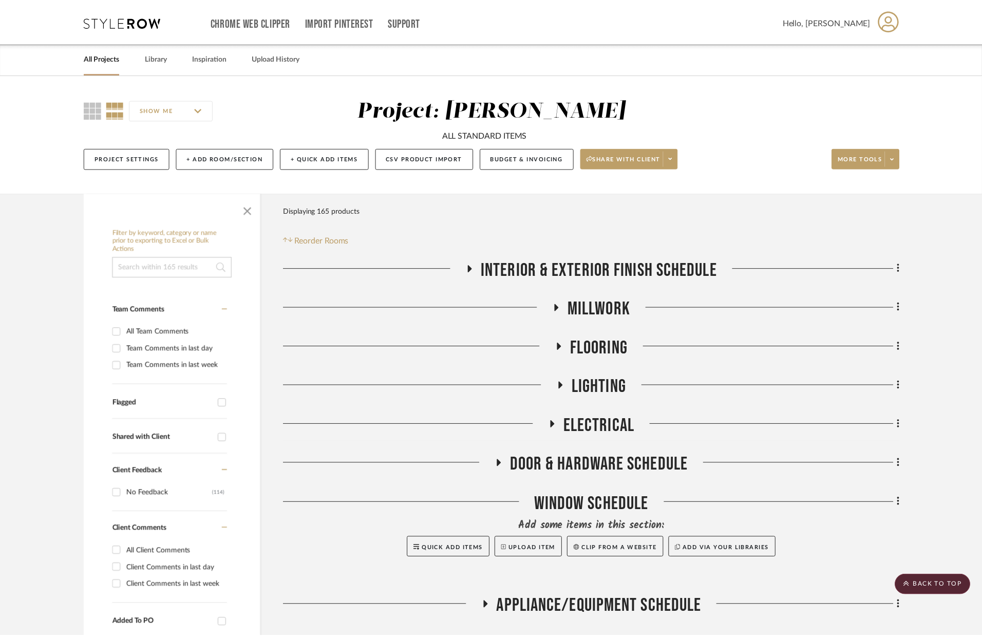
scroll to position [548, 0]
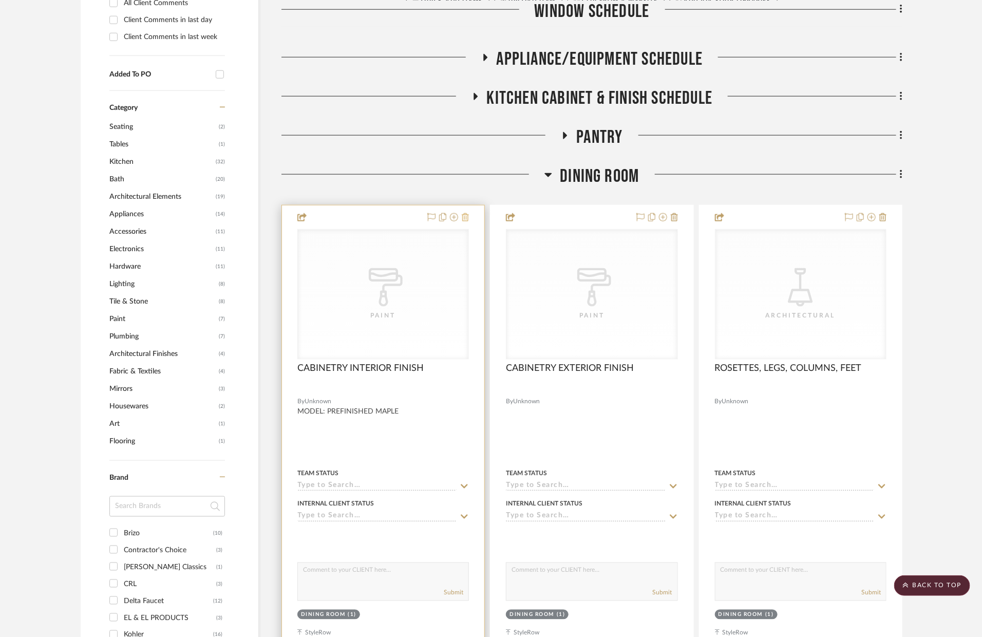
click at [469, 216] on icon at bounding box center [465, 217] width 7 height 8
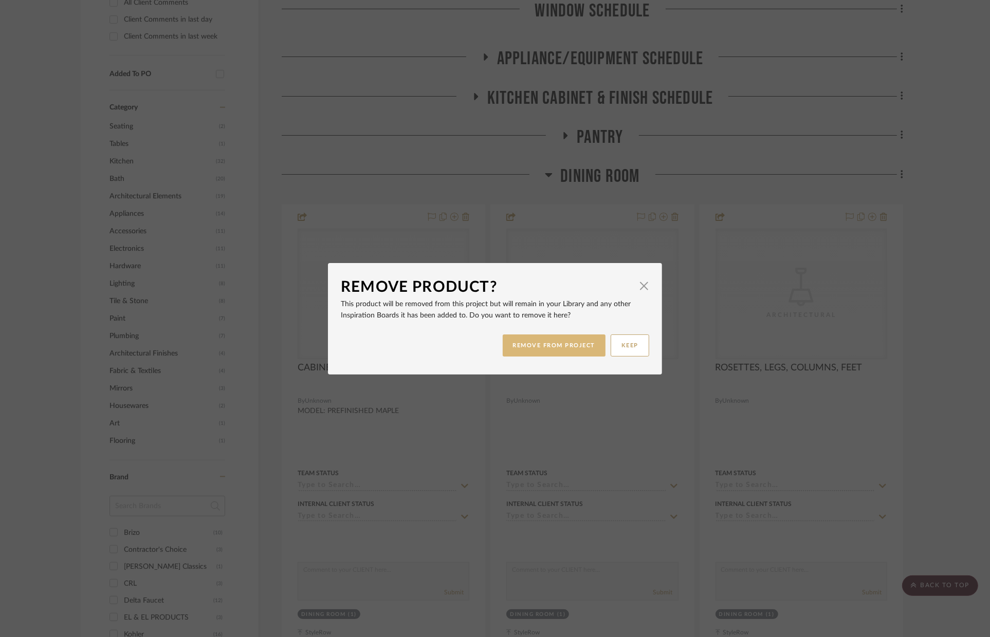
click at [540, 349] on button "REMOVE FROM PROJECT" at bounding box center [554, 346] width 103 height 22
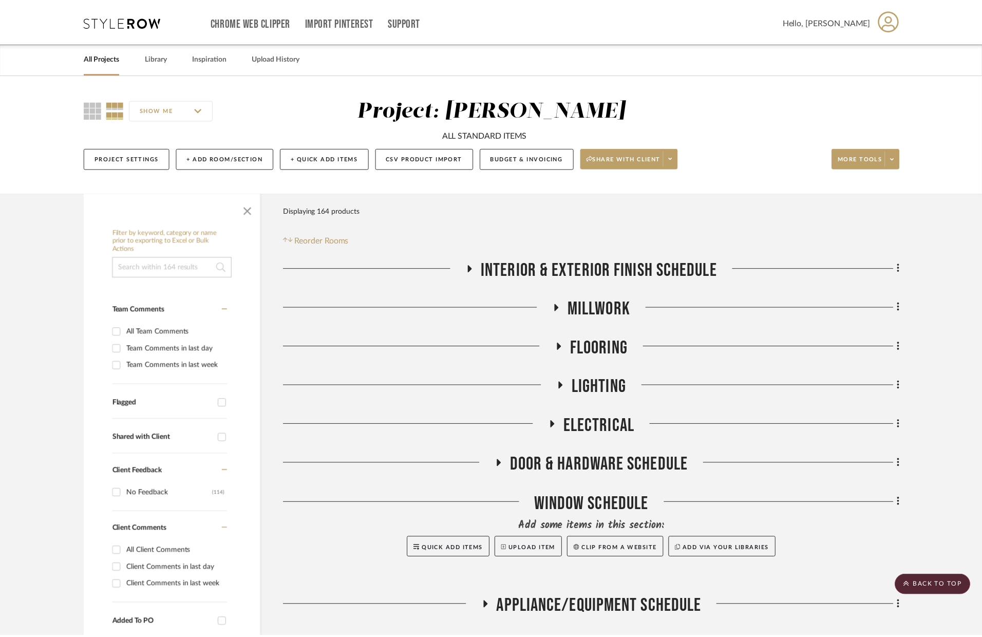
scroll to position [548, 0]
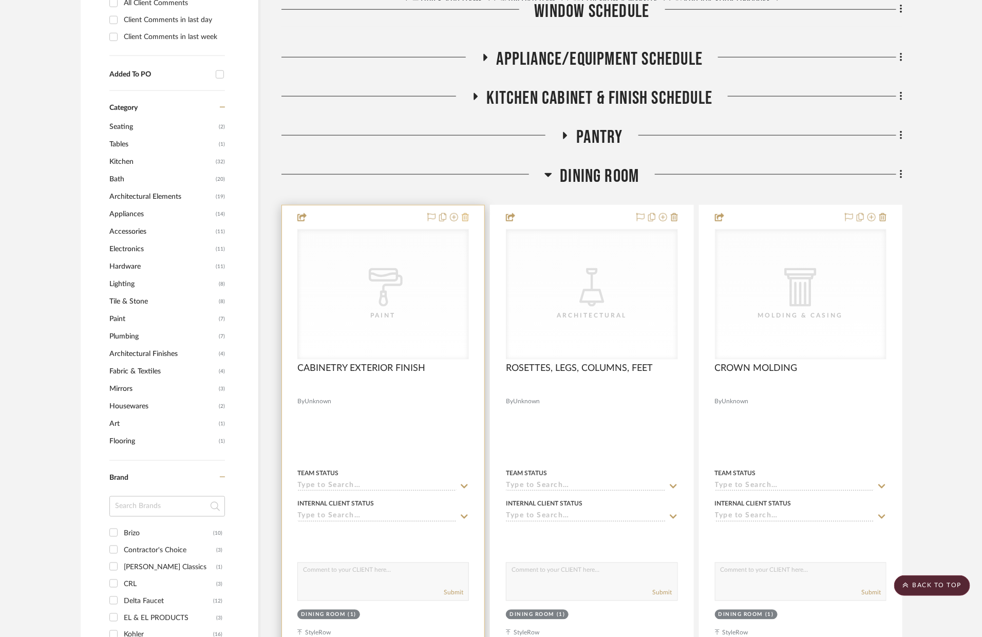
click at [468, 218] on icon at bounding box center [465, 217] width 7 height 8
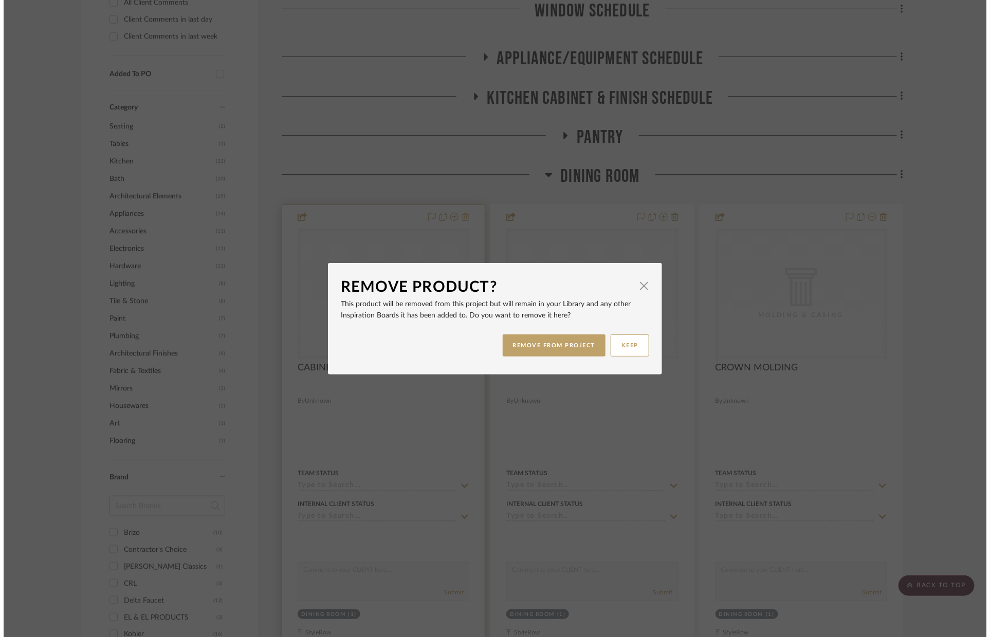
scroll to position [0, 0]
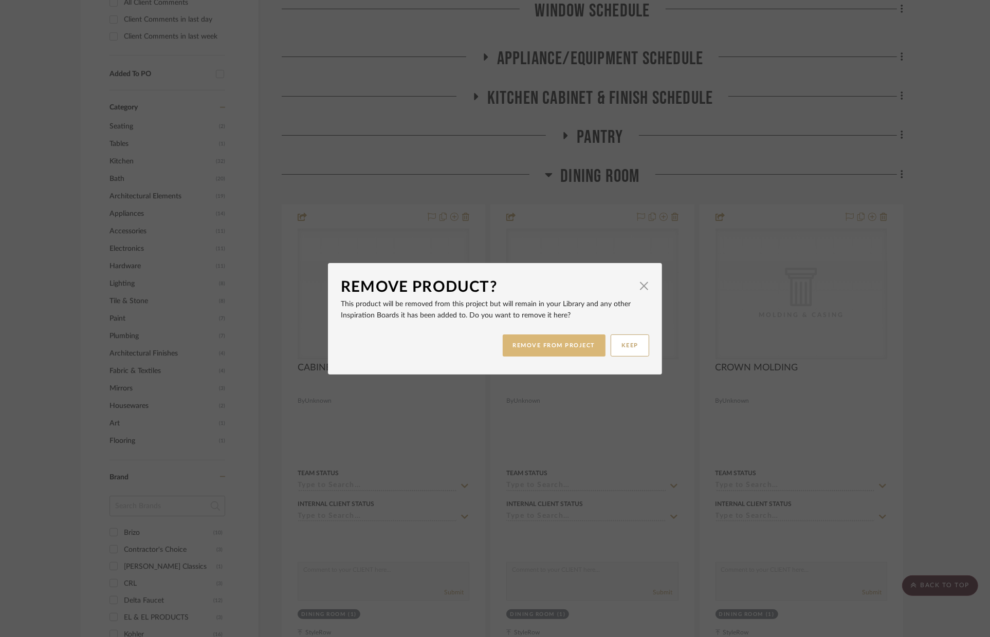
click at [550, 338] on button "REMOVE FROM PROJECT" at bounding box center [554, 346] width 103 height 22
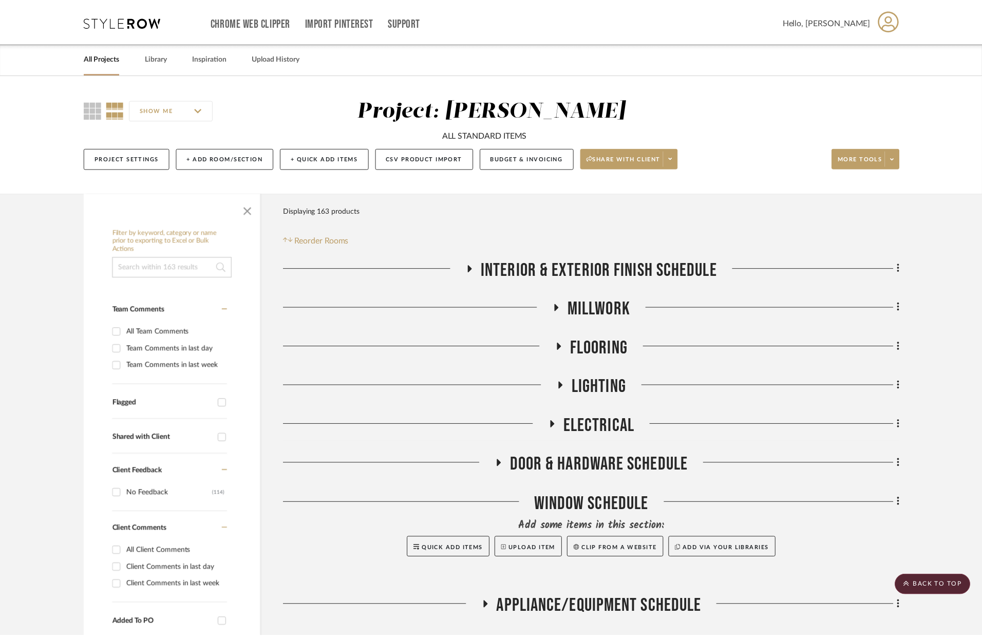
scroll to position [548, 0]
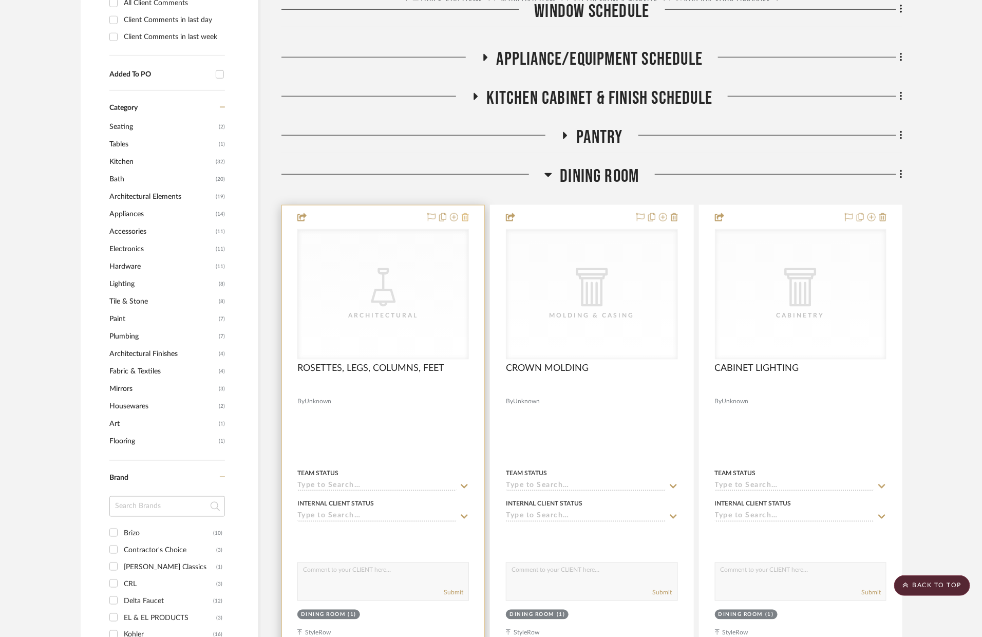
click at [467, 220] on icon at bounding box center [465, 217] width 7 height 8
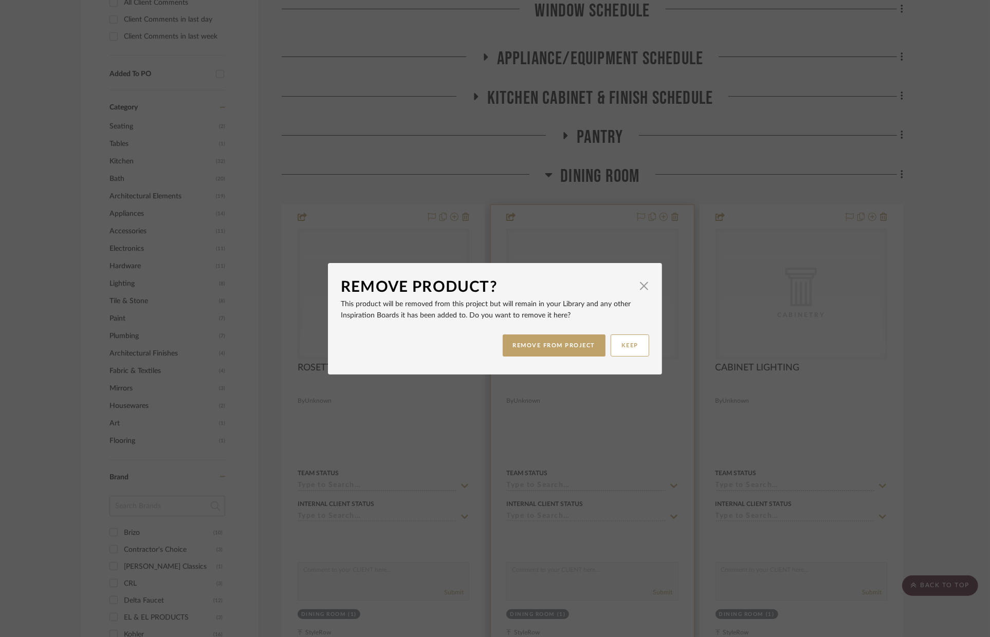
click at [527, 348] on button "REMOVE FROM PROJECT" at bounding box center [554, 346] width 103 height 22
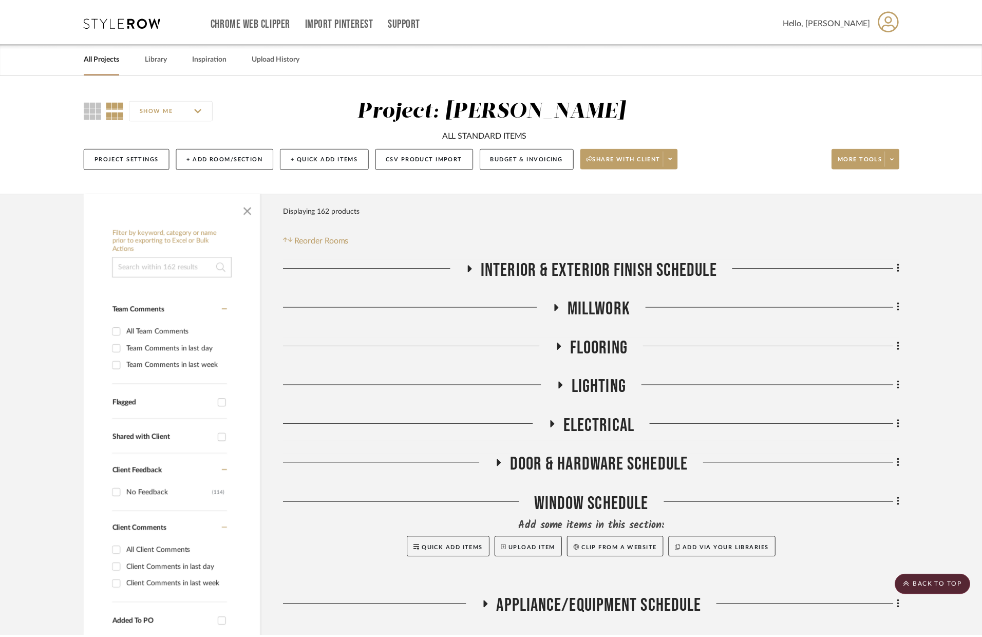
scroll to position [548, 0]
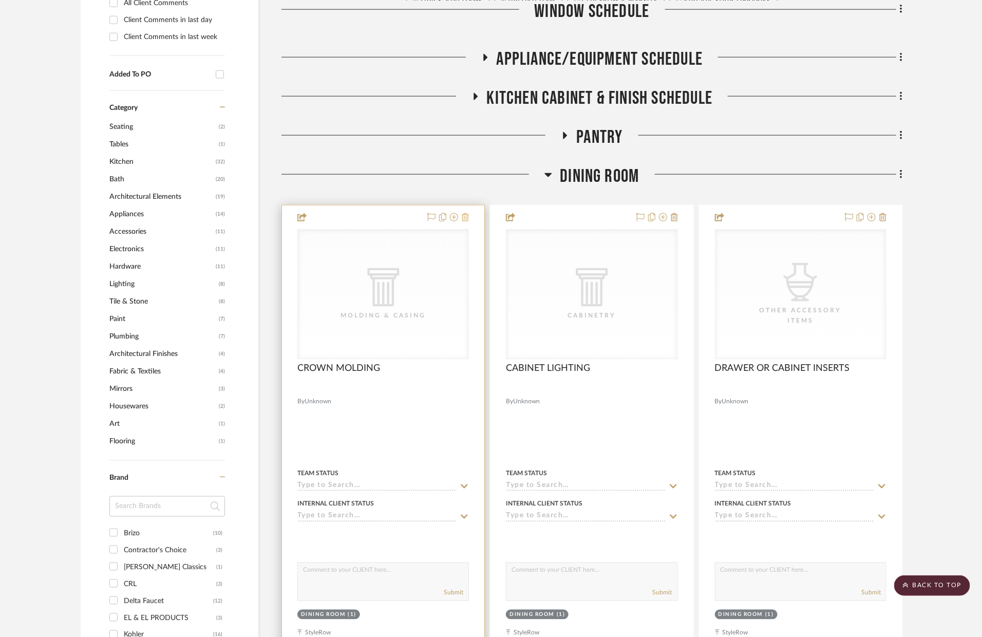
click at [469, 219] on icon at bounding box center [465, 217] width 7 height 8
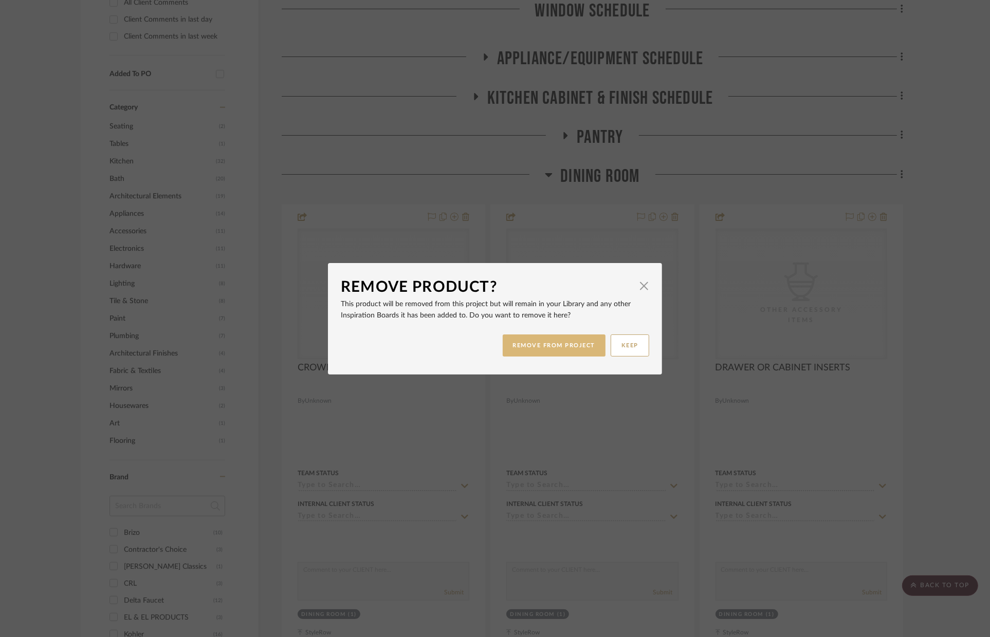
click at [537, 339] on button "REMOVE FROM PROJECT" at bounding box center [554, 346] width 103 height 22
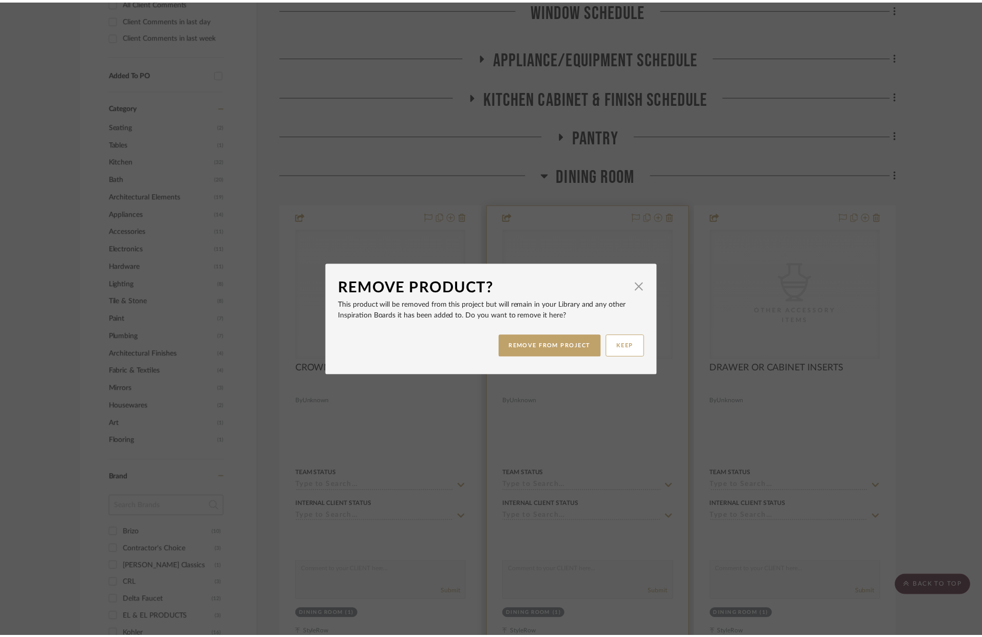
scroll to position [548, 0]
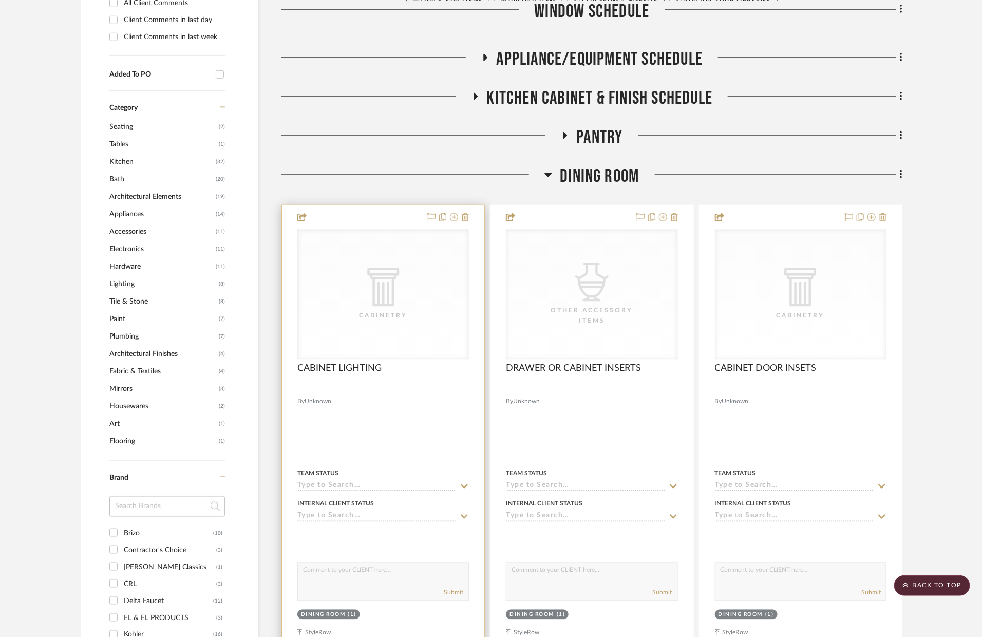
click at [470, 218] on div at bounding box center [383, 431] width 202 height 450
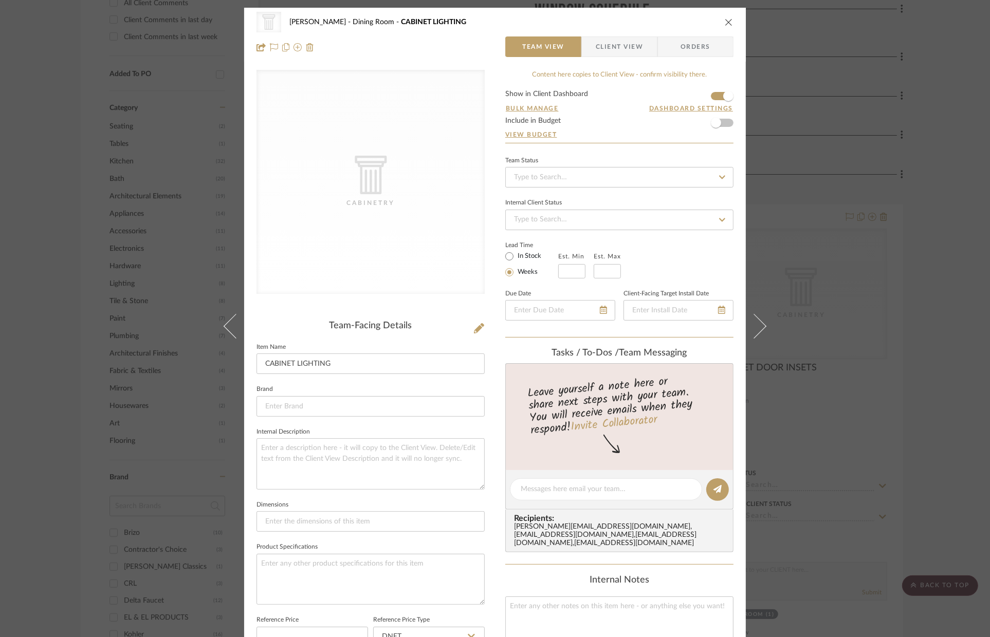
click at [725, 21] on icon "close" at bounding box center [729, 22] width 8 height 8
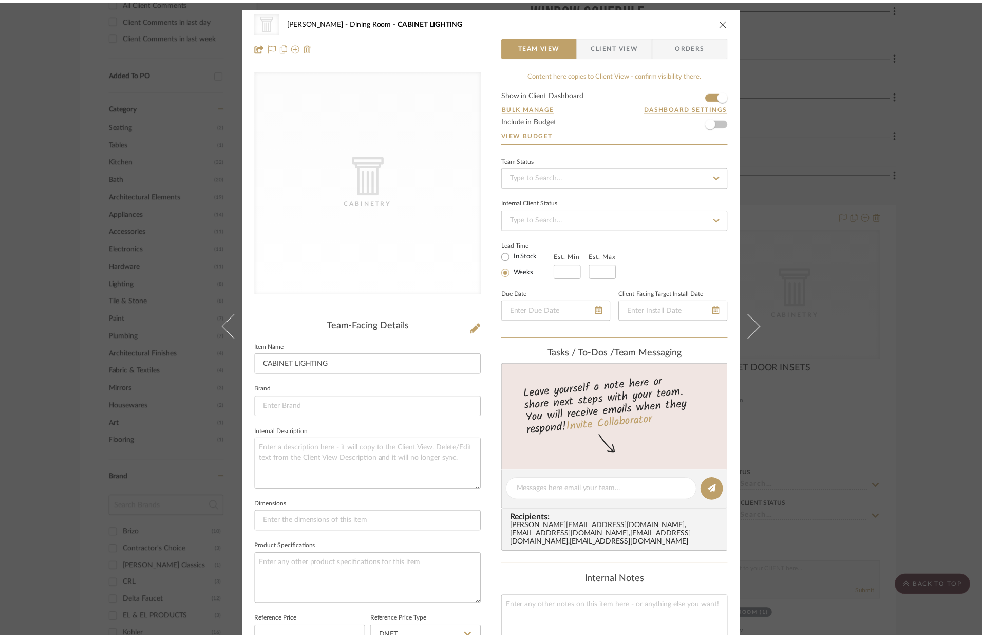
scroll to position [548, 0]
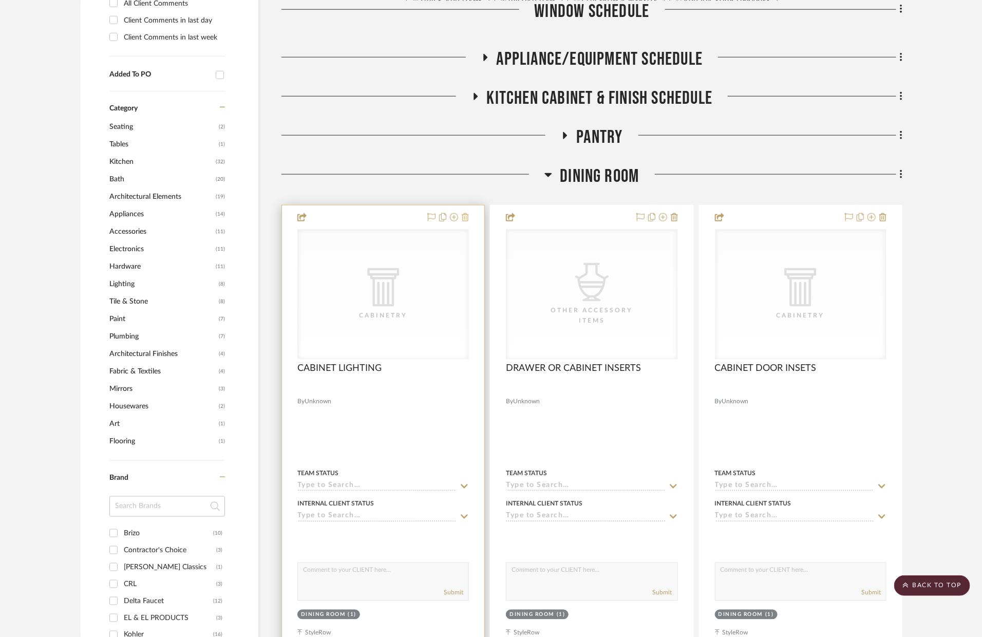
click at [463, 213] on icon at bounding box center [465, 217] width 7 height 8
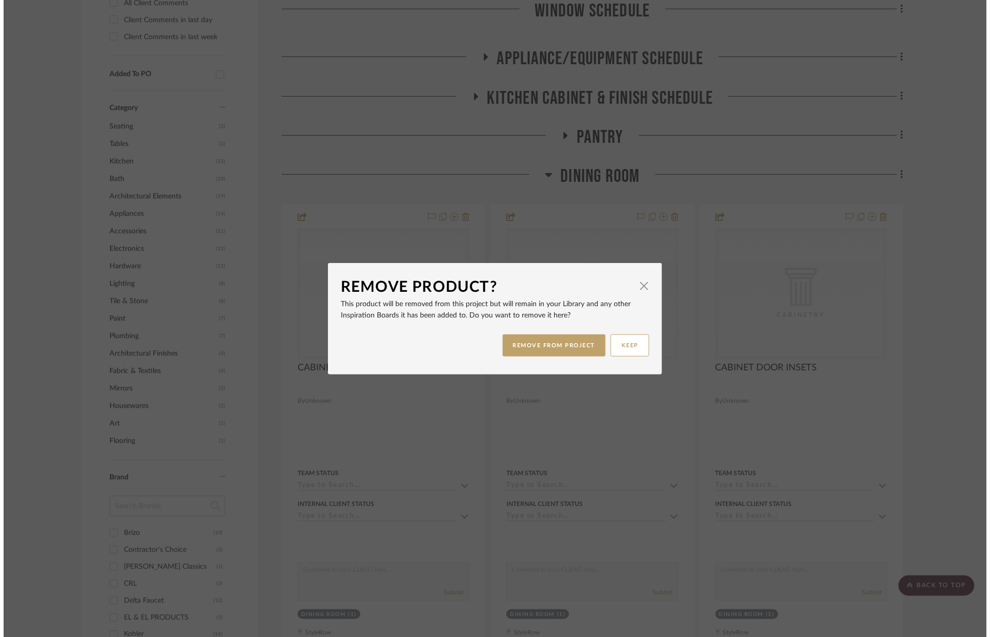
scroll to position [0, 0]
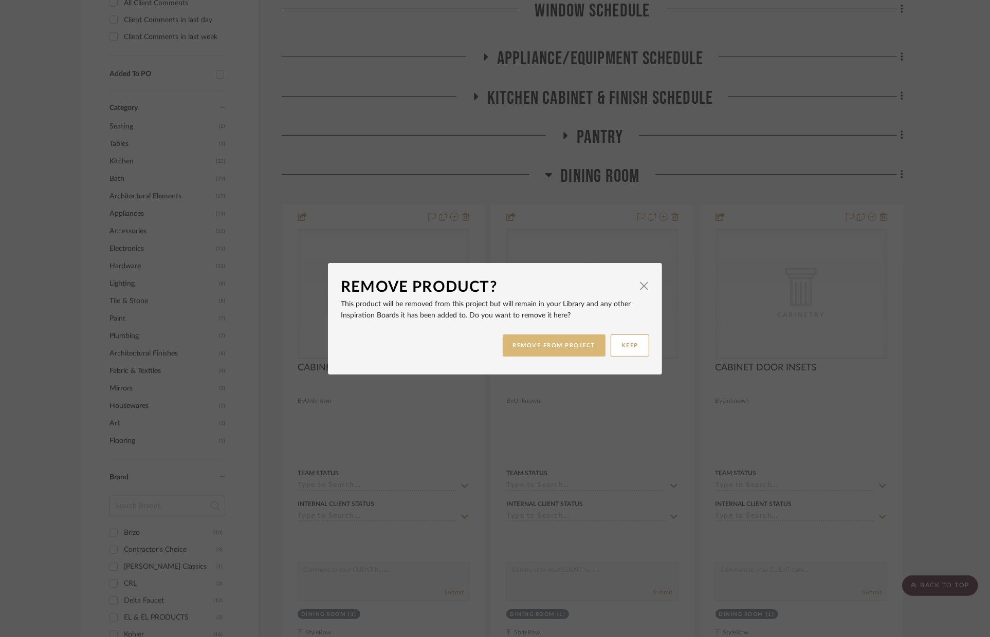
click at [526, 338] on button "REMOVE FROM PROJECT" at bounding box center [554, 346] width 103 height 22
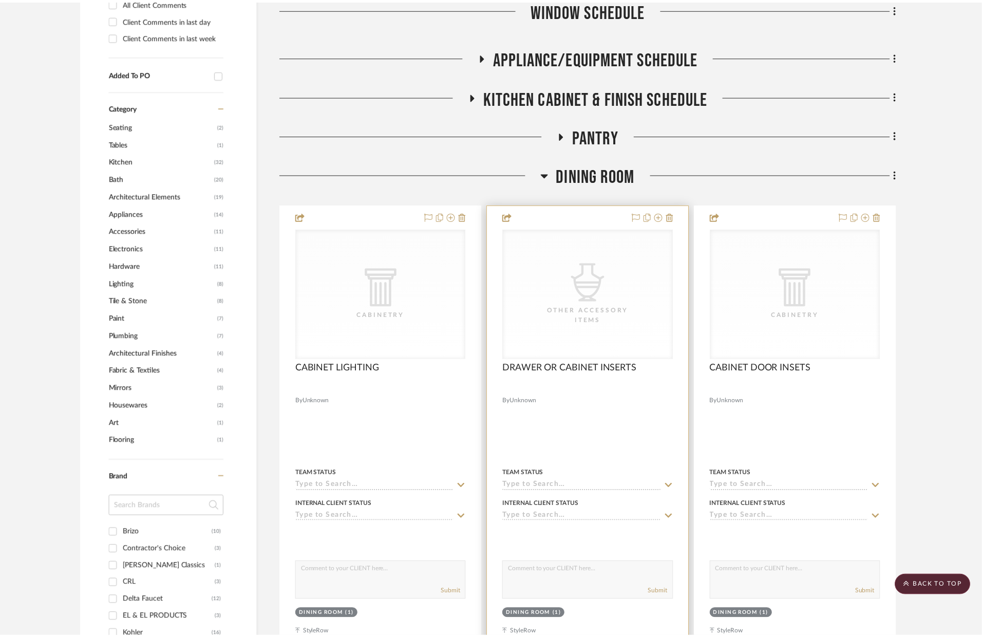
scroll to position [548, 0]
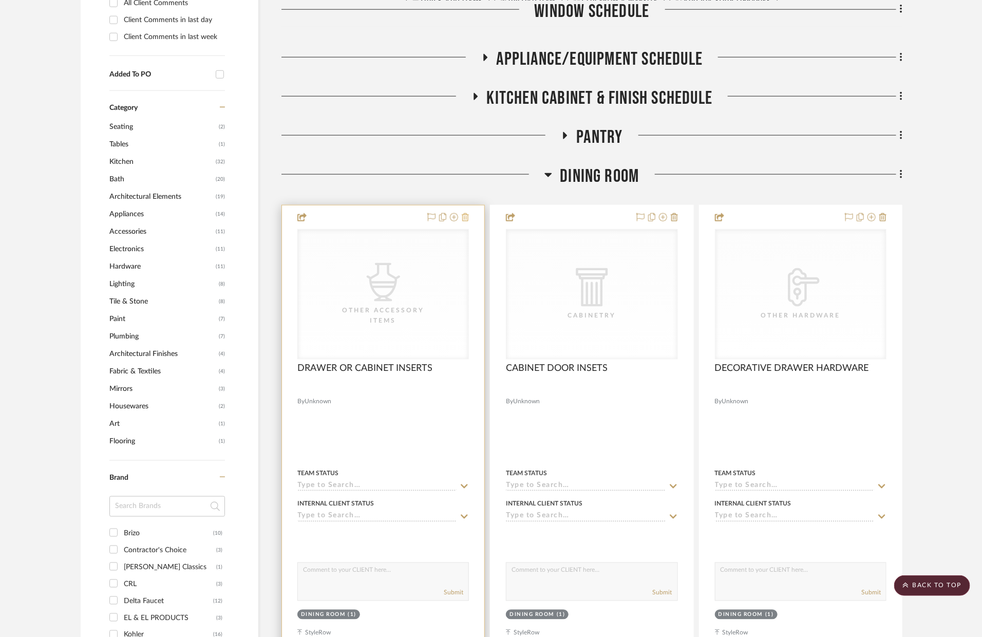
click at [468, 218] on icon at bounding box center [465, 217] width 7 height 8
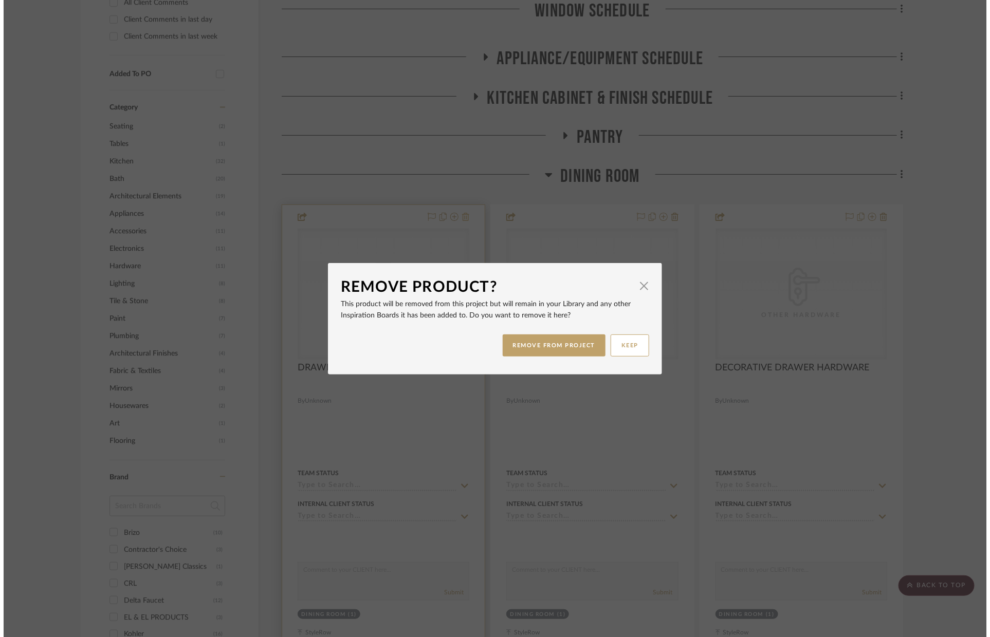
scroll to position [0, 0]
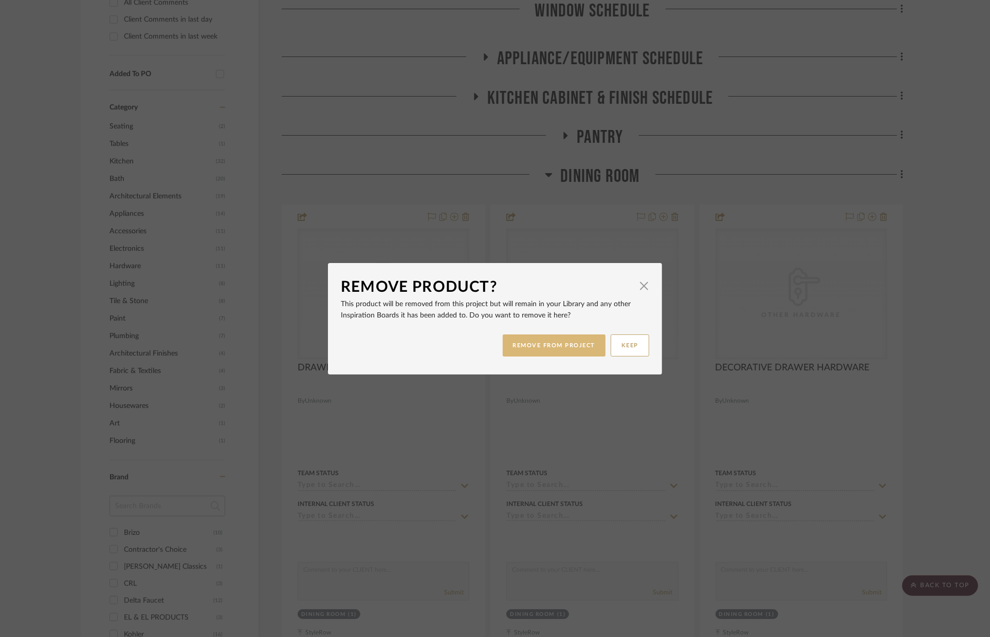
click at [546, 342] on button "REMOVE FROM PROJECT" at bounding box center [554, 346] width 103 height 22
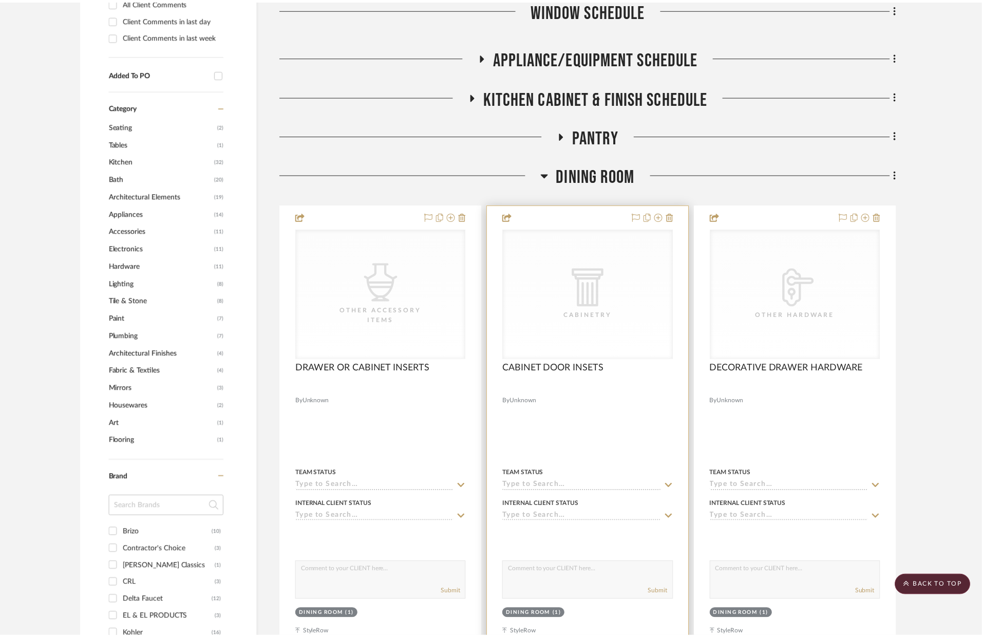
scroll to position [548, 0]
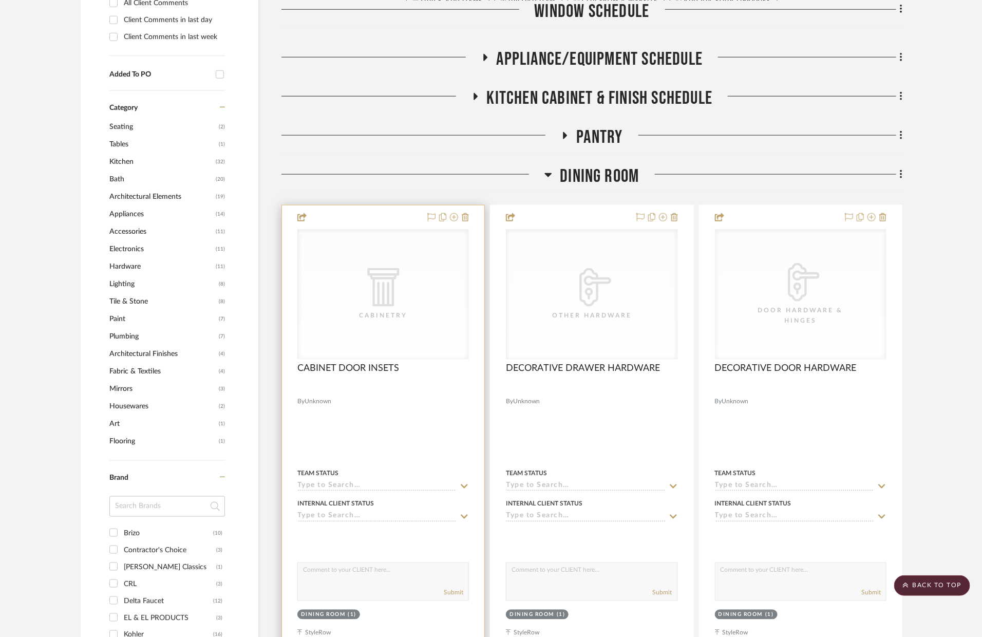
click at [469, 216] on div at bounding box center [383, 431] width 202 height 450
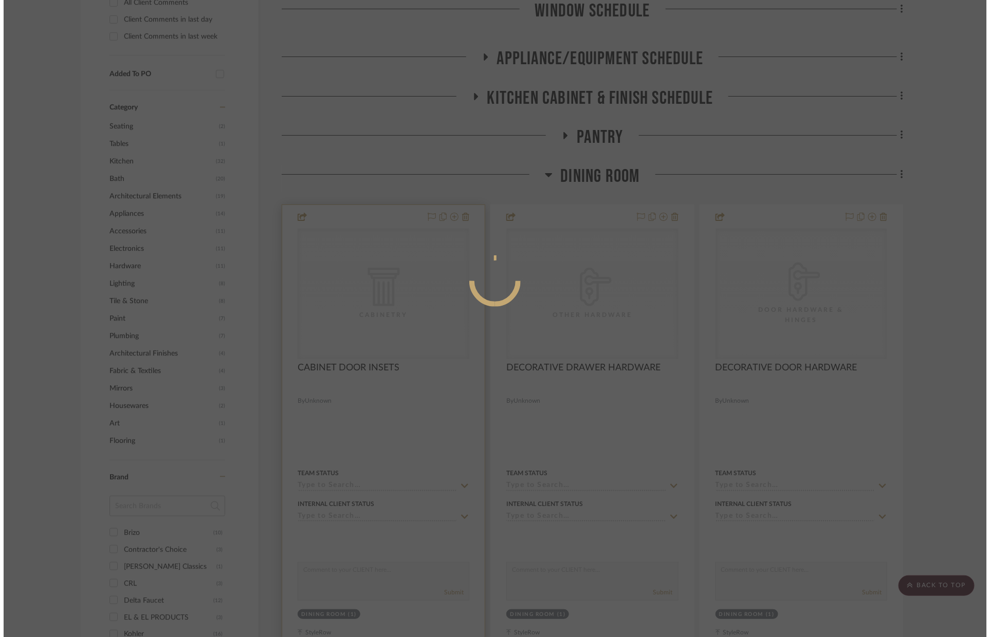
scroll to position [0, 0]
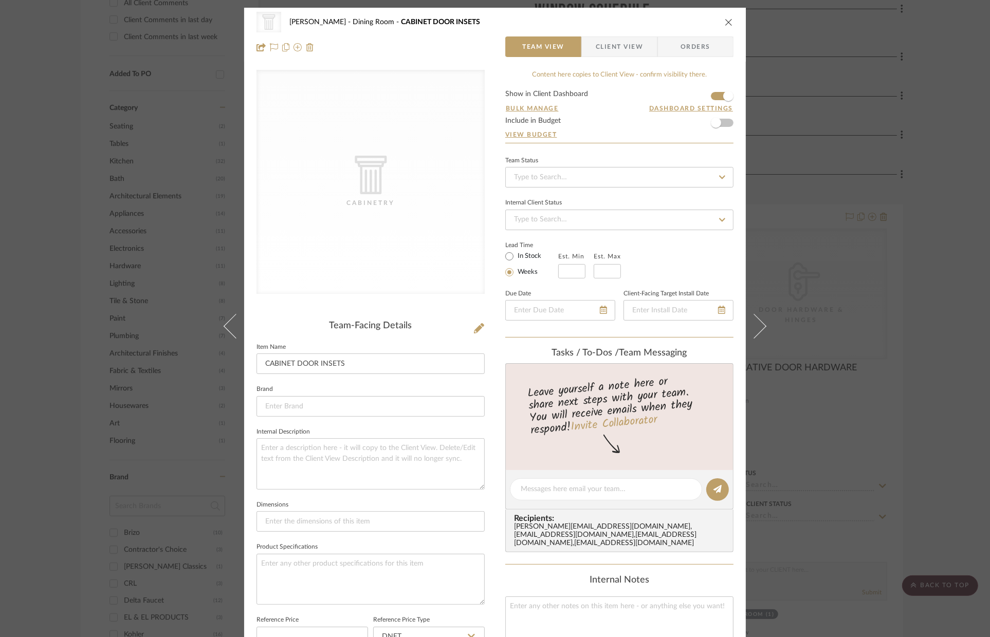
click at [725, 26] on icon "close" at bounding box center [729, 22] width 8 height 8
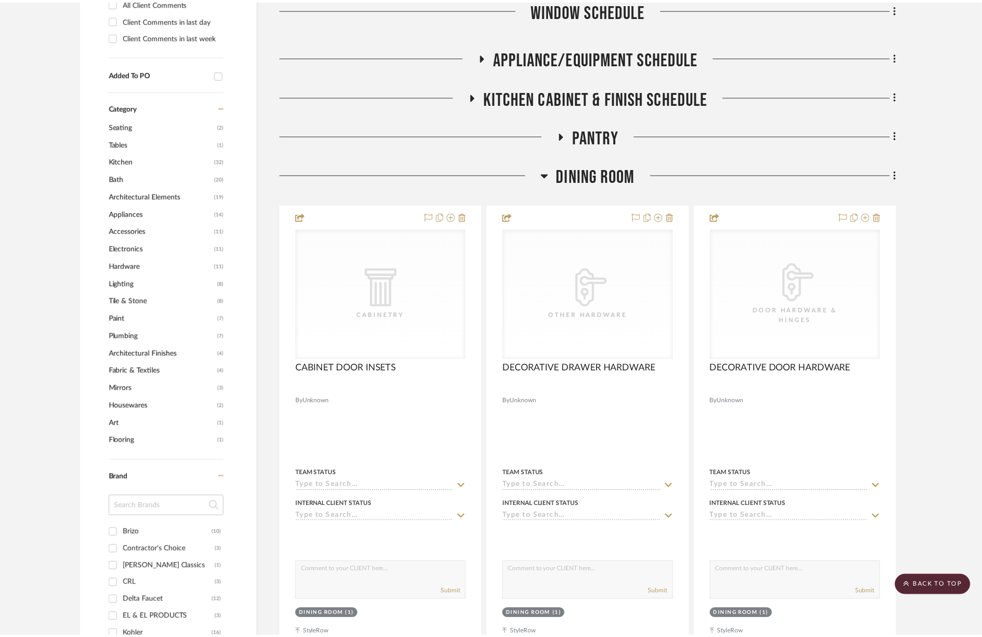
scroll to position [548, 0]
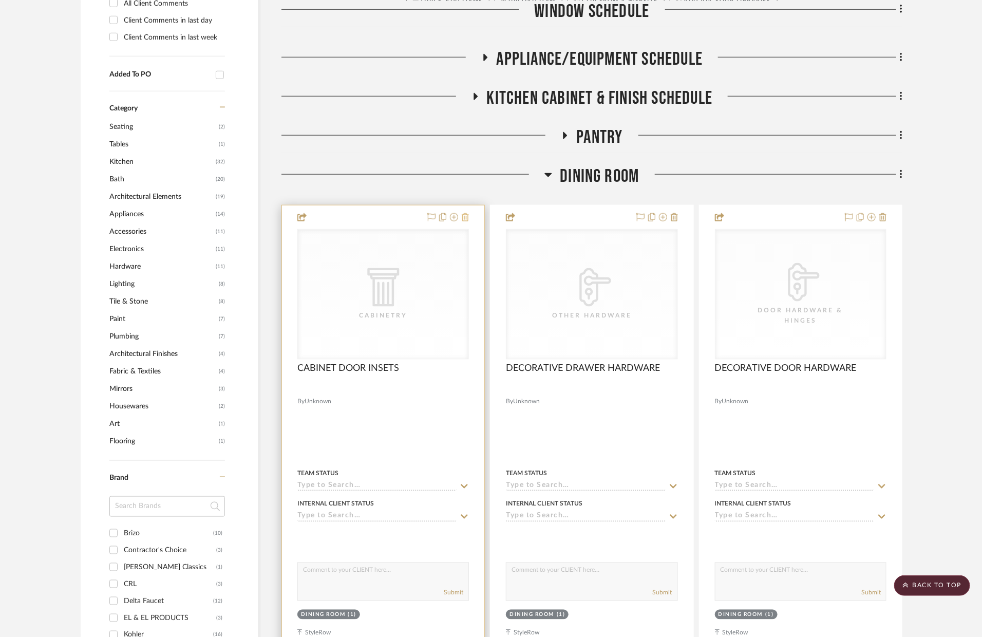
click at [468, 218] on icon at bounding box center [465, 217] width 7 height 8
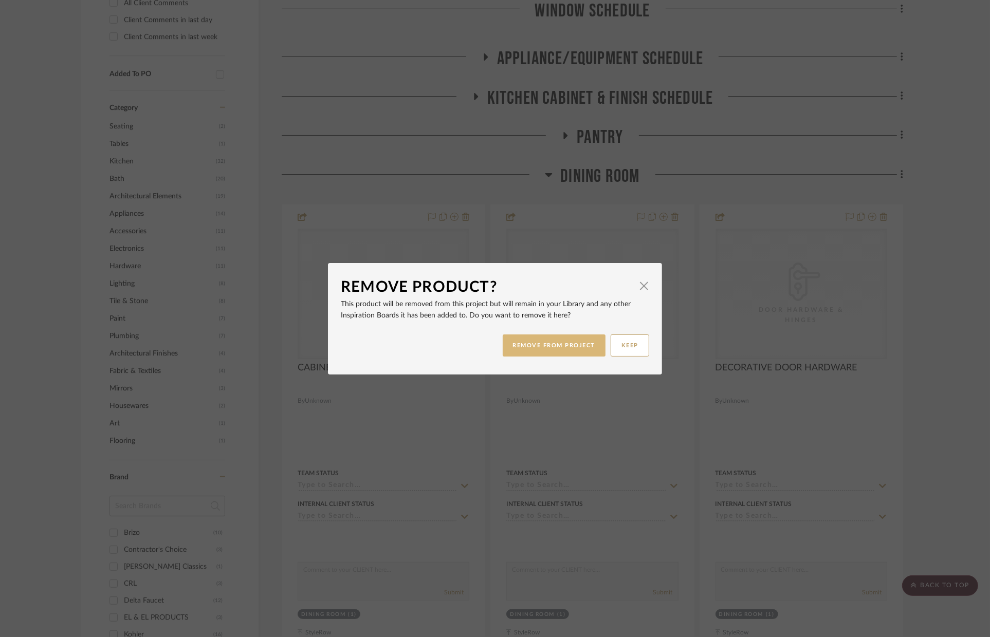
click at [573, 339] on button "REMOVE FROM PROJECT" at bounding box center [554, 346] width 103 height 22
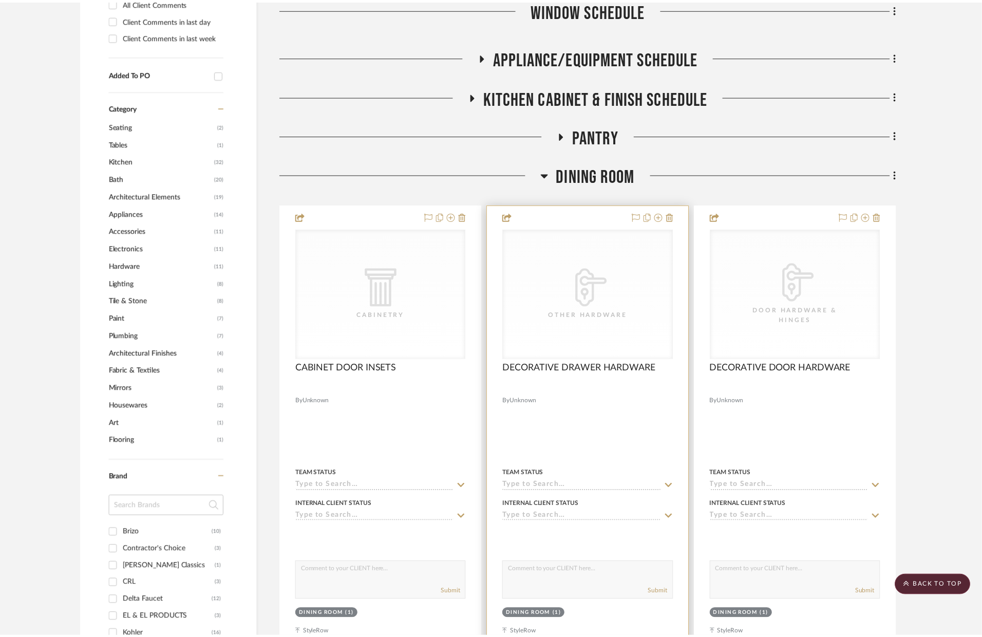
scroll to position [548, 0]
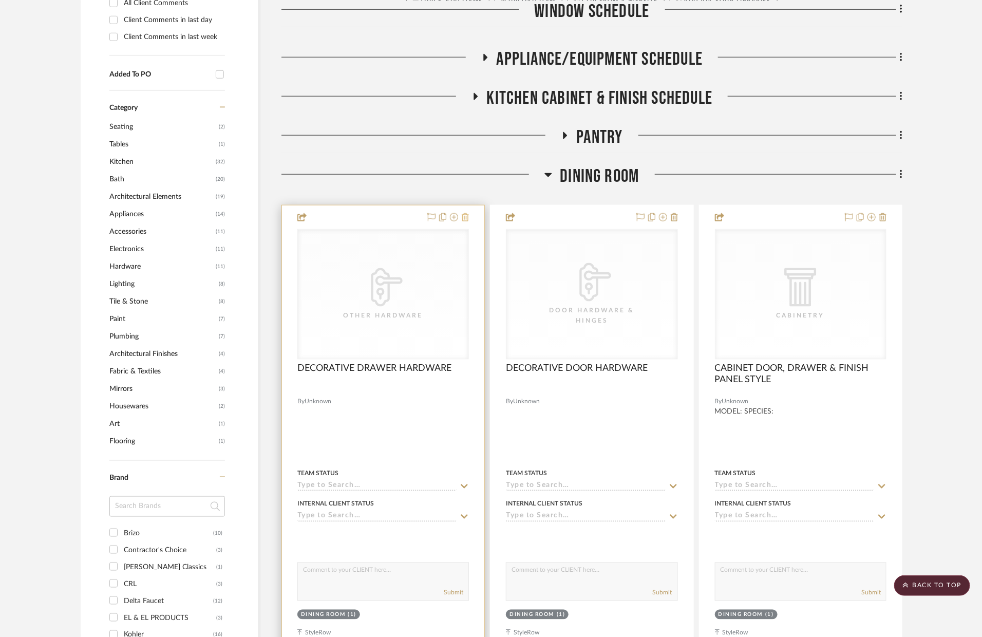
click at [467, 218] on icon at bounding box center [465, 217] width 7 height 8
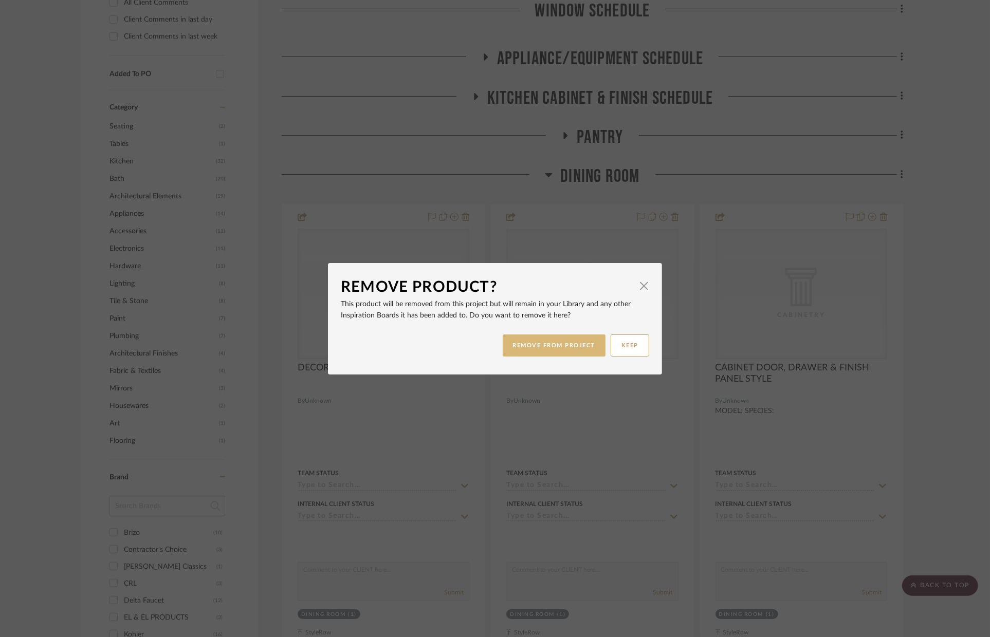
click at [536, 345] on button "REMOVE FROM PROJECT" at bounding box center [554, 346] width 103 height 22
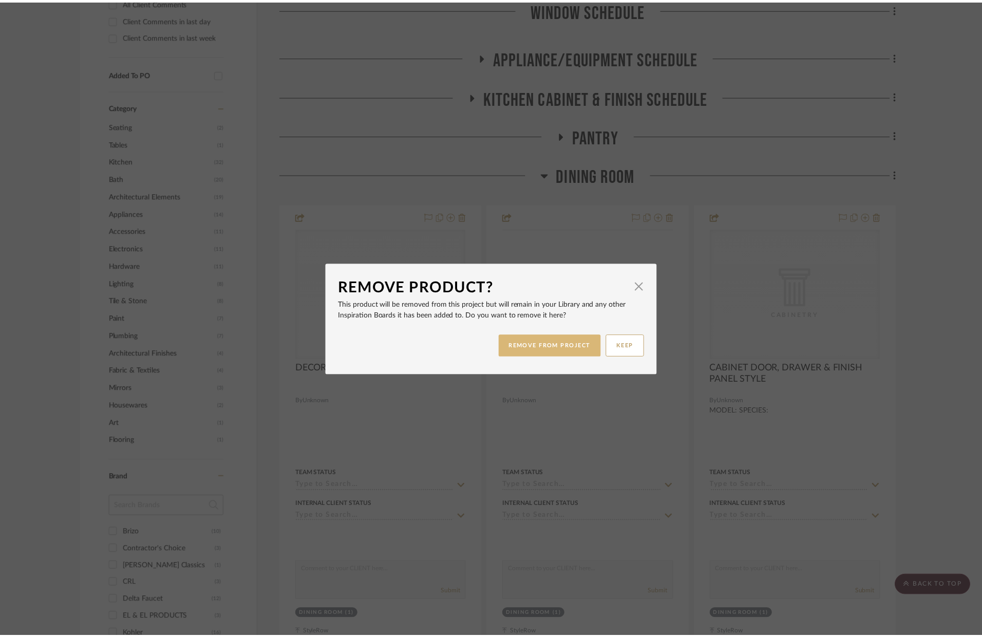
scroll to position [548, 0]
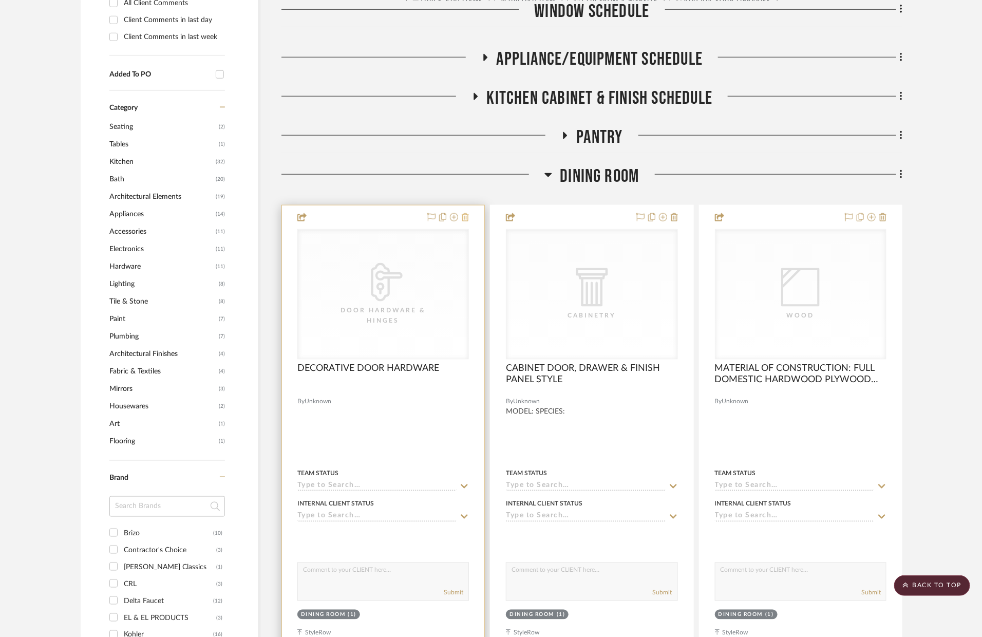
click at [468, 218] on icon at bounding box center [465, 217] width 7 height 8
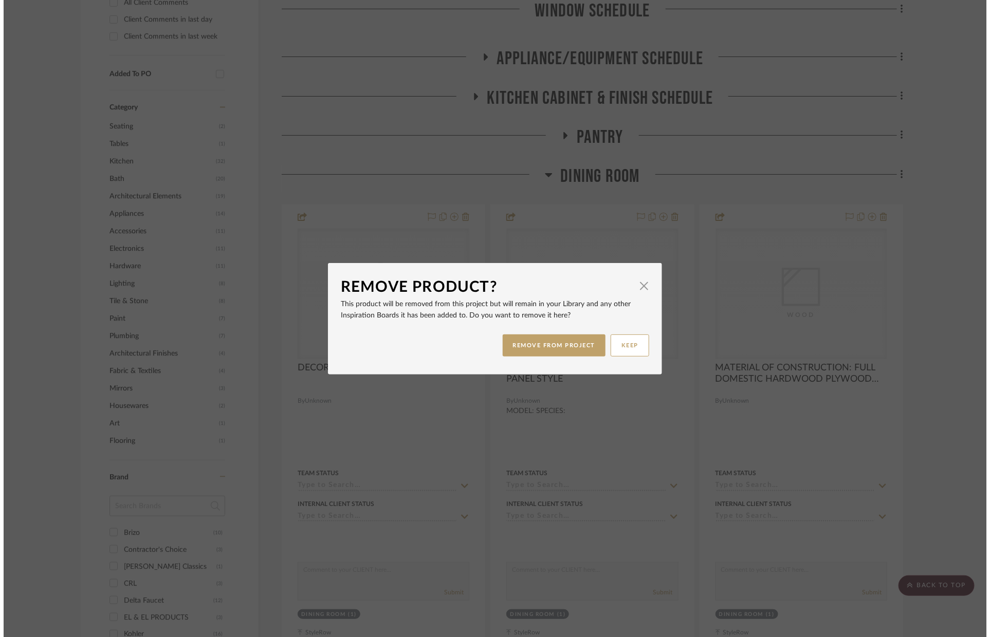
scroll to position [0, 0]
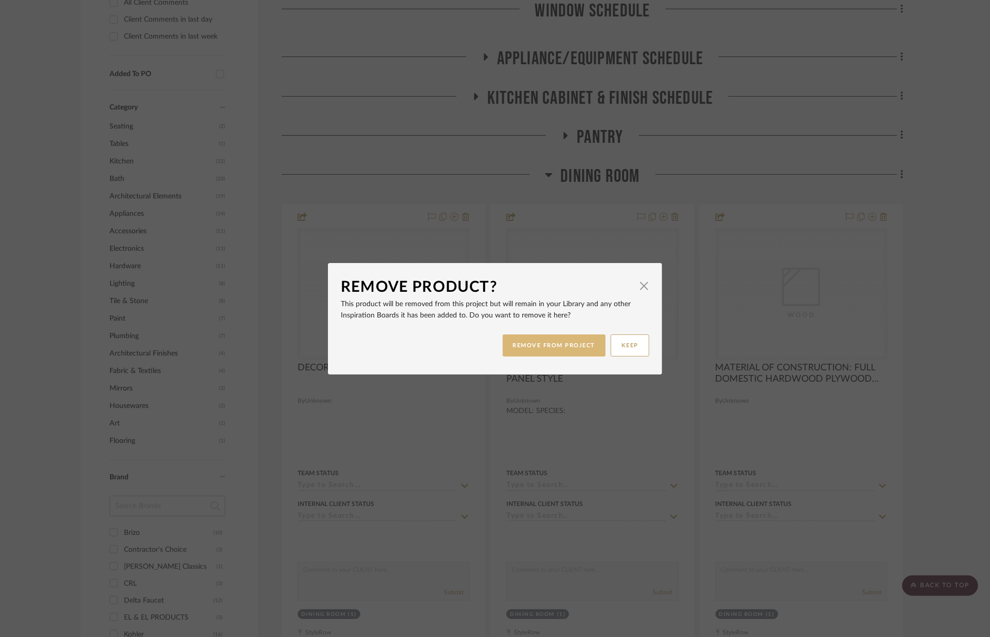
click at [548, 346] on button "REMOVE FROM PROJECT" at bounding box center [554, 346] width 103 height 22
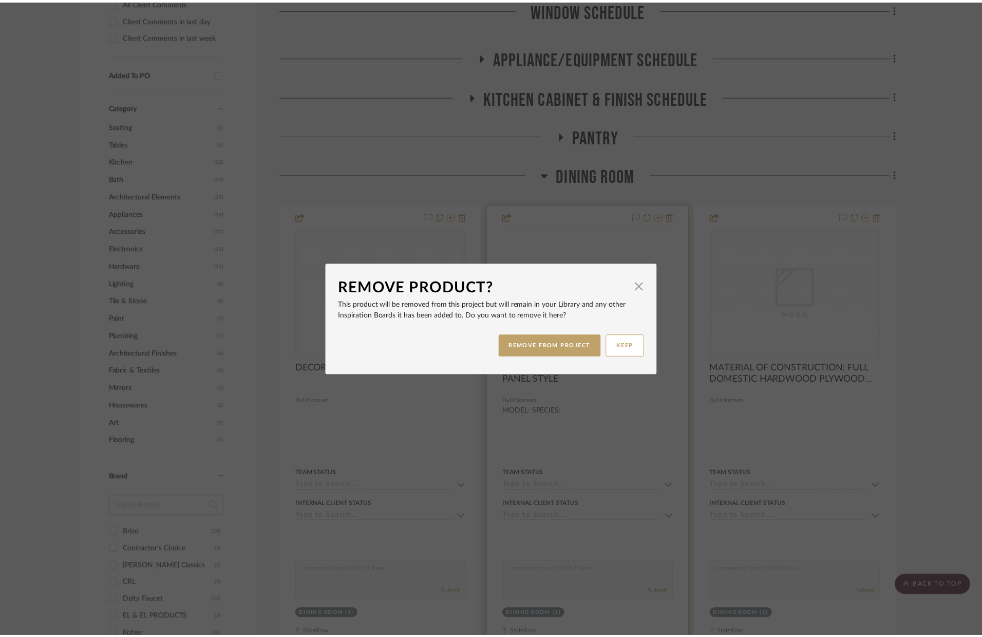
scroll to position [548, 0]
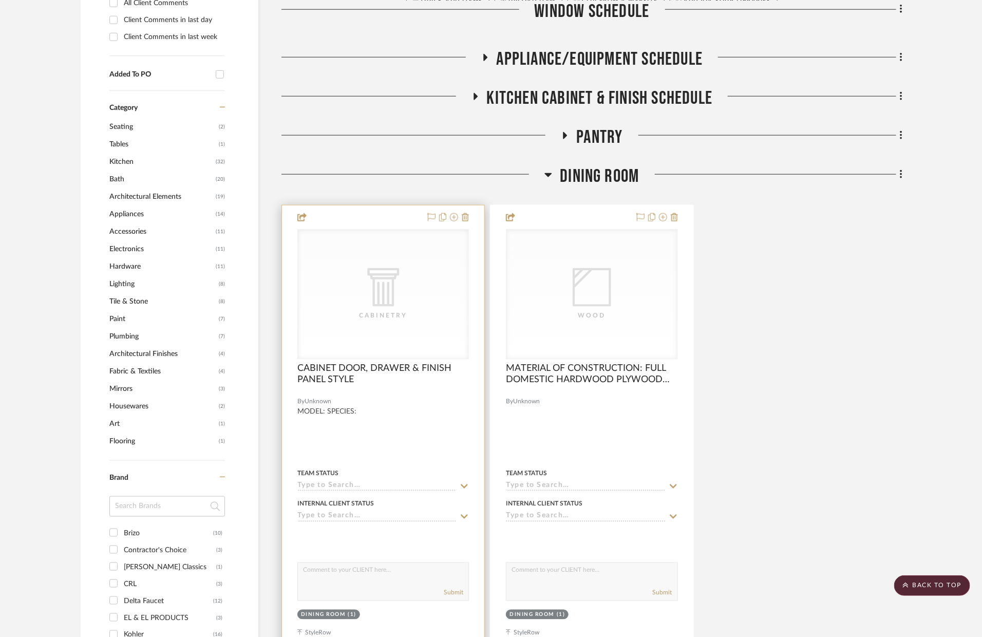
click at [470, 214] on div at bounding box center [383, 431] width 202 height 450
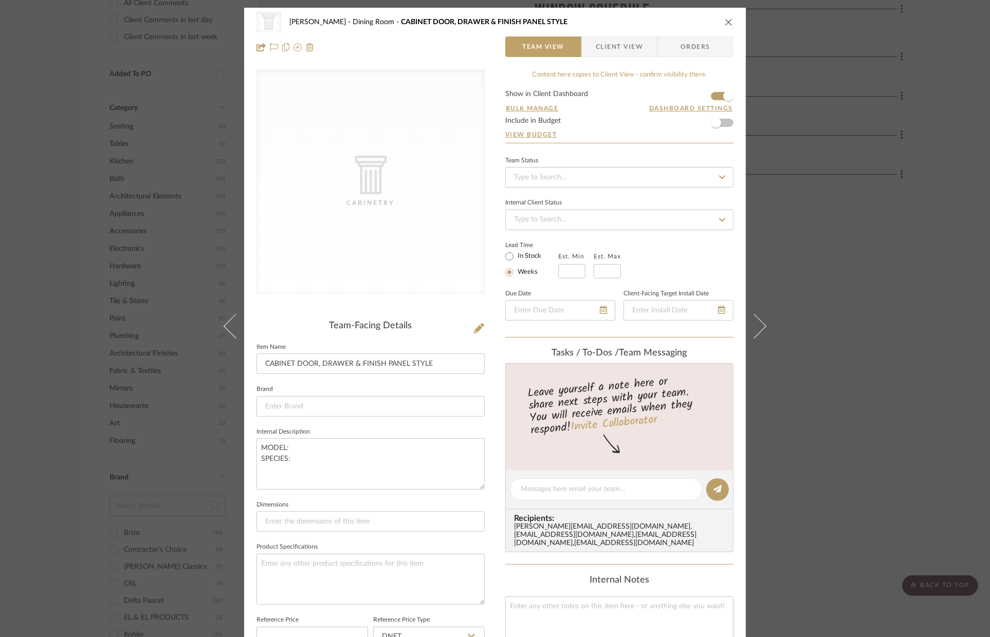
click at [725, 18] on icon "close" at bounding box center [729, 22] width 8 height 8
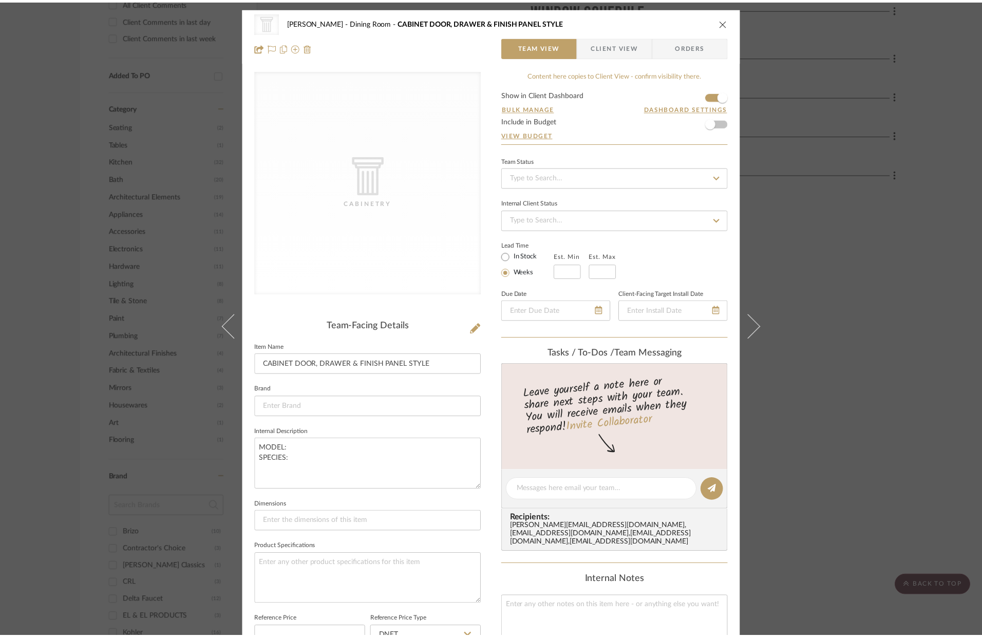
scroll to position [548, 0]
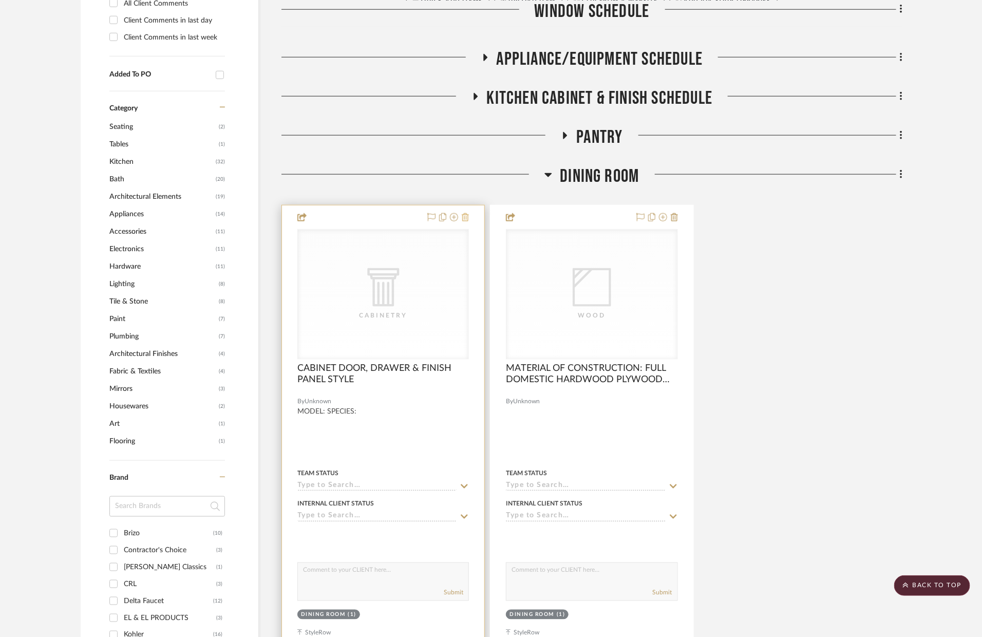
click at [463, 218] on icon at bounding box center [465, 217] width 7 height 8
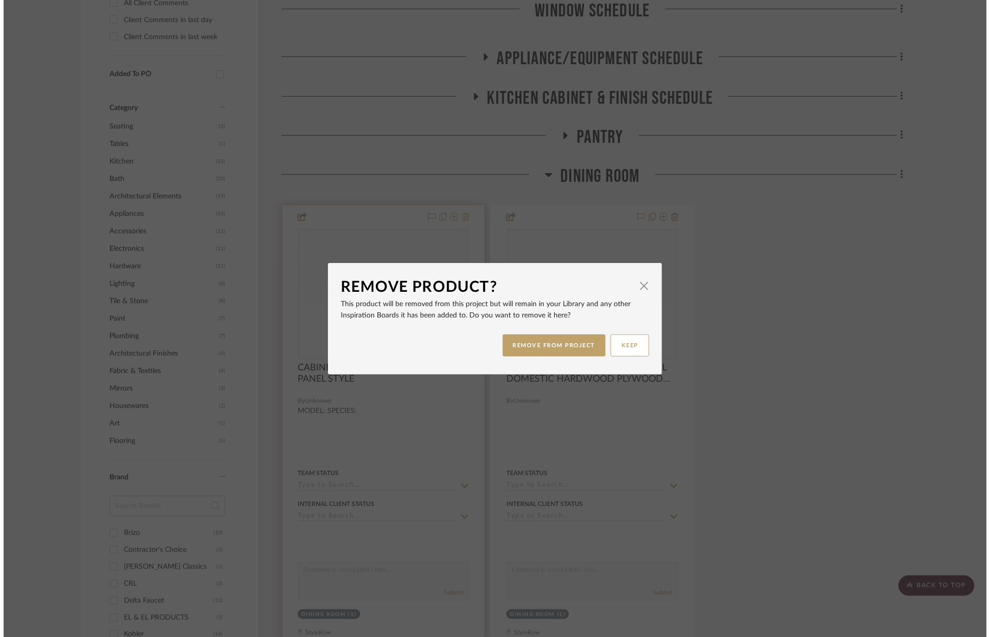
scroll to position [0, 0]
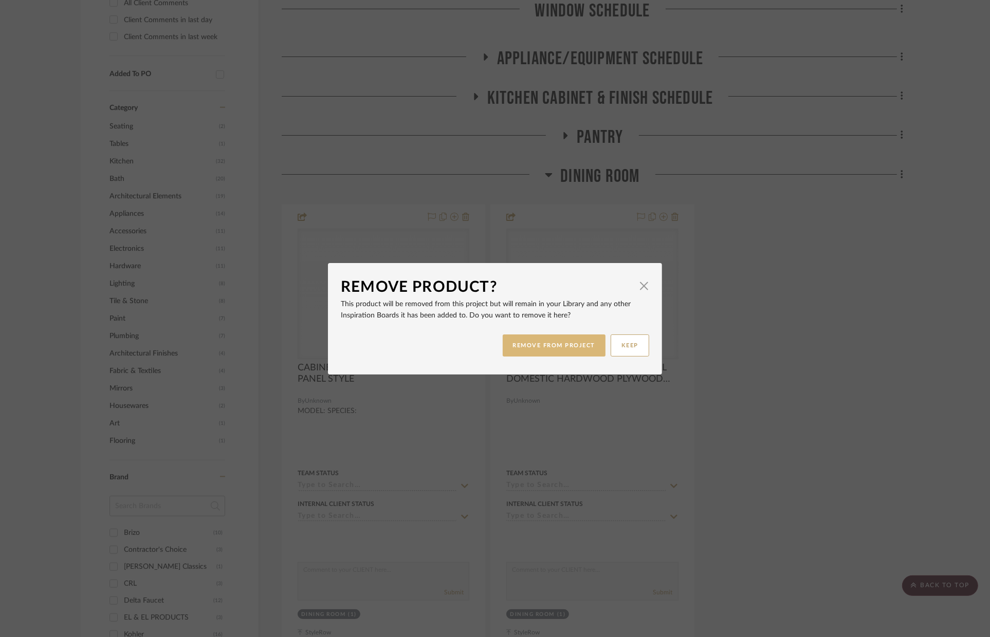
click at [532, 339] on button "REMOVE FROM PROJECT" at bounding box center [554, 346] width 103 height 22
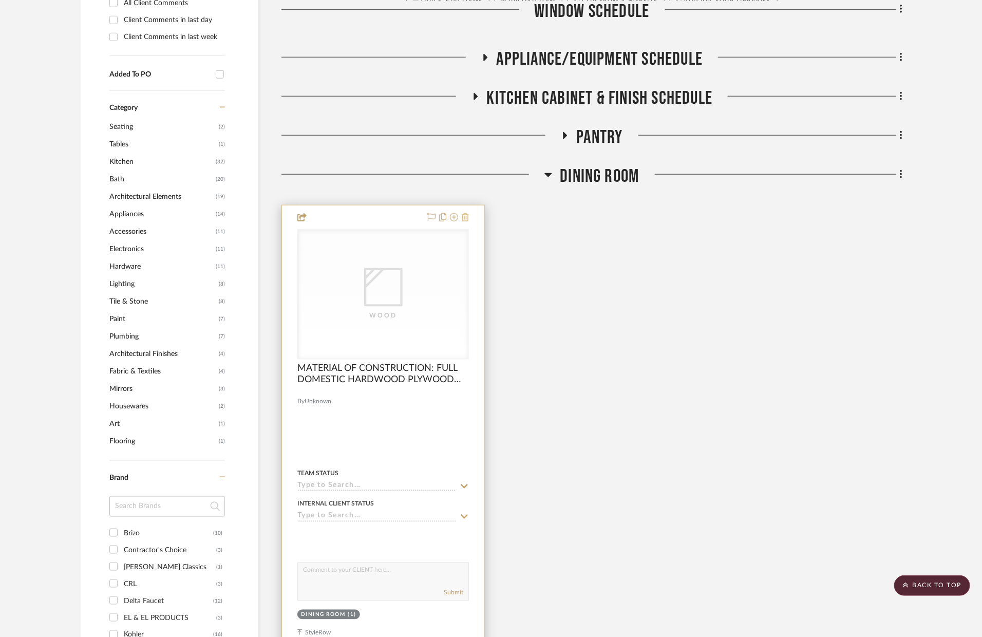
click at [465, 218] on icon at bounding box center [465, 217] width 7 height 8
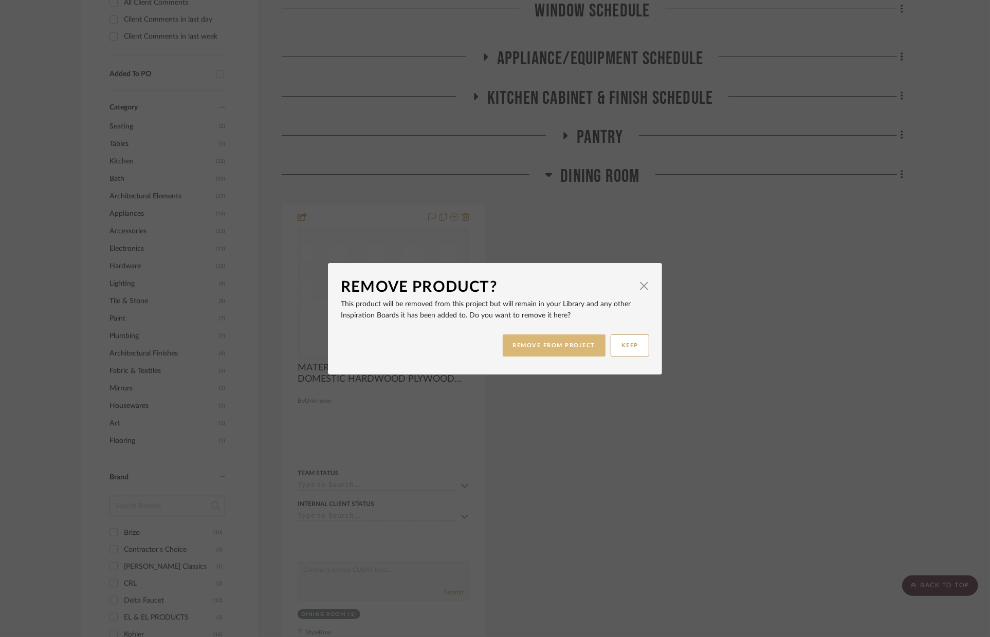
click at [544, 352] on button "REMOVE FROM PROJECT" at bounding box center [554, 346] width 103 height 22
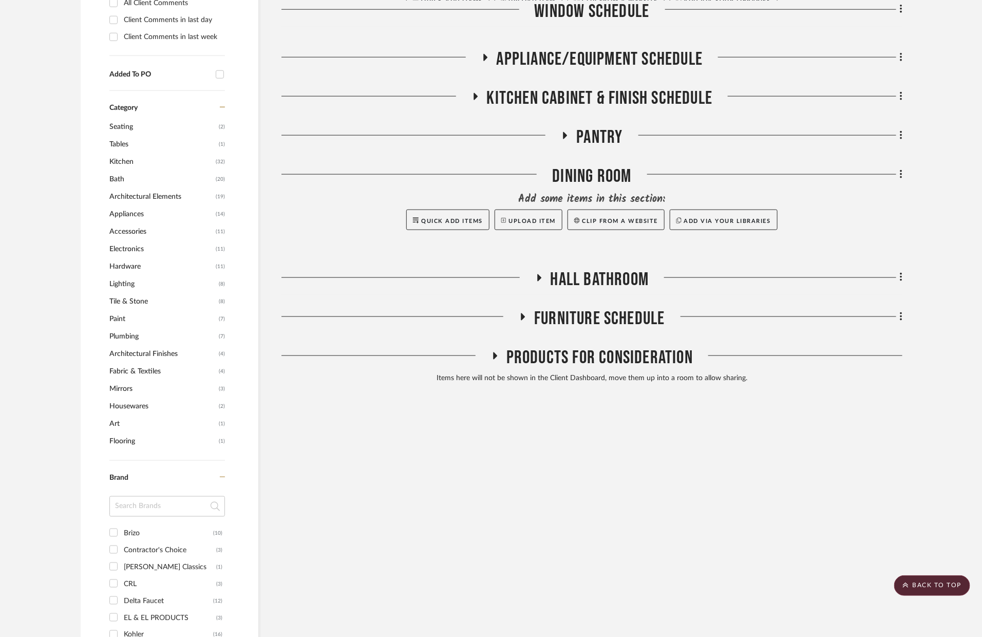
click at [574, 100] on span "Kitchen Cabinet & Finish Schedule" at bounding box center [600, 98] width 226 height 22
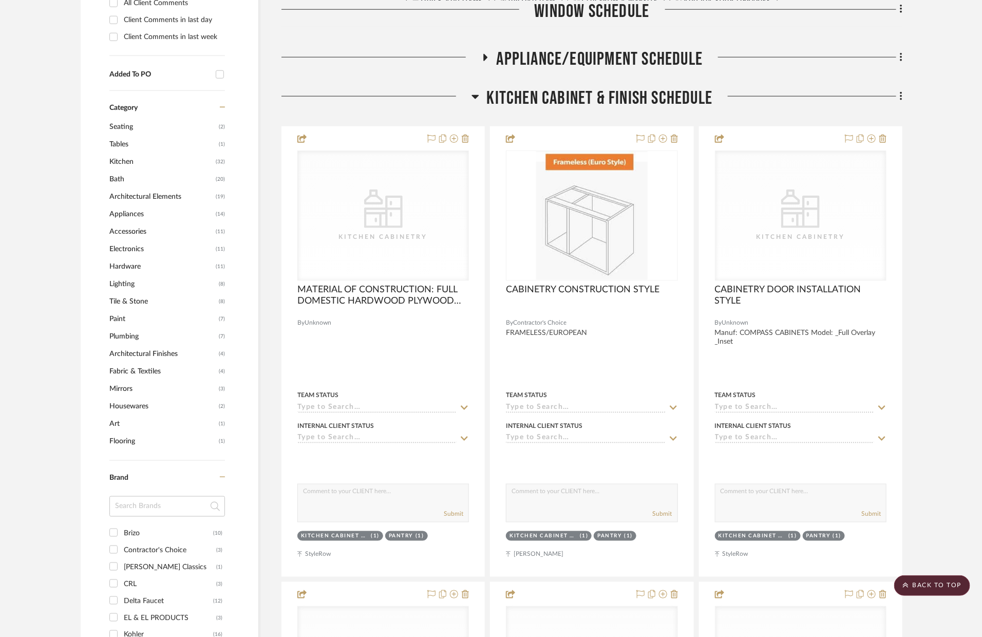
click at [574, 100] on span "Kitchen Cabinet & Finish Schedule" at bounding box center [600, 98] width 226 height 22
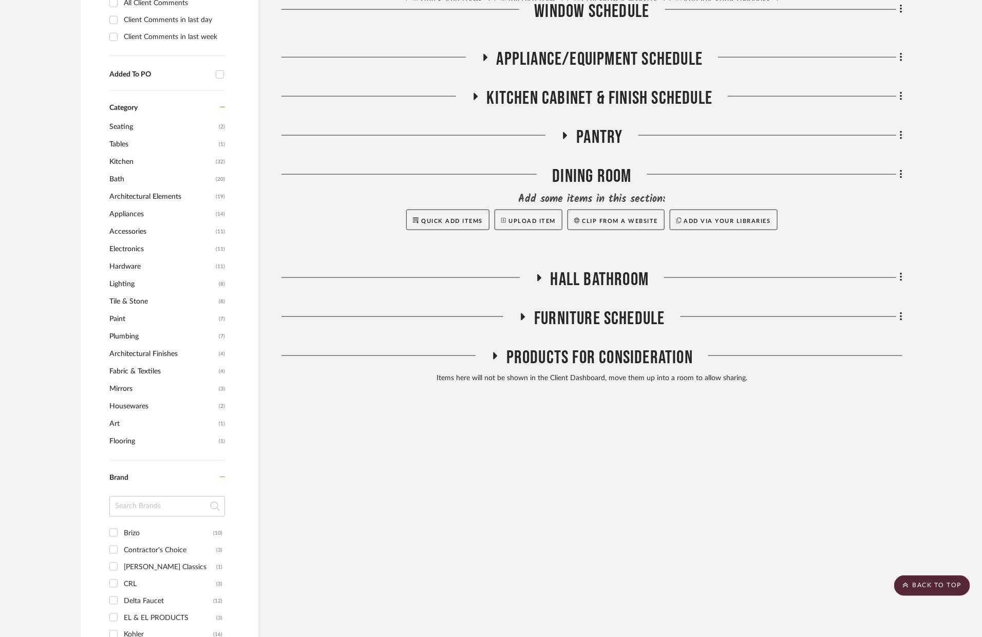
click at [556, 58] on span "Appliance/Equipment Schedule" at bounding box center [600, 59] width 207 height 22
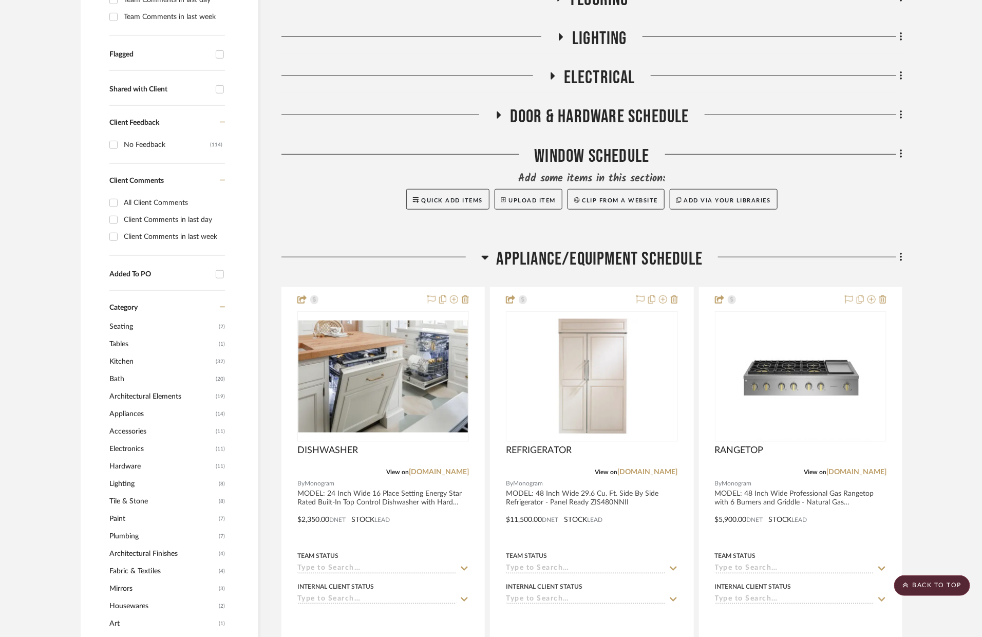
scroll to position [137, 0]
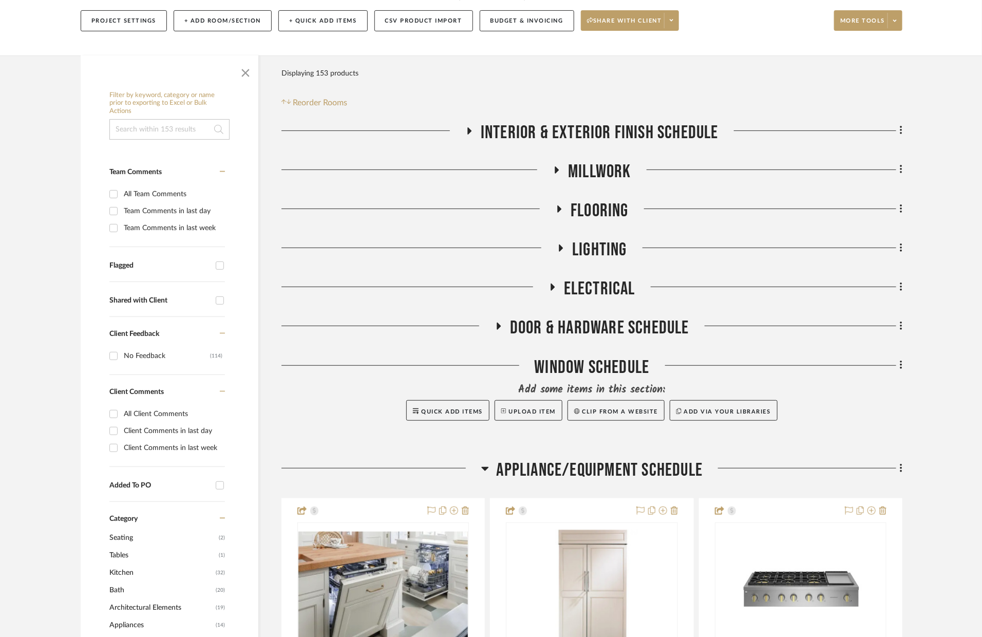
click at [619, 465] on span "Appliance/Equipment Schedule" at bounding box center [600, 470] width 207 height 22
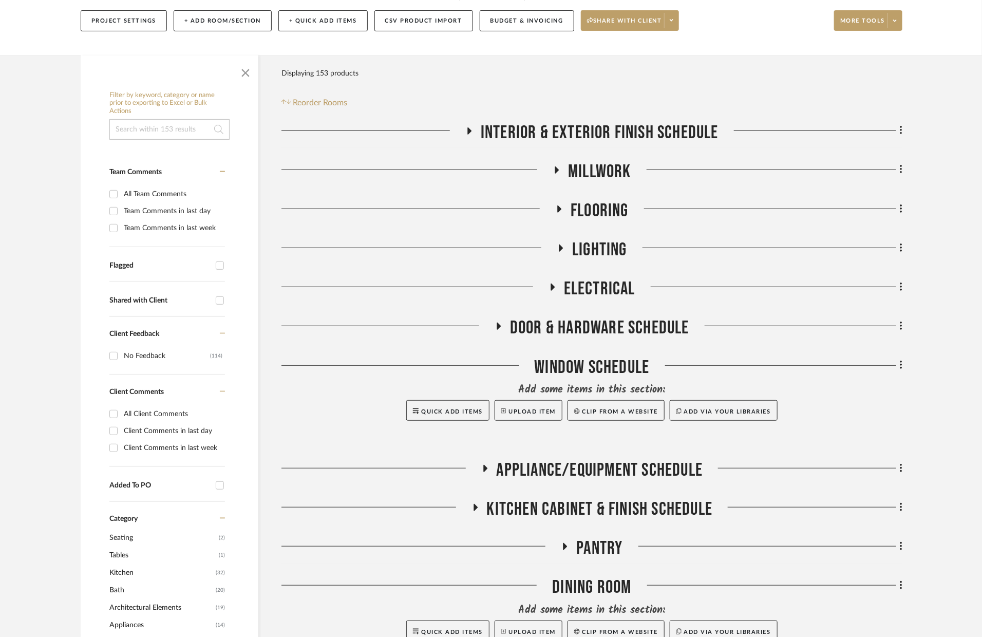
click at [581, 336] on span "Door & Hardware Schedule" at bounding box center [599, 328] width 179 height 22
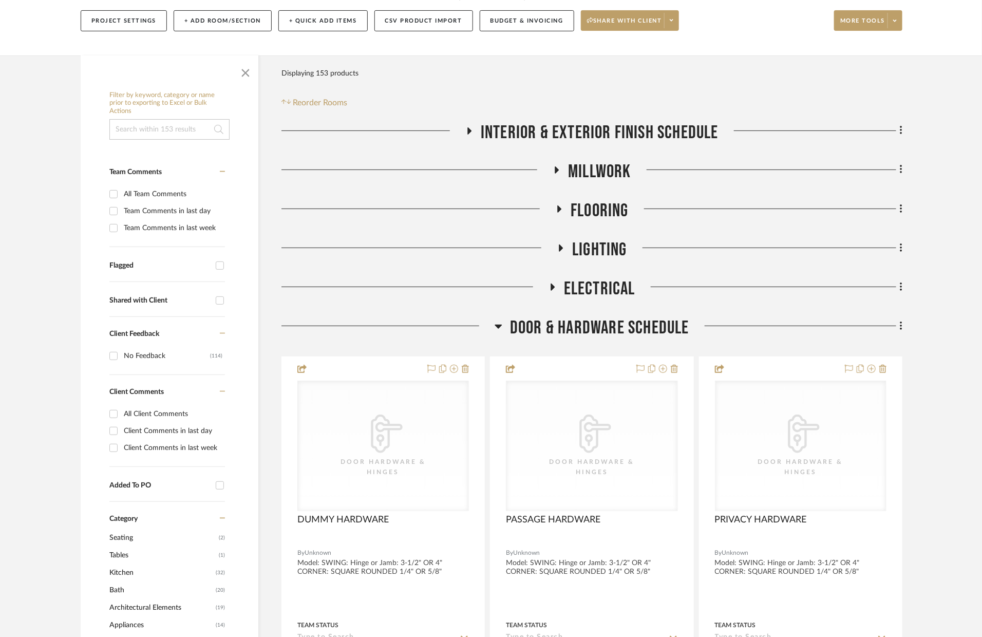
click at [581, 335] on span "Door & Hardware Schedule" at bounding box center [599, 328] width 179 height 22
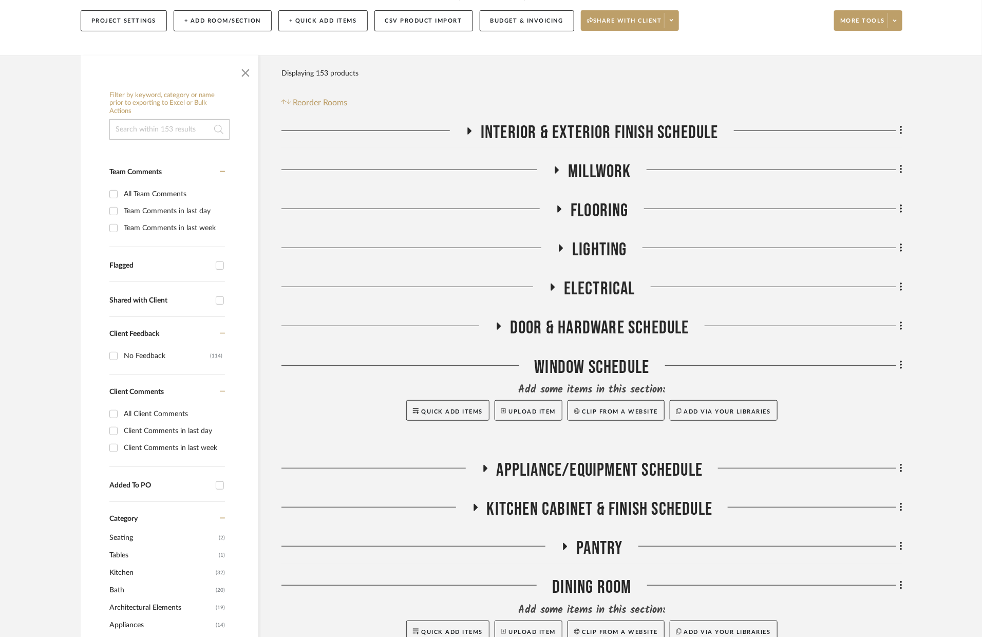
click at [606, 285] on span "Electrical" at bounding box center [599, 289] width 71 height 22
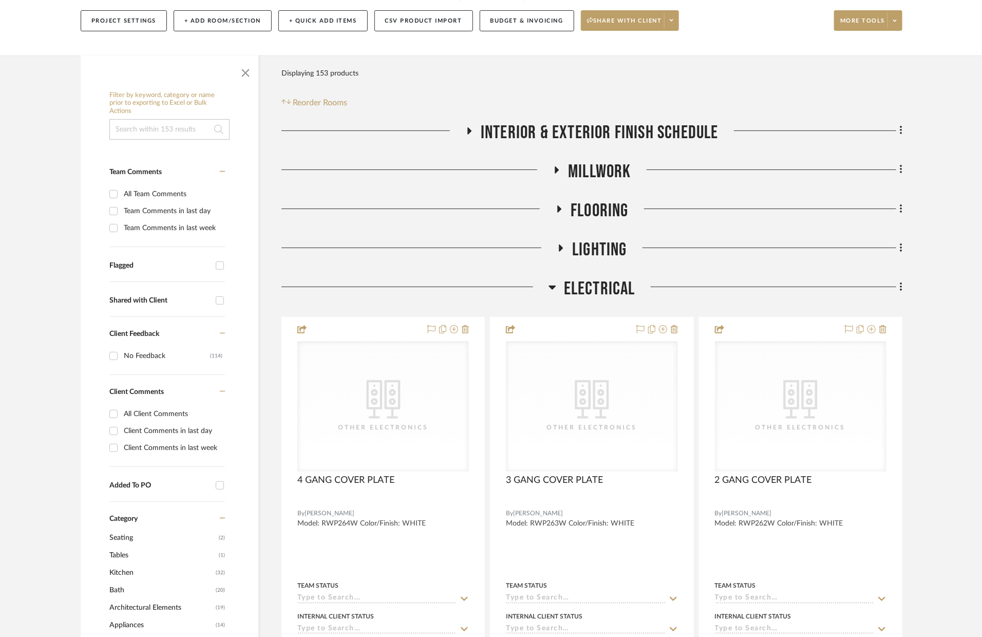
click at [606, 285] on span "Electrical" at bounding box center [599, 289] width 71 height 22
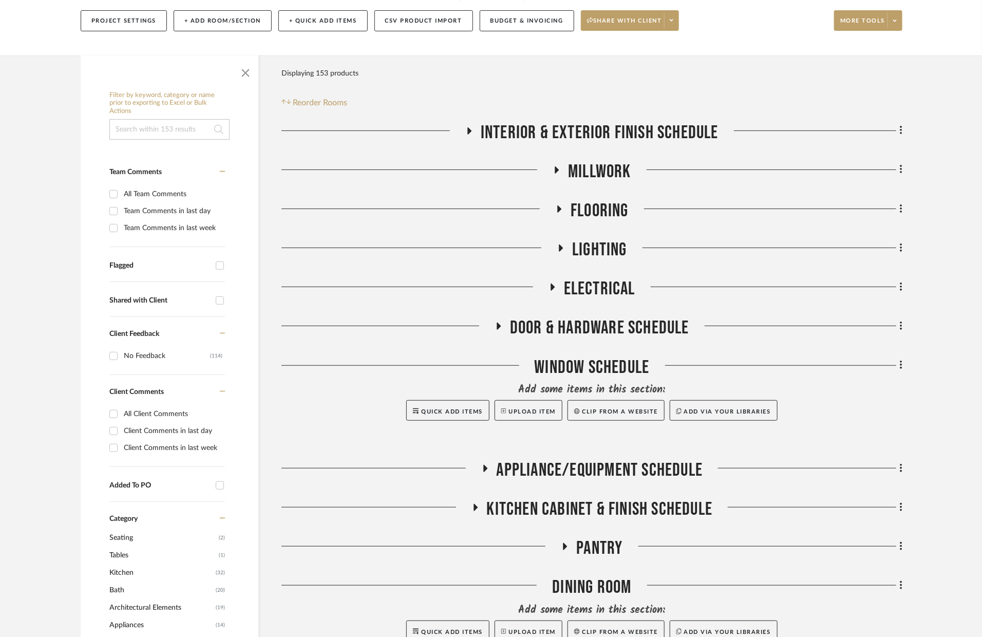
click at [605, 243] on span "Lighting" at bounding box center [599, 250] width 55 height 22
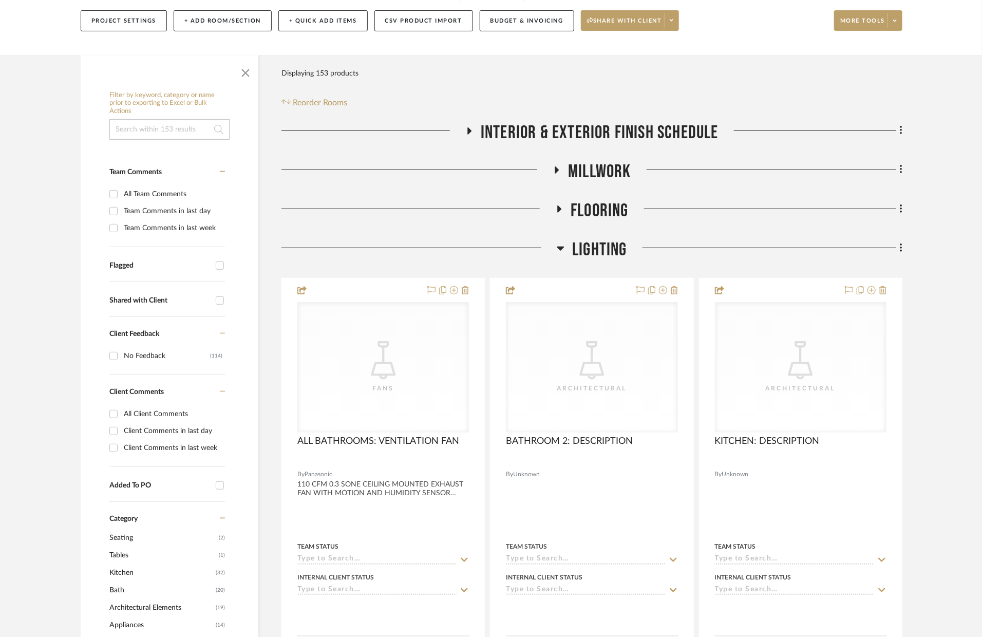
click at [605, 243] on span "Lighting" at bounding box center [599, 250] width 55 height 22
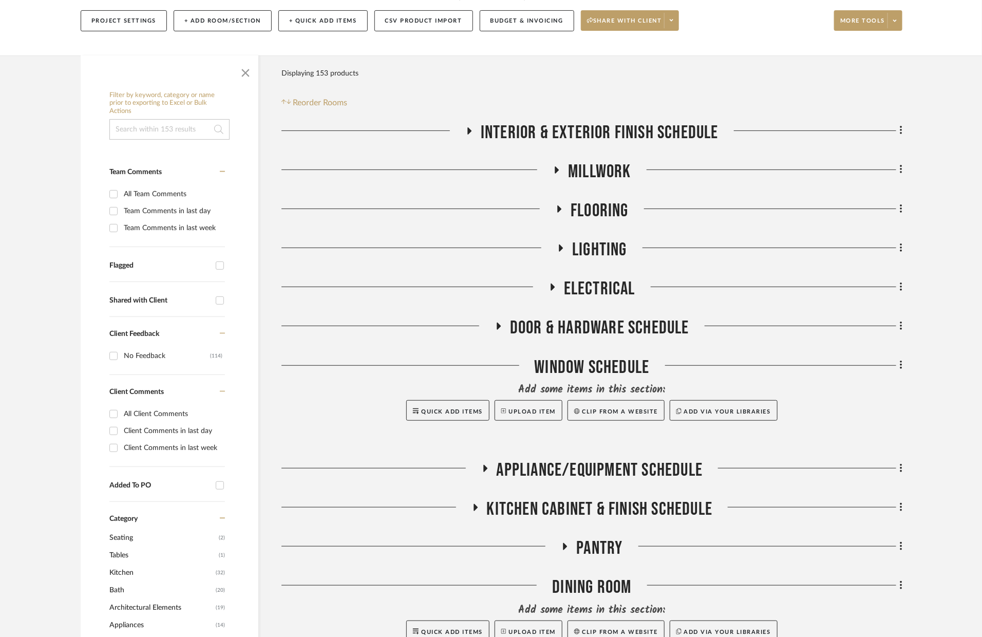
click at [602, 214] on span "Flooring" at bounding box center [600, 211] width 58 height 22
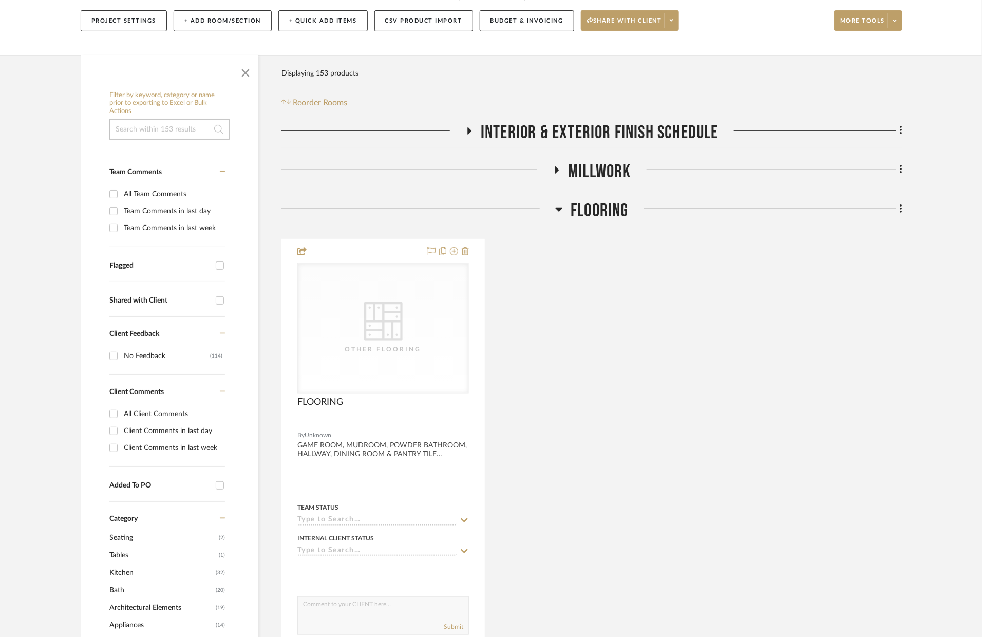
click at [602, 214] on span "Flooring" at bounding box center [600, 211] width 58 height 22
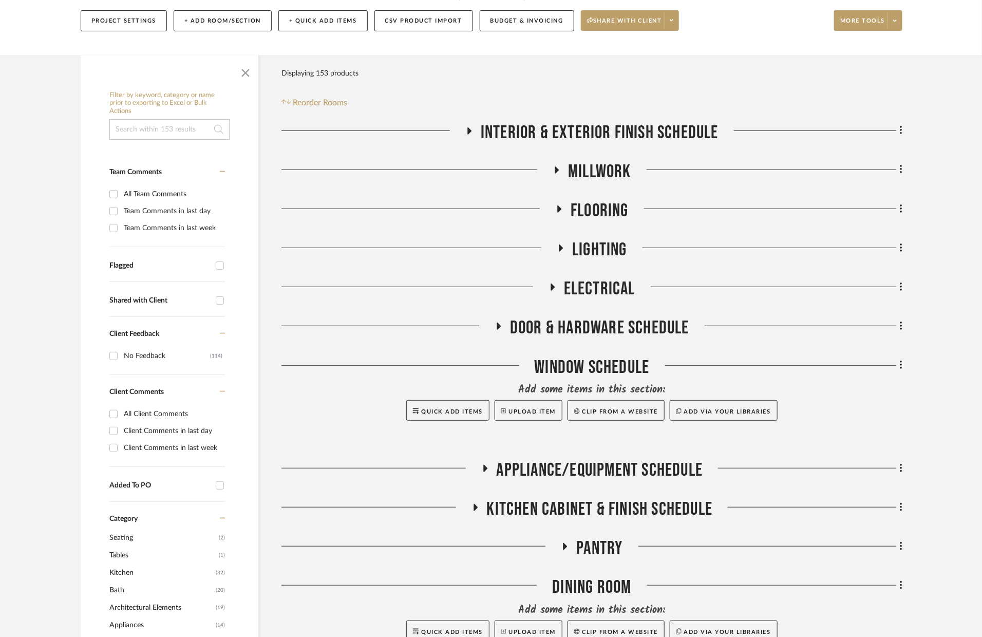
click at [572, 172] on span "Millwork" at bounding box center [599, 172] width 63 height 22
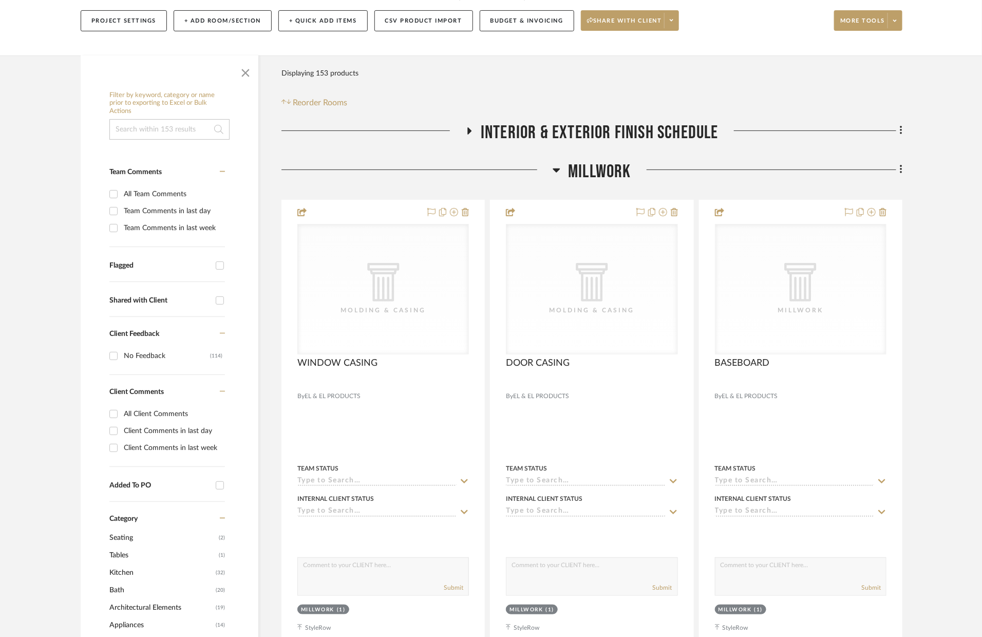
click at [572, 172] on span "Millwork" at bounding box center [599, 172] width 63 height 22
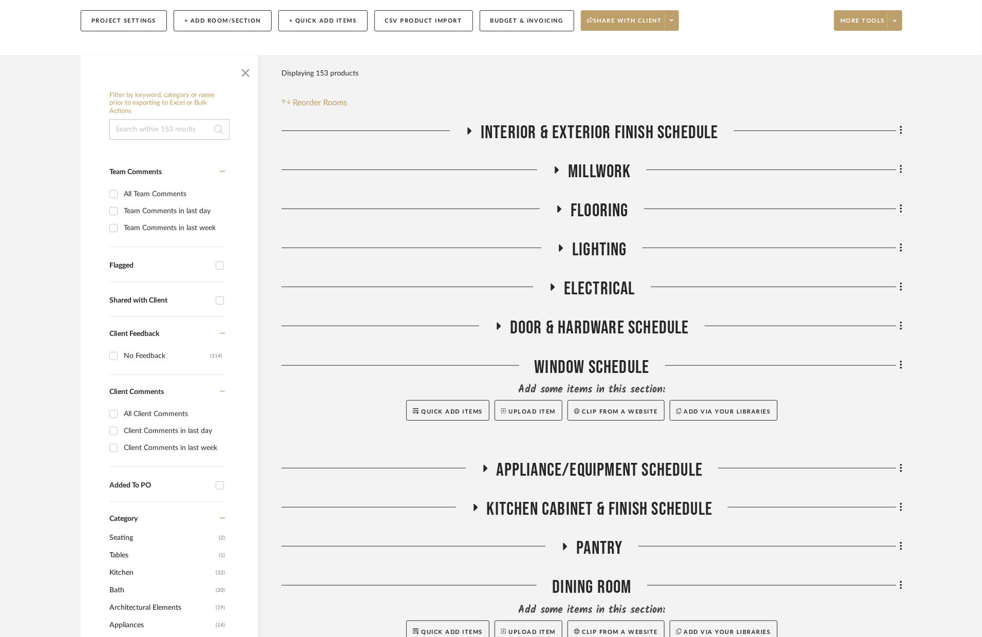
click at [561, 141] on span "Interior & Exterior Finish Schedule" at bounding box center [600, 133] width 238 height 22
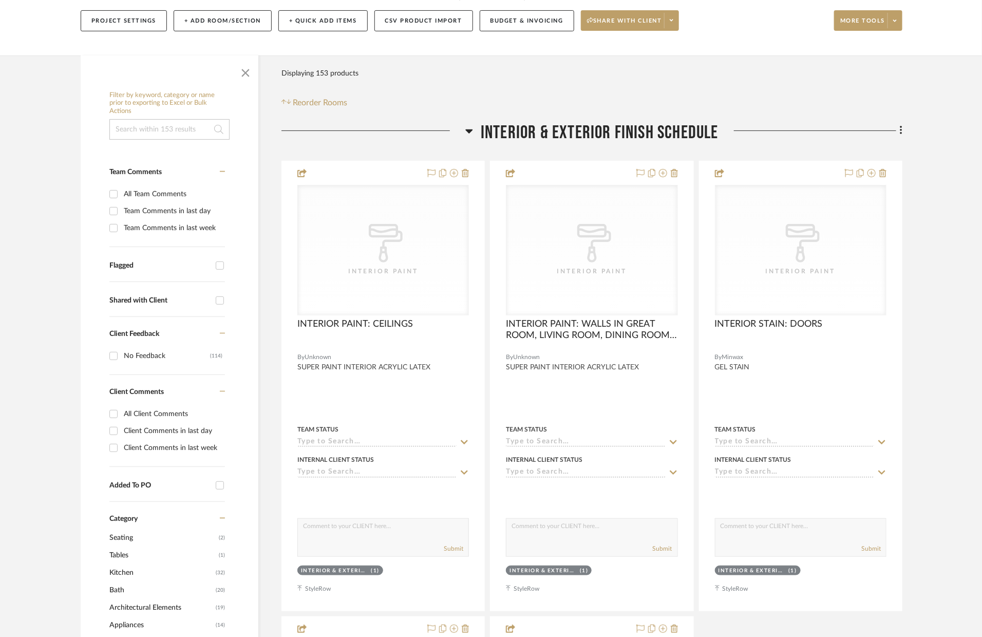
click at [561, 141] on span "Interior & Exterior Finish Schedule" at bounding box center [600, 133] width 238 height 22
